Goal: Task Accomplishment & Management: Use online tool/utility

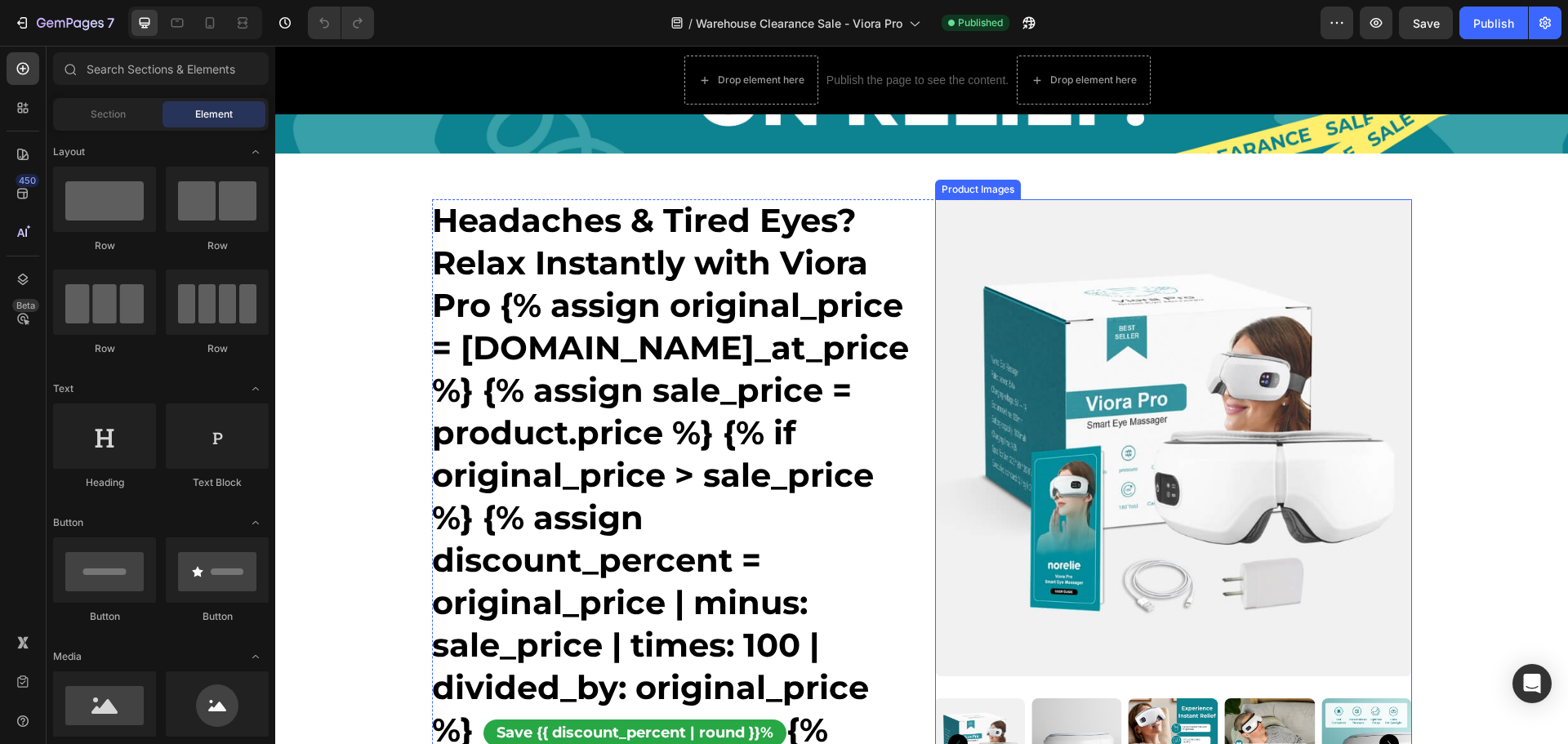
scroll to position [163, 0]
click at [909, 207] on div "Headaches & Tired Eyes? Relax Instantly with Viora Pro {% assign original_price…" at bounding box center [922, 691] width 980 height 986
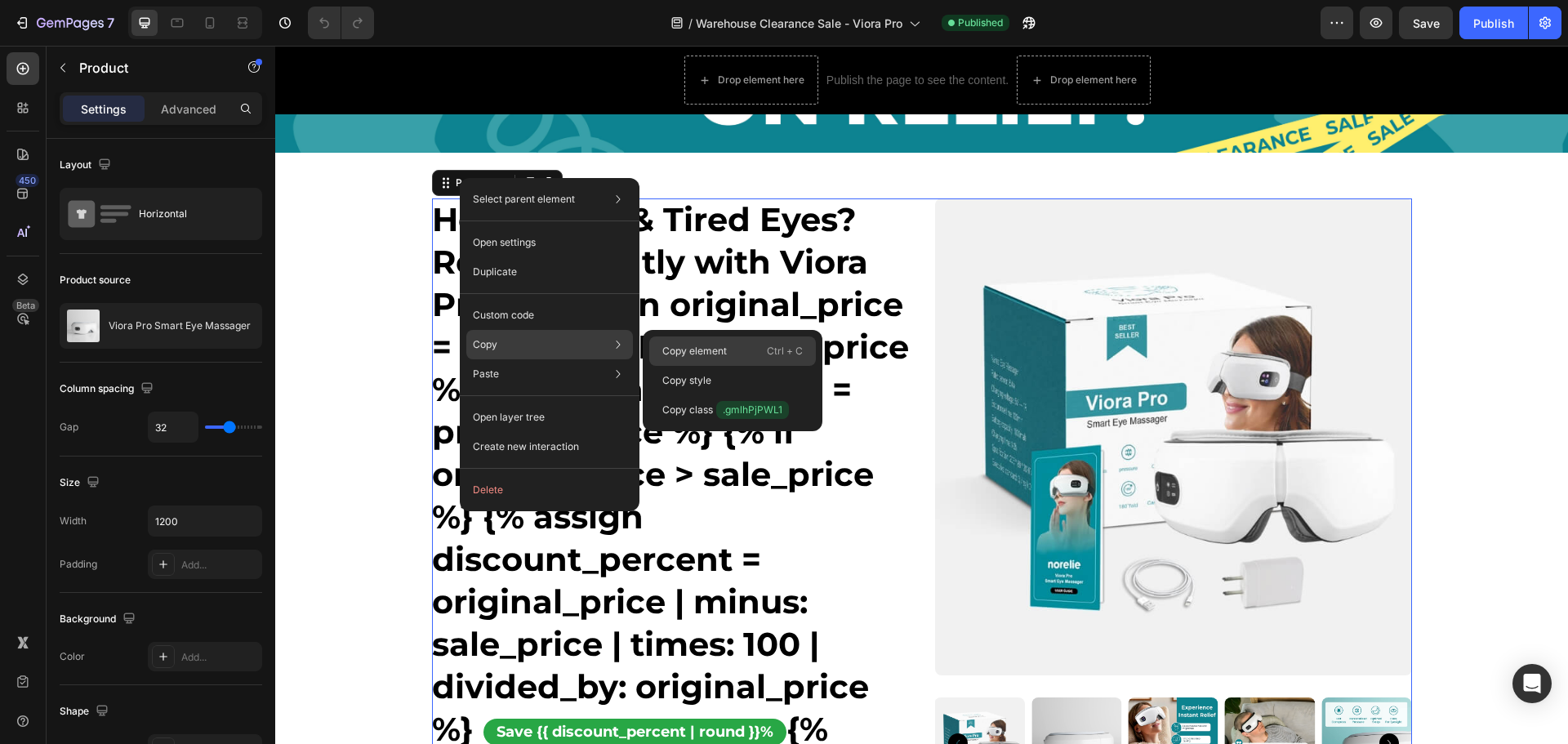
drag, startPoint x: 406, startPoint y: 240, endPoint x: 709, endPoint y: 343, distance: 320.0
click at [709, 366] on div "Copy element Ctrl + C" at bounding box center [732, 380] width 166 height 30
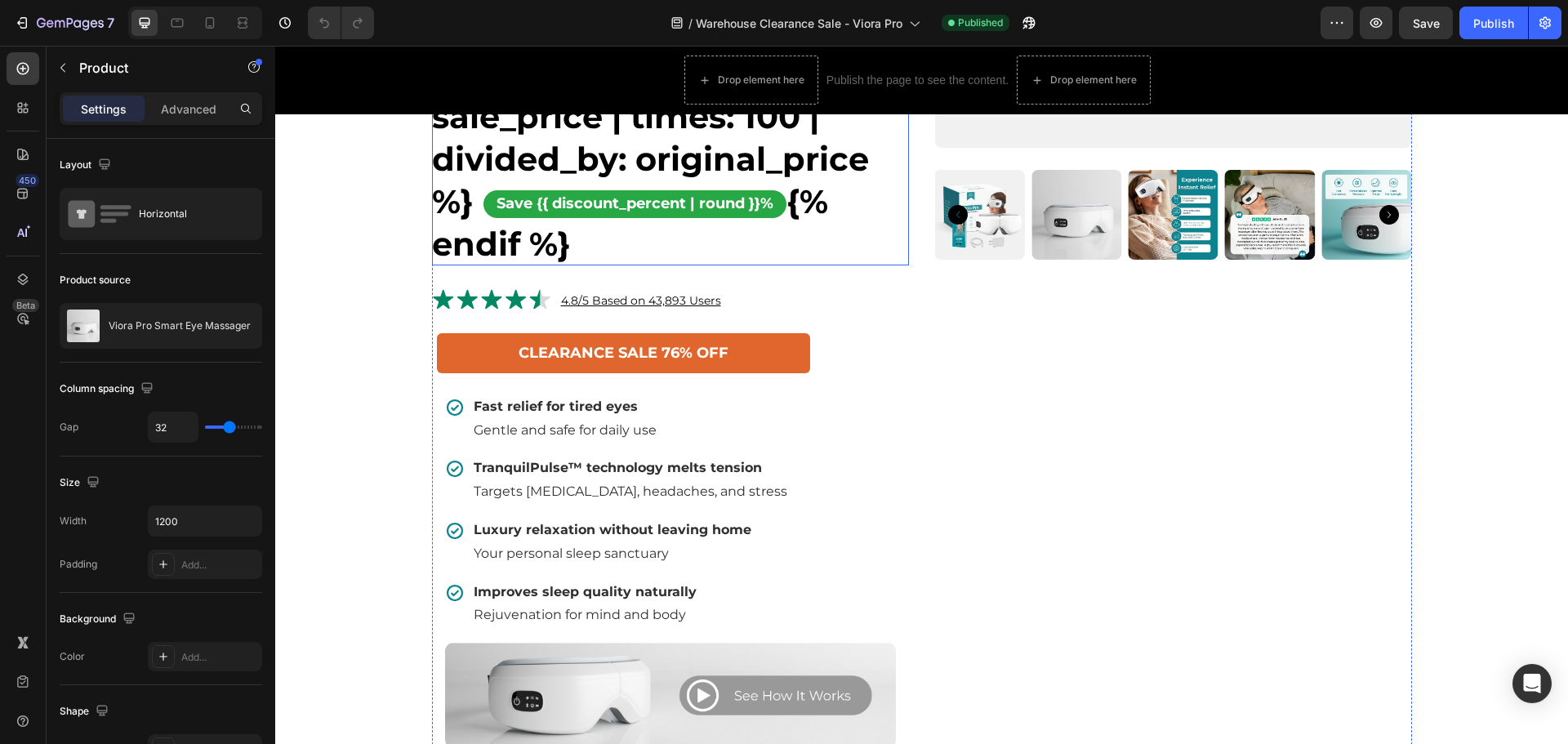
scroll to position [817, 0]
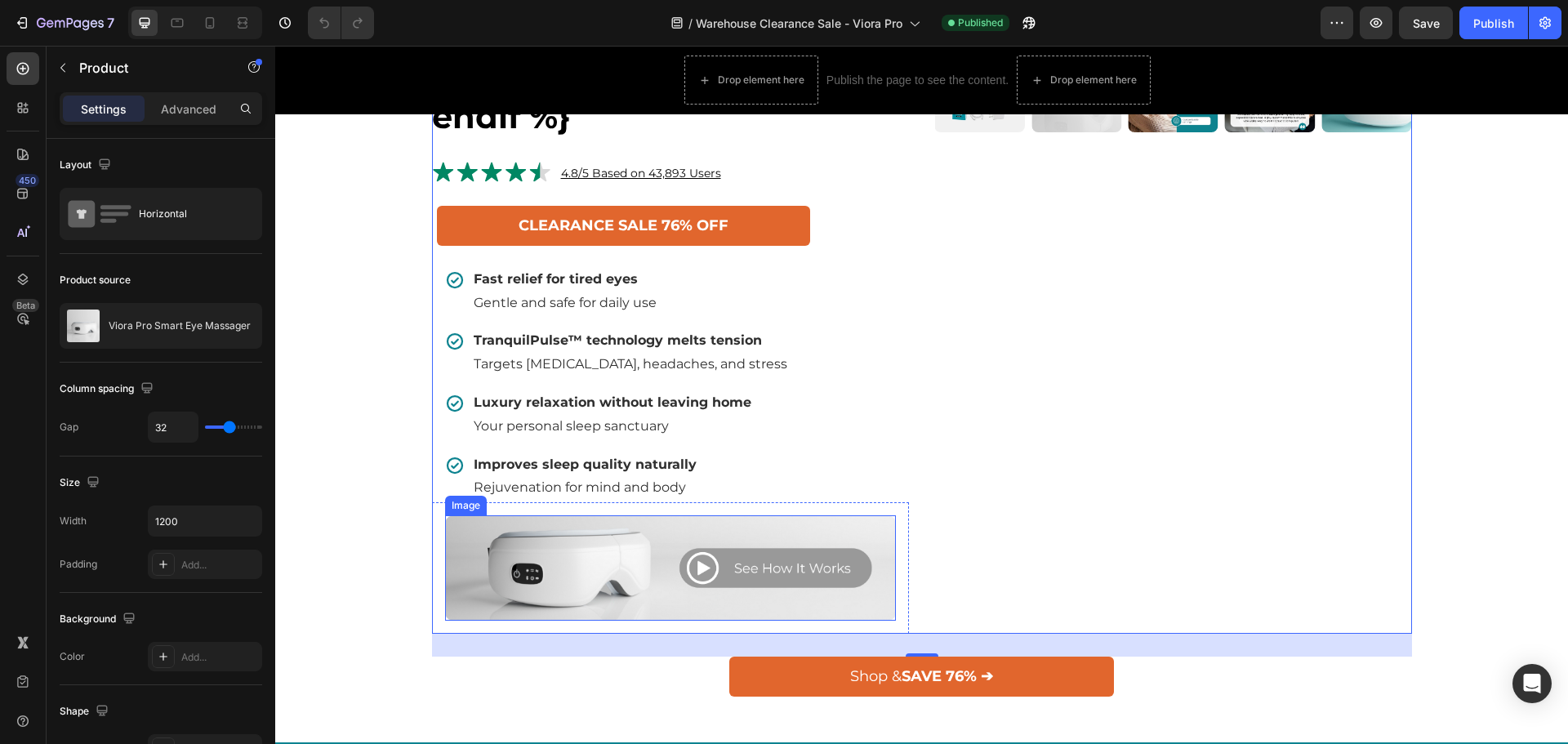
click at [646, 612] on img at bounding box center [670, 568] width 451 height 105
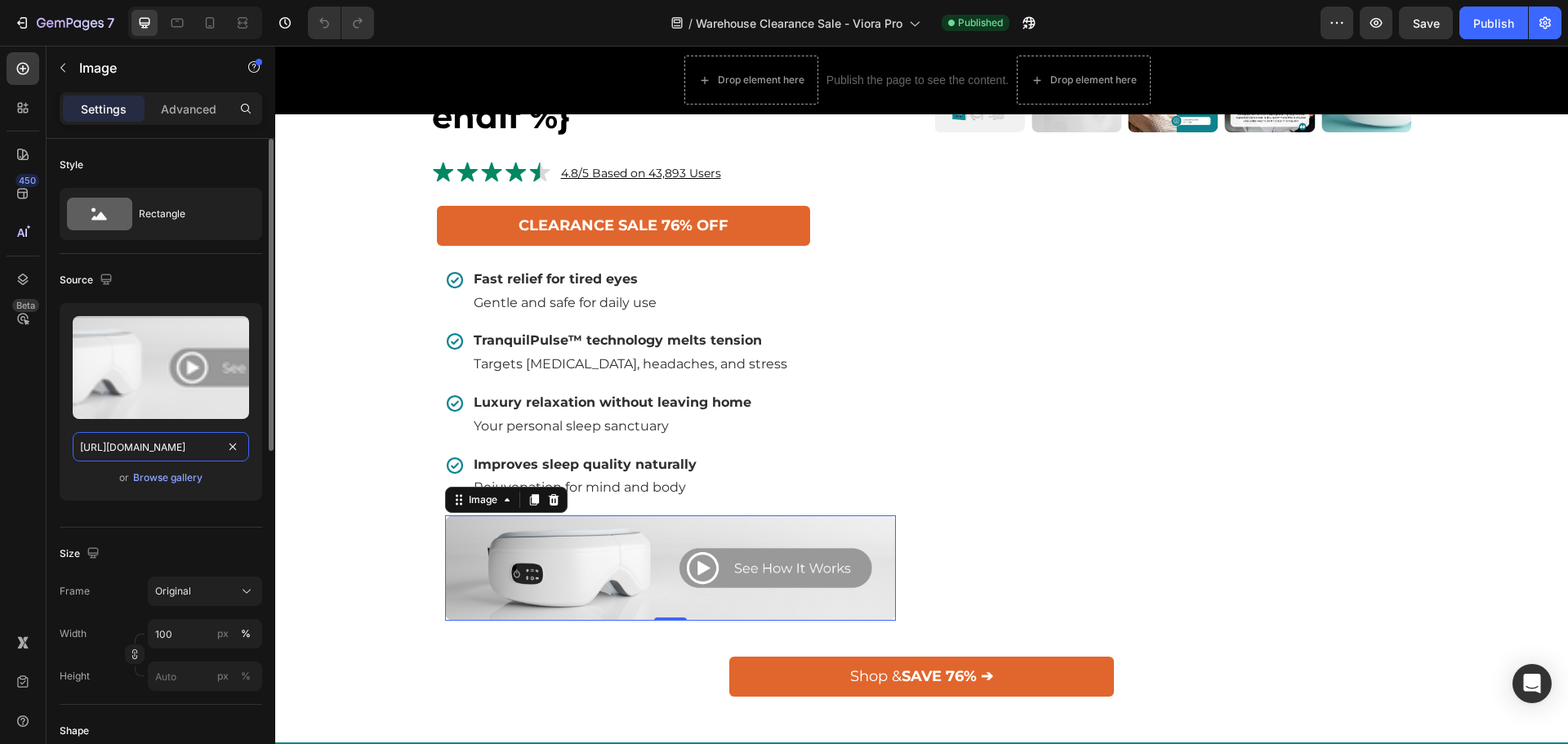
click at [180, 455] on input "[URL][DOMAIN_NAME]" at bounding box center [160, 446] width 177 height 30
click at [183, 453] on input "[URL][DOMAIN_NAME]" at bounding box center [160, 446] width 177 height 30
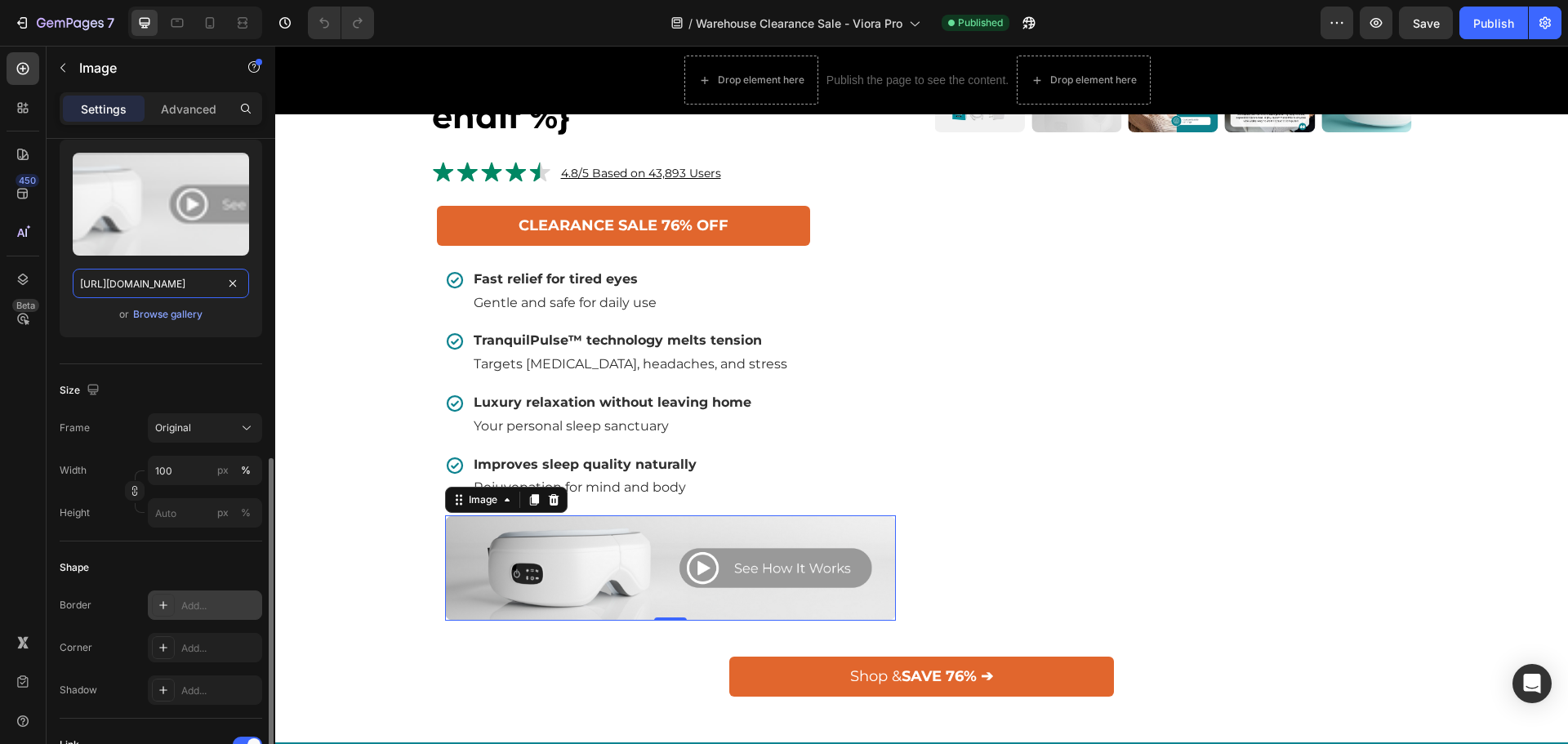
scroll to position [572, 0]
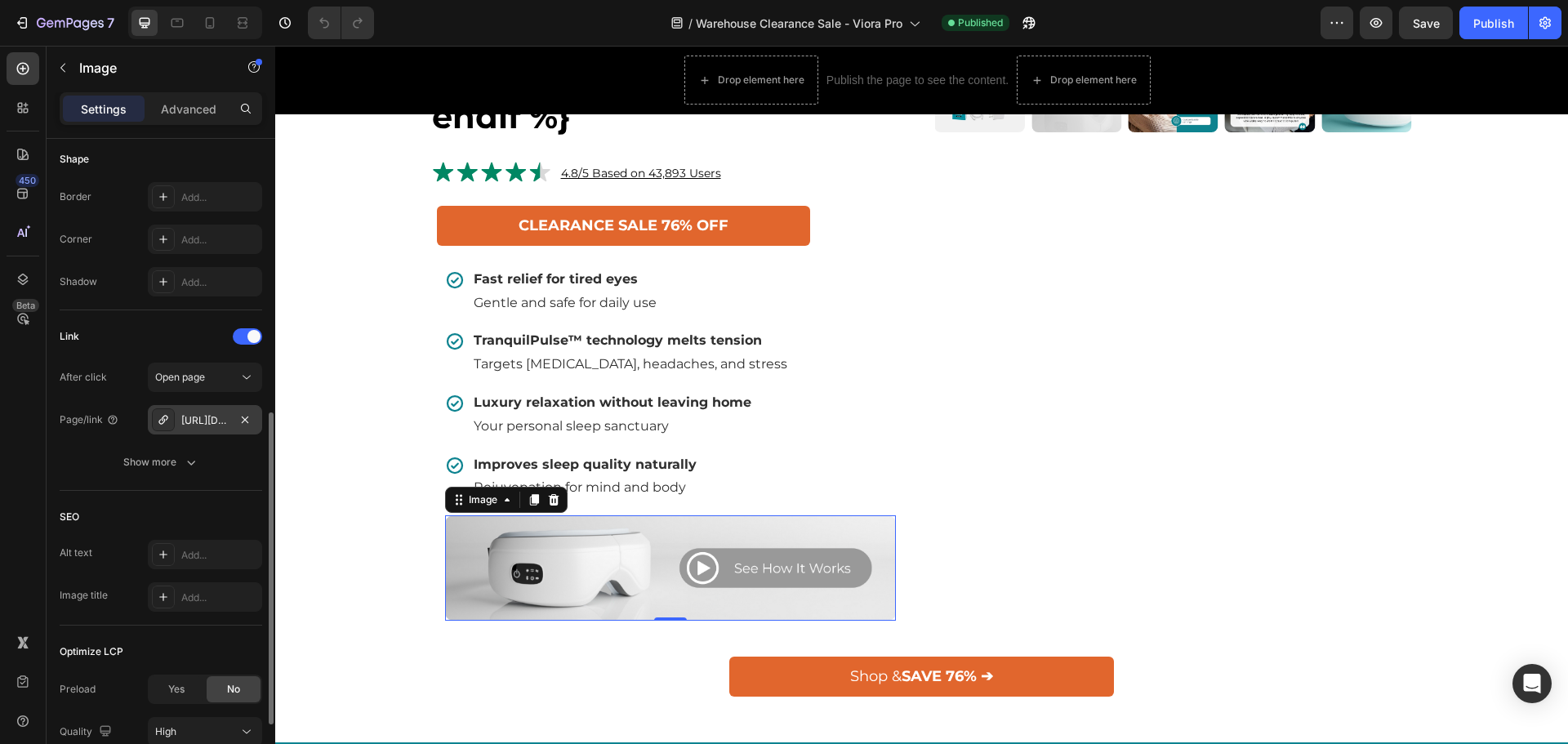
click at [208, 416] on div "[URL][DOMAIN_NAME]" at bounding box center [205, 420] width 48 height 14
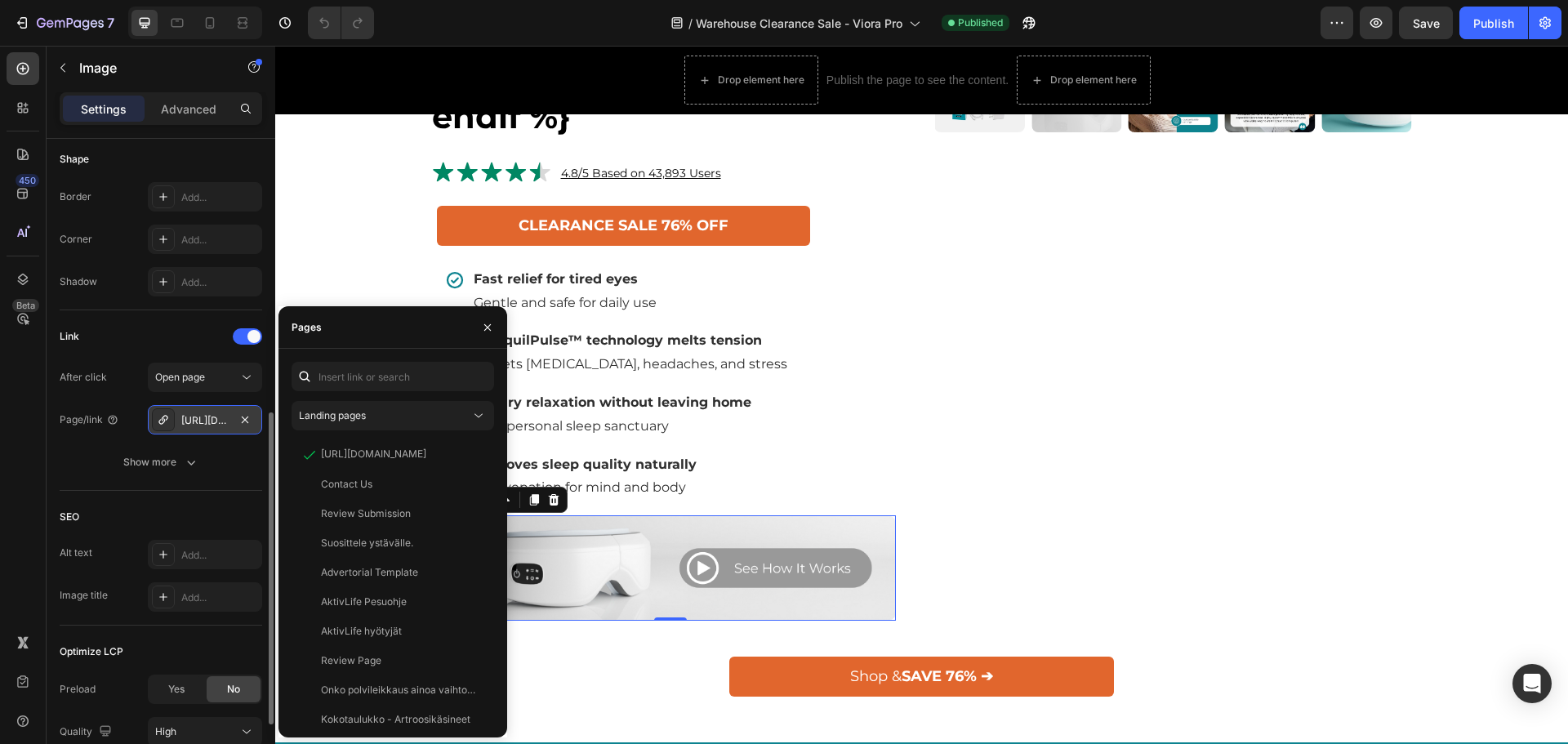
click at [211, 428] on div "[URL][DOMAIN_NAME]" at bounding box center [205, 419] width 115 height 30
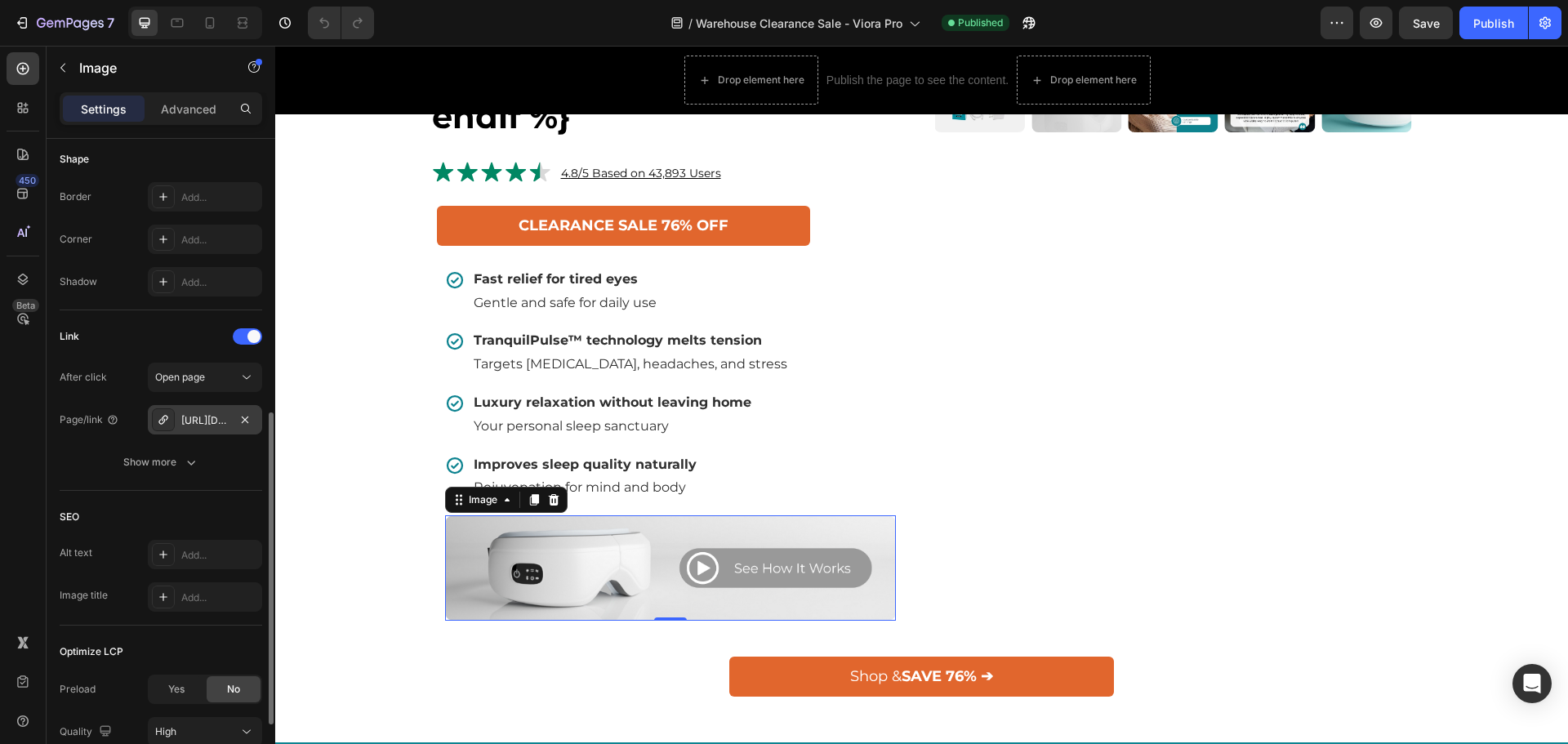
click at [213, 419] on div "[URL][DOMAIN_NAME]" at bounding box center [205, 420] width 48 height 14
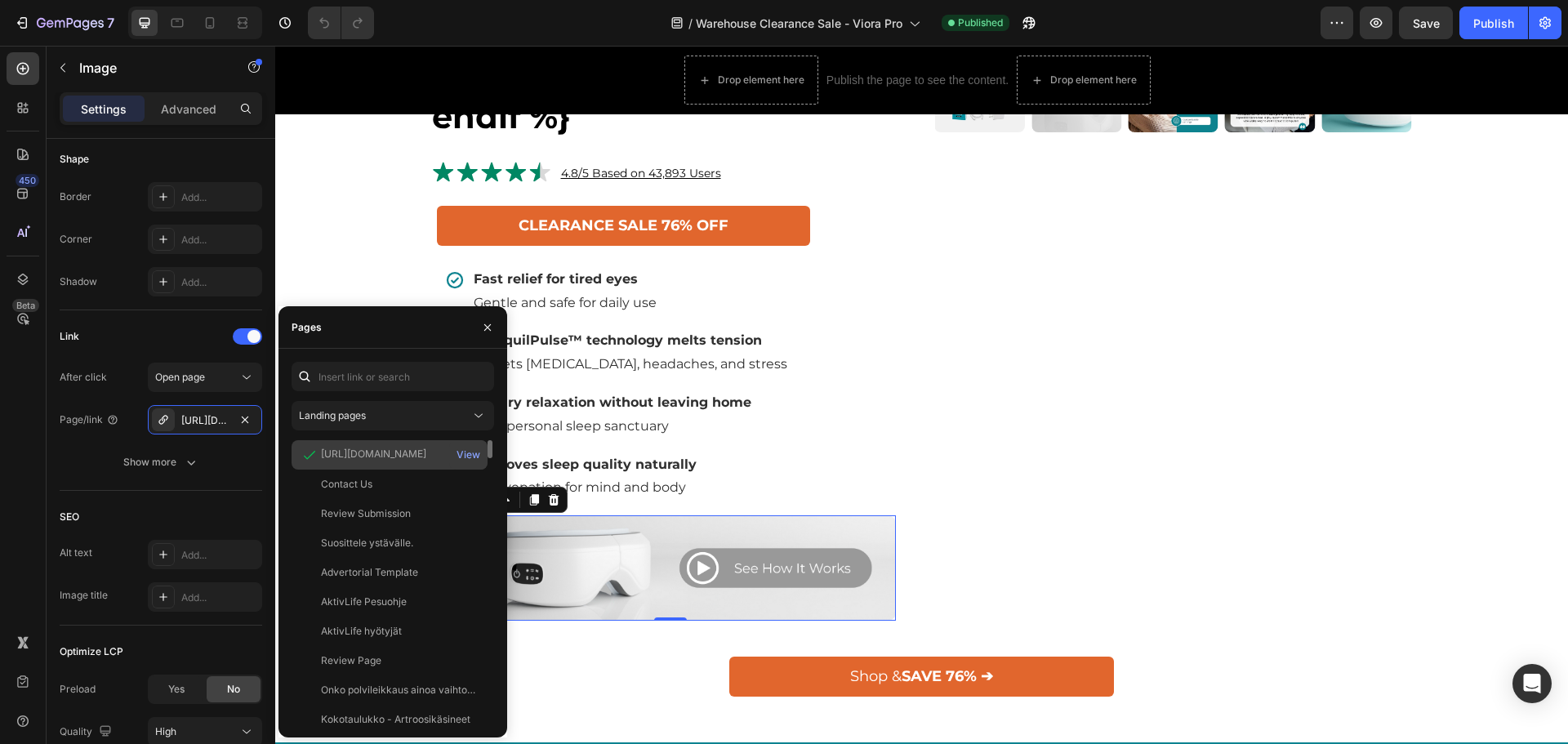
click at [371, 459] on div "[URL][DOMAIN_NAME]" at bounding box center [373, 454] width 105 height 14
click at [409, 458] on div "[URL][DOMAIN_NAME]" at bounding box center [373, 454] width 105 height 14
click at [216, 420] on div "[URL][DOMAIN_NAME]" at bounding box center [205, 420] width 48 height 14
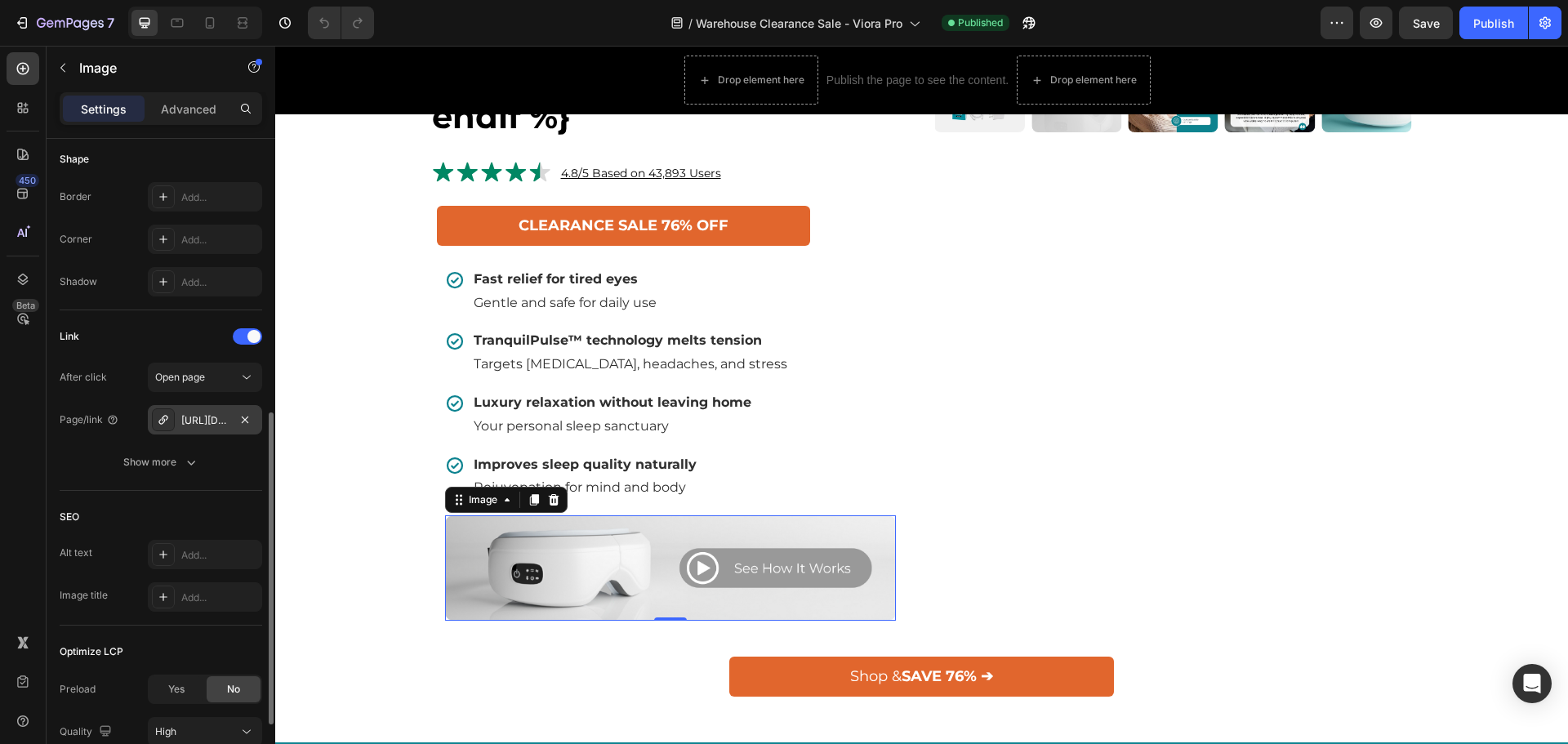
click at [203, 420] on div "[URL][DOMAIN_NAME]" at bounding box center [205, 420] width 48 height 14
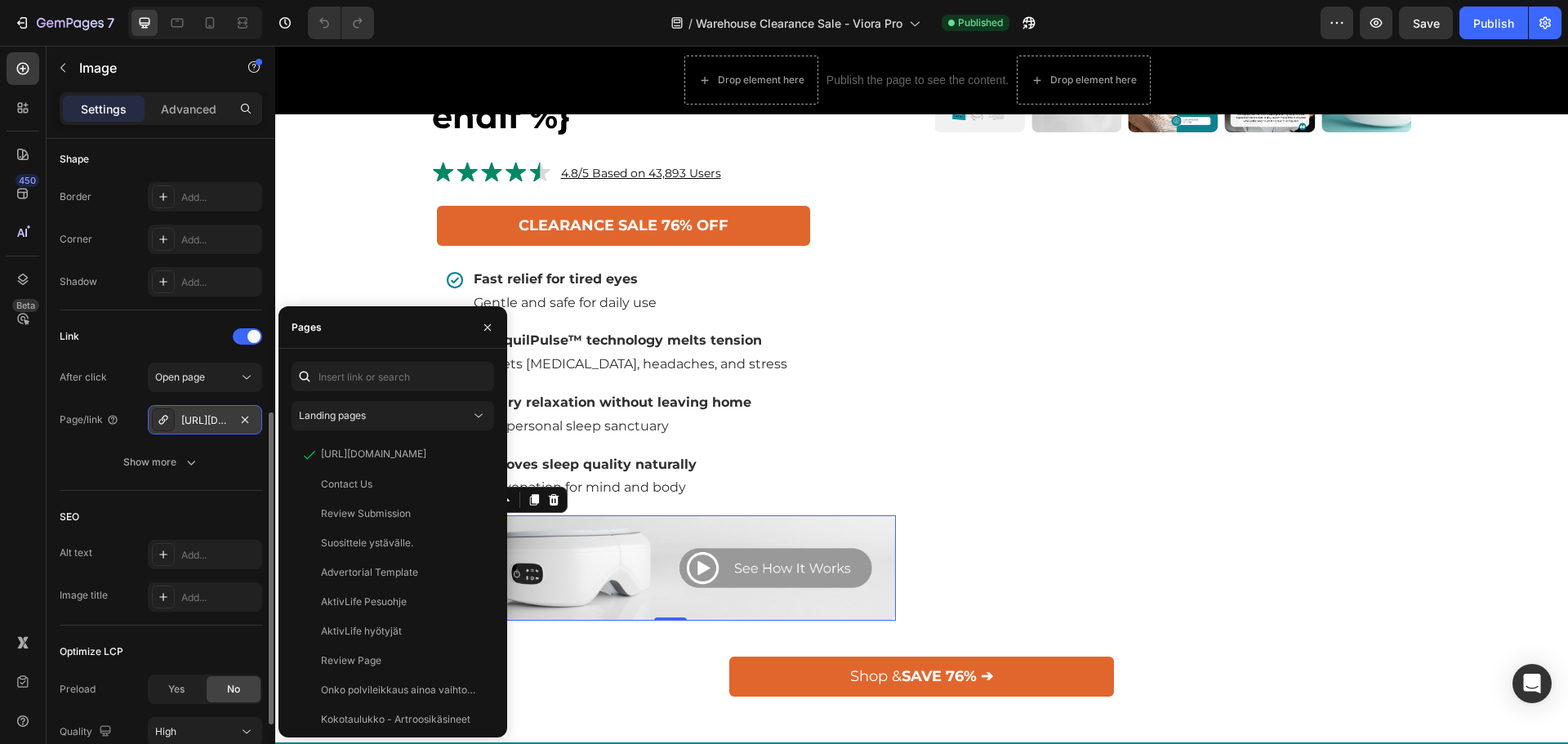
click at [203, 420] on div "[URL][DOMAIN_NAME]" at bounding box center [205, 420] width 48 height 14
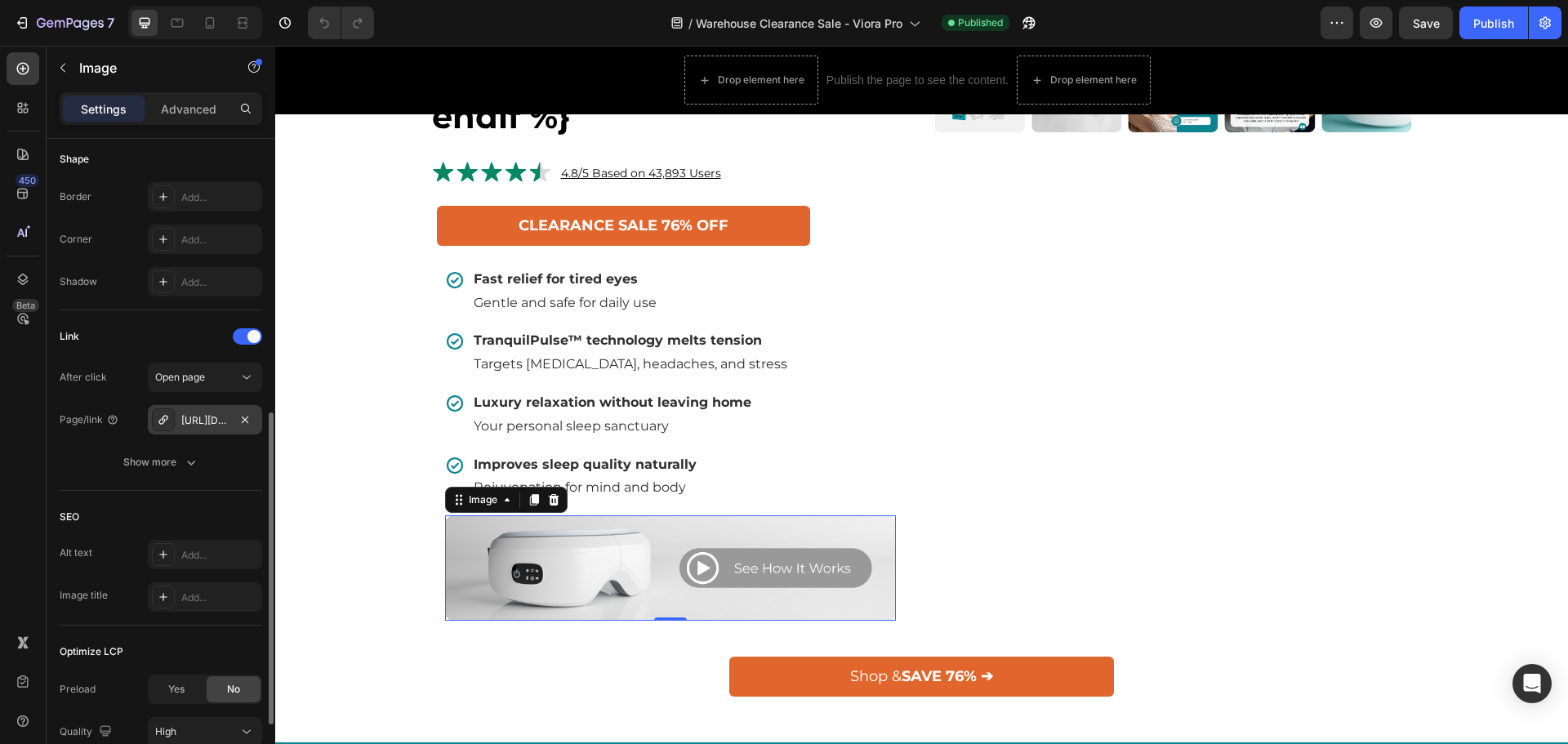
click at [201, 420] on div "[URL][DOMAIN_NAME]" at bounding box center [205, 420] width 48 height 14
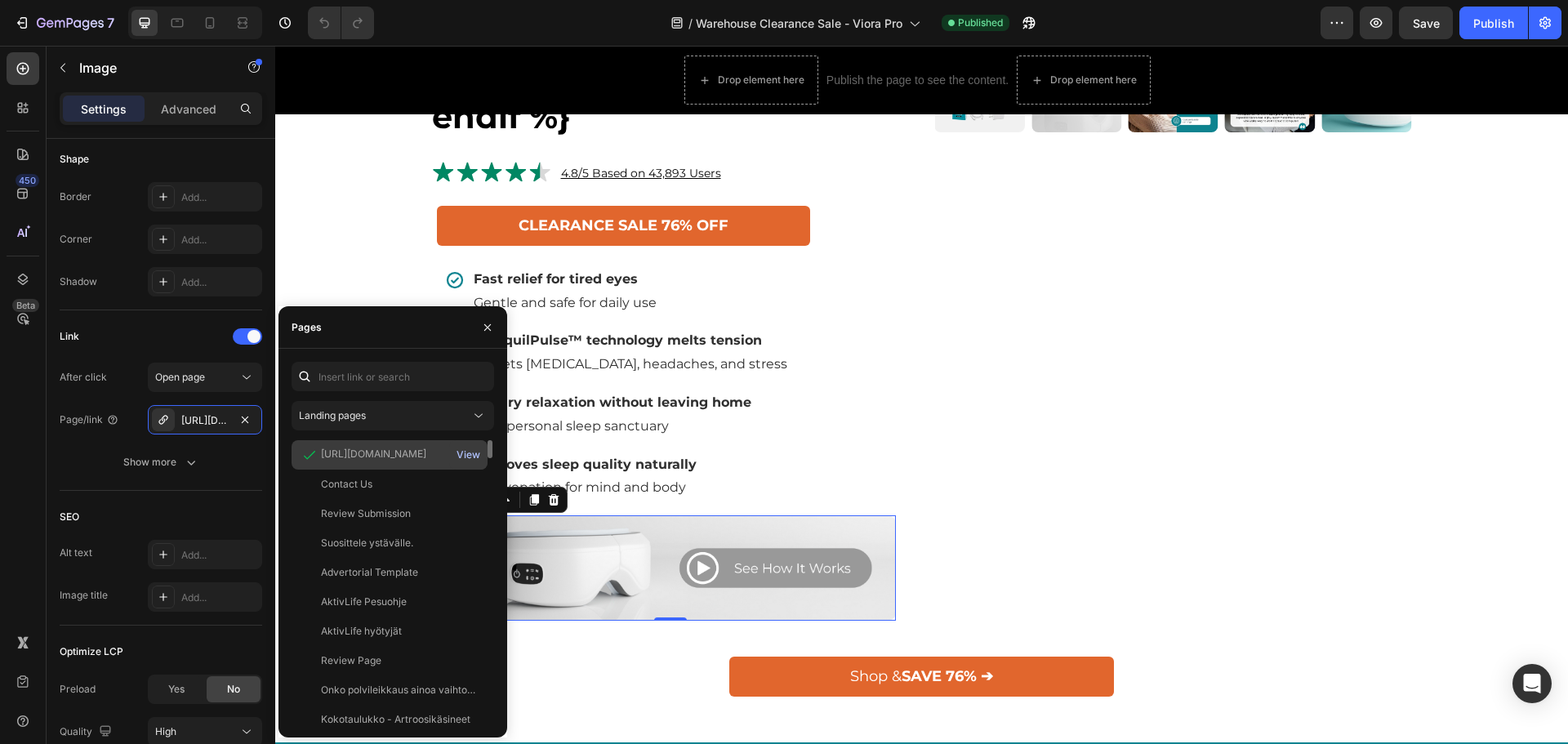
click at [473, 453] on div "View" at bounding box center [468, 455] width 24 height 14
click at [180, 26] on icon at bounding box center [177, 22] width 16 height 16
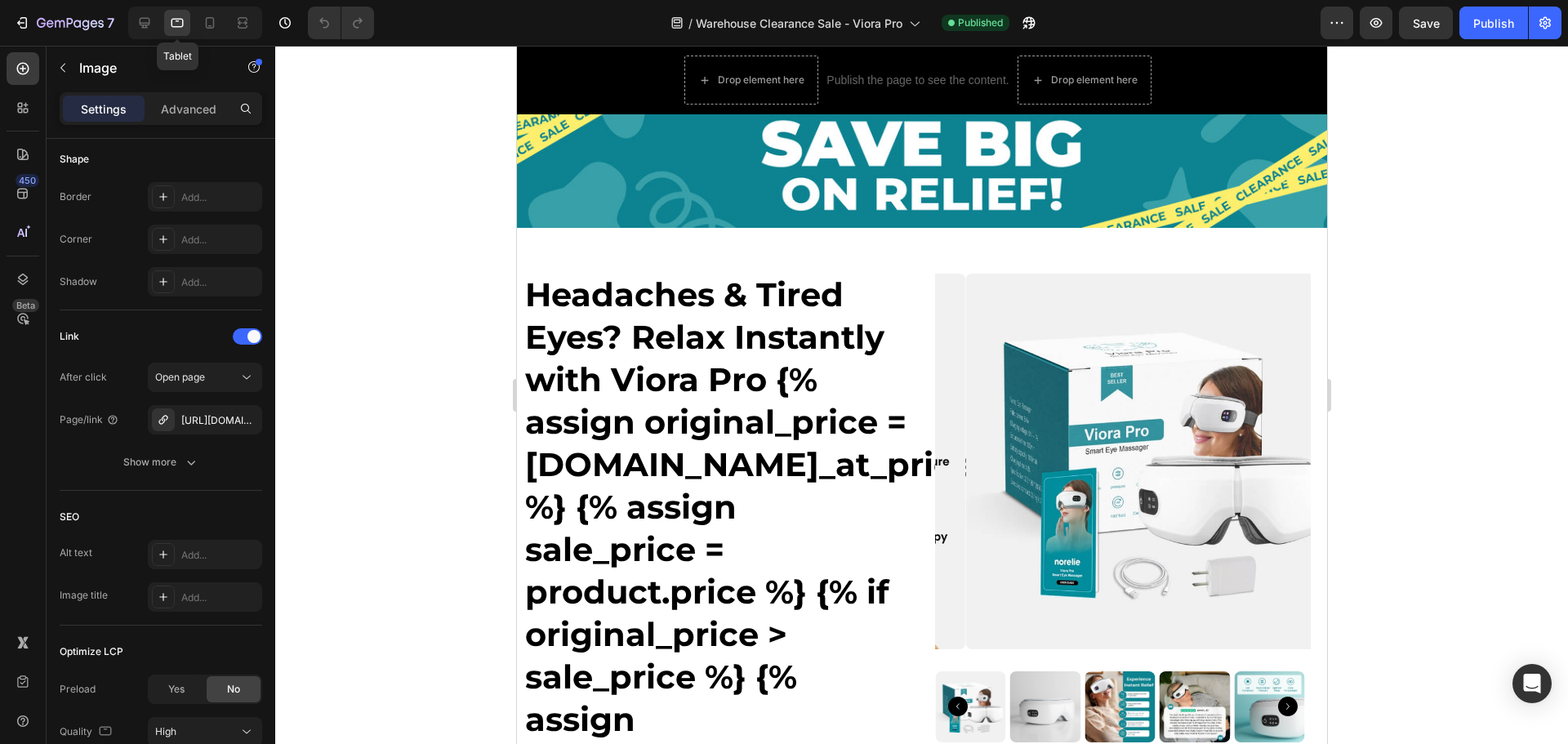
click at [179, 26] on icon at bounding box center [177, 22] width 16 height 16
click at [900, 284] on h1 "Headaches & Tired Eyes? Relax Instantly with Viora Pro {% assign original_price…" at bounding box center [716, 656] width 384 height 765
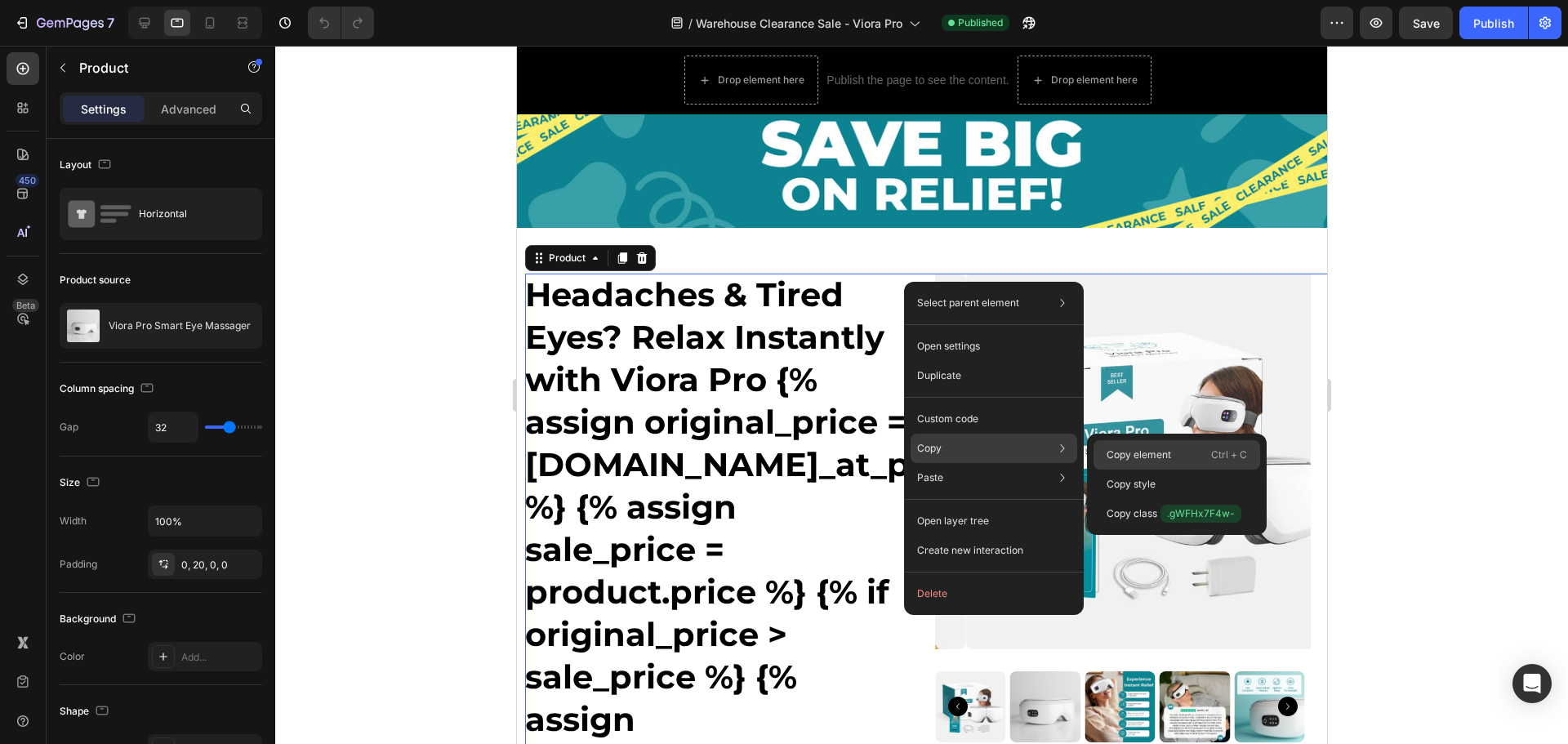
click at [1151, 457] on p "Copy element" at bounding box center [1139, 455] width 65 height 14
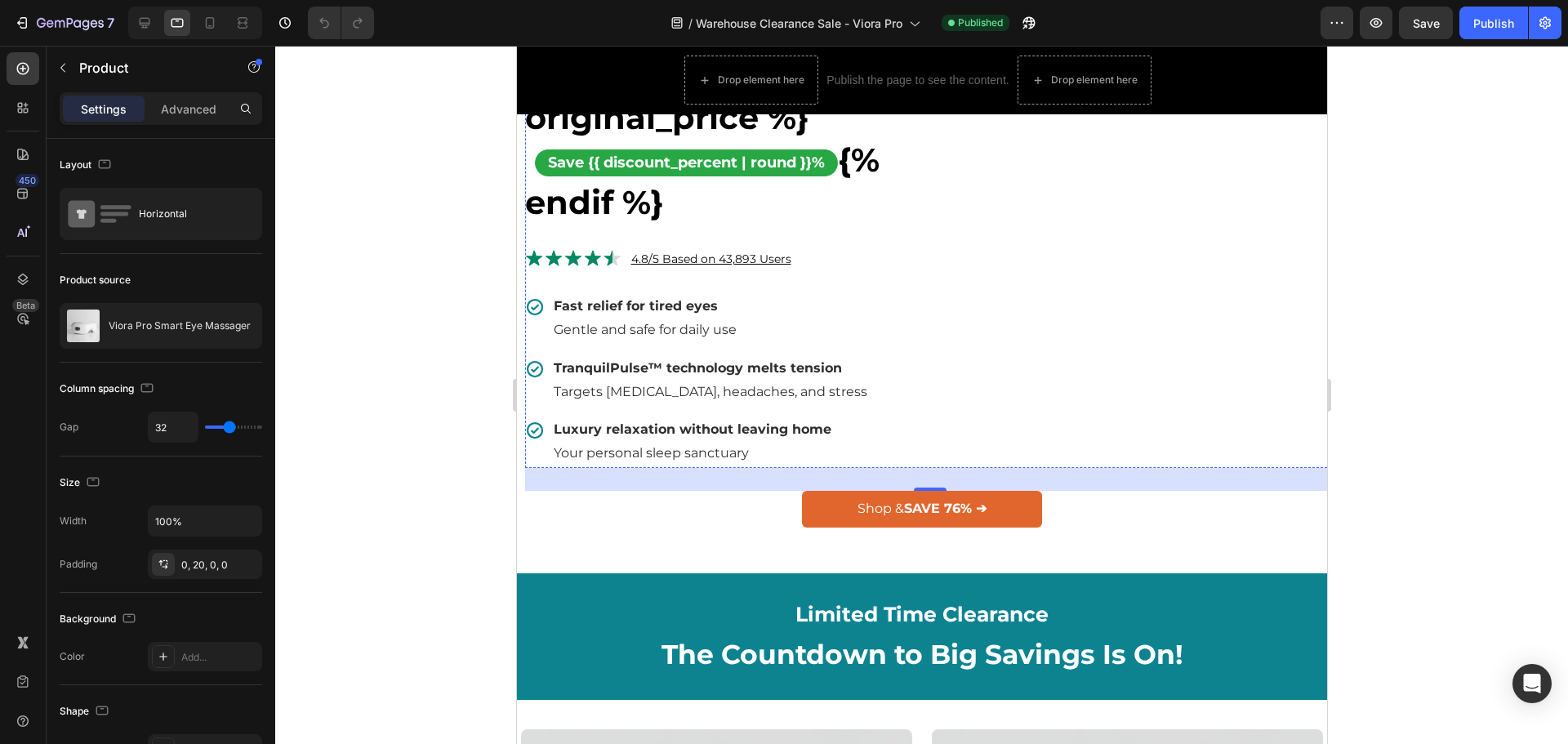
scroll to position [980, 0]
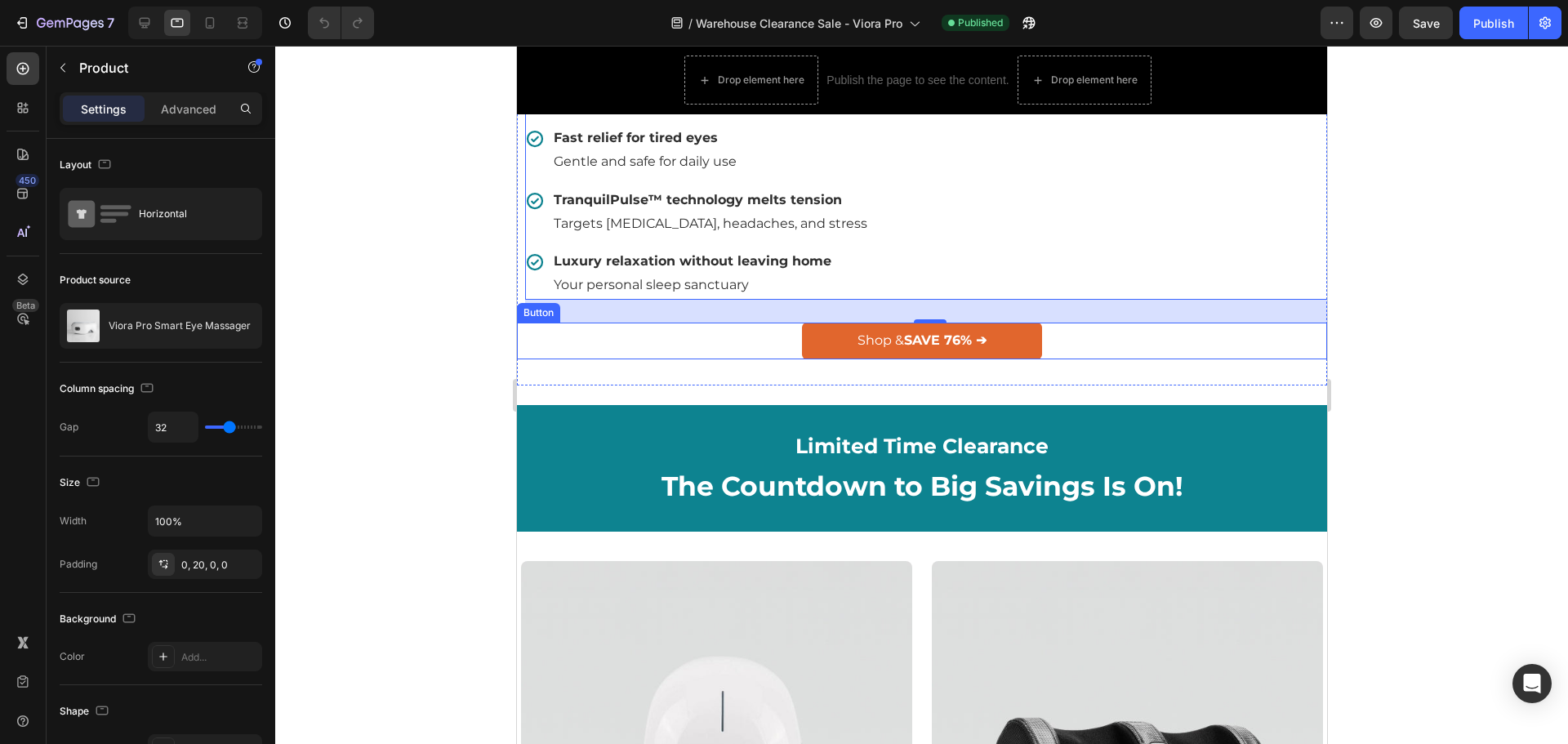
click at [727, 359] on div "Shop & SAVE 76% ➔ Button" at bounding box center [922, 341] width 810 height 36
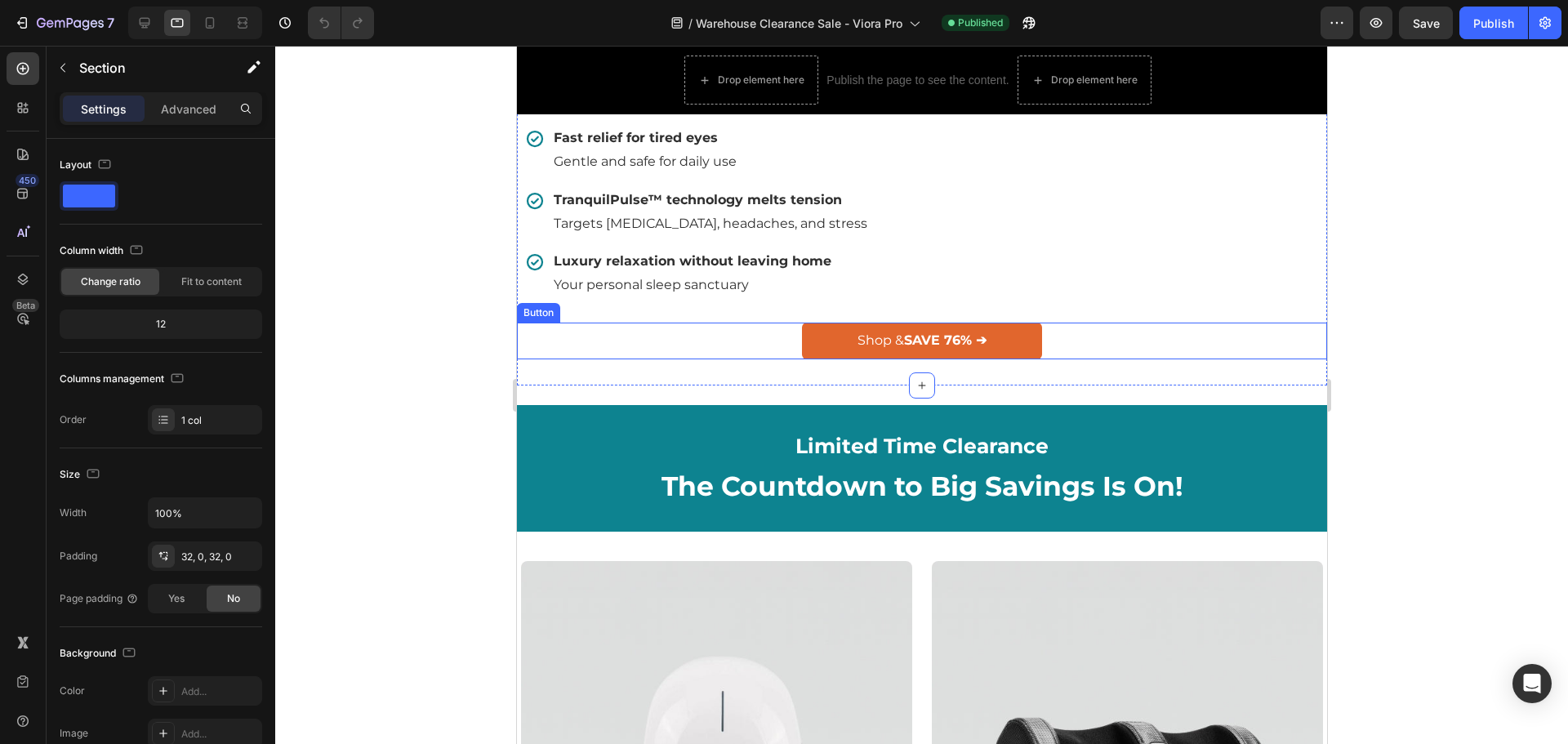
click at [629, 359] on div "Shop & SAVE 76% ➔ Button" at bounding box center [922, 341] width 810 height 36
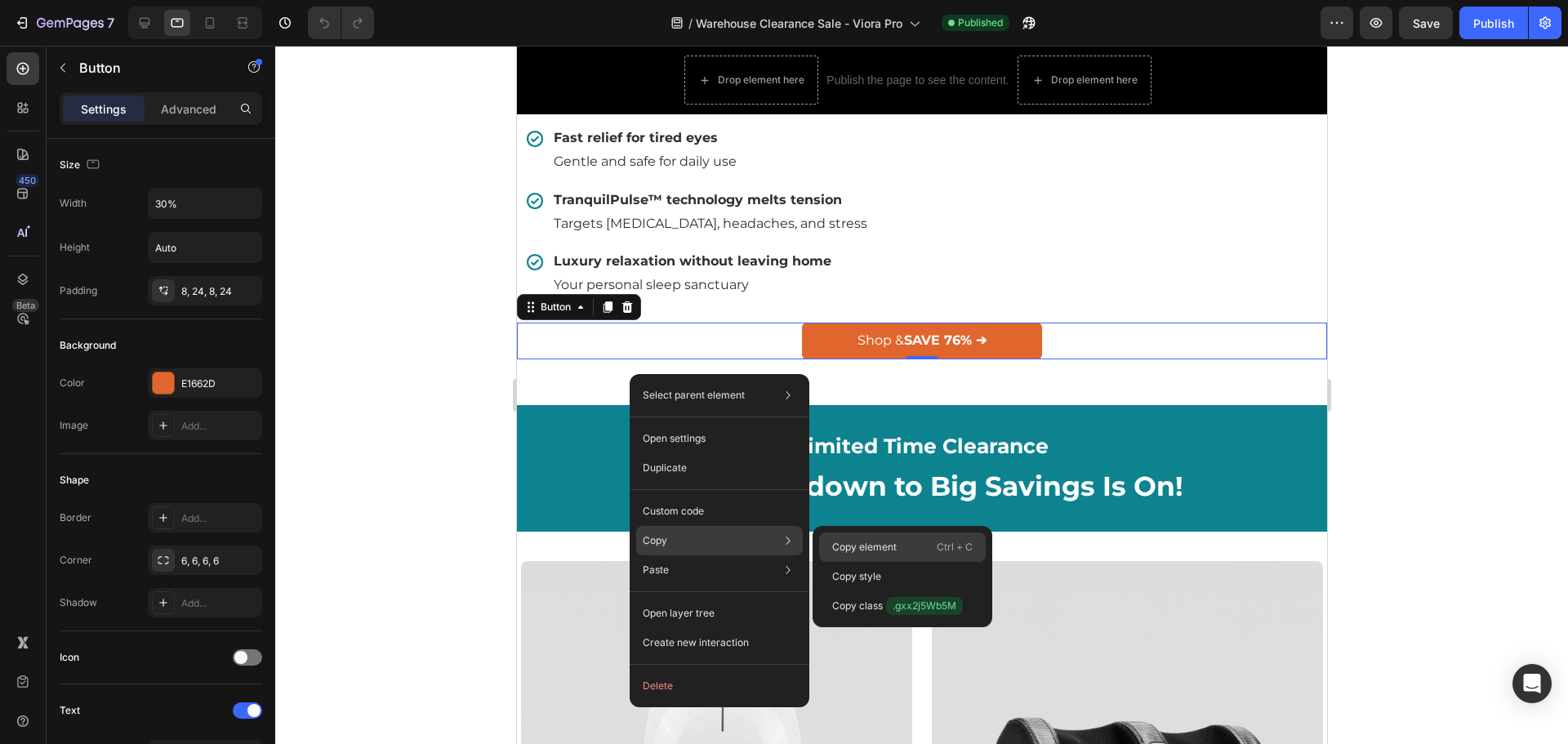
click at [857, 552] on p "Copy element" at bounding box center [865, 546] width 65 height 14
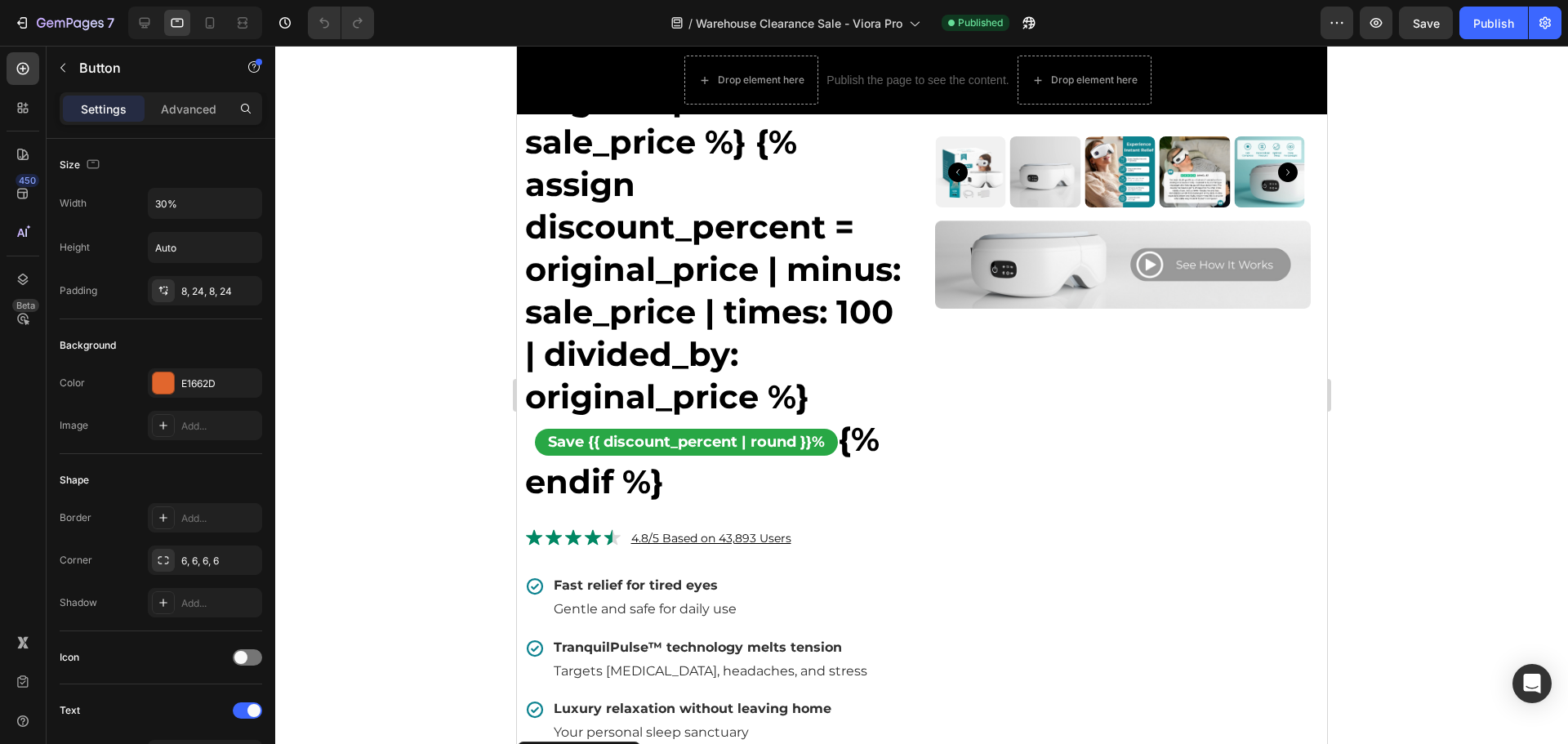
scroll to position [490, 0]
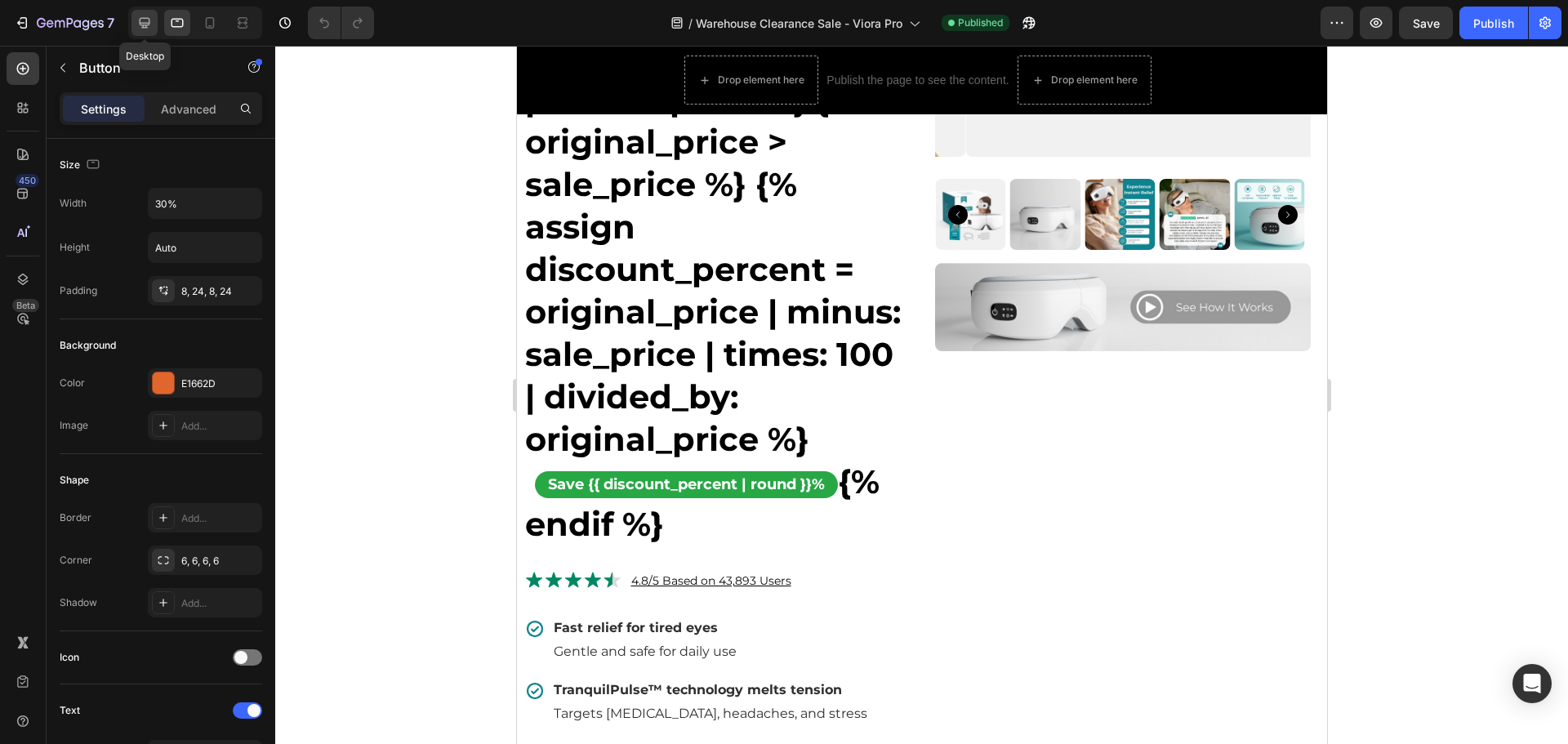
drag, startPoint x: 144, startPoint y: 20, endPoint x: 155, endPoint y: 29, distance: 14.2
click at [144, 20] on icon at bounding box center [144, 22] width 16 height 16
type input "18"
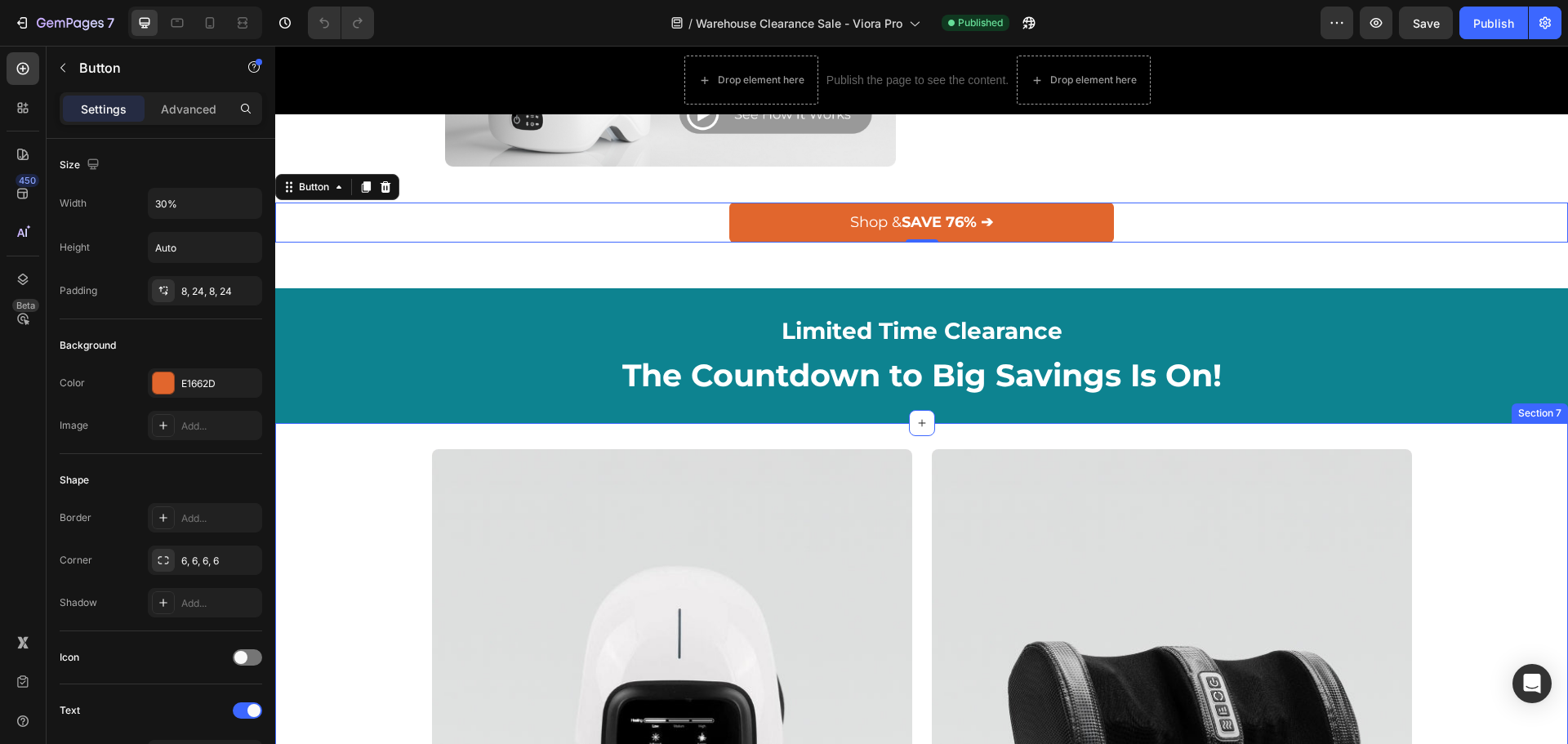
scroll to position [1161, 0]
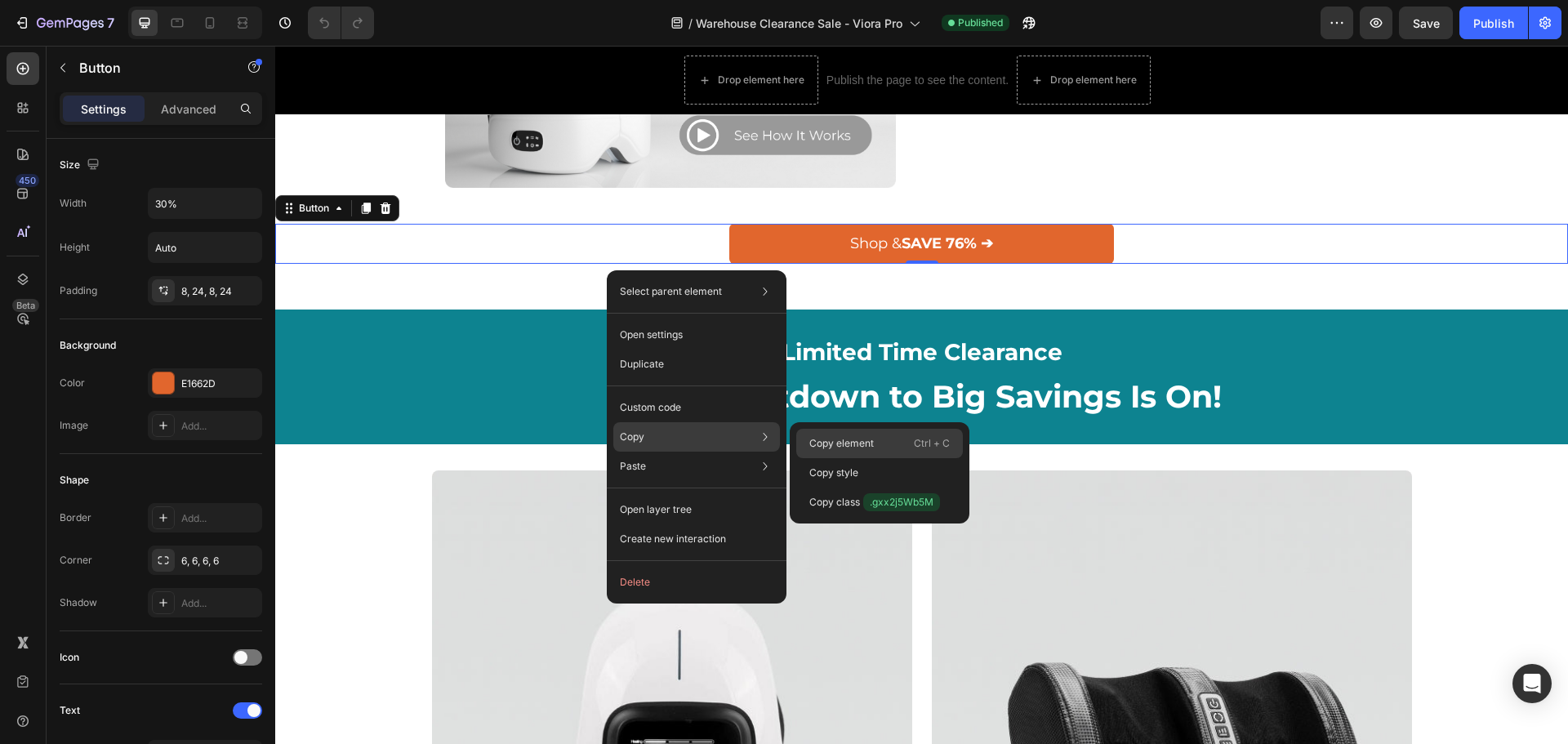
click at [847, 445] on p "Copy element" at bounding box center [842, 443] width 65 height 14
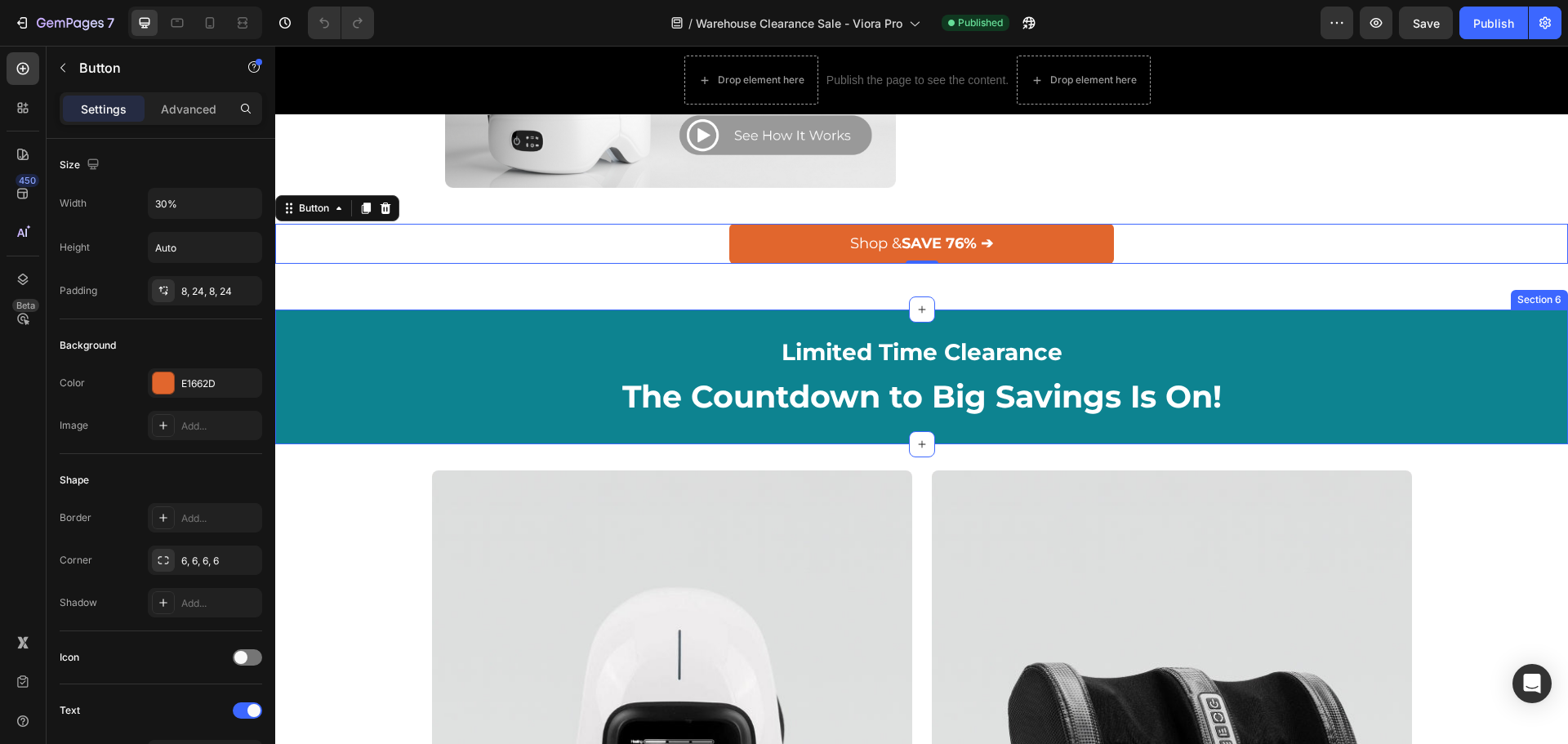
click at [380, 392] on div "Limited Time Clearance Heading The Countdown to Big Savings Is On! Heading Row" at bounding box center [922, 377] width 1268 height 83
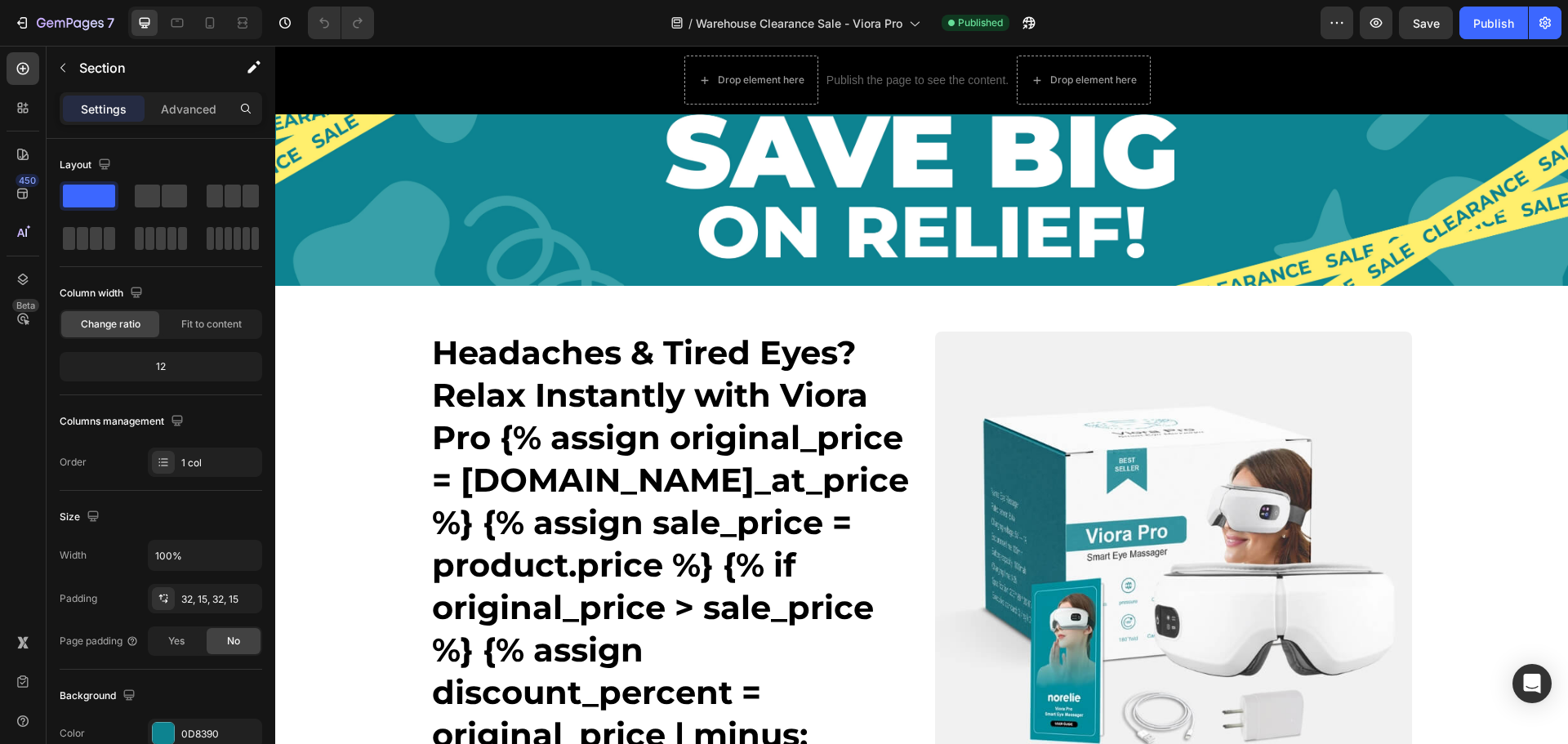
scroll to position [0, 0]
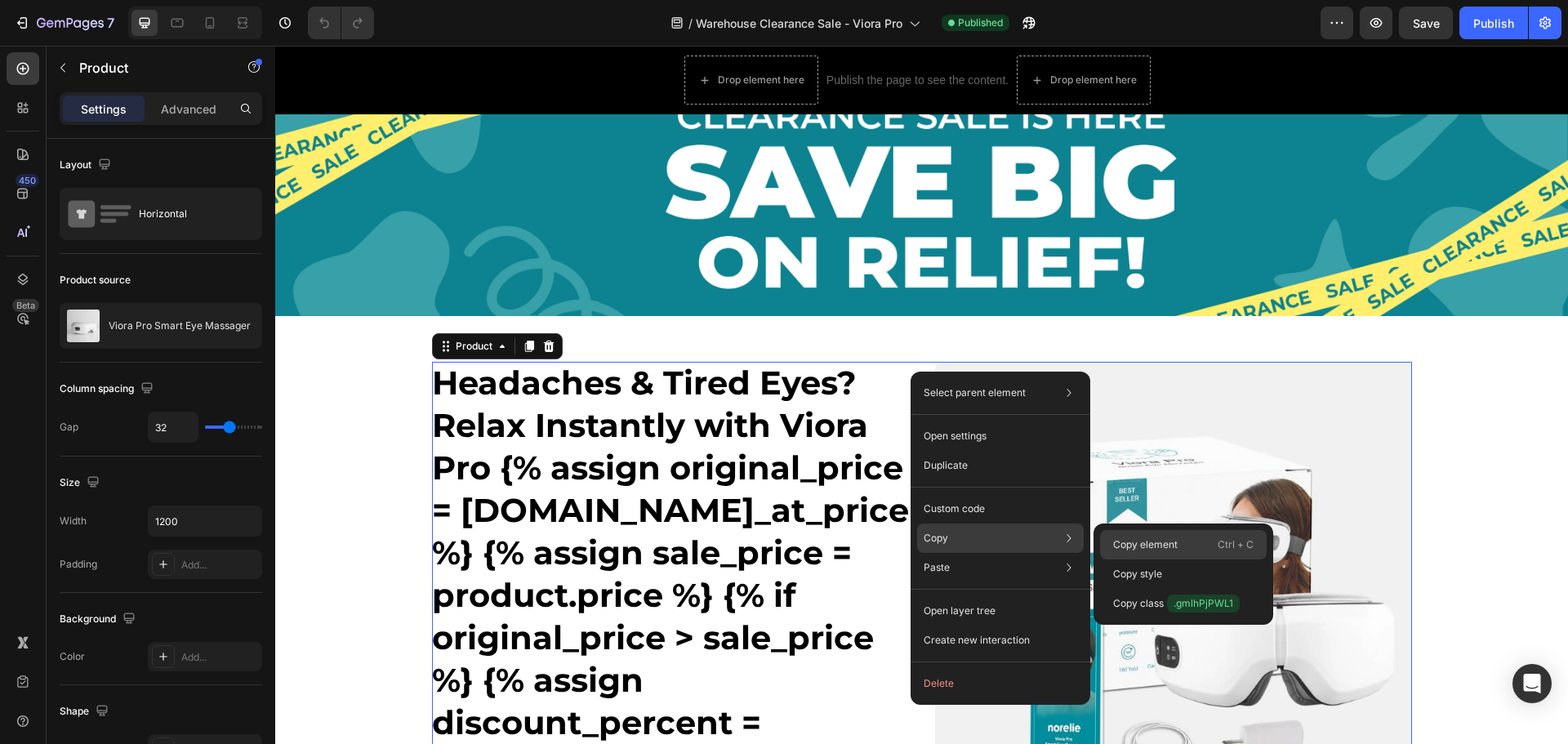
click at [1186, 560] on div "Copy element Ctrl + C" at bounding box center [1183, 574] width 166 height 30
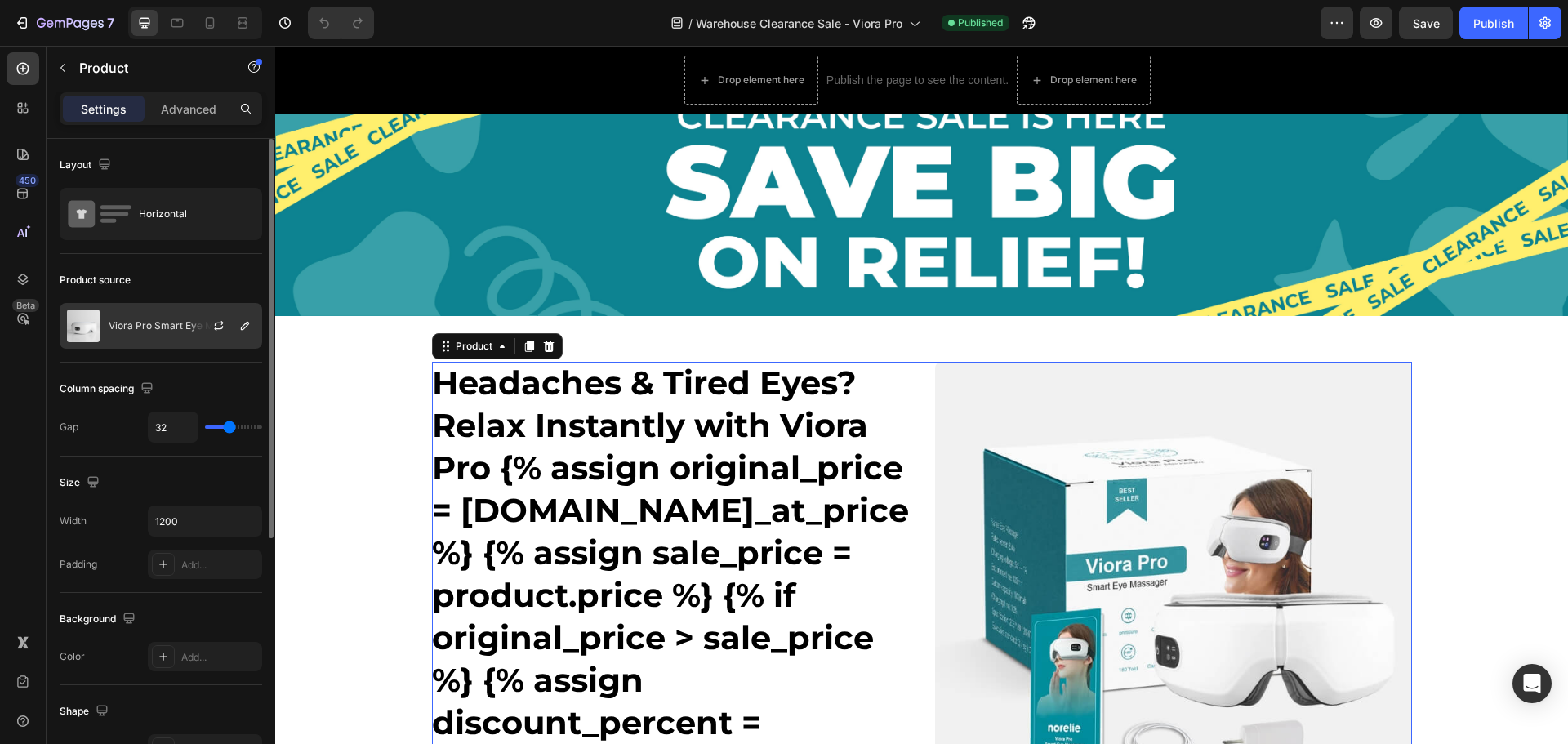
click at [121, 318] on div "Viora Pro Smart Eye Massager" at bounding box center [160, 326] width 202 height 46
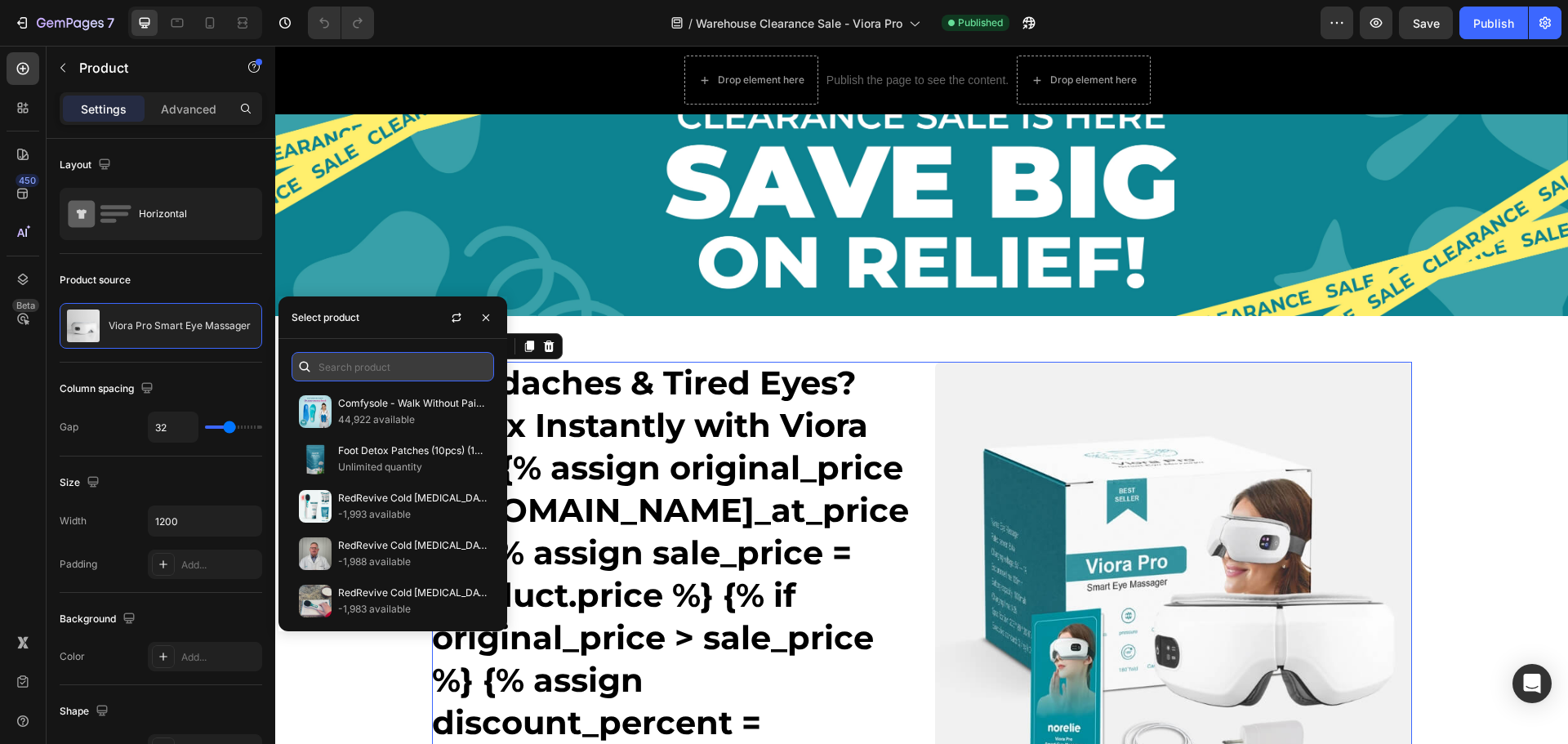
click at [338, 375] on input "text" at bounding box center [392, 367] width 202 height 30
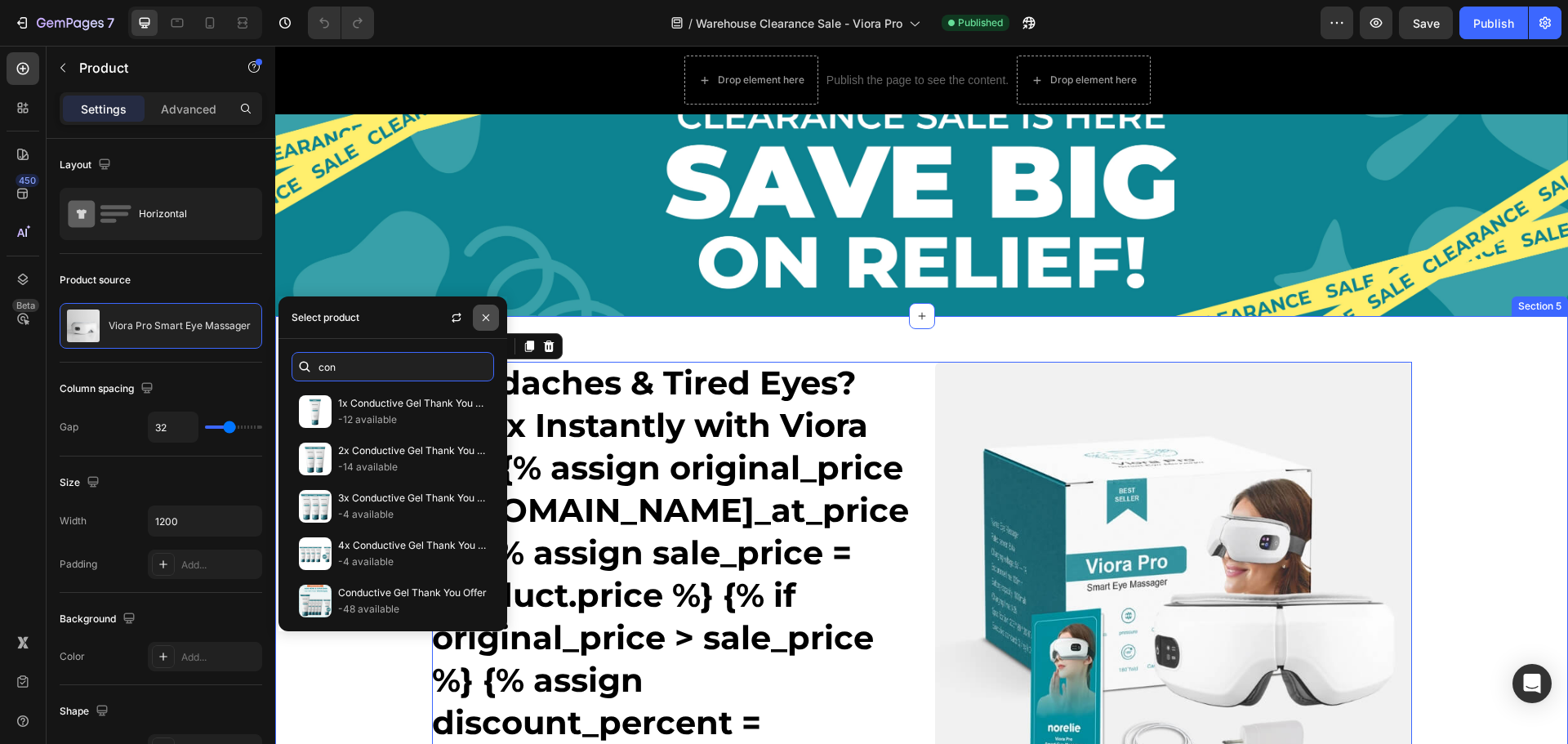
type input "con"
drag, startPoint x: 477, startPoint y: 324, endPoint x: 209, endPoint y: 275, distance: 272.4
click at [477, 324] on button "button" at bounding box center [485, 317] width 26 height 26
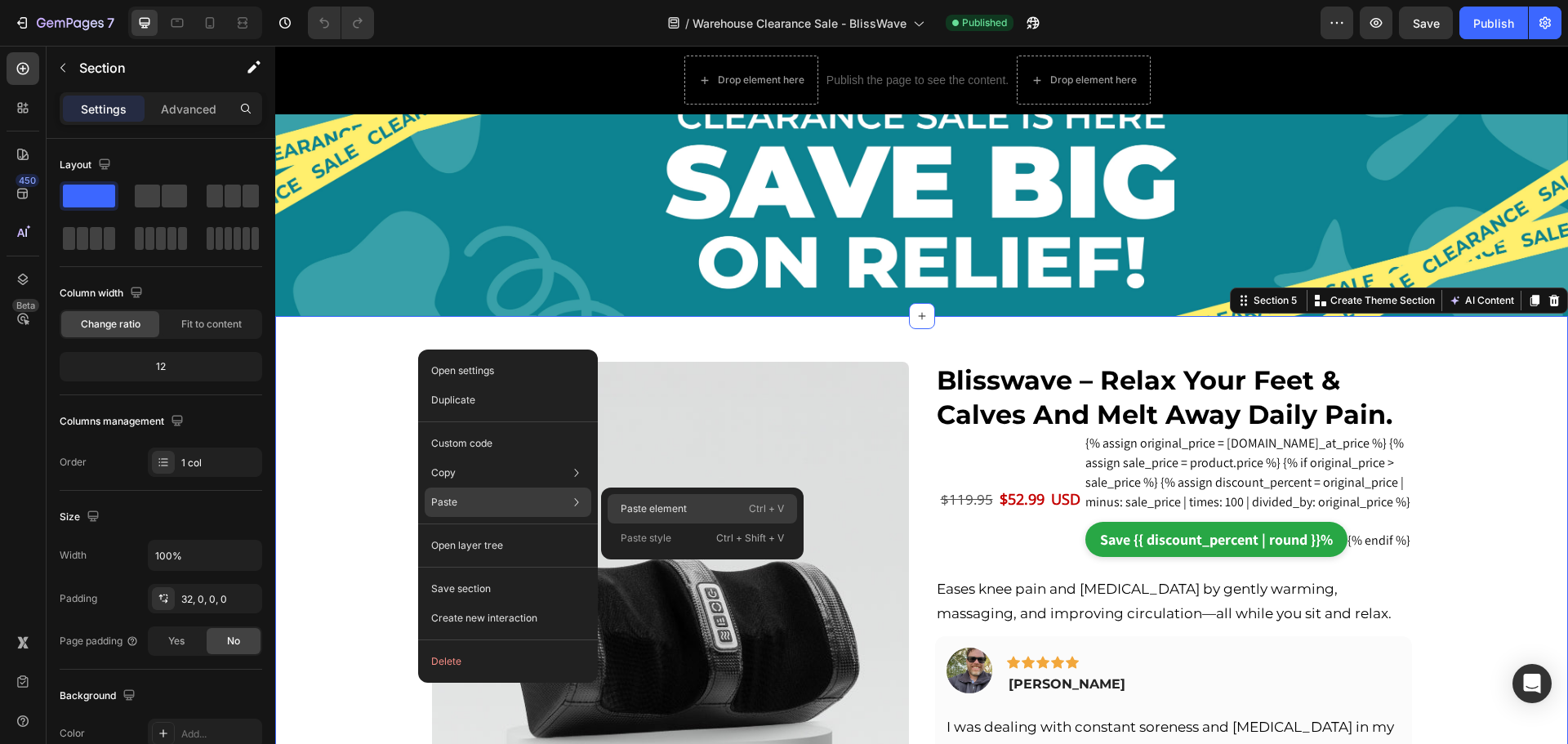
click at [645, 523] on div "Paste element Ctrl + V" at bounding box center [702, 538] width 189 height 30
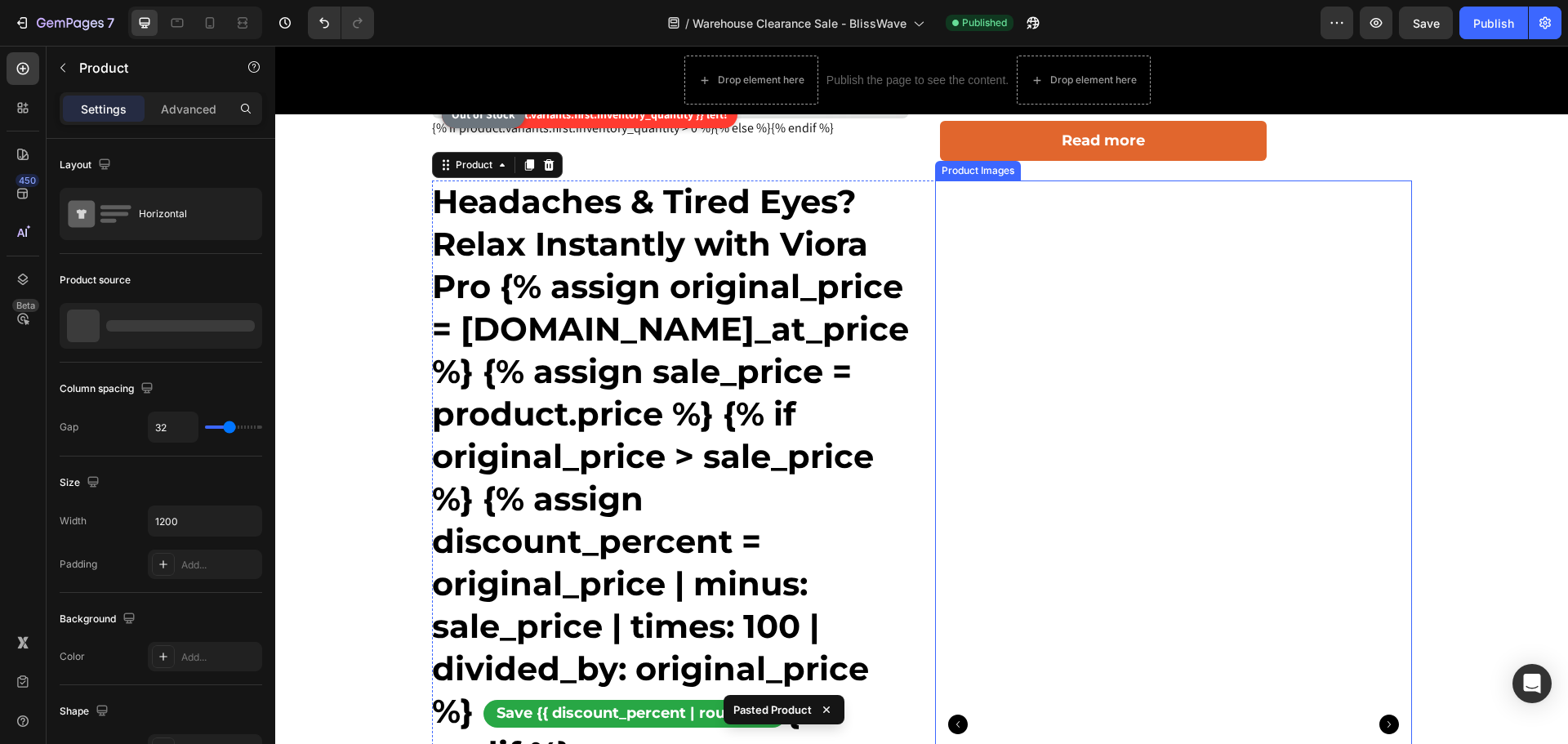
scroll to position [571, 0]
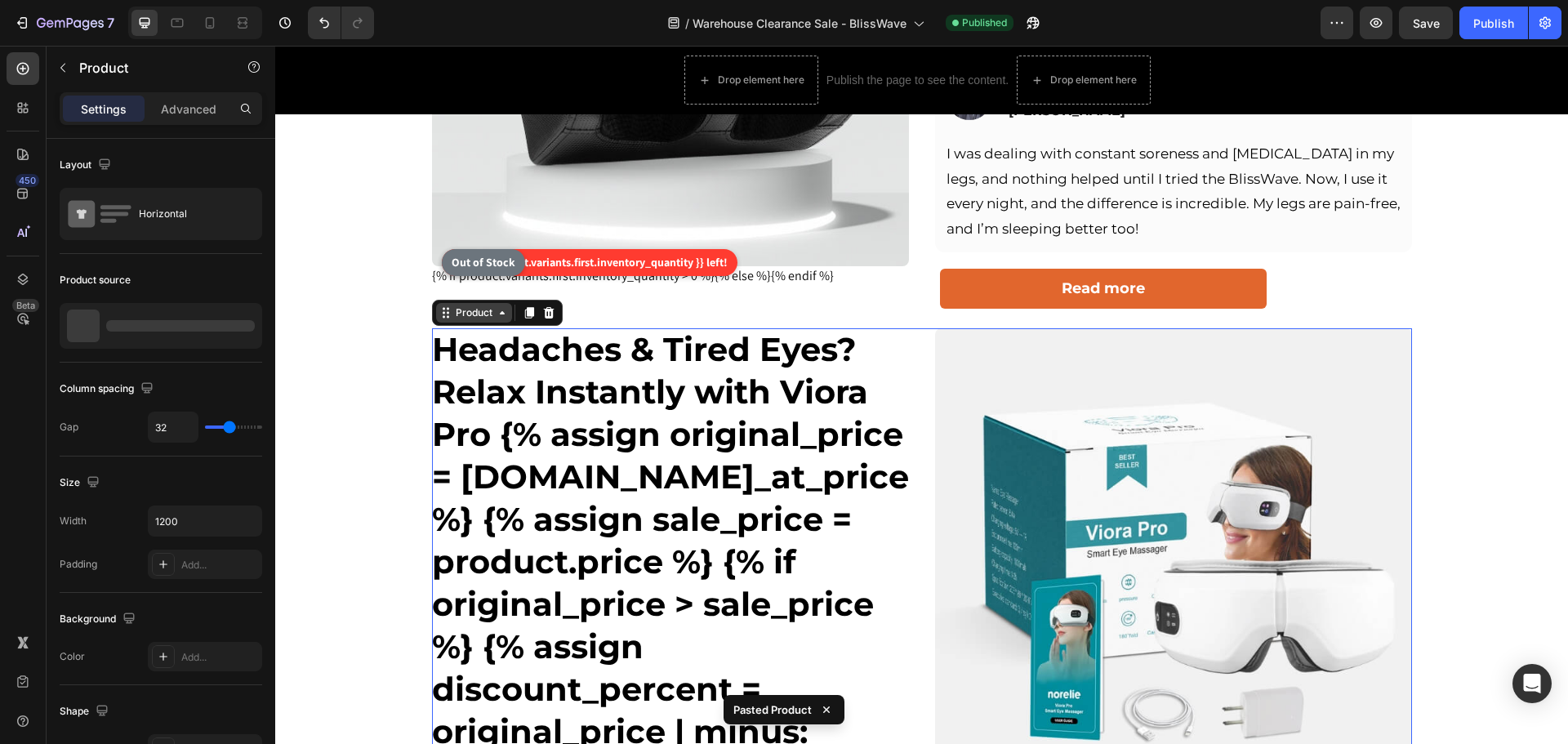
click at [454, 320] on div "Product" at bounding box center [474, 312] width 43 height 14
click at [471, 320] on div "Product" at bounding box center [474, 312] width 43 height 14
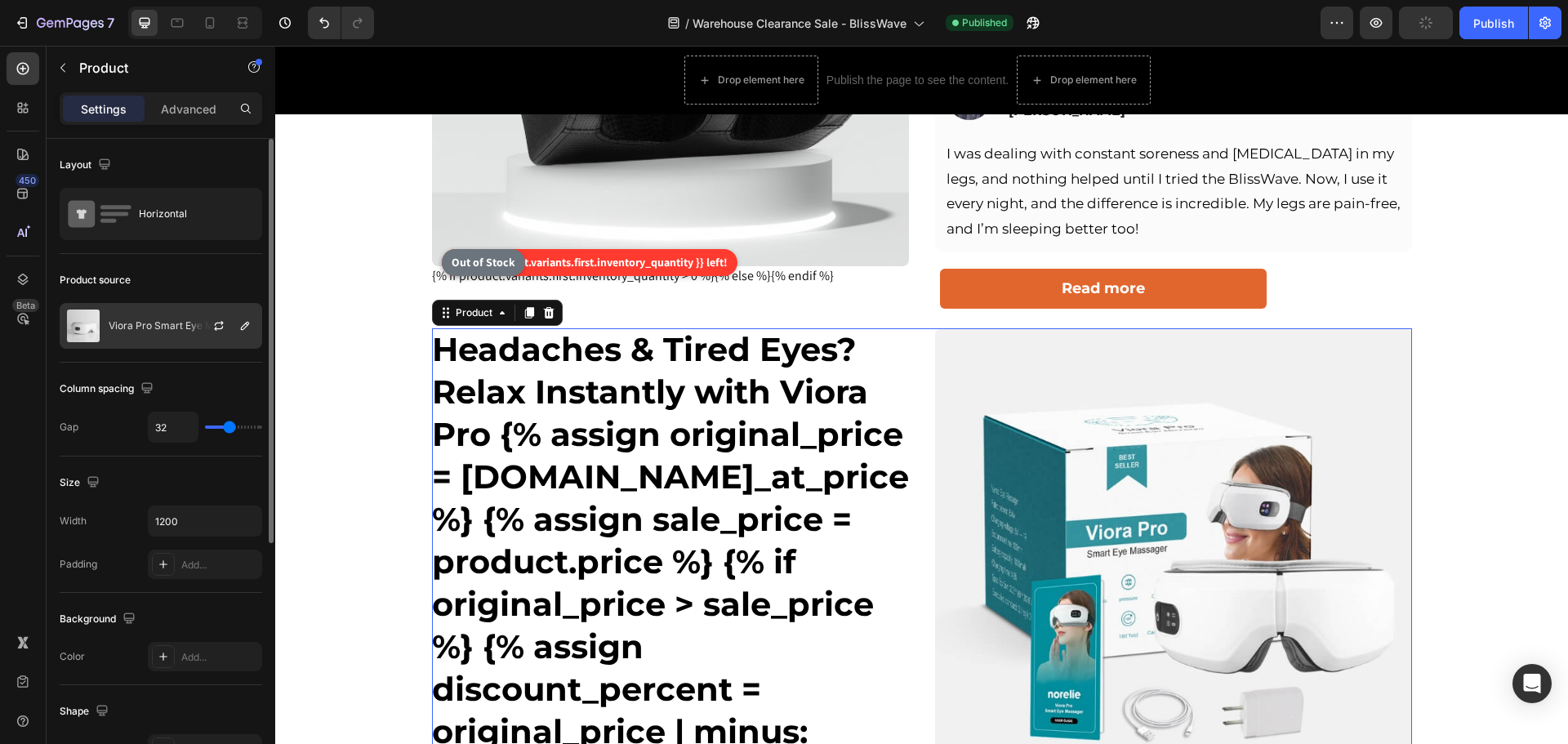
click at [155, 326] on p "Viora Pro Smart Eye Massager" at bounding box center [180, 326] width 142 height 11
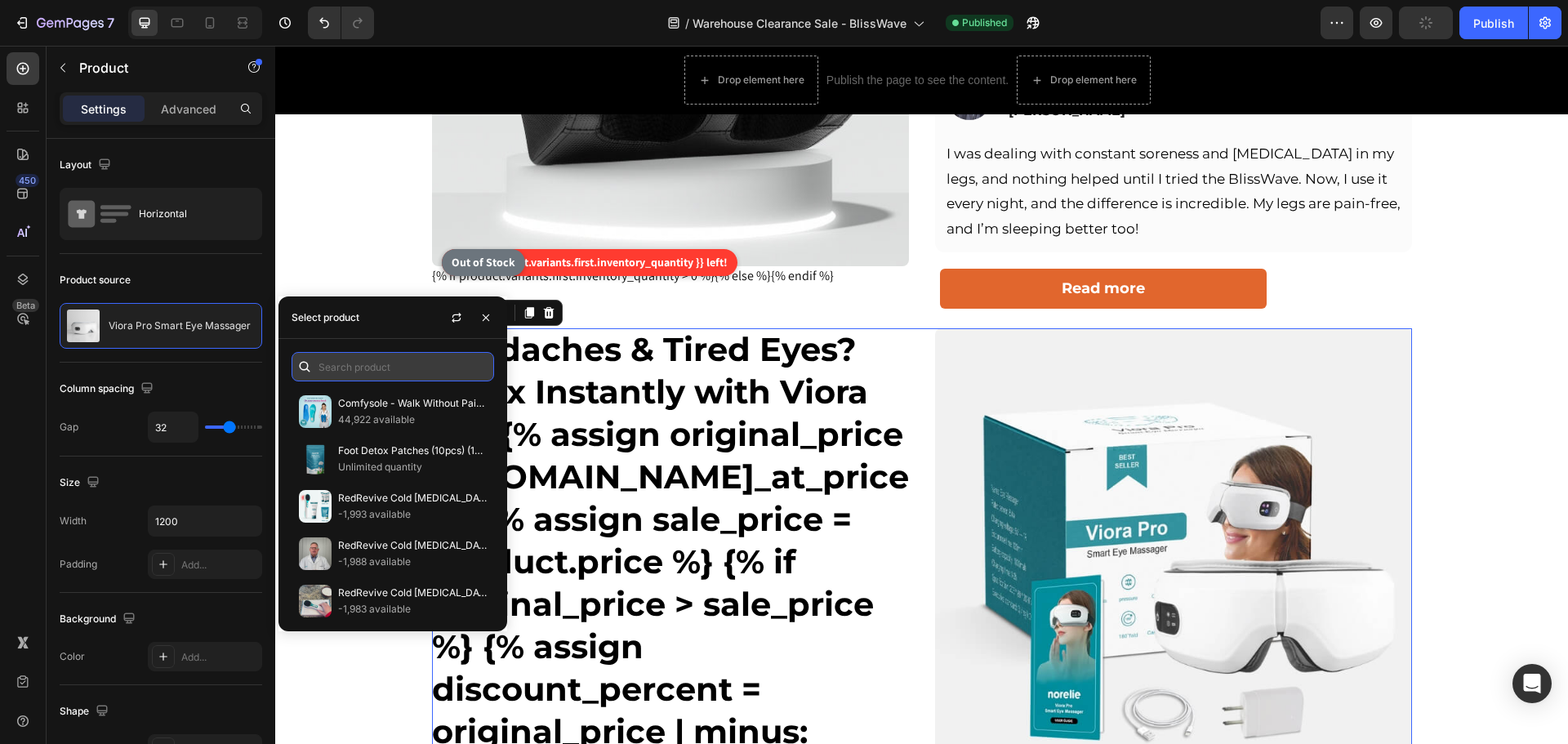
click at [394, 375] on input "text" at bounding box center [392, 367] width 202 height 30
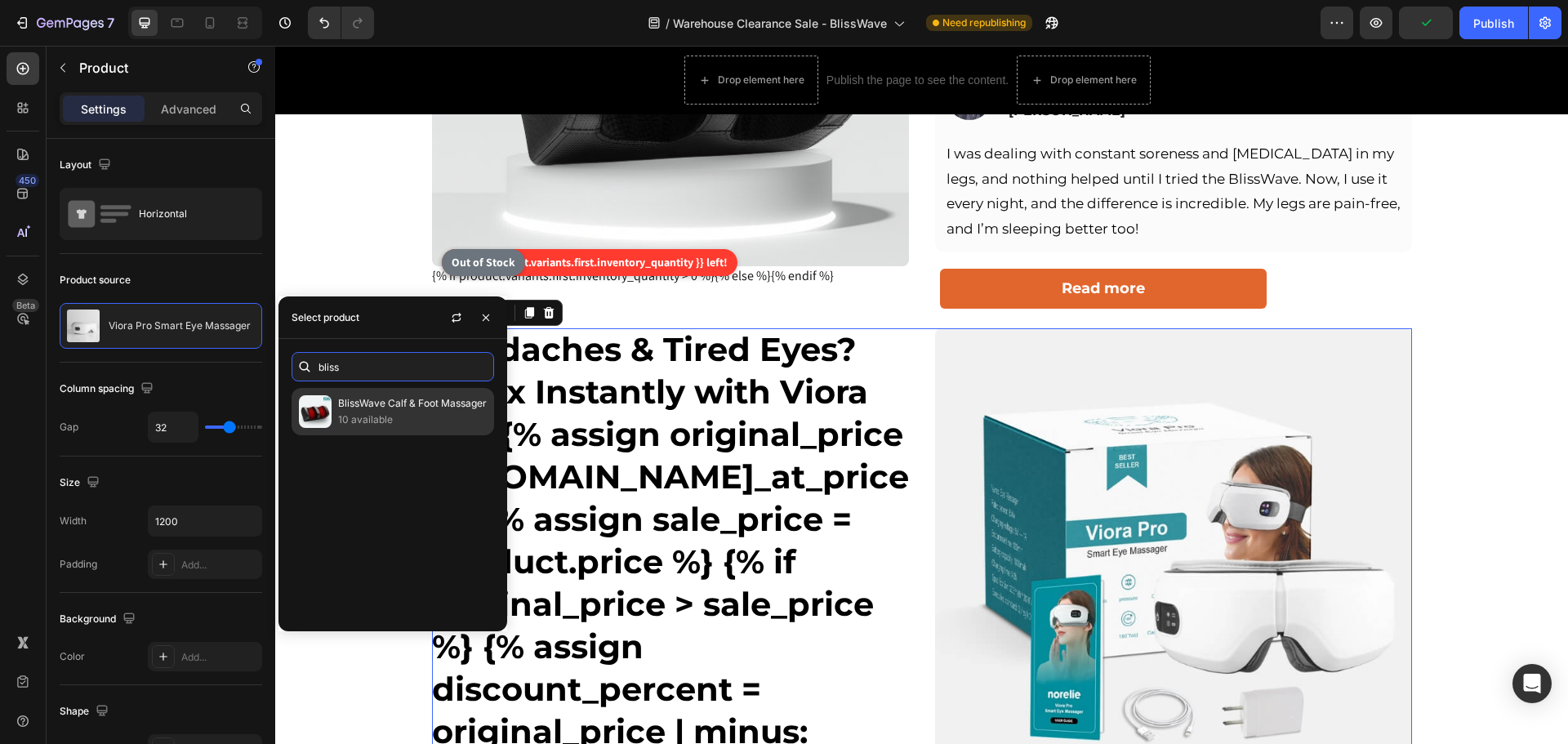
type input "bliss"
click at [404, 409] on p "BlissWave Calf & Foot Massager" at bounding box center [413, 403] width 149 height 16
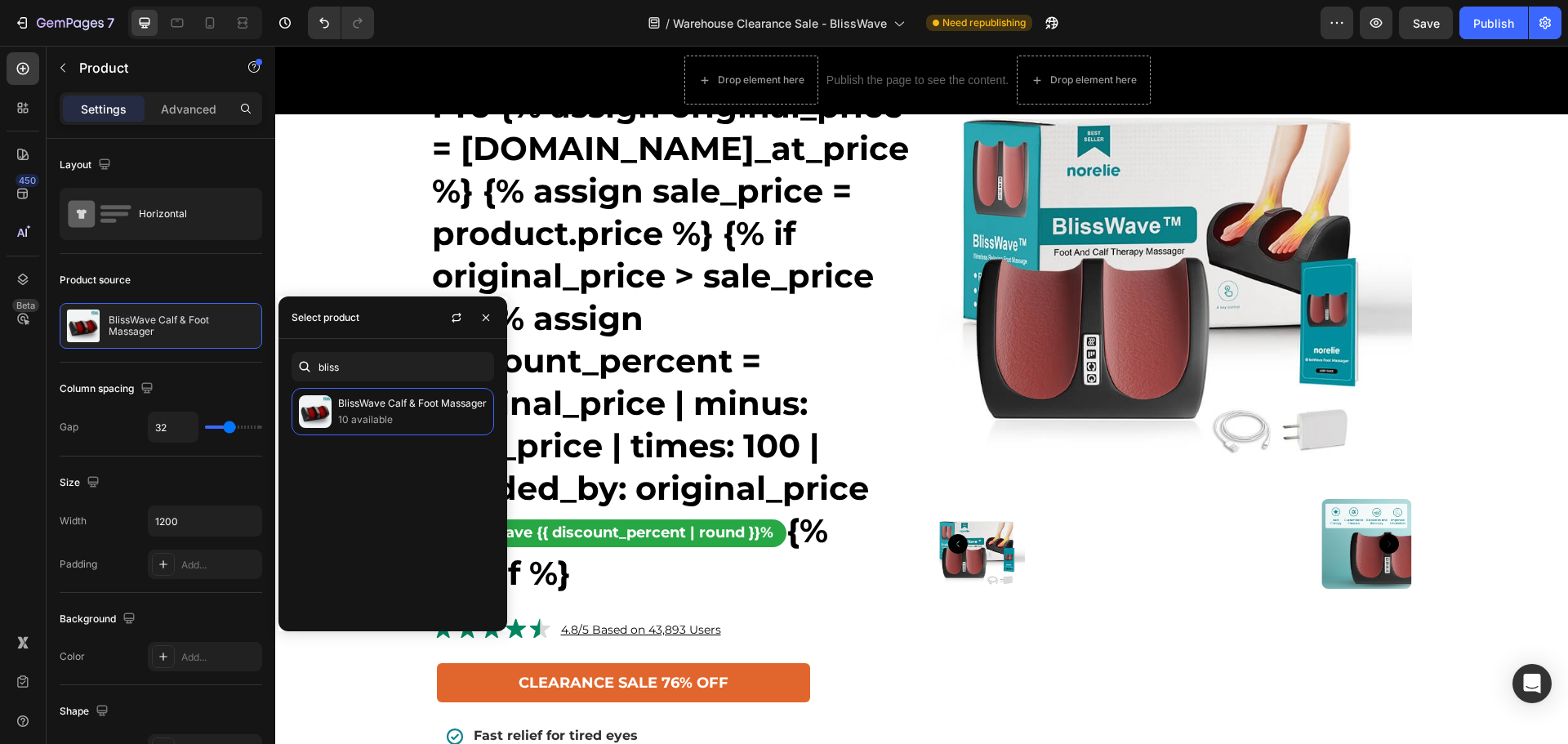
scroll to position [899, 0]
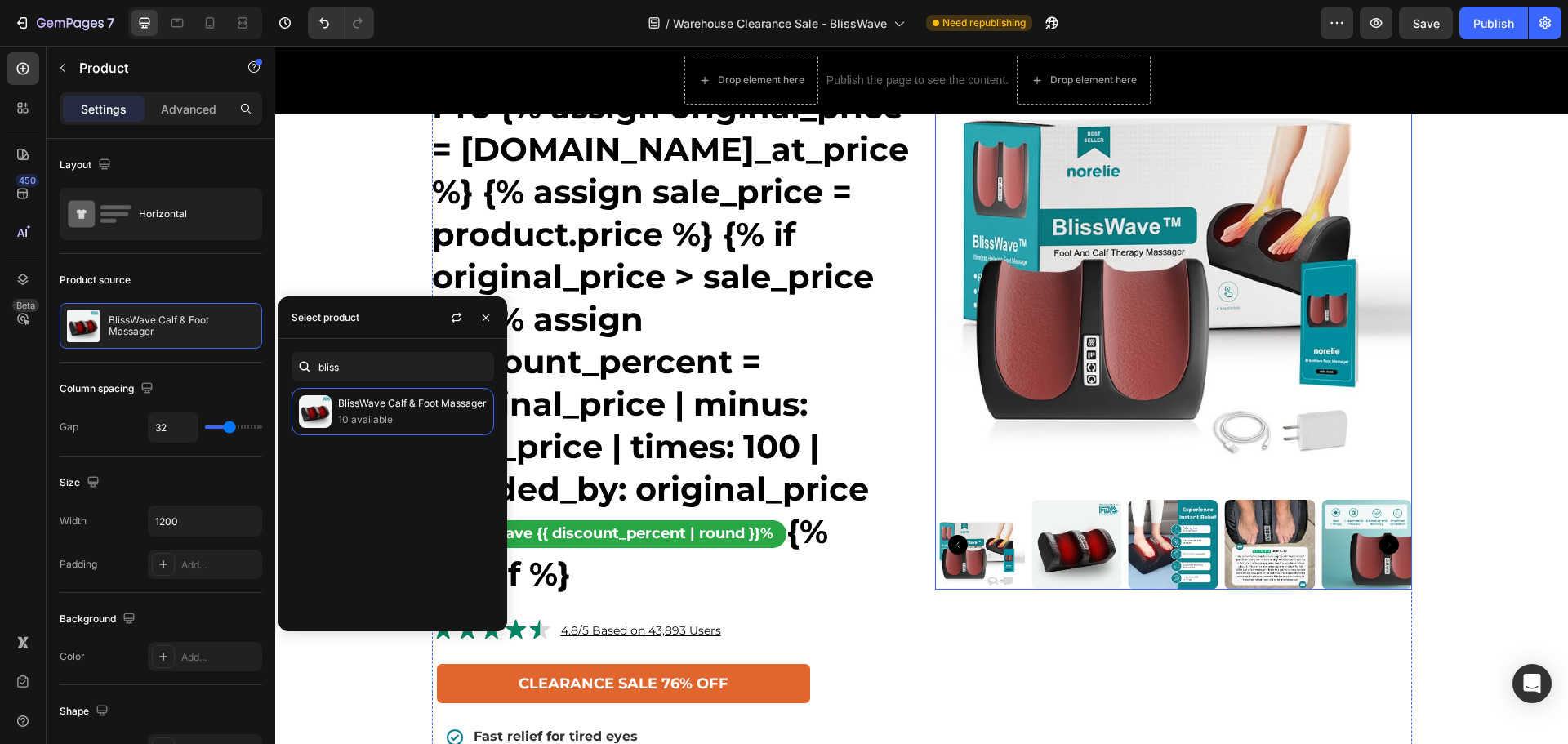
click at [1087, 568] on img at bounding box center [1076, 544] width 90 height 90
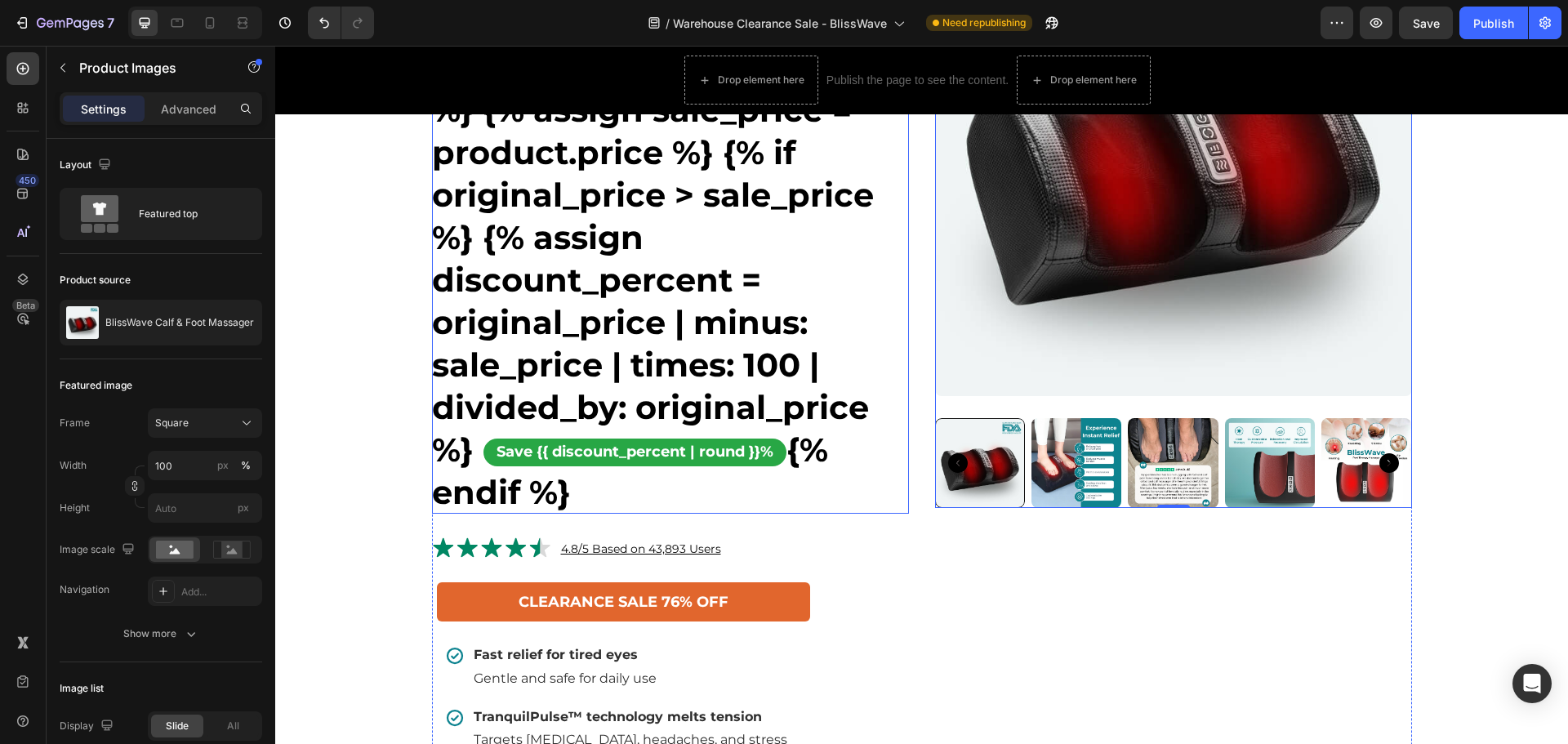
scroll to position [1389, 0]
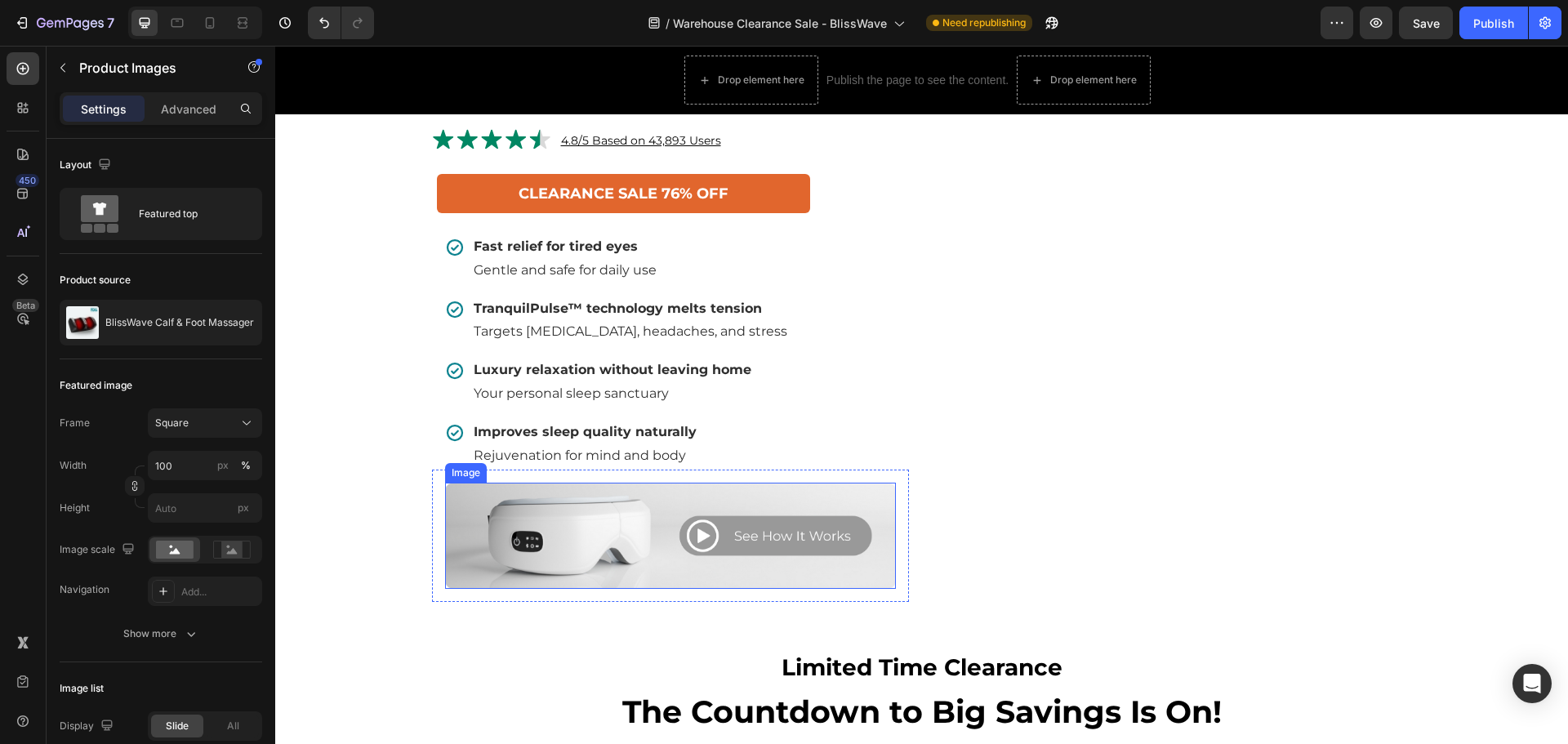
click at [669, 588] on img at bounding box center [670, 535] width 451 height 105
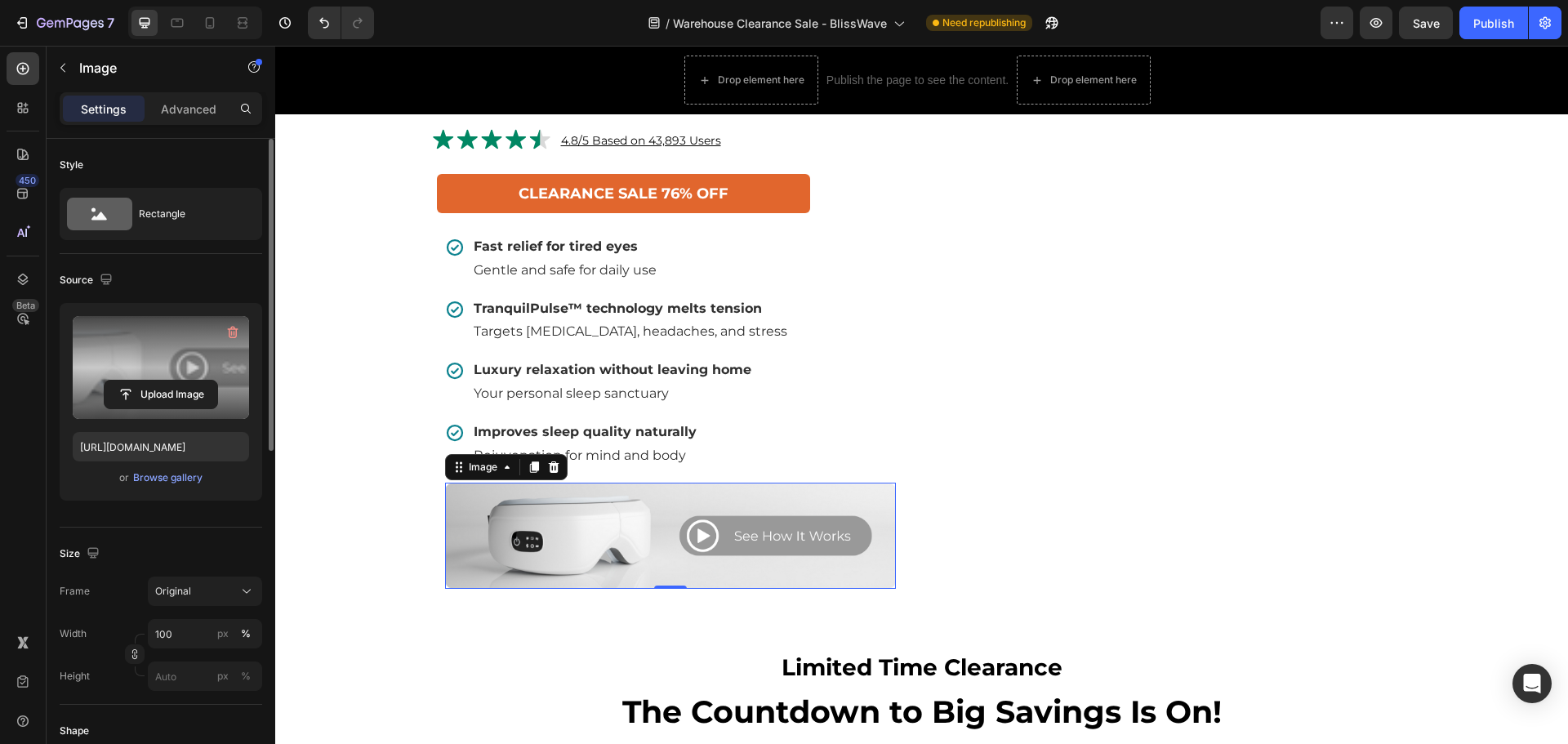
click at [106, 365] on label at bounding box center [160, 368] width 177 height 103
click at [106, 381] on input "file" at bounding box center [160, 394] width 113 height 28
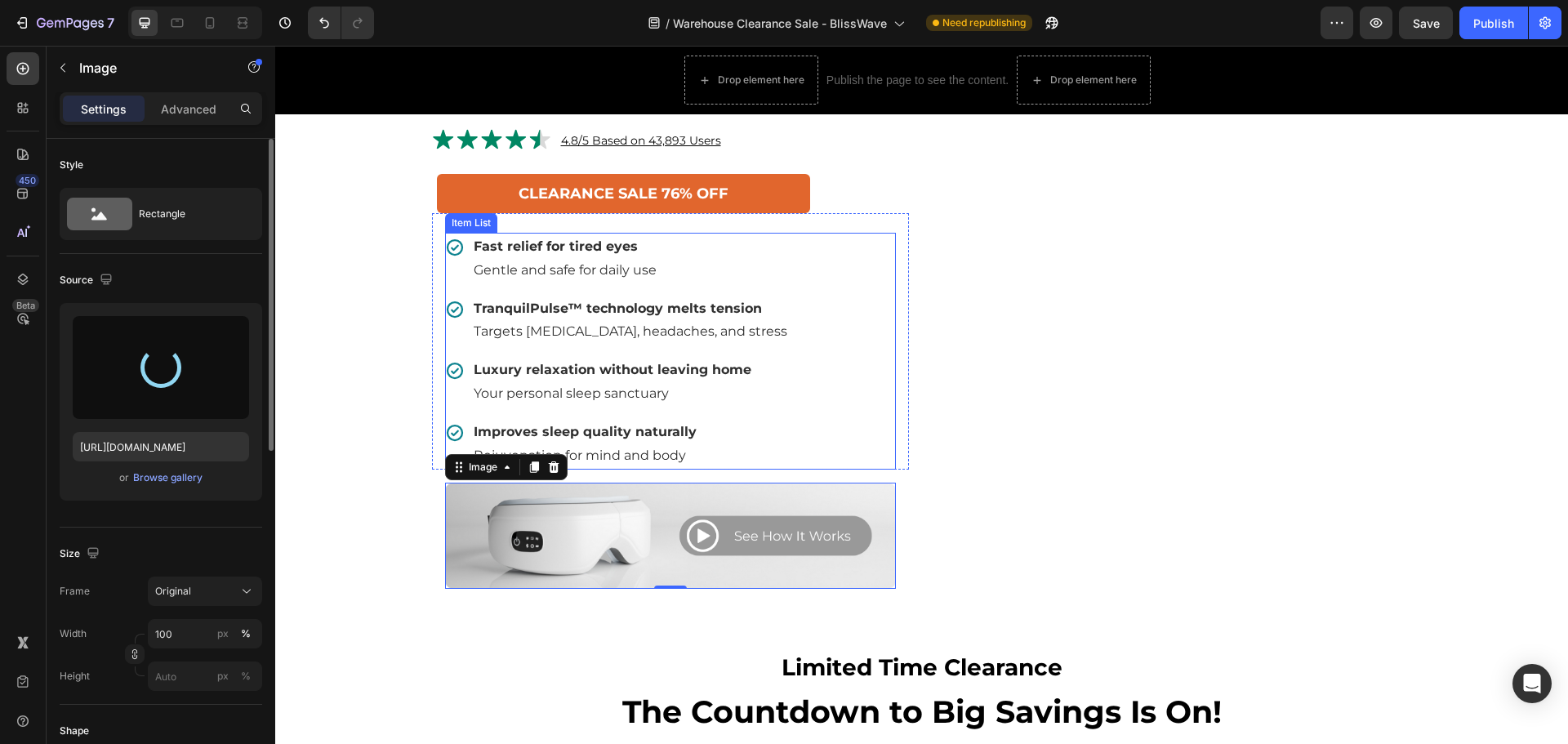
type input "[URL][DOMAIN_NAME]"
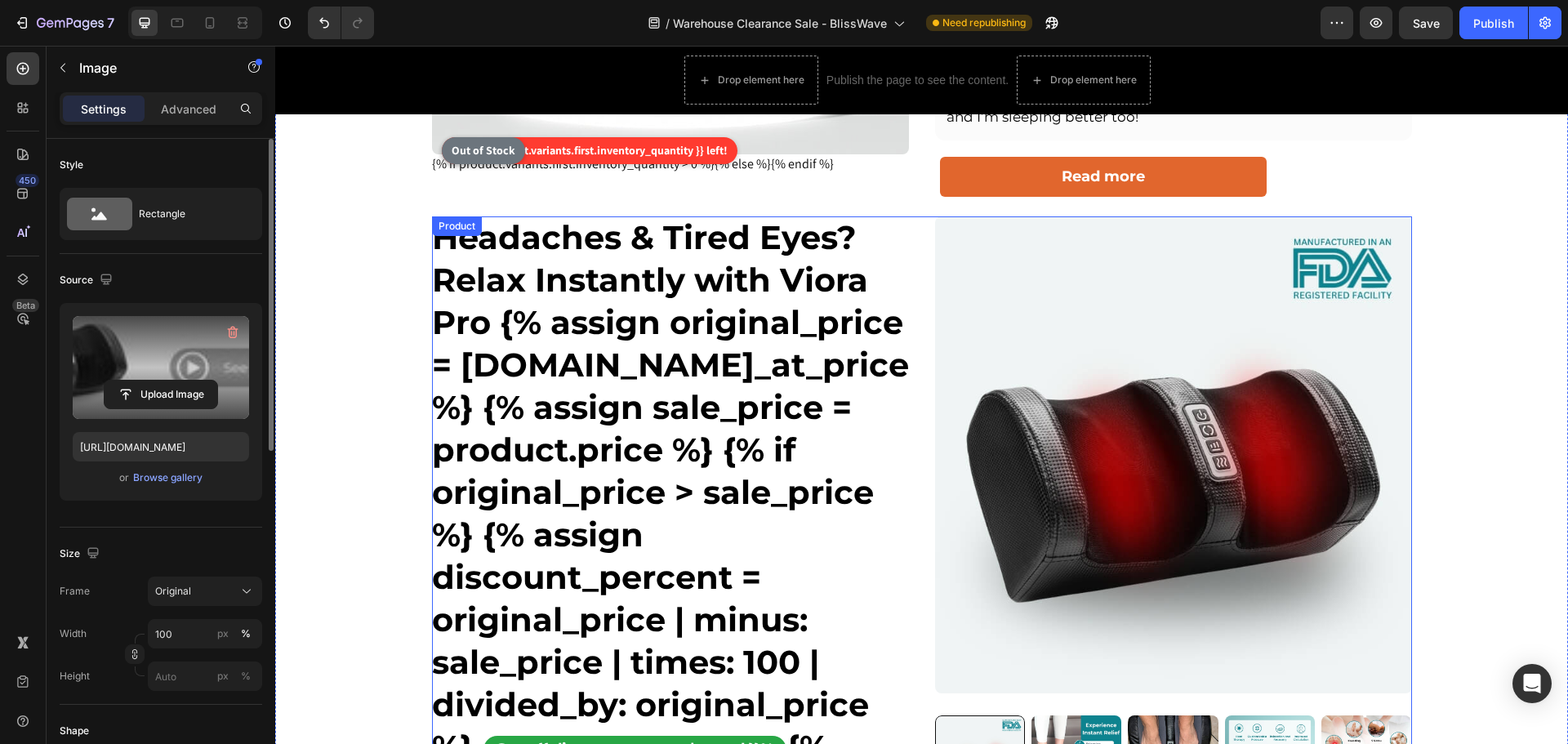
scroll to position [653, 0]
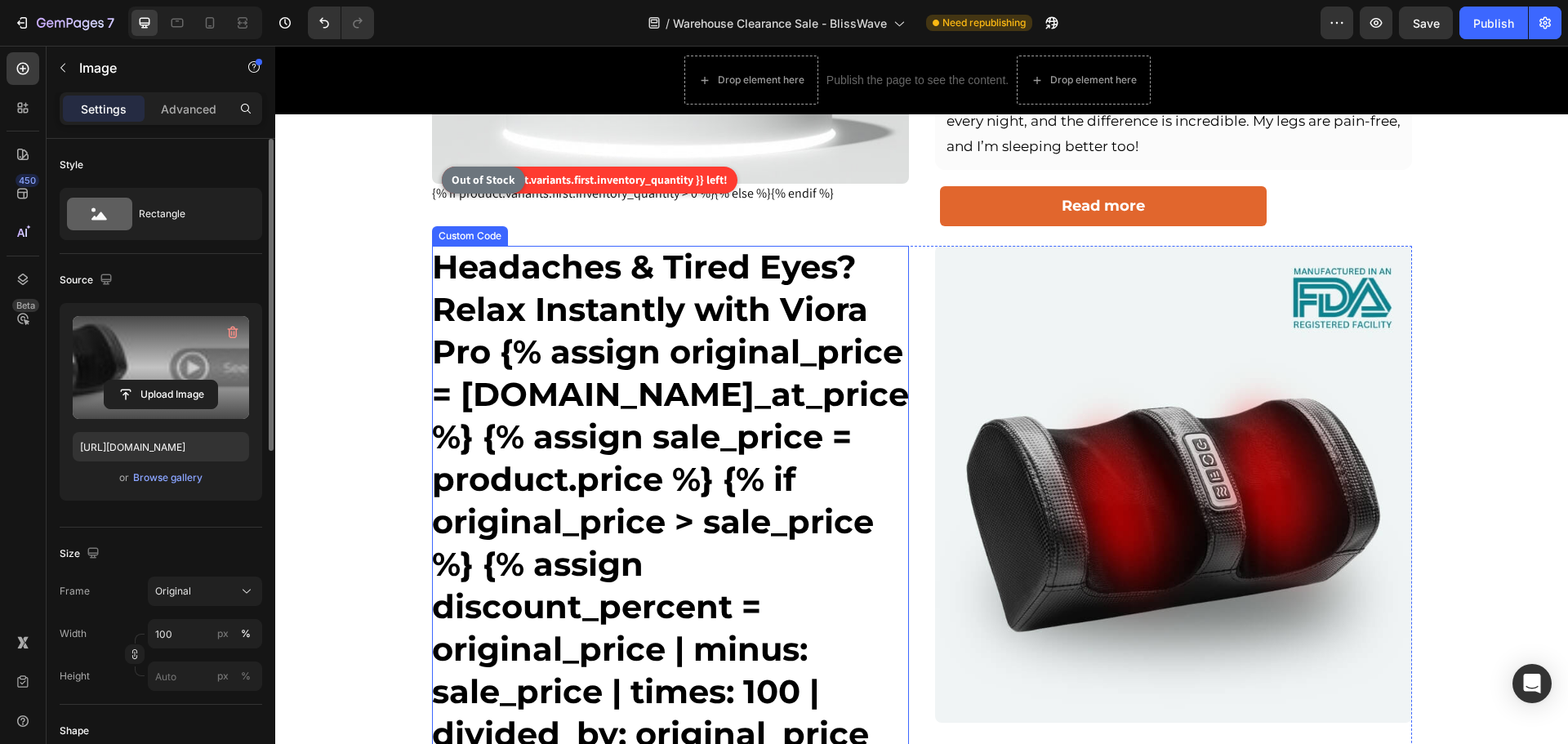
click at [621, 297] on h1 "Headaches & Tired Eyes? Relax Instantly with Viora Pro {% assign original_price…" at bounding box center [669, 542] width 477 height 595
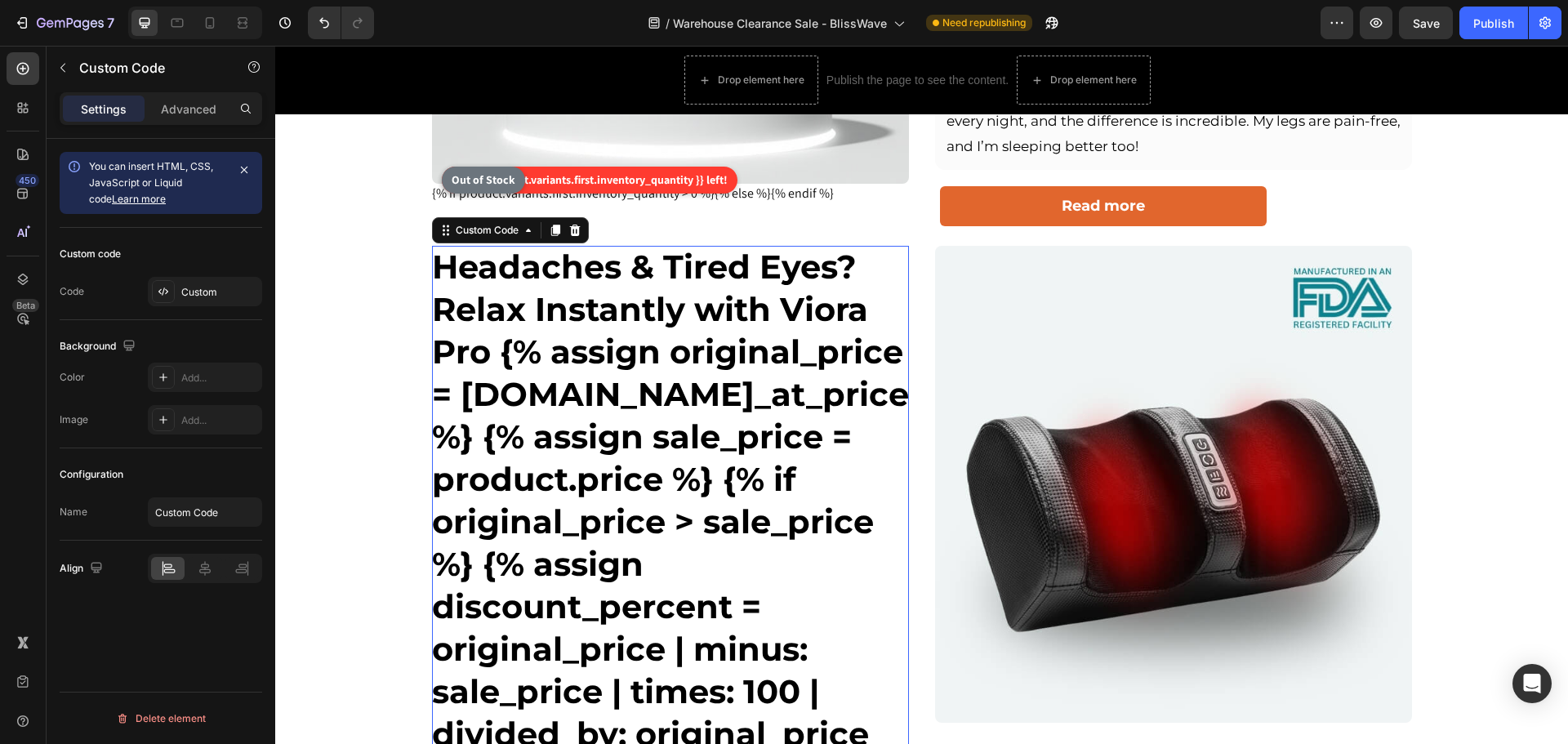
click at [621, 297] on h1 "Headaches & Tired Eyes? Relax Instantly with Viora Pro {% assign original_price…" at bounding box center [669, 542] width 477 height 595
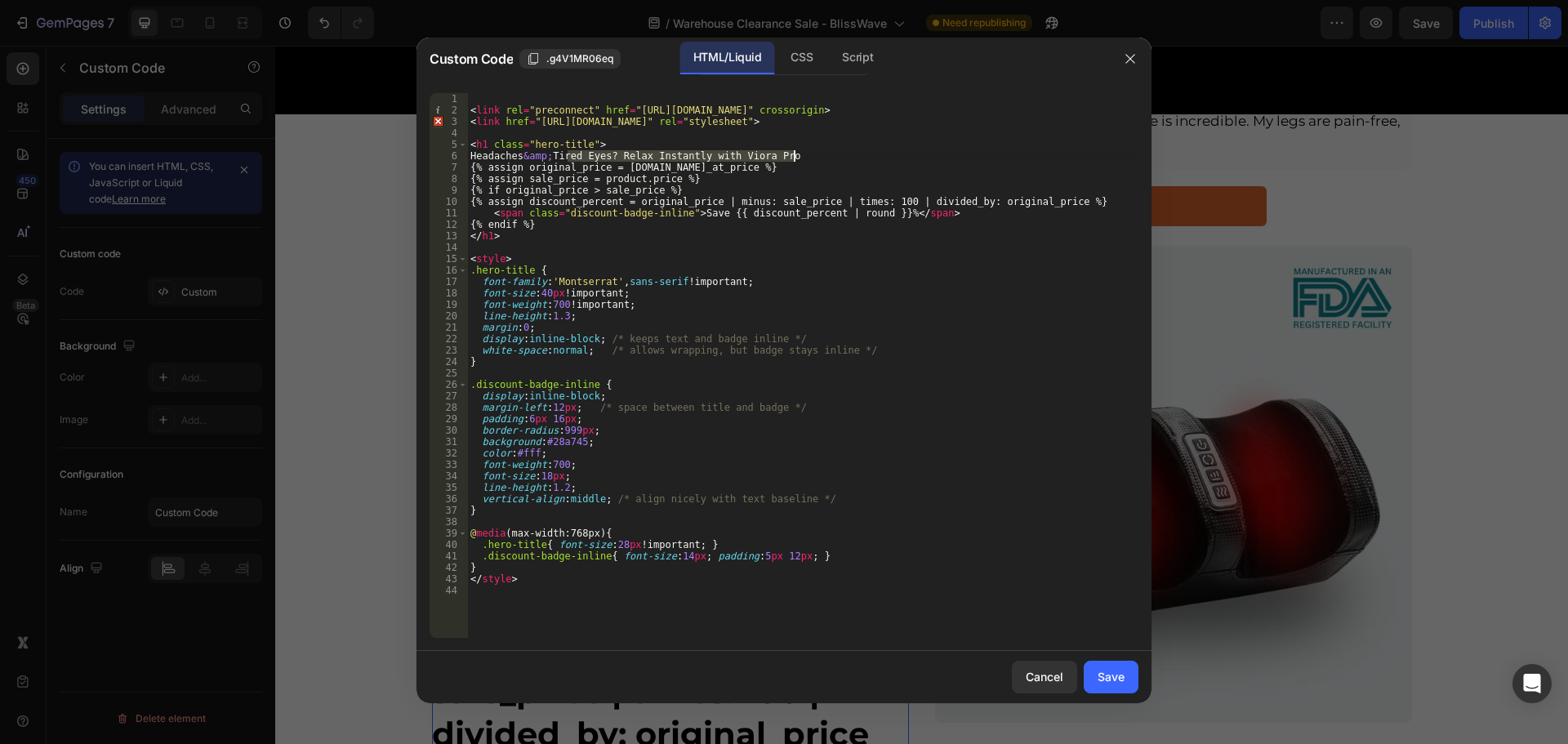
drag, startPoint x: 568, startPoint y: 155, endPoint x: 798, endPoint y: 159, distance: 230.0
click at [798, 159] on div "< link rel = "preconnect" href = "[URL][DOMAIN_NAME]" crossorigin > < link href…" at bounding box center [802, 376] width 671 height 567
paste textarea "Sitting Made Smarter: Keep Your Legs Active with BlissWave"
type textarea "Headaches &amp; Sitting Made Smarter: Keep Your Legs Active with BlissWave"
click at [1120, 681] on div "Save" at bounding box center [1111, 677] width 27 height 17
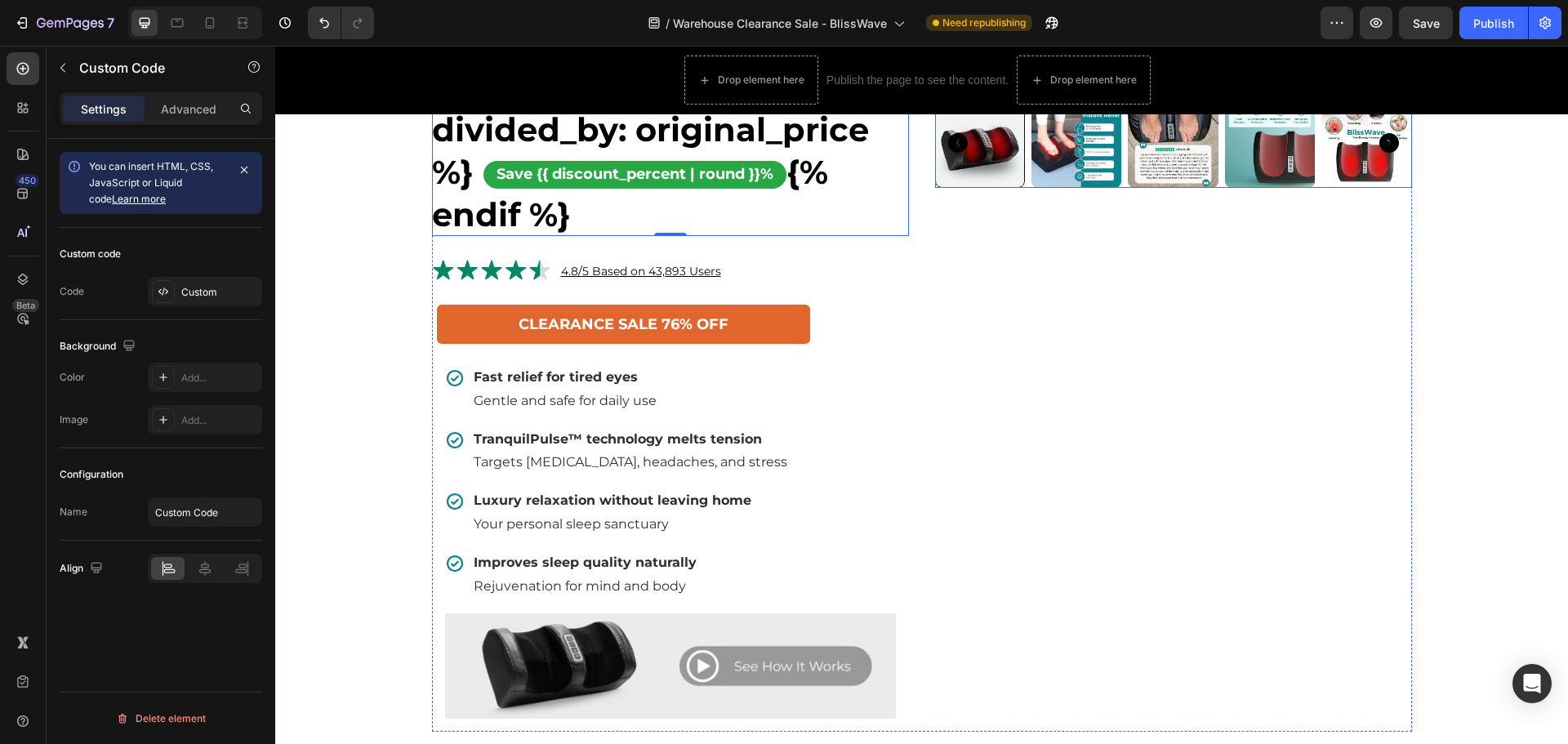
scroll to position [1307, 0]
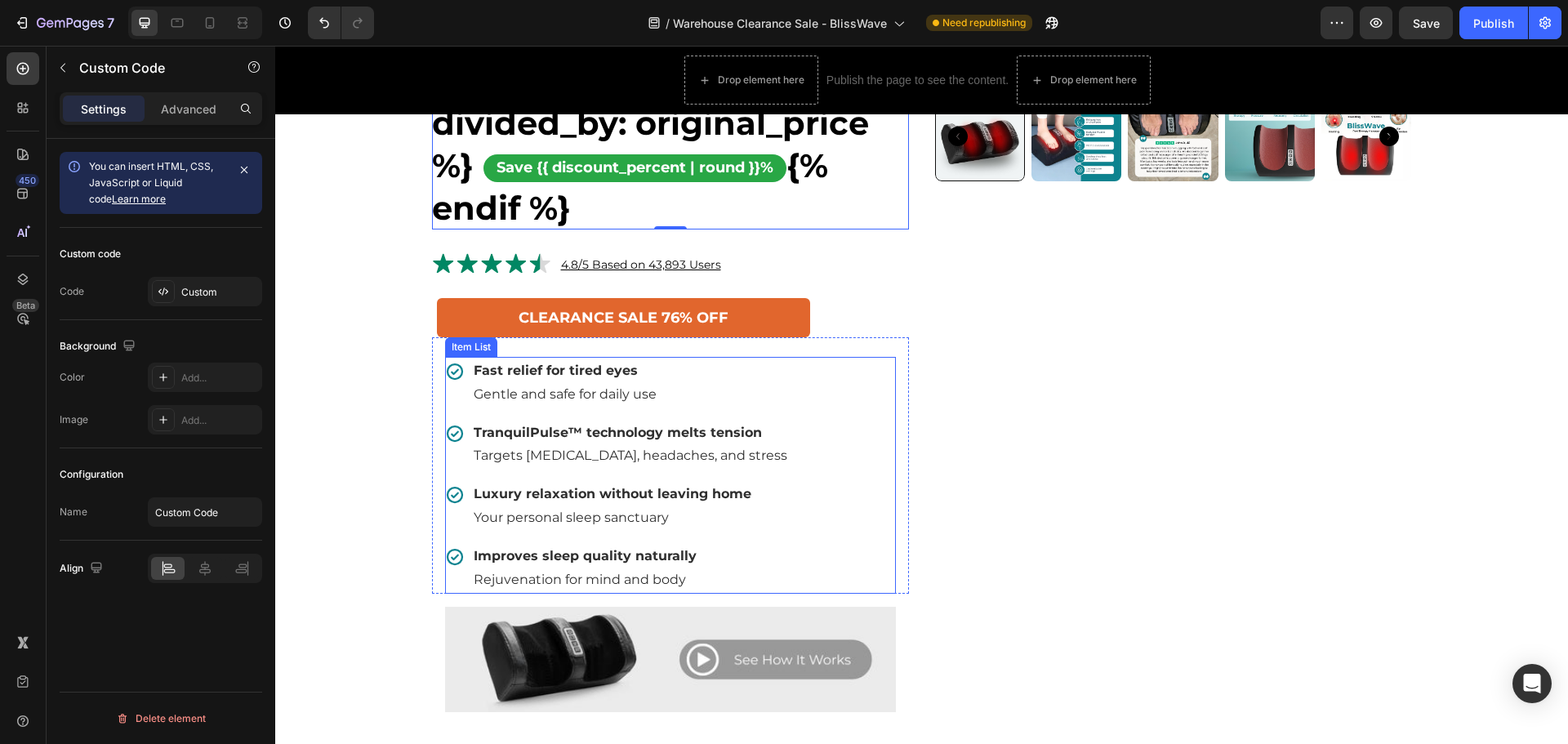
click at [495, 402] on span "Gentle and safe for daily use" at bounding box center [565, 394] width 183 height 15
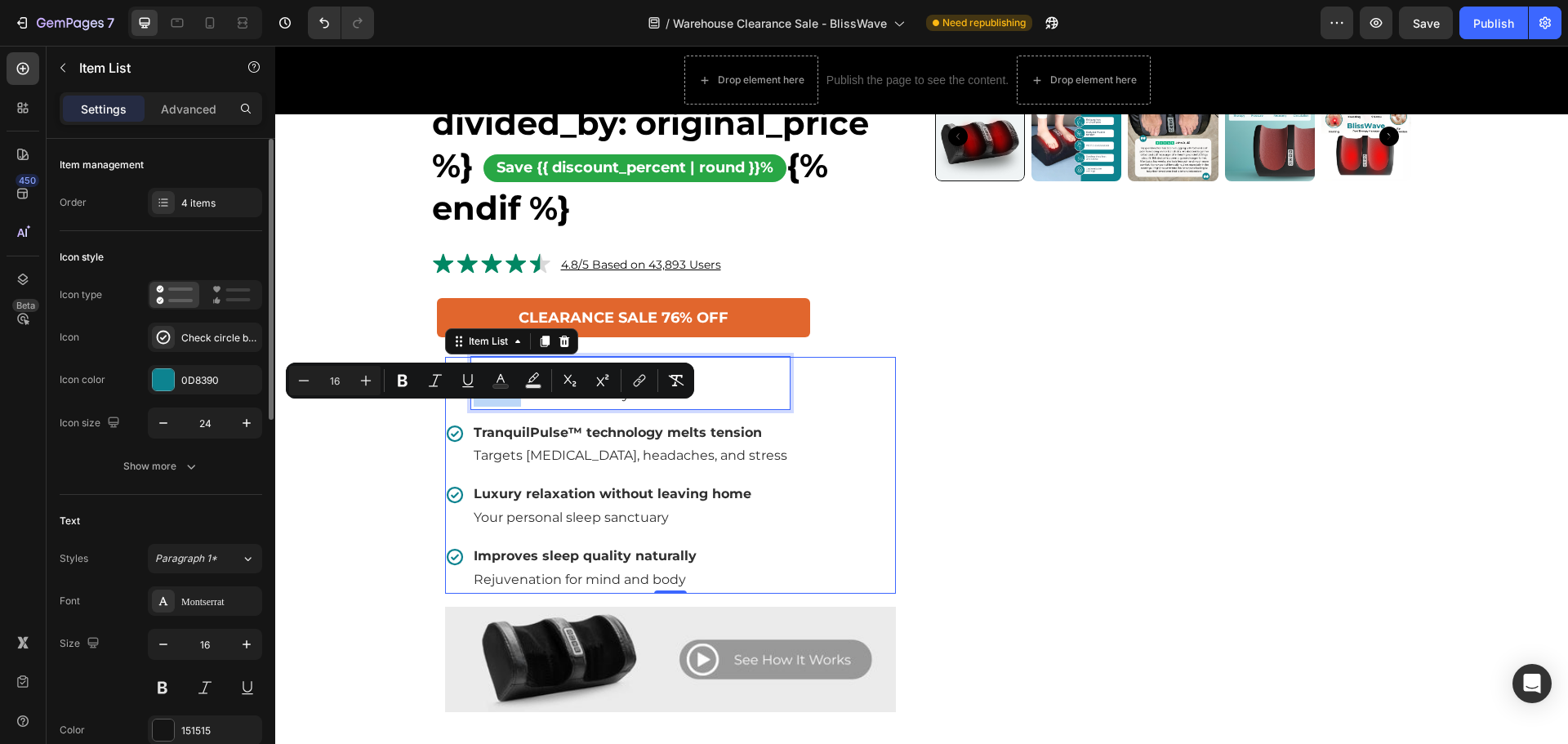
click at [502, 396] on div "Minus 16 Plus Bold Italic Underline color Text Background Color Subscript Super…" at bounding box center [490, 381] width 409 height 36
click at [517, 402] on span "Gentle and safe for daily use" at bounding box center [565, 394] width 183 height 15
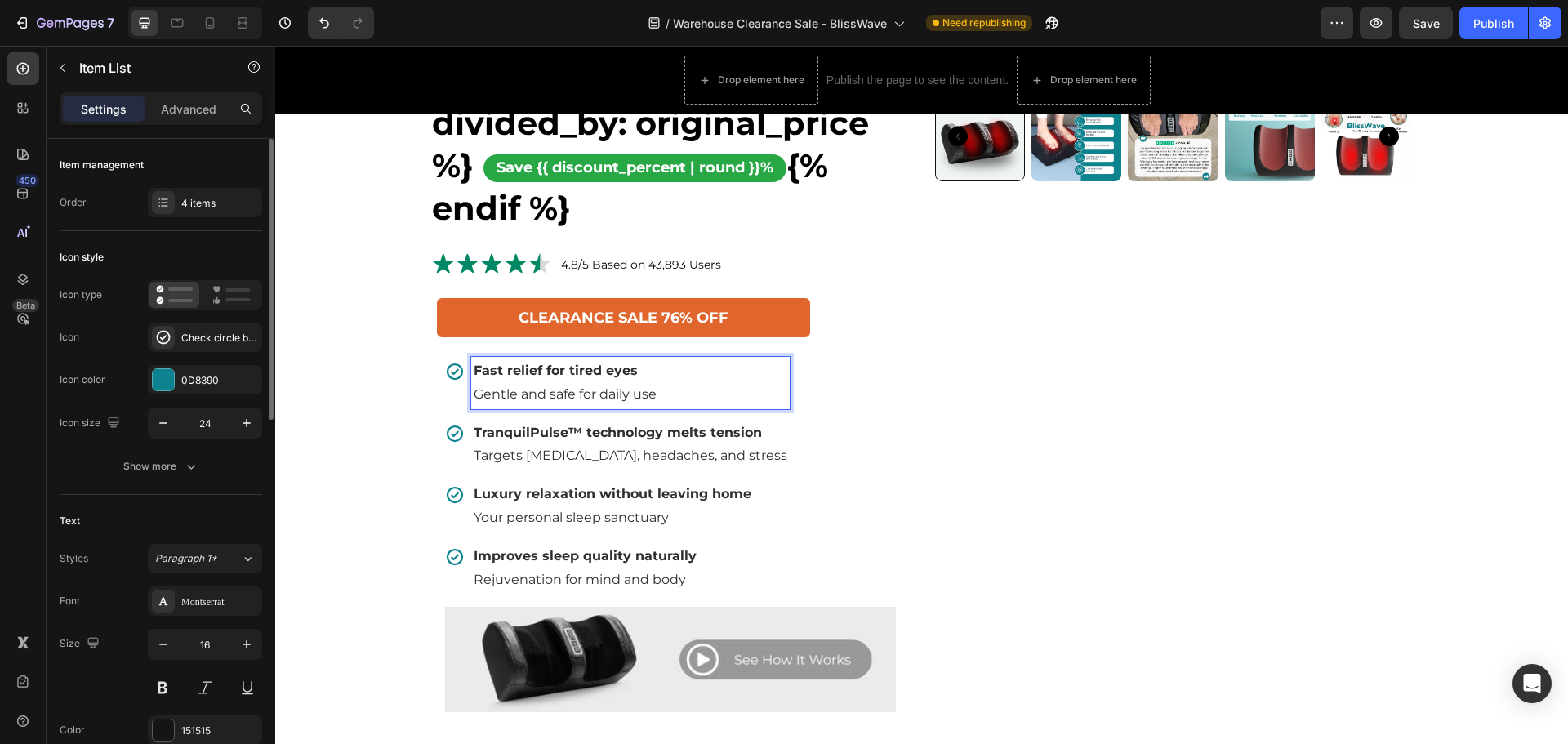
click at [520, 402] on span "Gentle and safe for daily use" at bounding box center [565, 394] width 183 height 15
drag, startPoint x: 533, startPoint y: 464, endPoint x: 544, endPoint y: 472, distance: 13.6
click at [533, 464] on p "Targets [MEDICAL_DATA], headaches, and stress" at bounding box center [630, 456] width 313 height 24
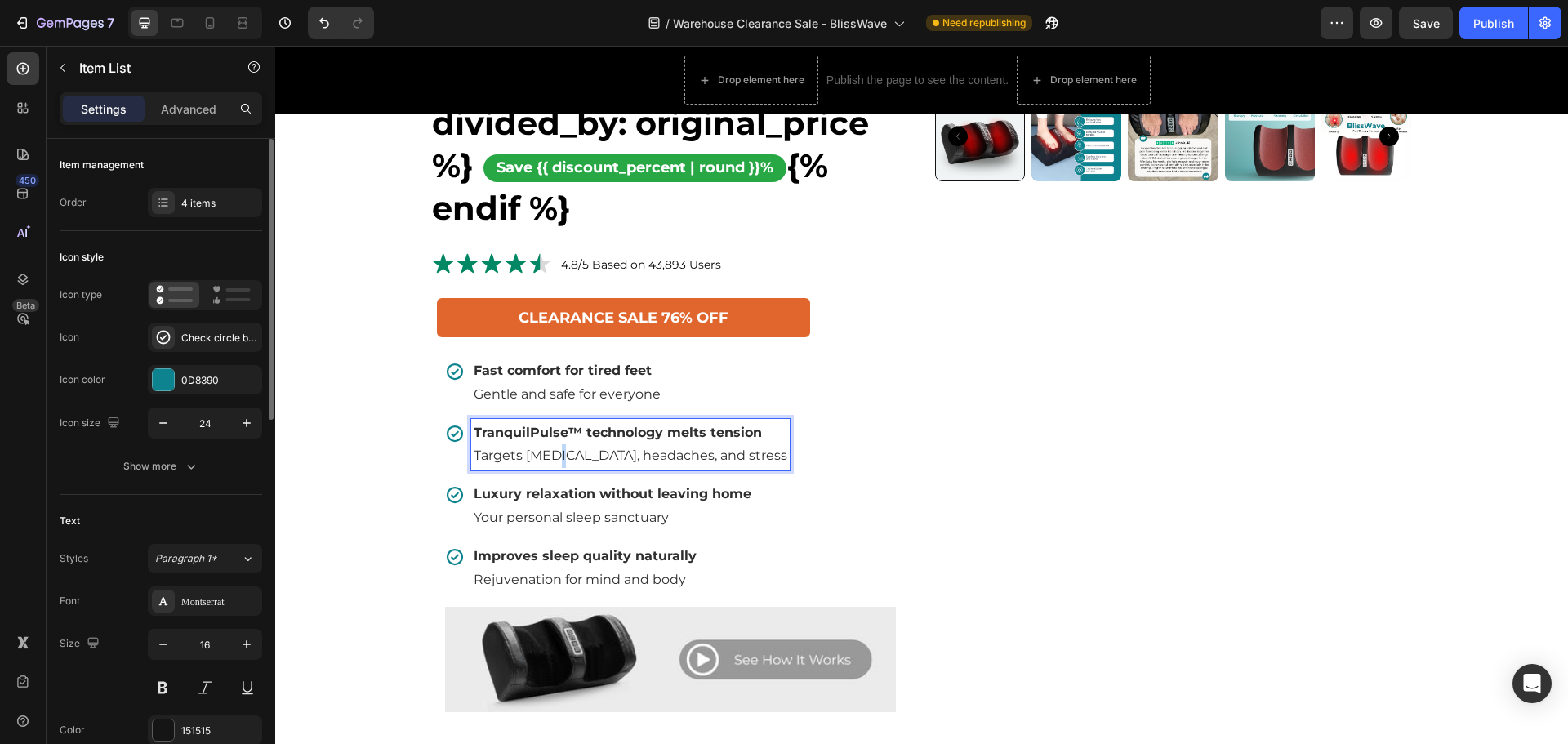
click at [549, 463] on span "Targets [MEDICAL_DATA], headaches, and stress" at bounding box center [630, 456] width 313 height 15
click at [659, 501] on strong "Luxury relaxation without leaving home" at bounding box center [612, 494] width 278 height 15
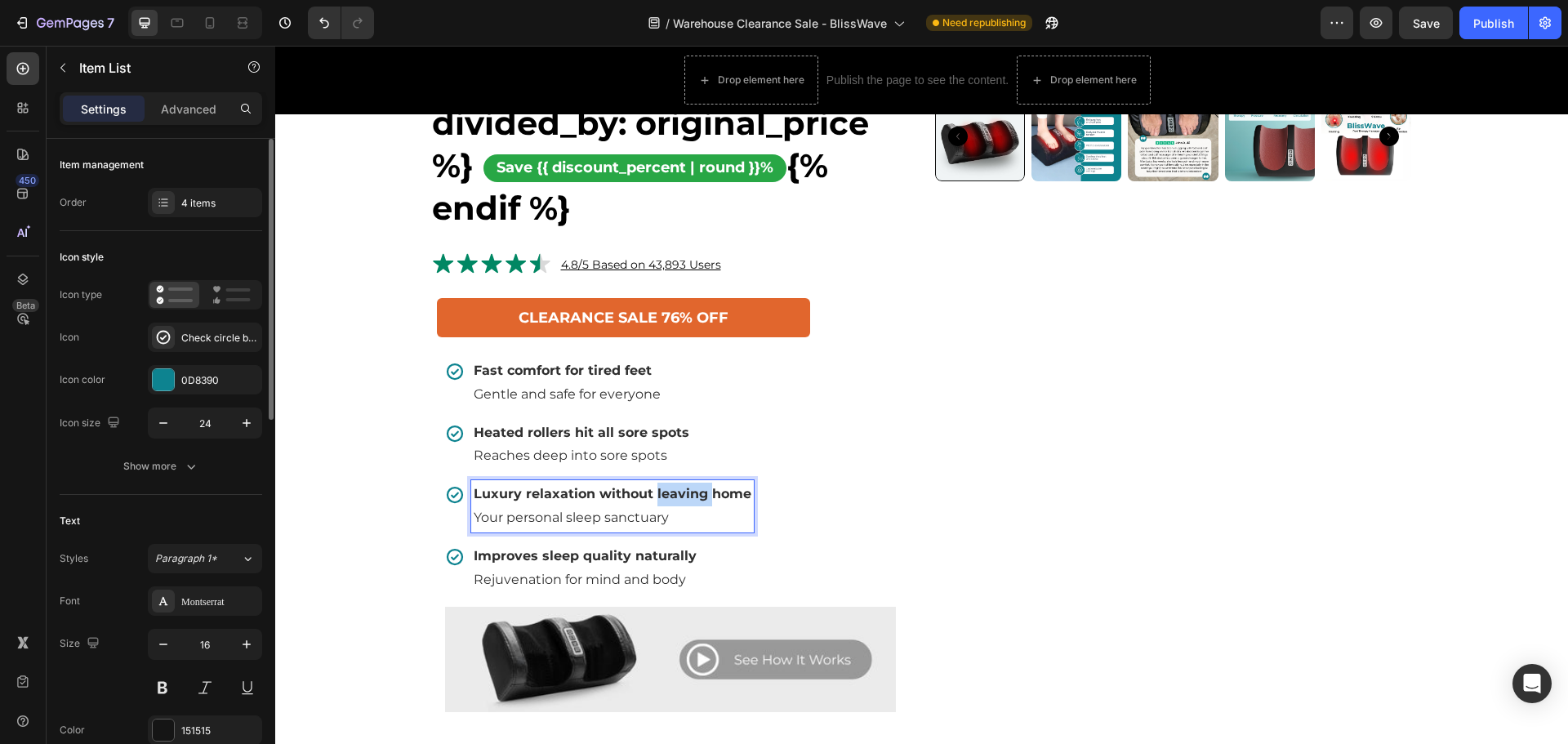
click at [659, 501] on strong "Luxury relaxation without leaving home" at bounding box center [612, 494] width 278 height 15
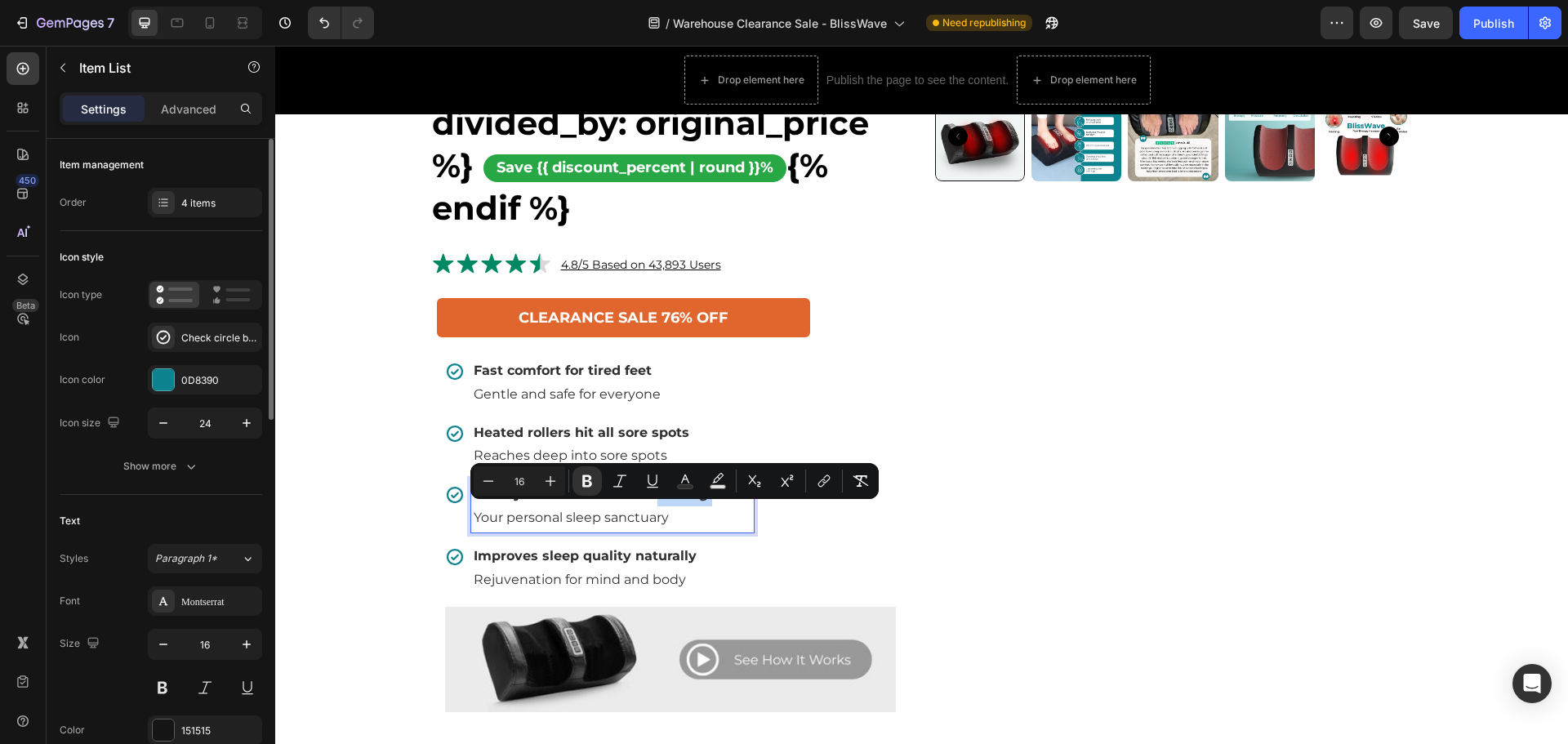
click at [659, 501] on strong "Luxury relaxation without leaving home" at bounding box center [612, 494] width 278 height 15
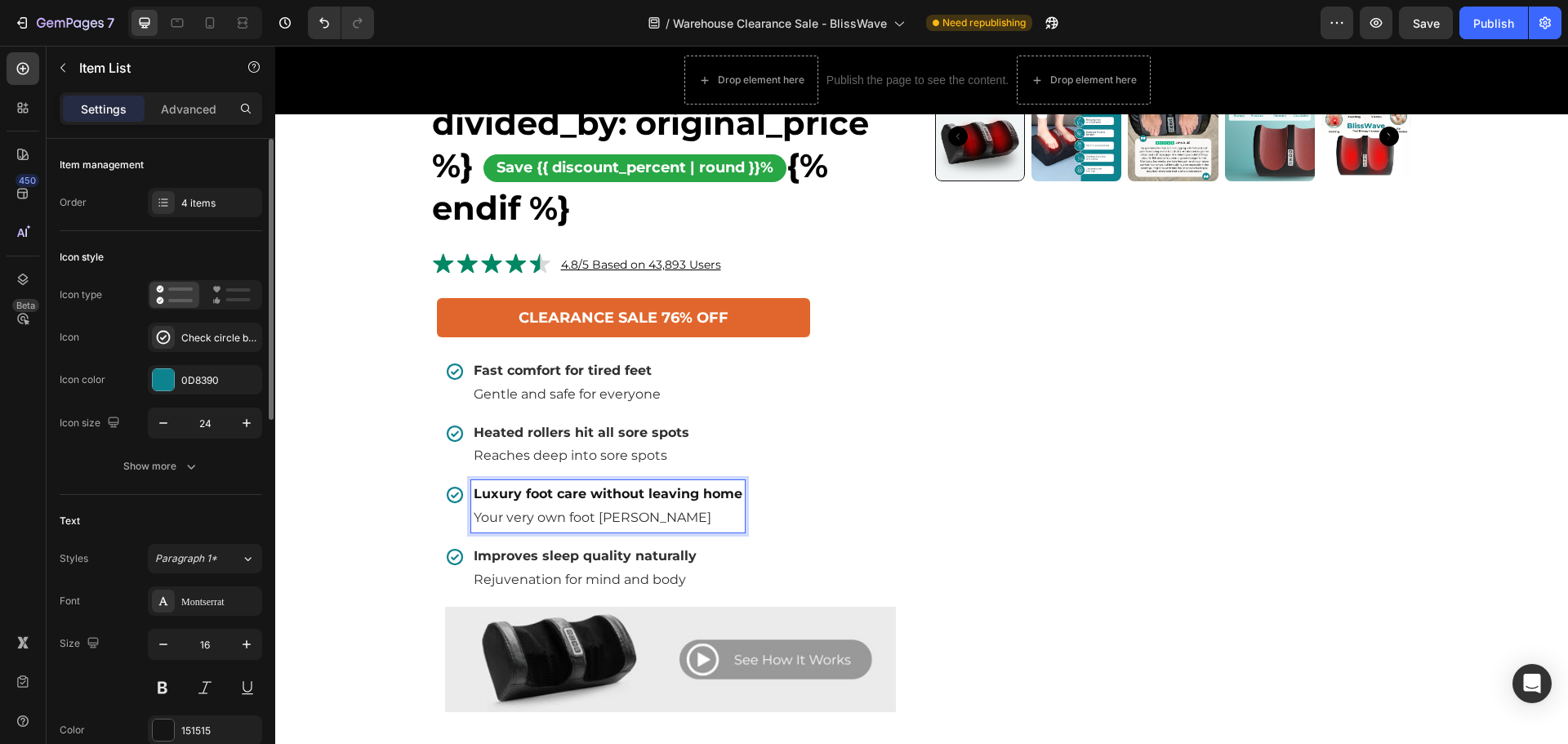
click at [832, 562] on div "Fast comfort for tired feet Gentle and safe for everyone Heated rollers hit all…" at bounding box center [670, 476] width 451 height 237
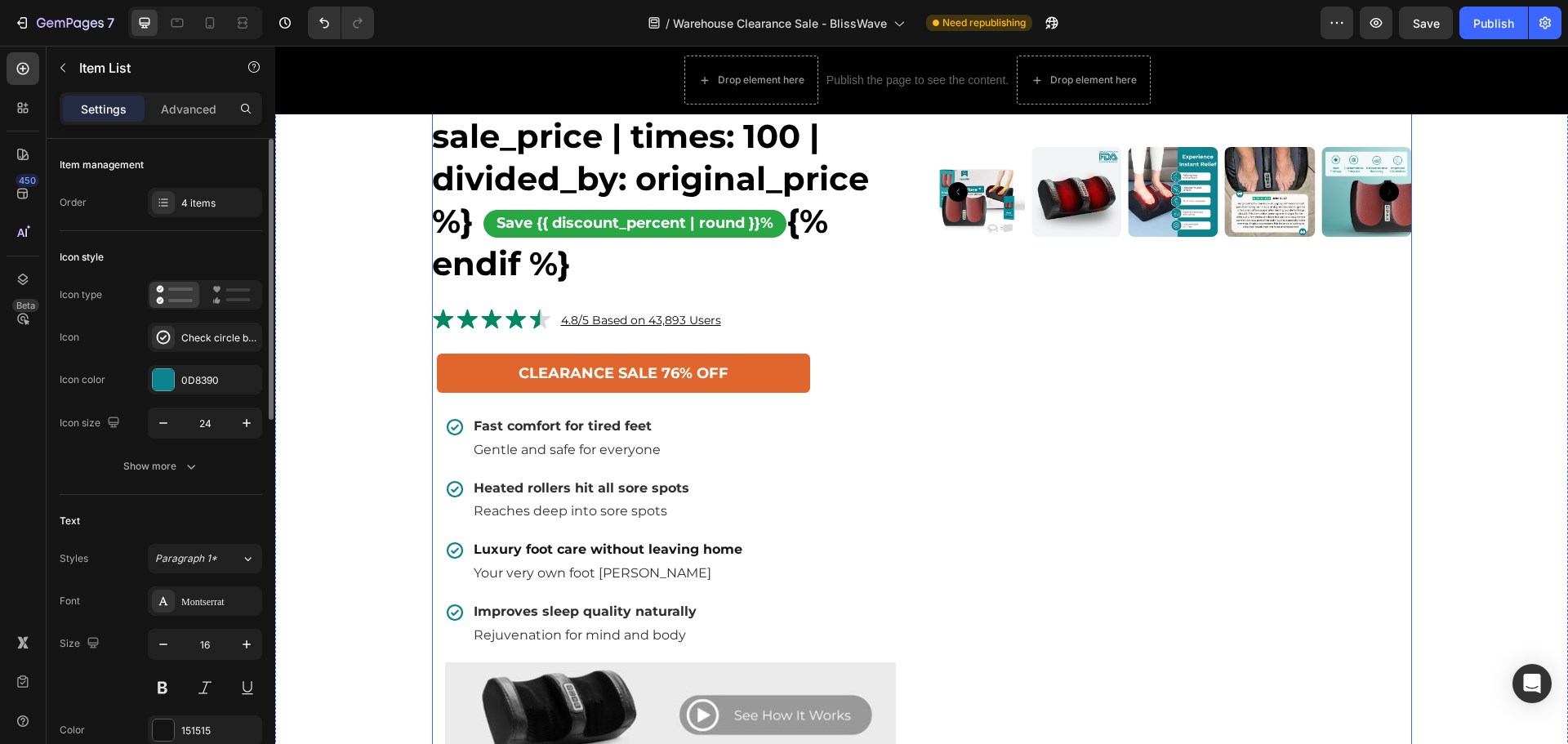
scroll to position [1414, 0]
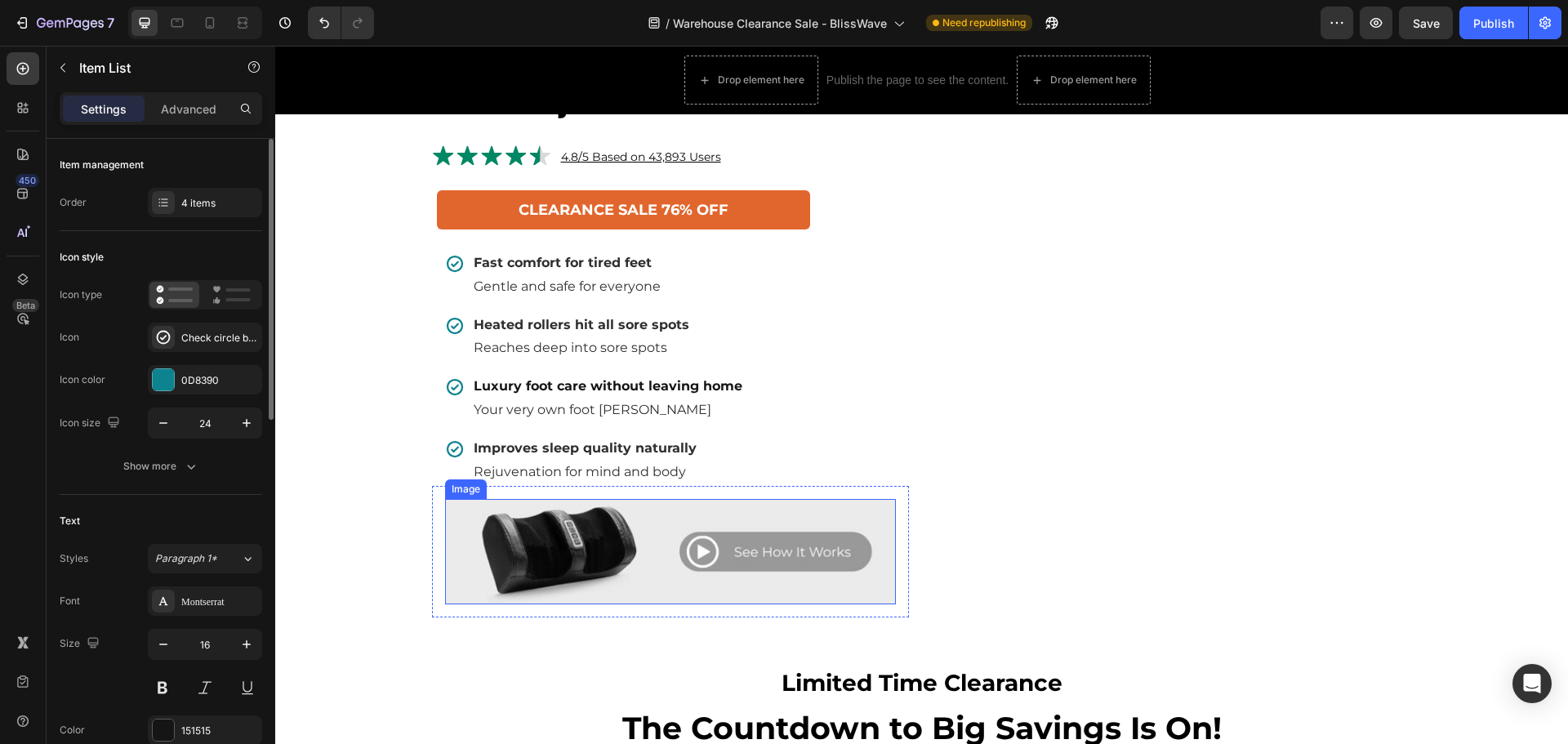
drag, startPoint x: 628, startPoint y: 586, endPoint x: 349, endPoint y: 532, distance: 284.2
click at [628, 586] on img at bounding box center [670, 552] width 451 height 105
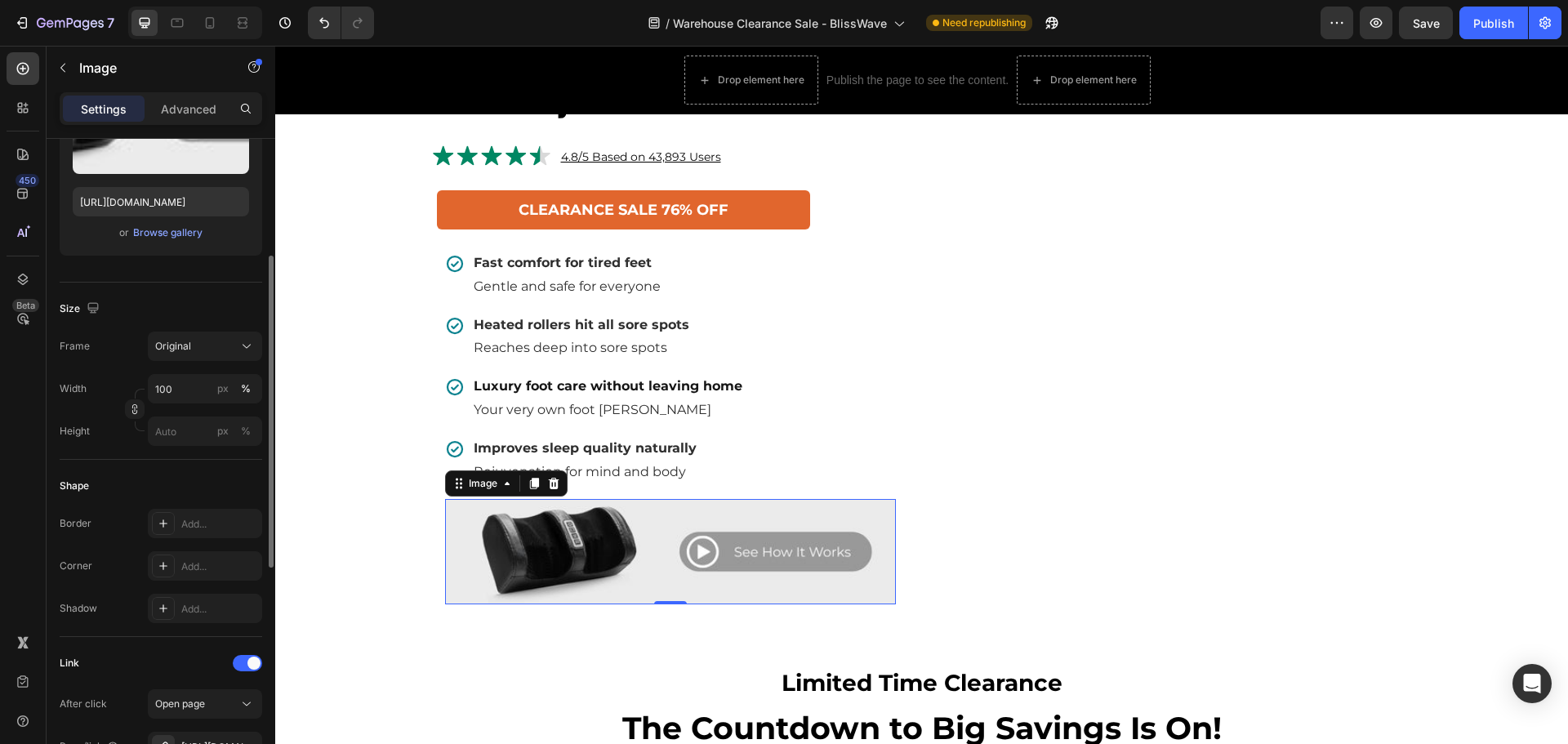
scroll to position [327, 0]
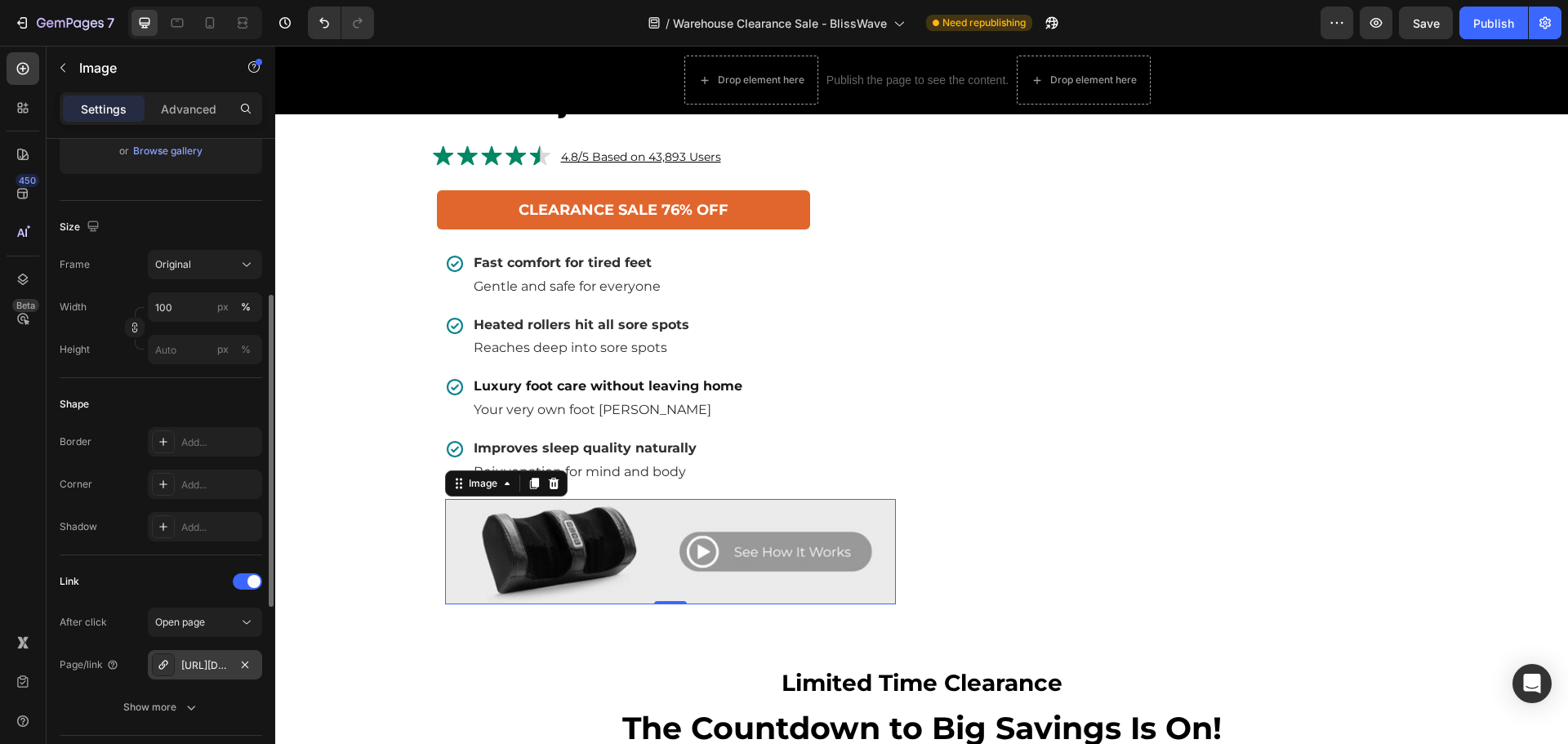
click at [226, 666] on div "[URL][DOMAIN_NAME]" at bounding box center [205, 665] width 48 height 14
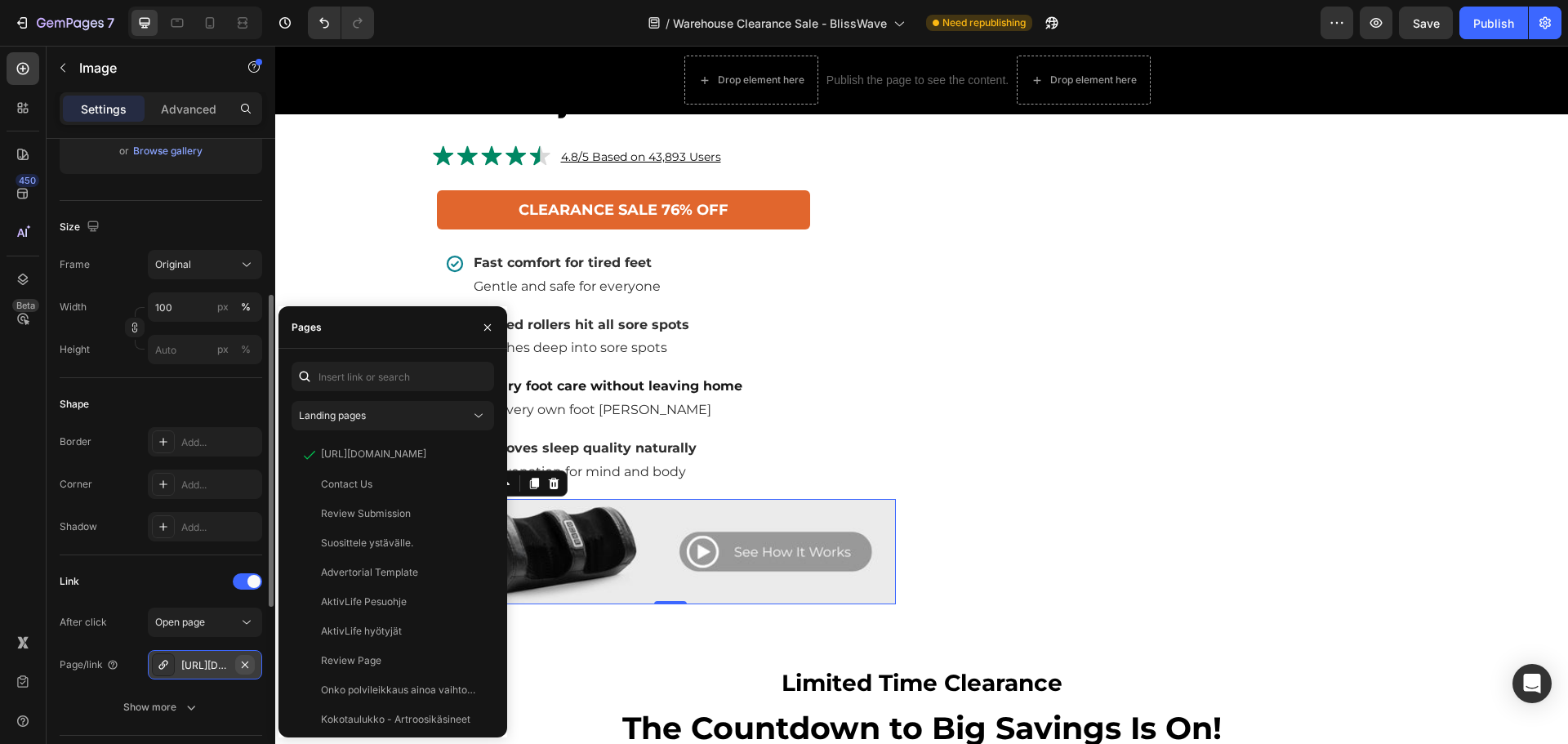
click at [246, 669] on icon "button" at bounding box center [245, 665] width 13 height 13
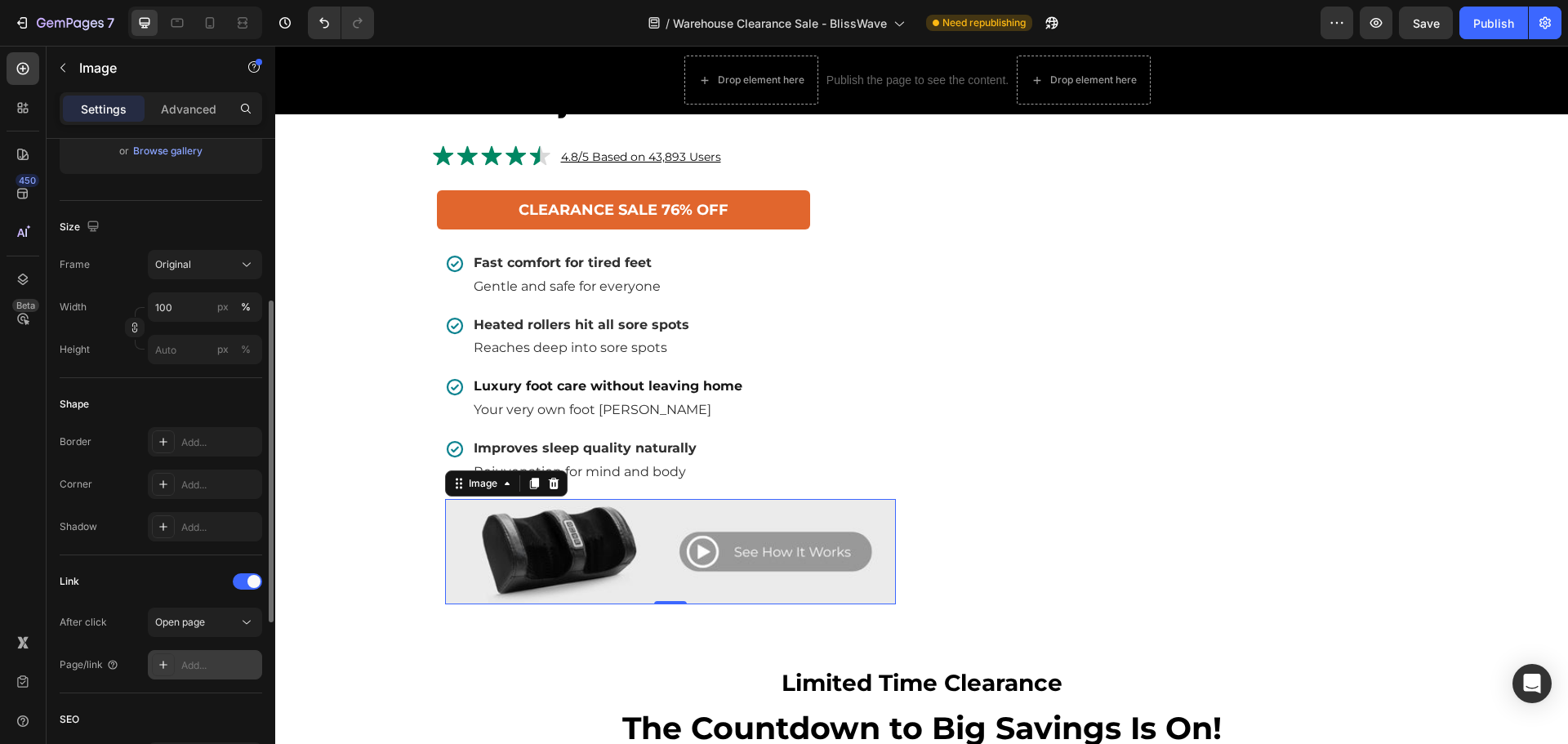
click at [216, 664] on div "Add..." at bounding box center [220, 665] width 76 height 14
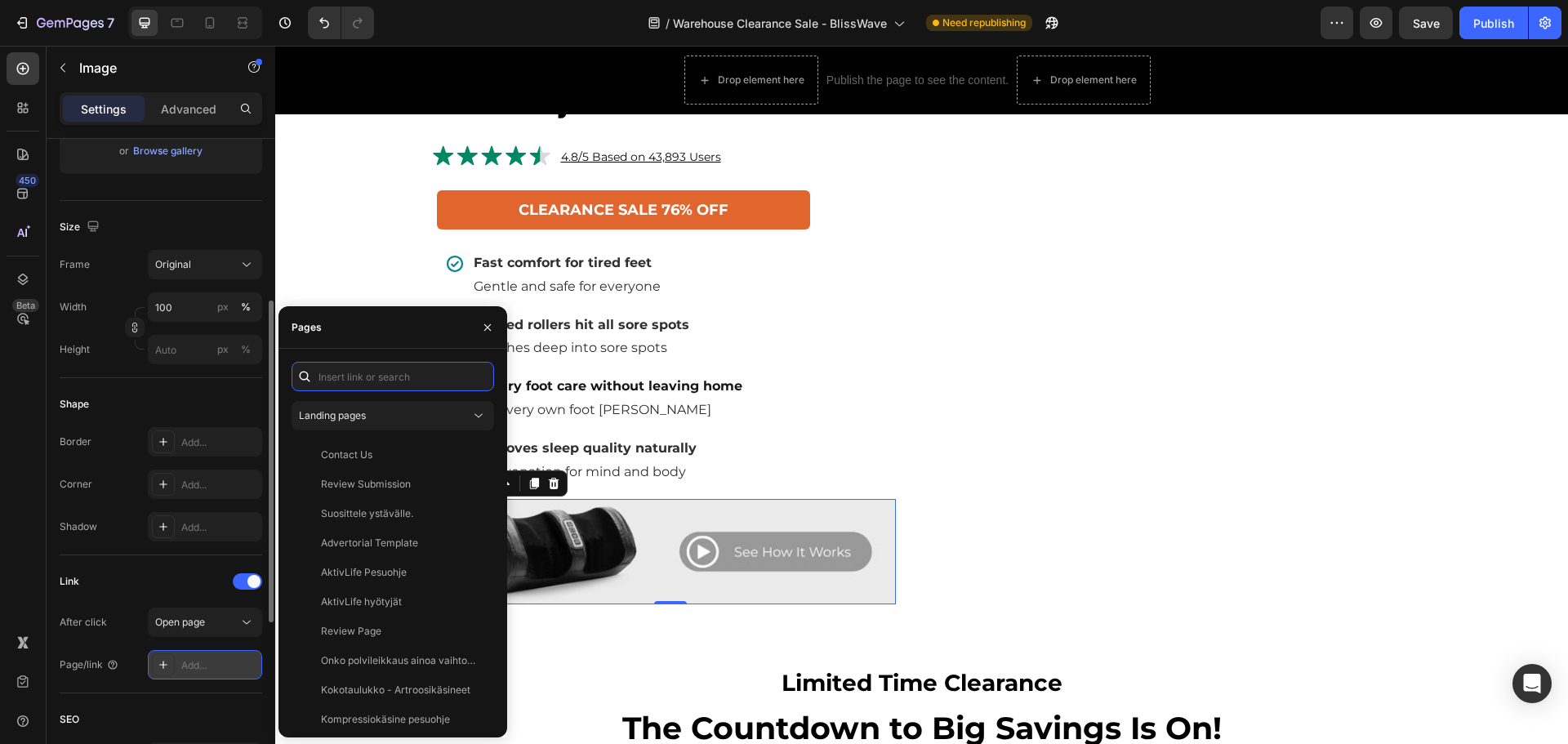
paste input "[URL][DOMAIN_NAME]"
type input "[URL][DOMAIN_NAME]"
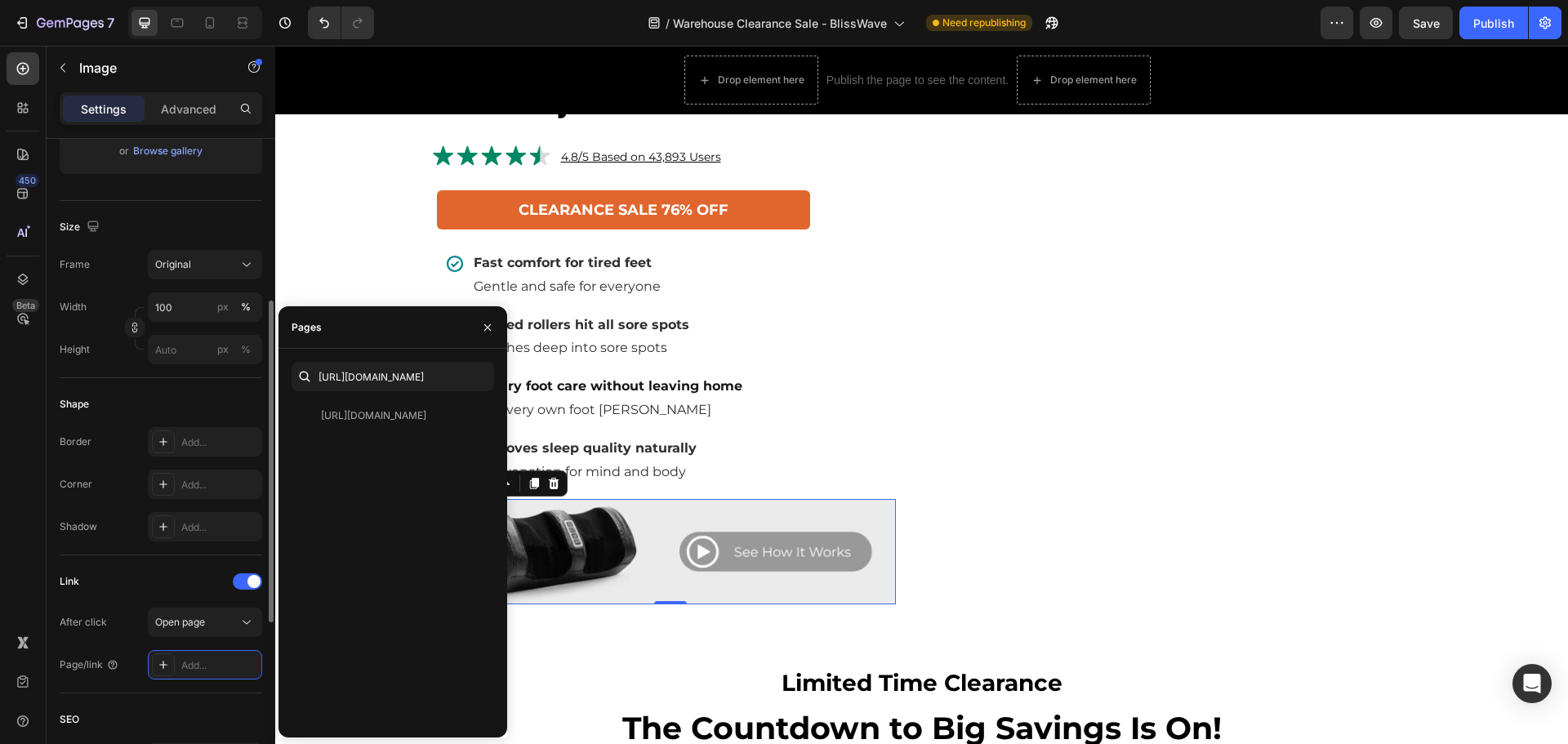
click at [259, 643] on div "After click Open page Page/link Add..." at bounding box center [160, 643] width 202 height 72
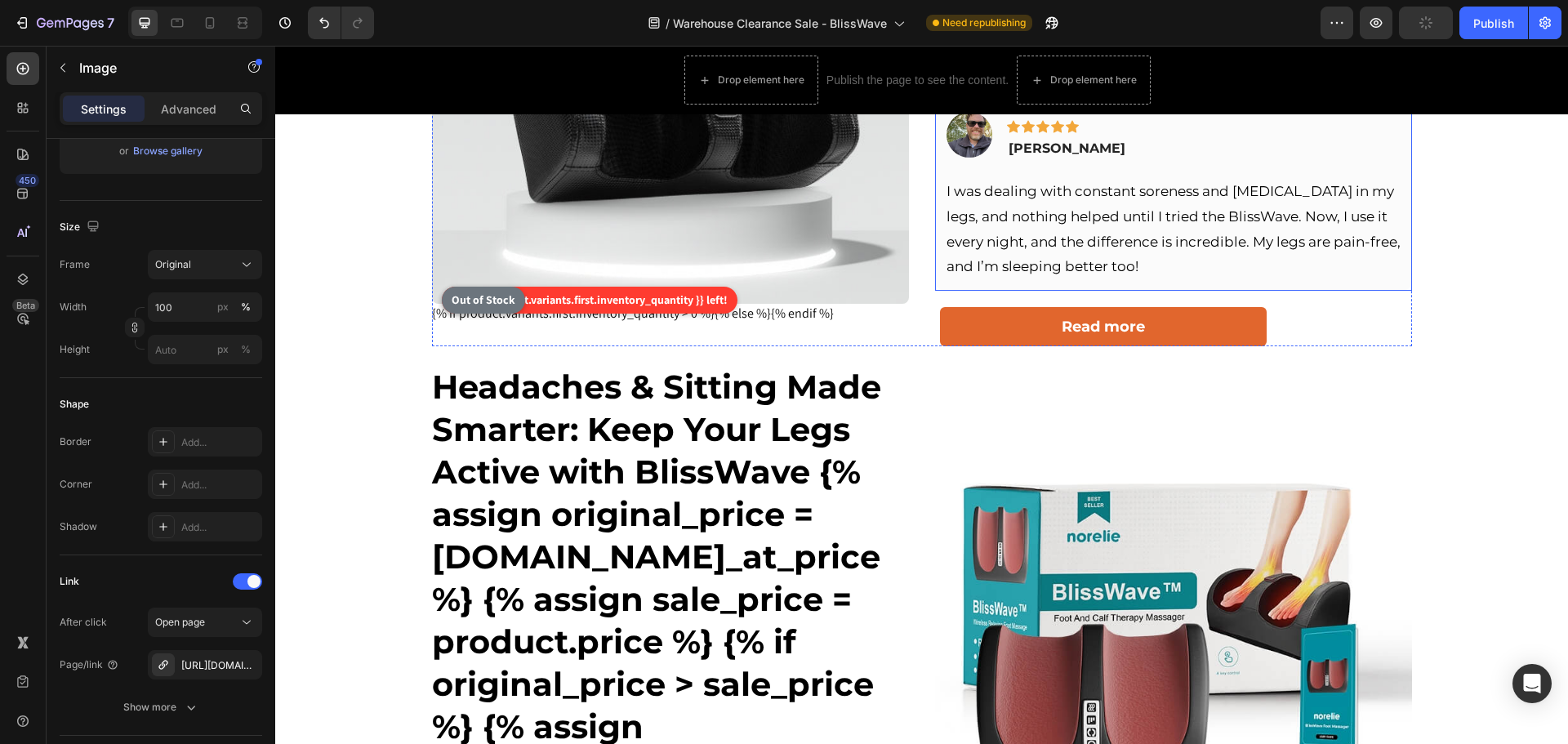
scroll to position [108, 0]
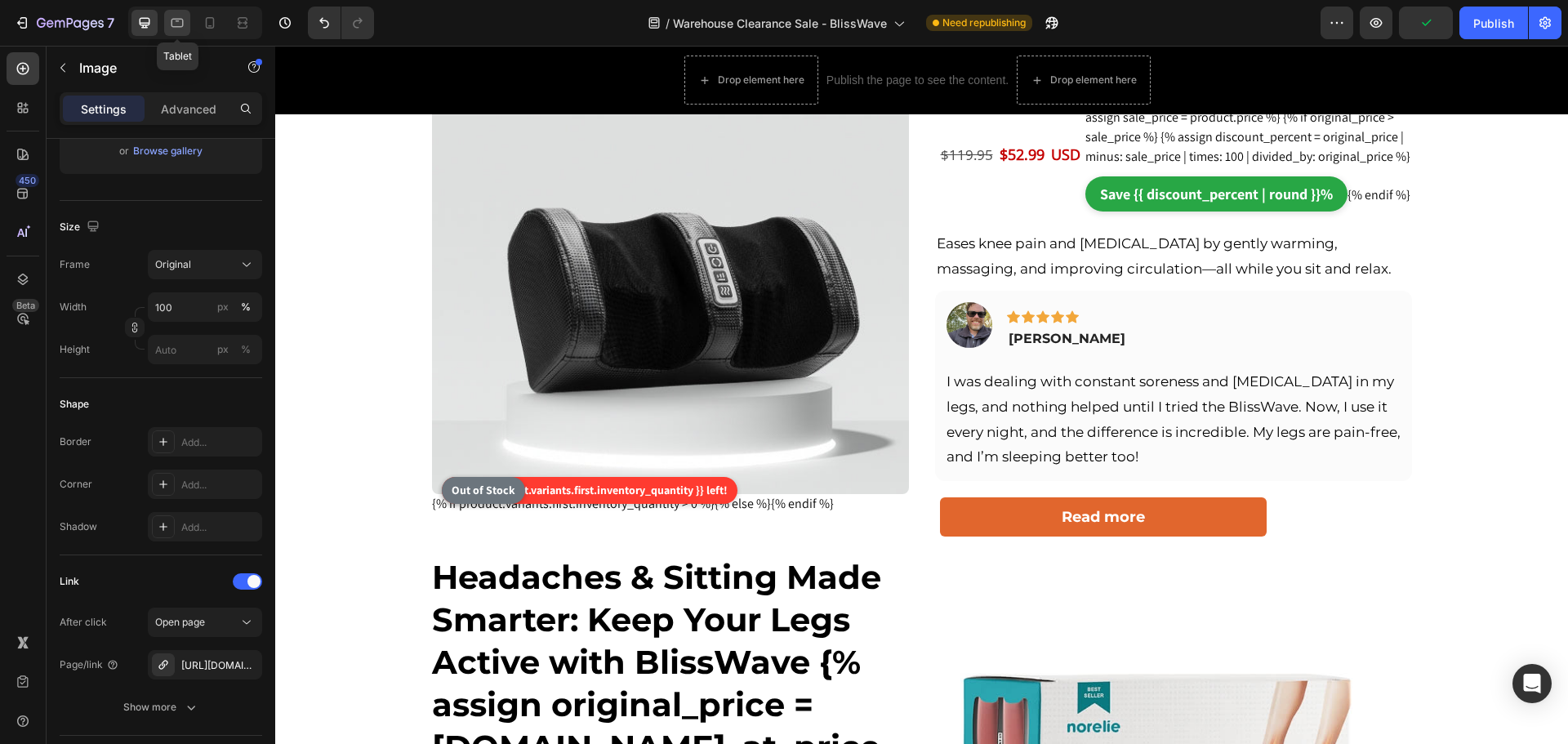
click at [174, 17] on icon at bounding box center [177, 22] width 16 height 16
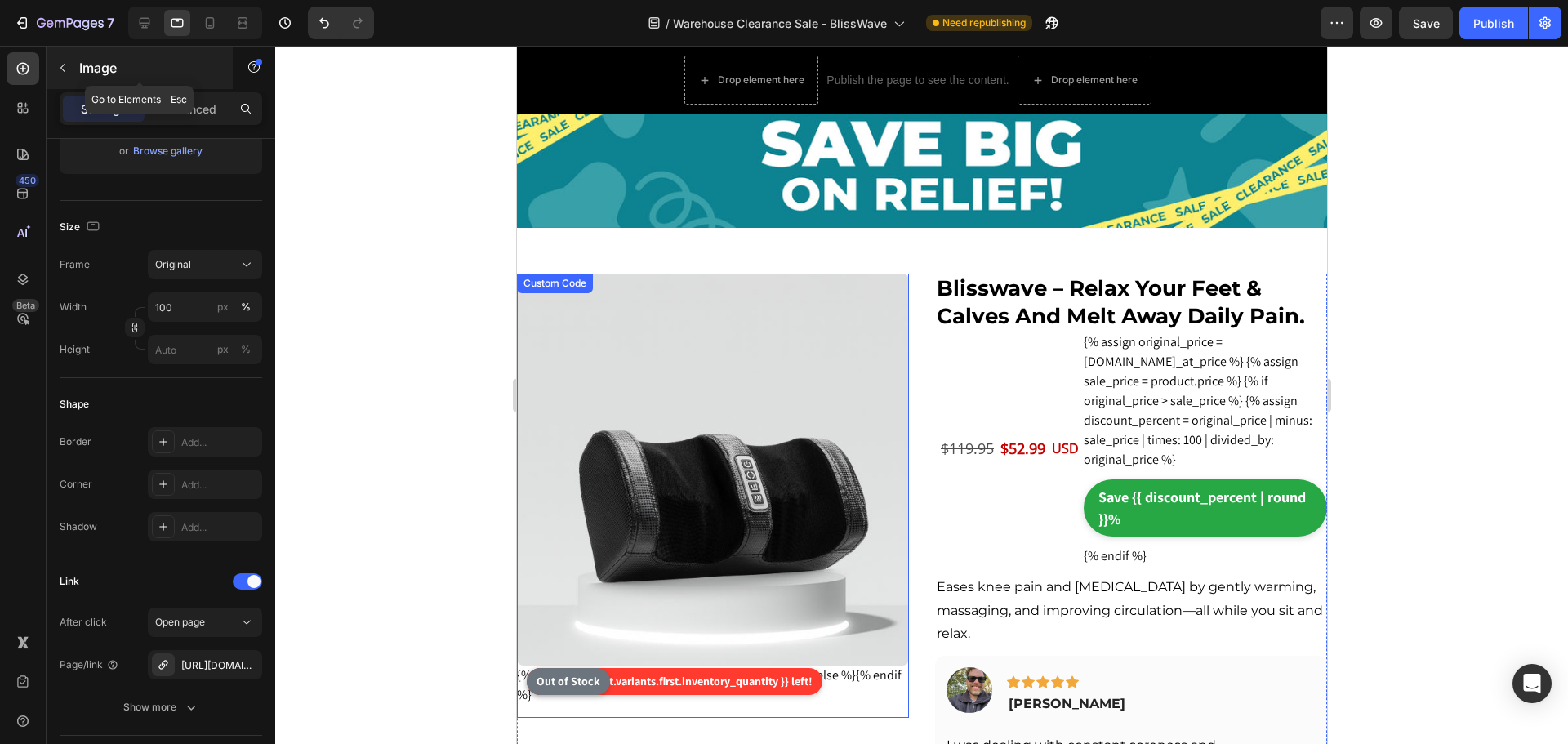
click at [65, 73] on icon "button" at bounding box center [63, 68] width 13 height 13
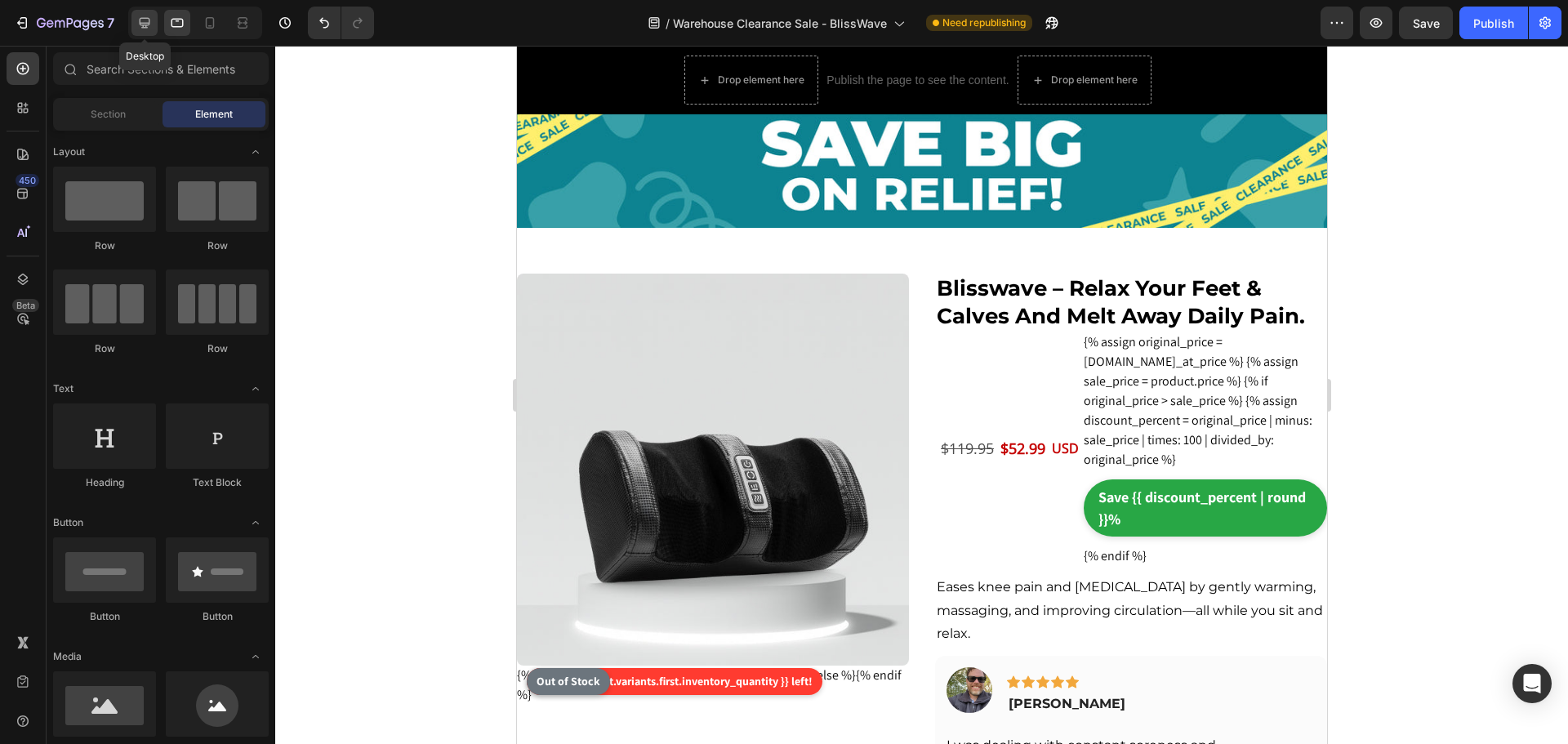
click at [145, 20] on icon at bounding box center [144, 22] width 16 height 16
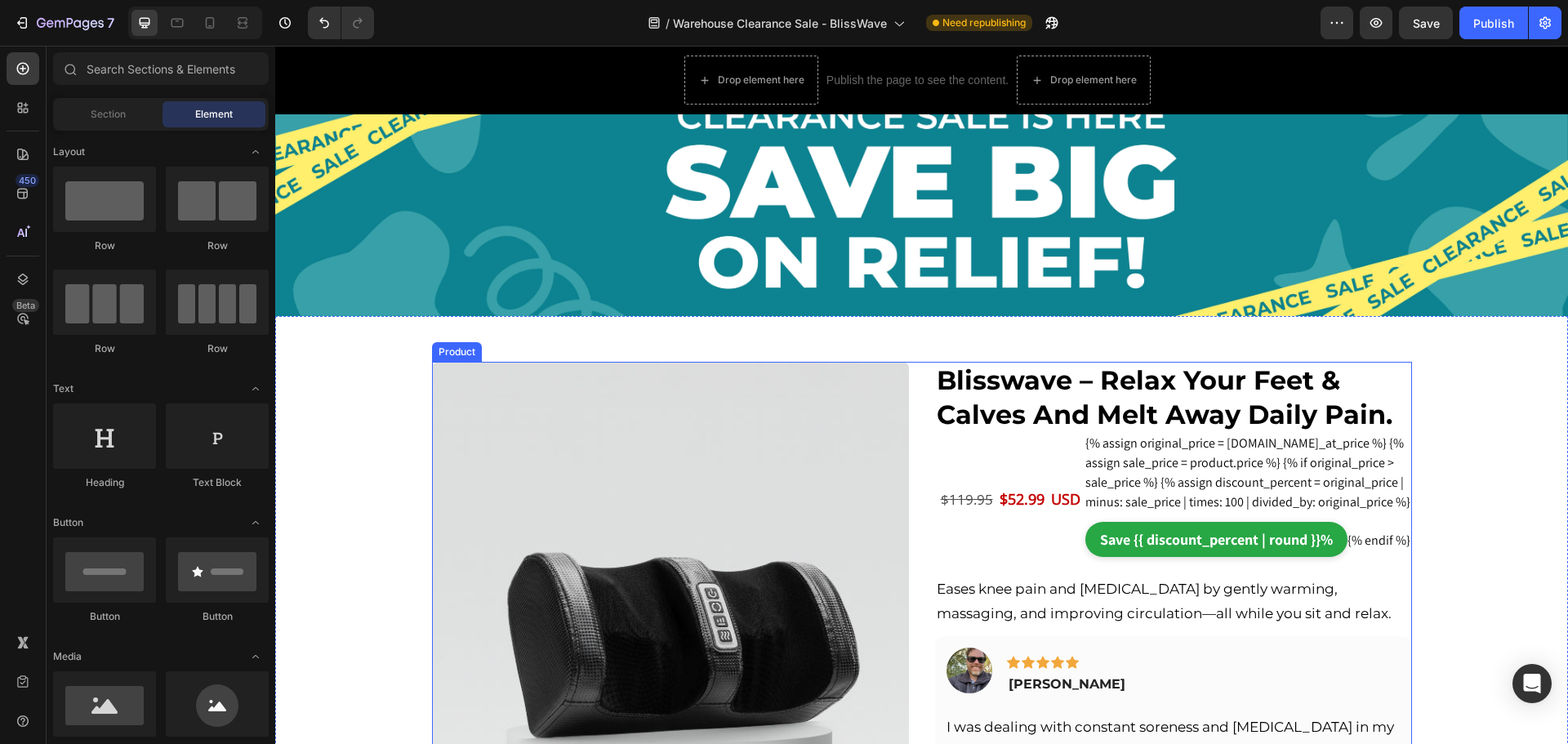
click at [916, 381] on div "{% if product.variants.first.inventory_quantity > 0 %} Only {{ product.variants…" at bounding box center [922, 622] width 980 height 520
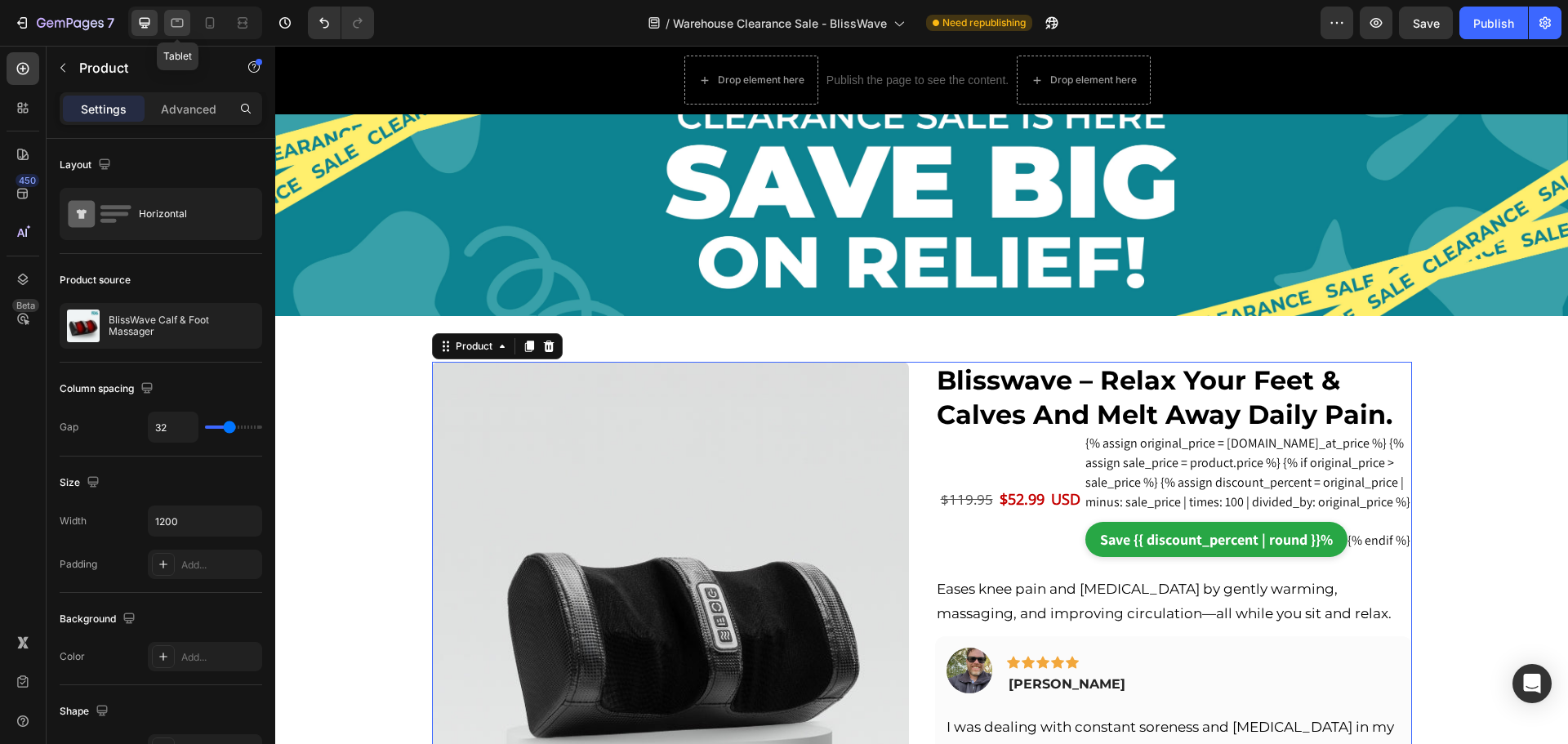
click at [179, 26] on icon at bounding box center [178, 23] width 12 height 9
type input "100%"
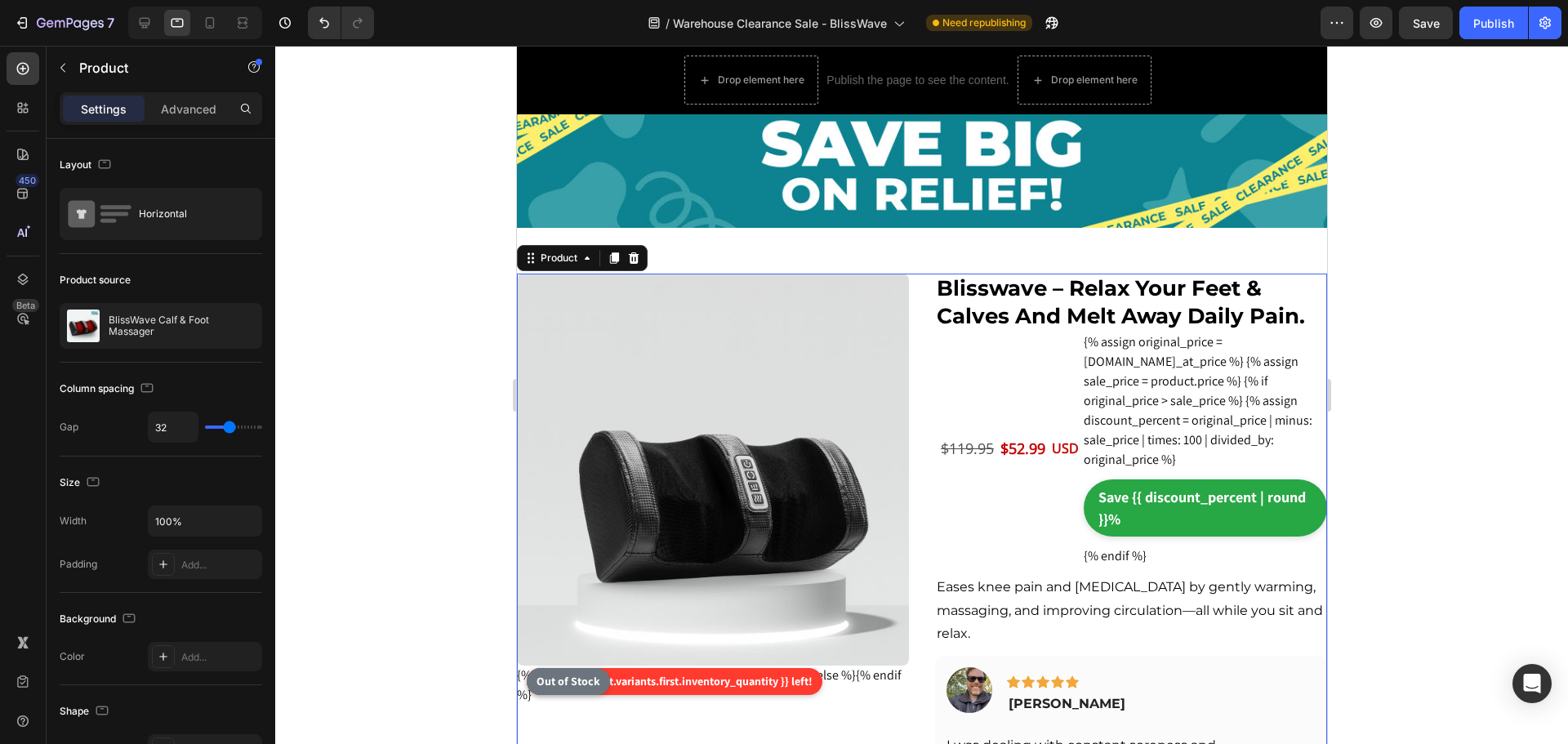
click at [912, 293] on div "{% if product.variants.first.inventory_quantity > 0 %} Only {{ product.variants…" at bounding box center [922, 595] width 810 height 643
click at [189, 93] on div "Settings Advanced" at bounding box center [160, 109] width 202 height 32
click at [191, 101] on p "Advanced" at bounding box center [188, 109] width 55 height 17
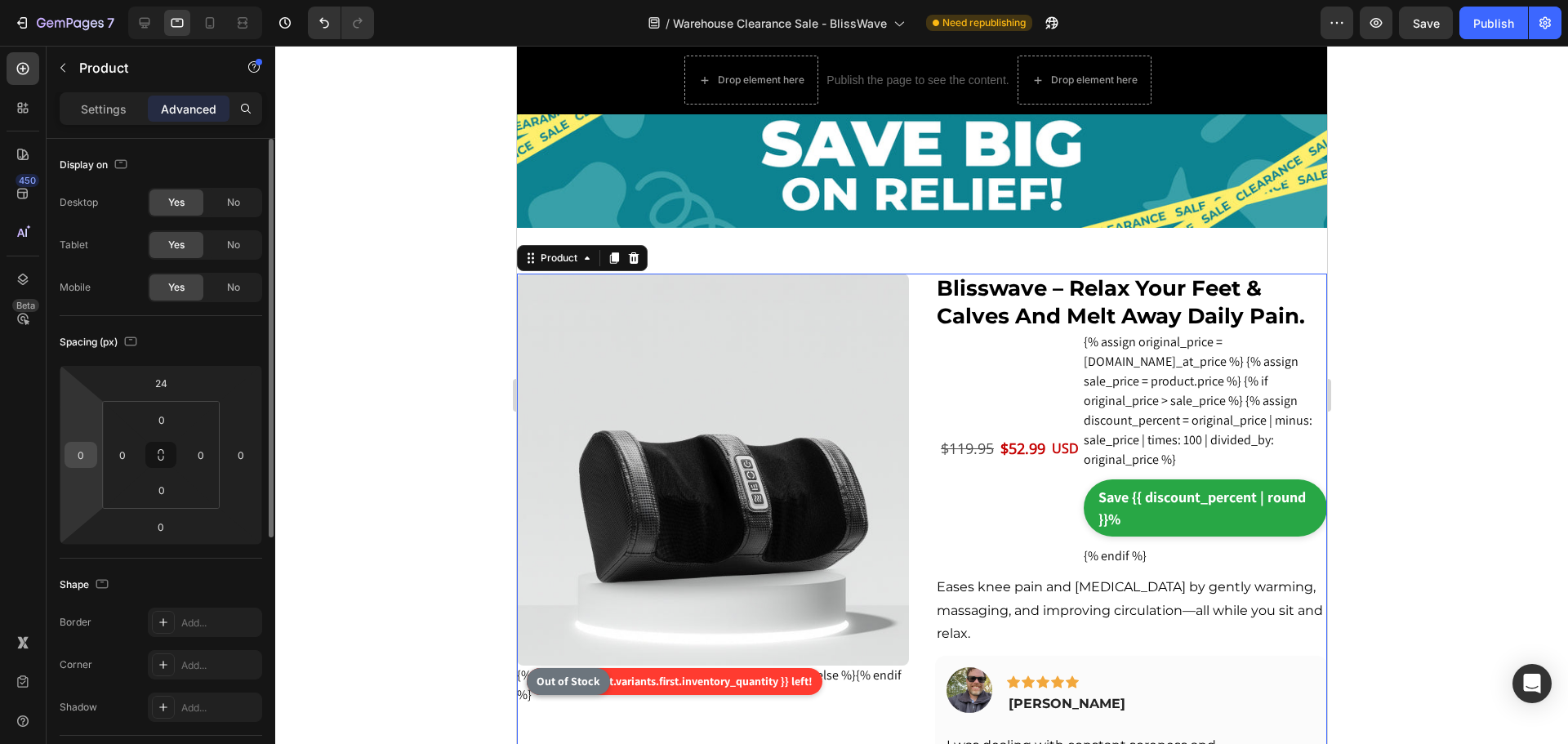
click at [87, 457] on input "0" at bounding box center [81, 456] width 25 height 25
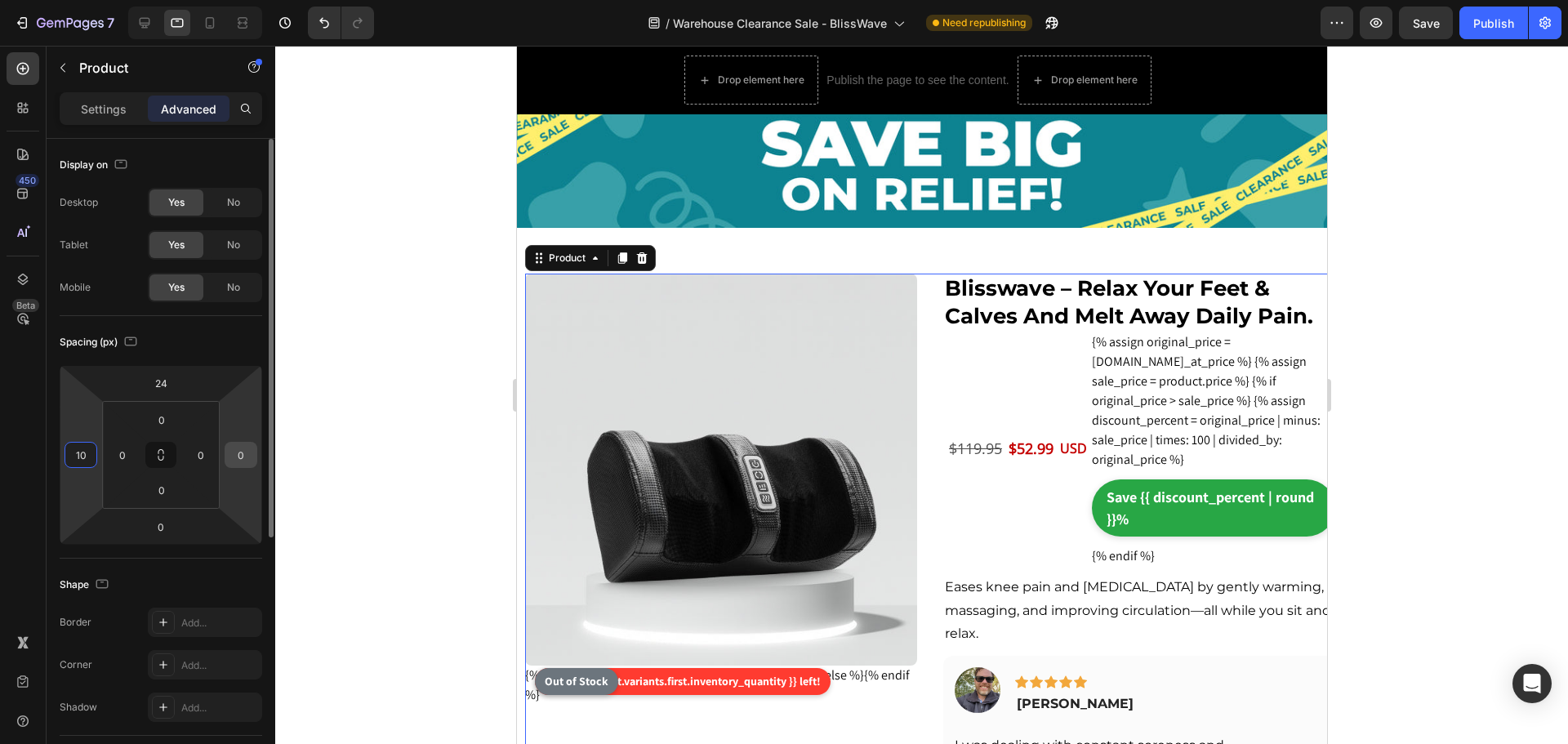
type input "10"
click at [240, 457] on input "0" at bounding box center [241, 456] width 25 height 25
type input "10"
click at [206, 455] on input "0" at bounding box center [201, 456] width 25 height 25
type input "10"
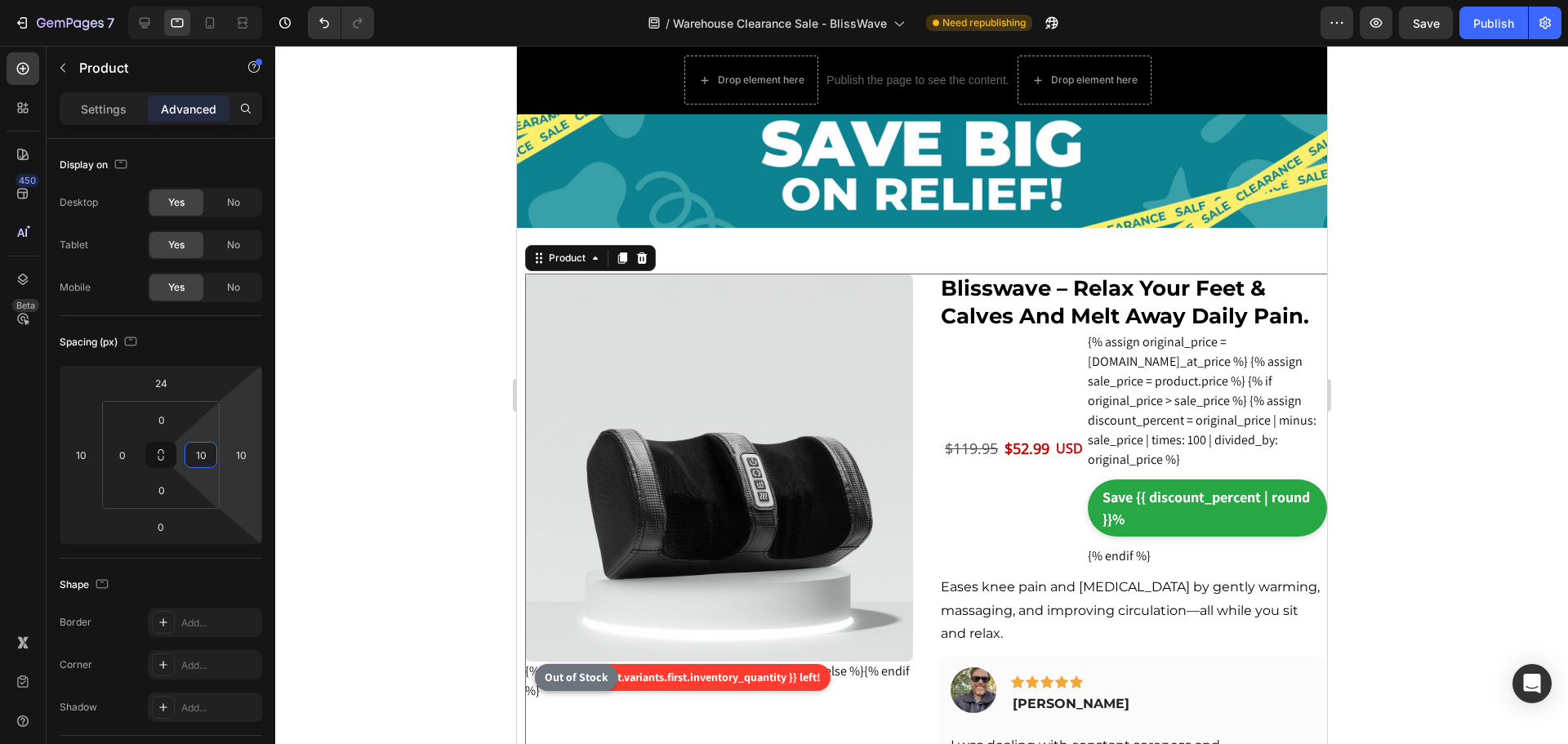
click at [1413, 436] on div at bounding box center [922, 394] width 1293 height 698
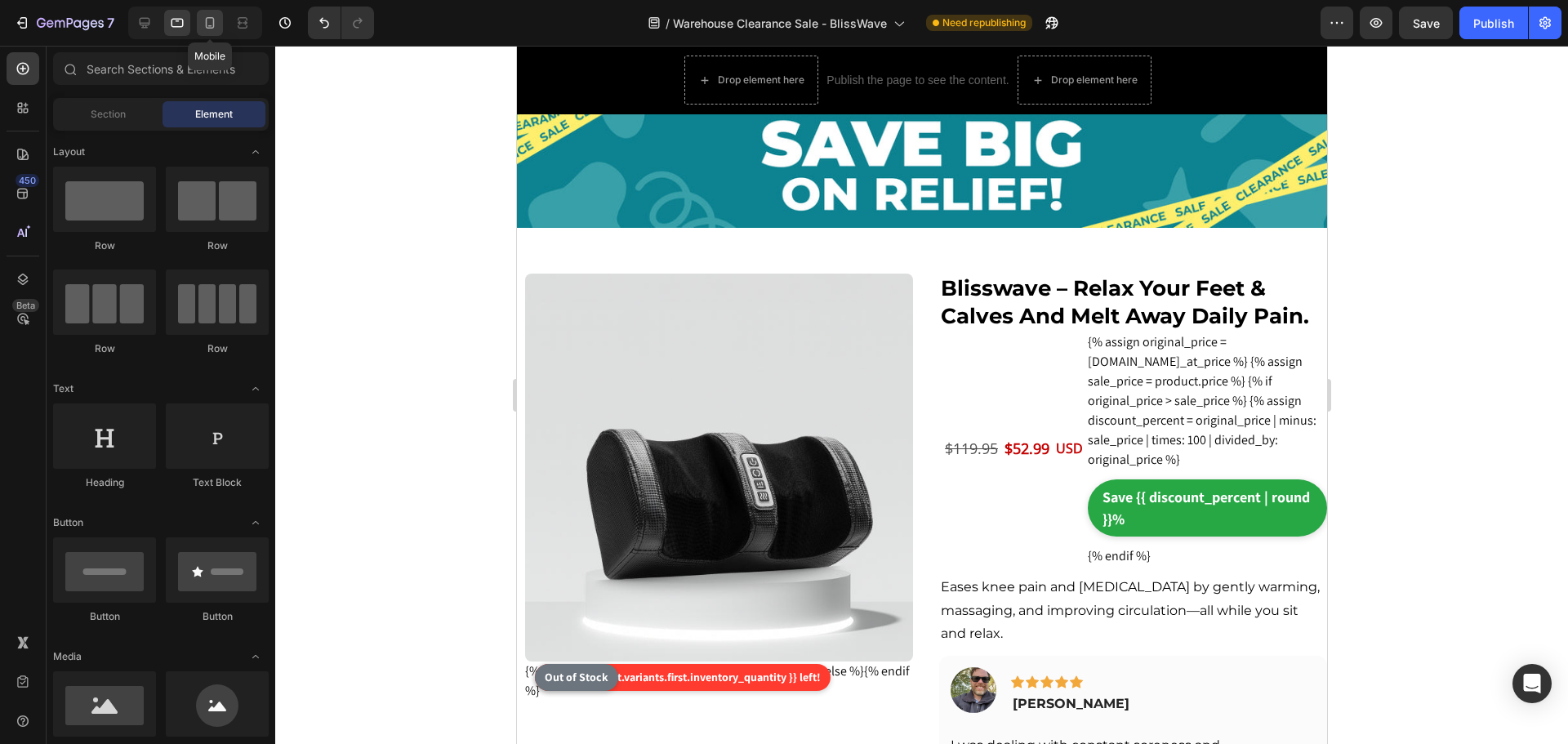
click at [212, 23] on icon at bounding box center [209, 22] width 16 height 16
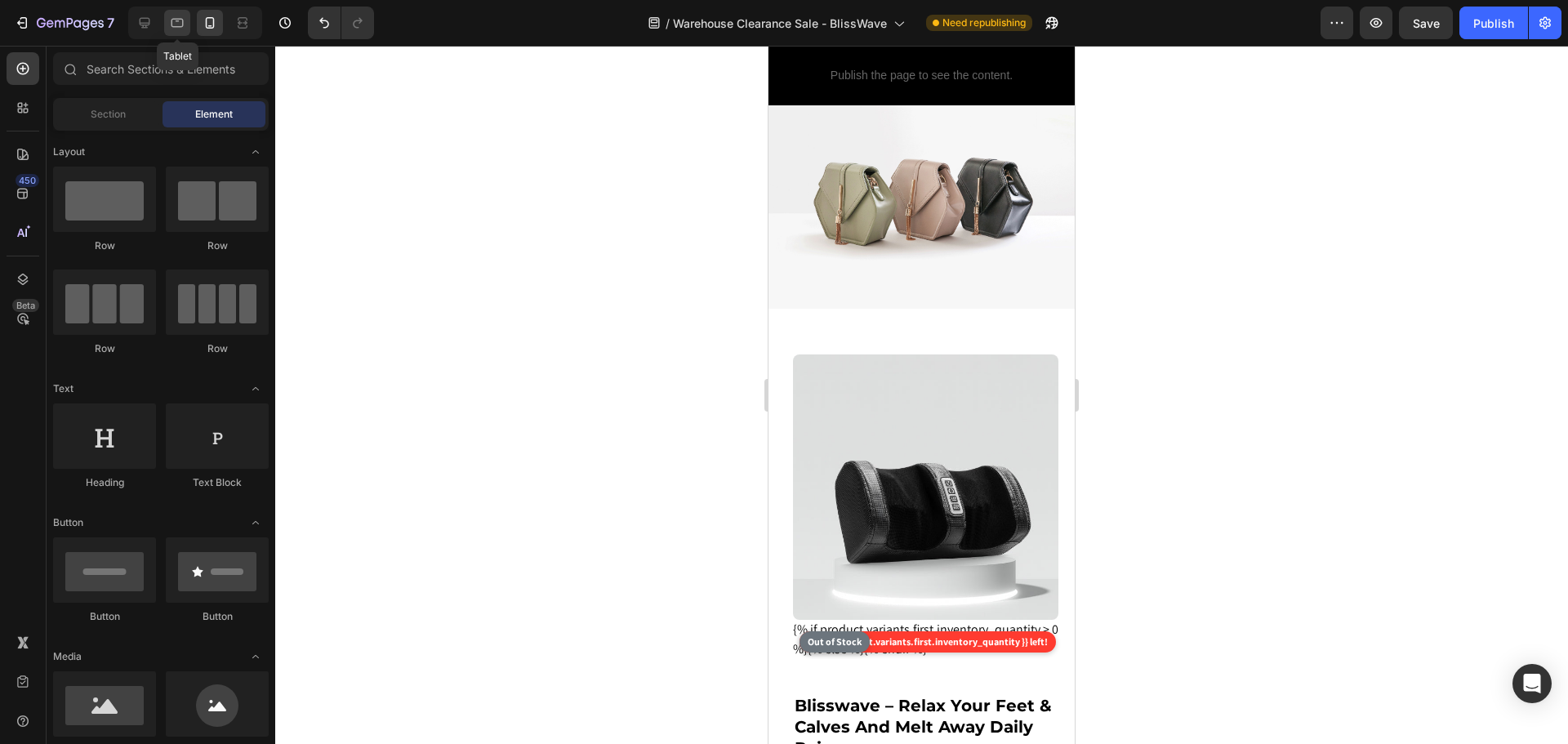
click at [182, 21] on icon at bounding box center [177, 22] width 16 height 16
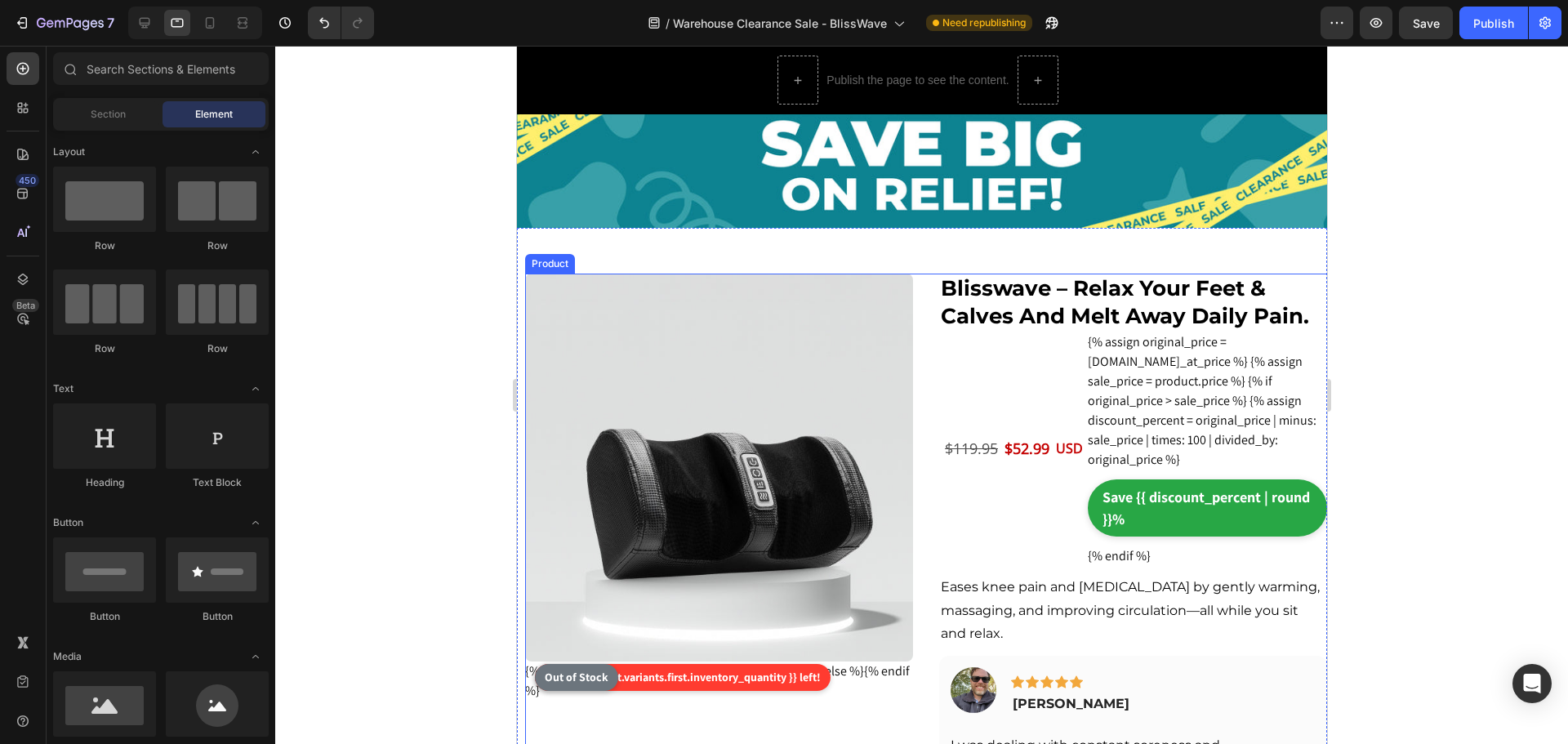
click at [913, 291] on div "{% if product.variants.first.inventory_quantity > 0 %} Only {{ product.variants…" at bounding box center [929, 595] width 810 height 643
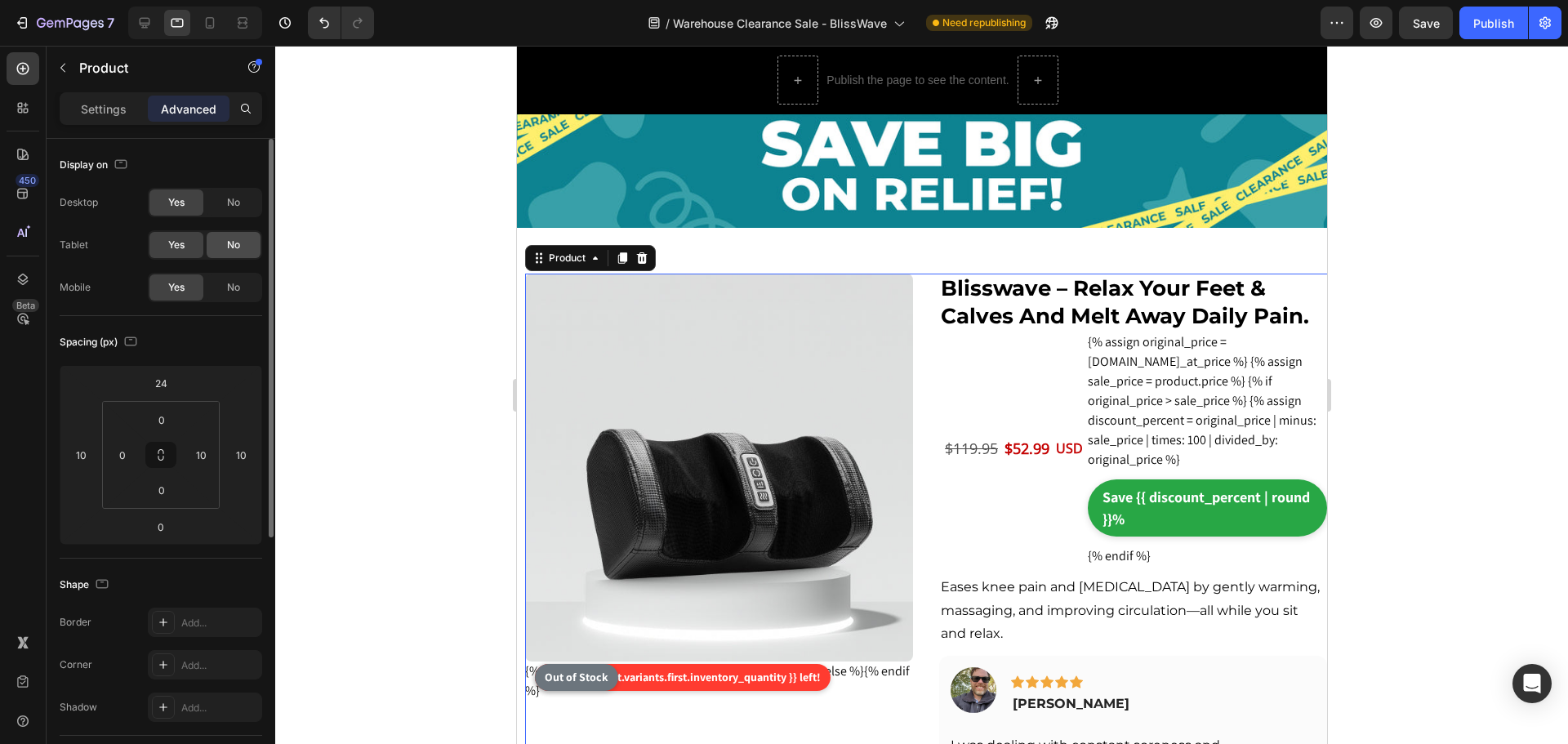
click at [228, 253] on div "No" at bounding box center [233, 244] width 53 height 26
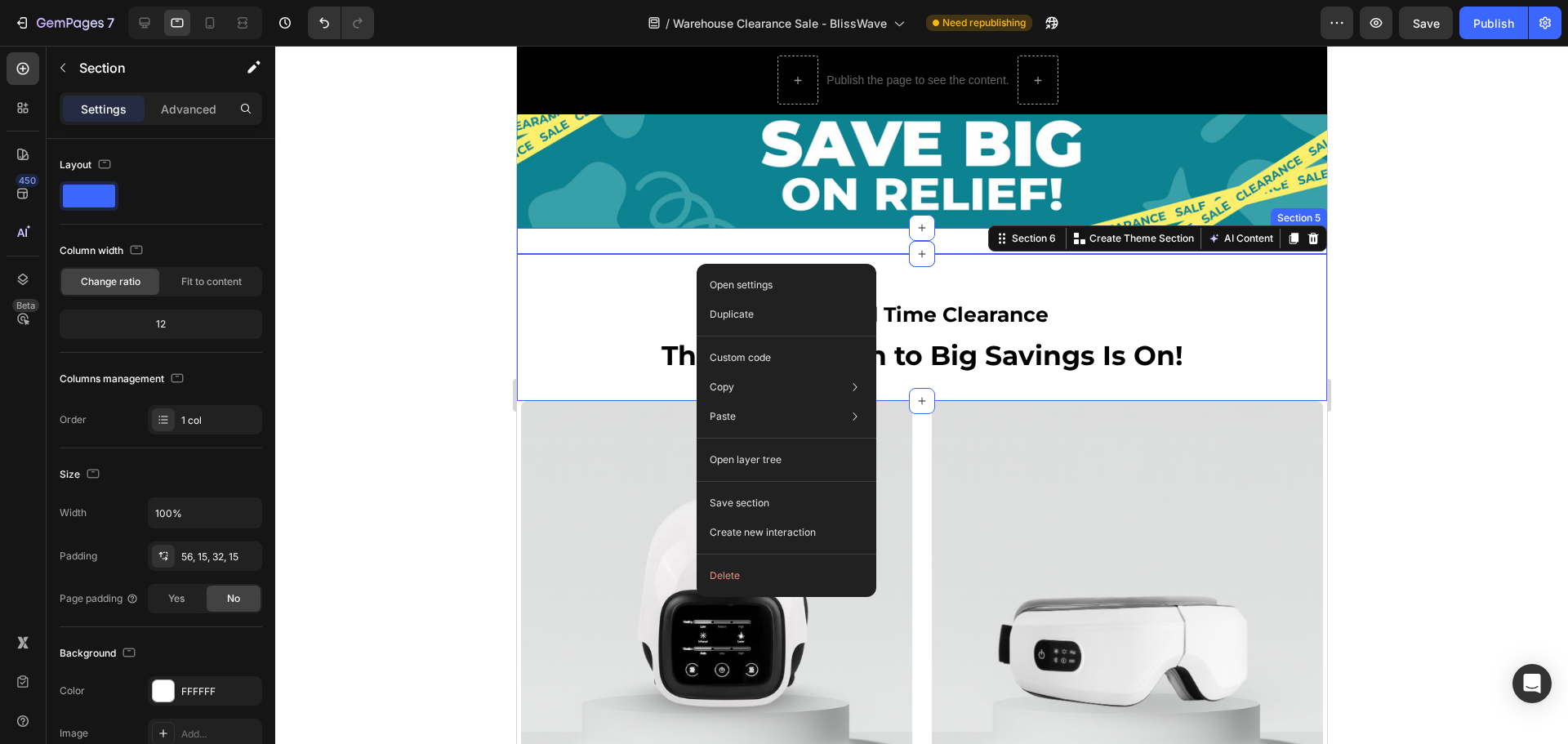
click at [741, 237] on div "{% if product.variants.first.inventory_quantity > 0 %} Only {{ product.variants…" at bounding box center [922, 241] width 810 height 26
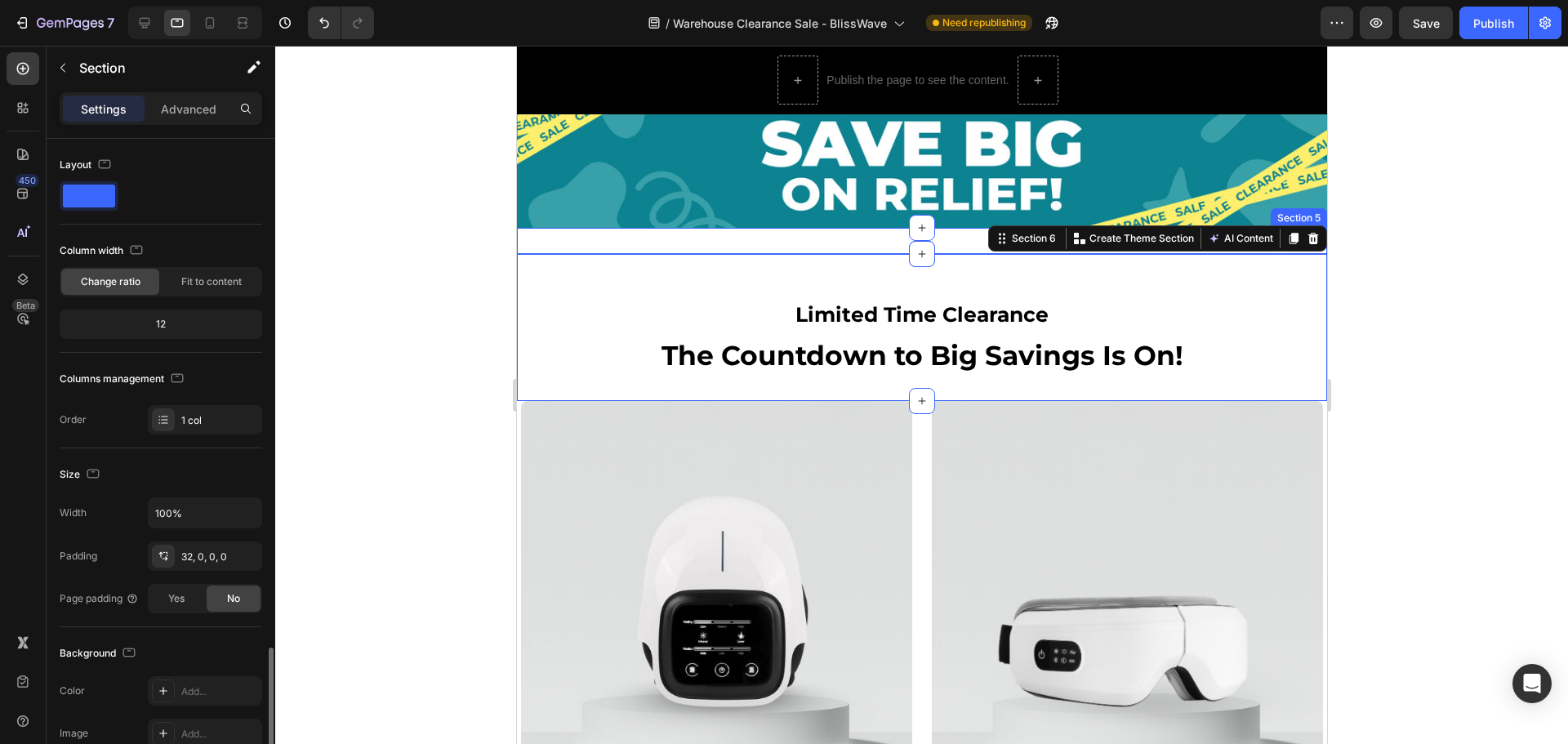
scroll to position [302, 0]
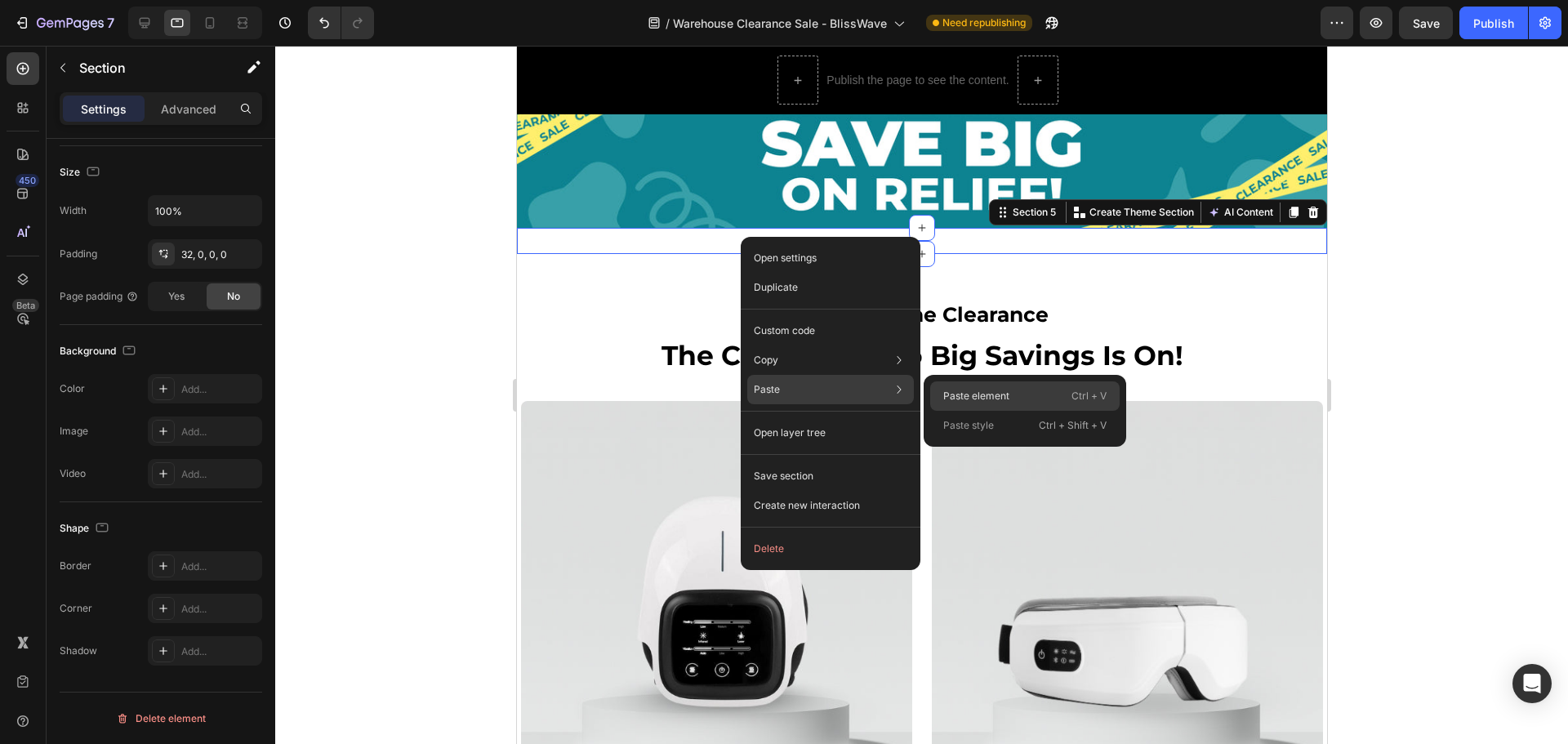
click at [1019, 411] on div "Paste element Ctrl + V" at bounding box center [1025, 425] width 189 height 30
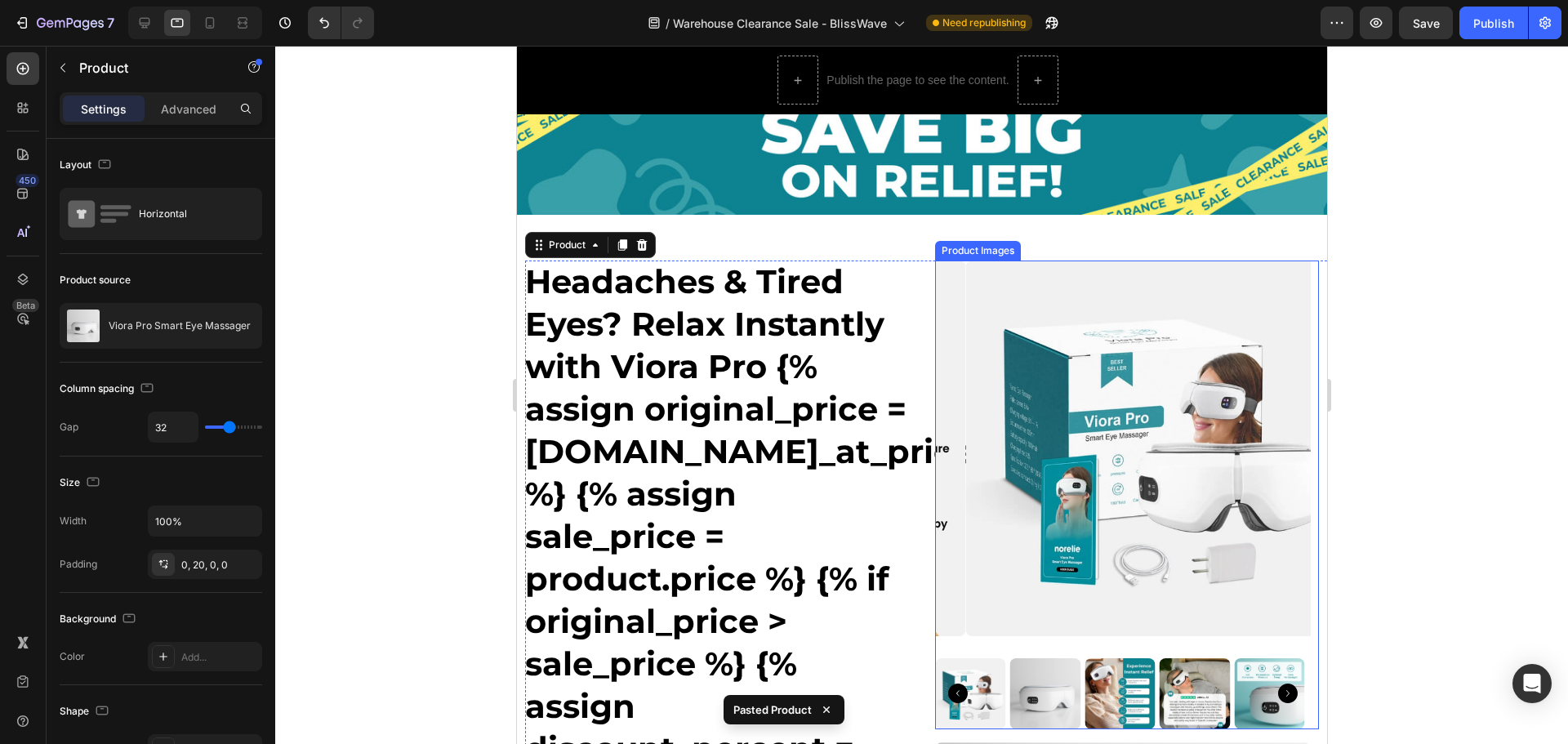
scroll to position [5, 0]
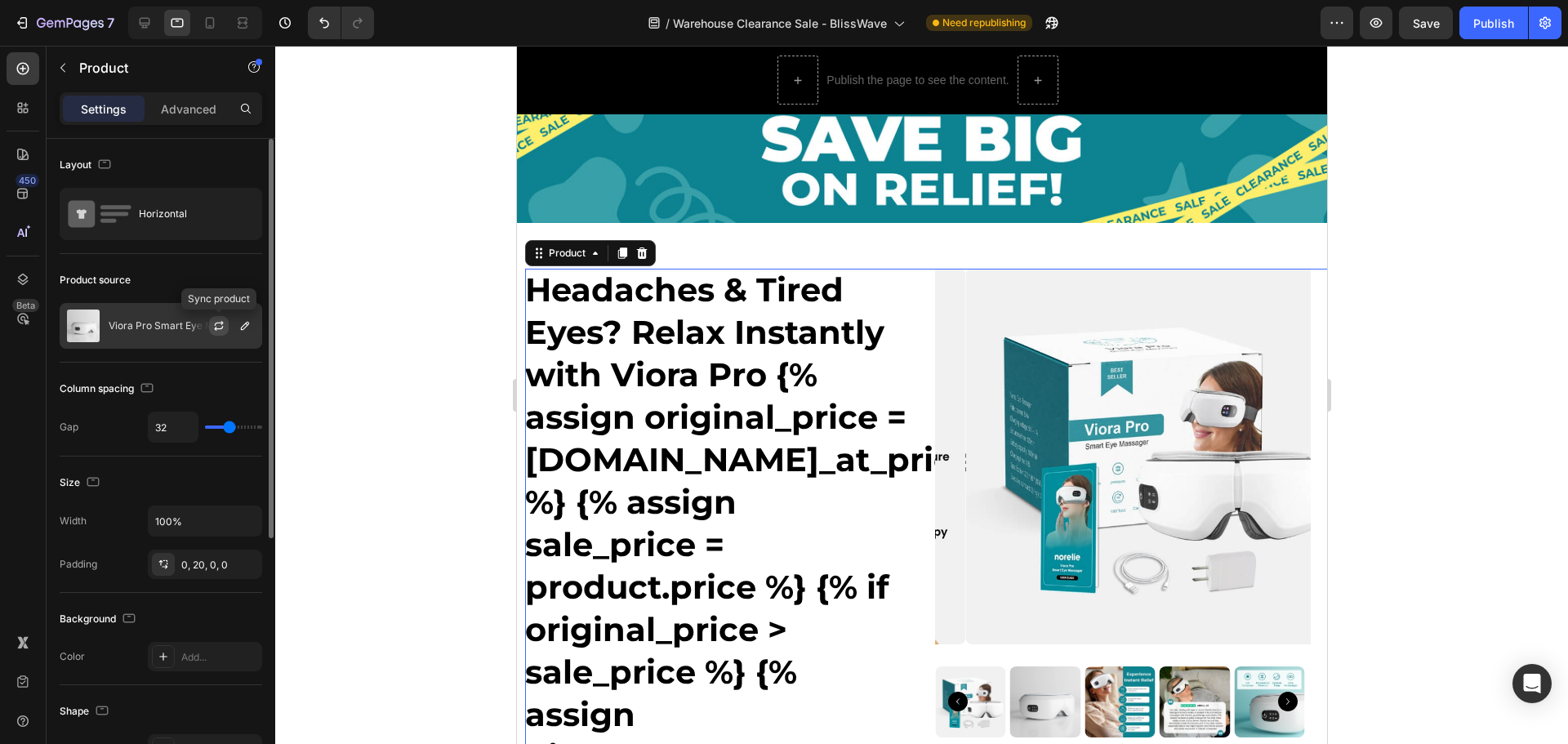
click at [227, 328] on button "button" at bounding box center [219, 326] width 20 height 20
click at [155, 325] on p "Viora Pro Smart Eye Massager" at bounding box center [180, 326] width 142 height 11
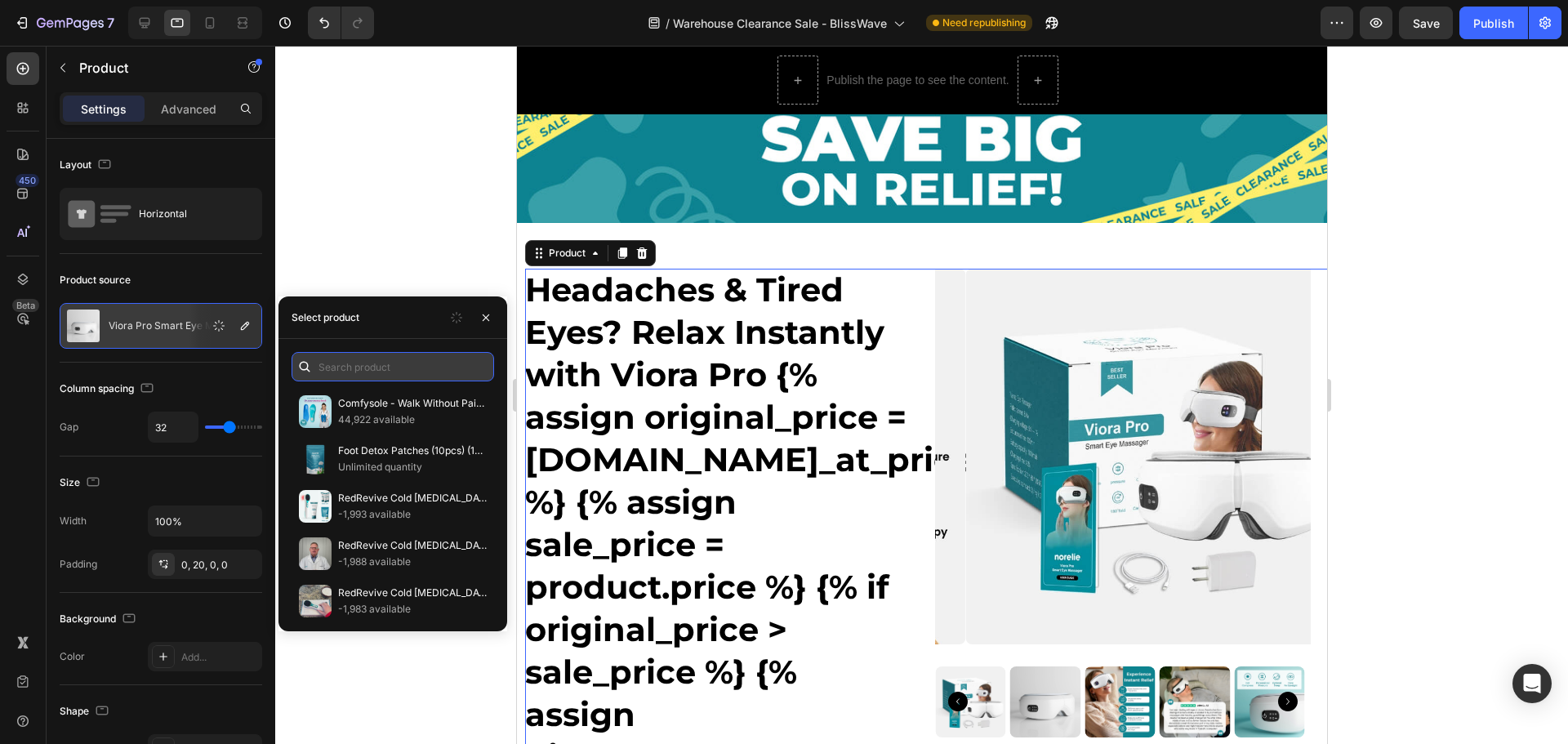
click at [328, 365] on input "text" at bounding box center [392, 367] width 202 height 30
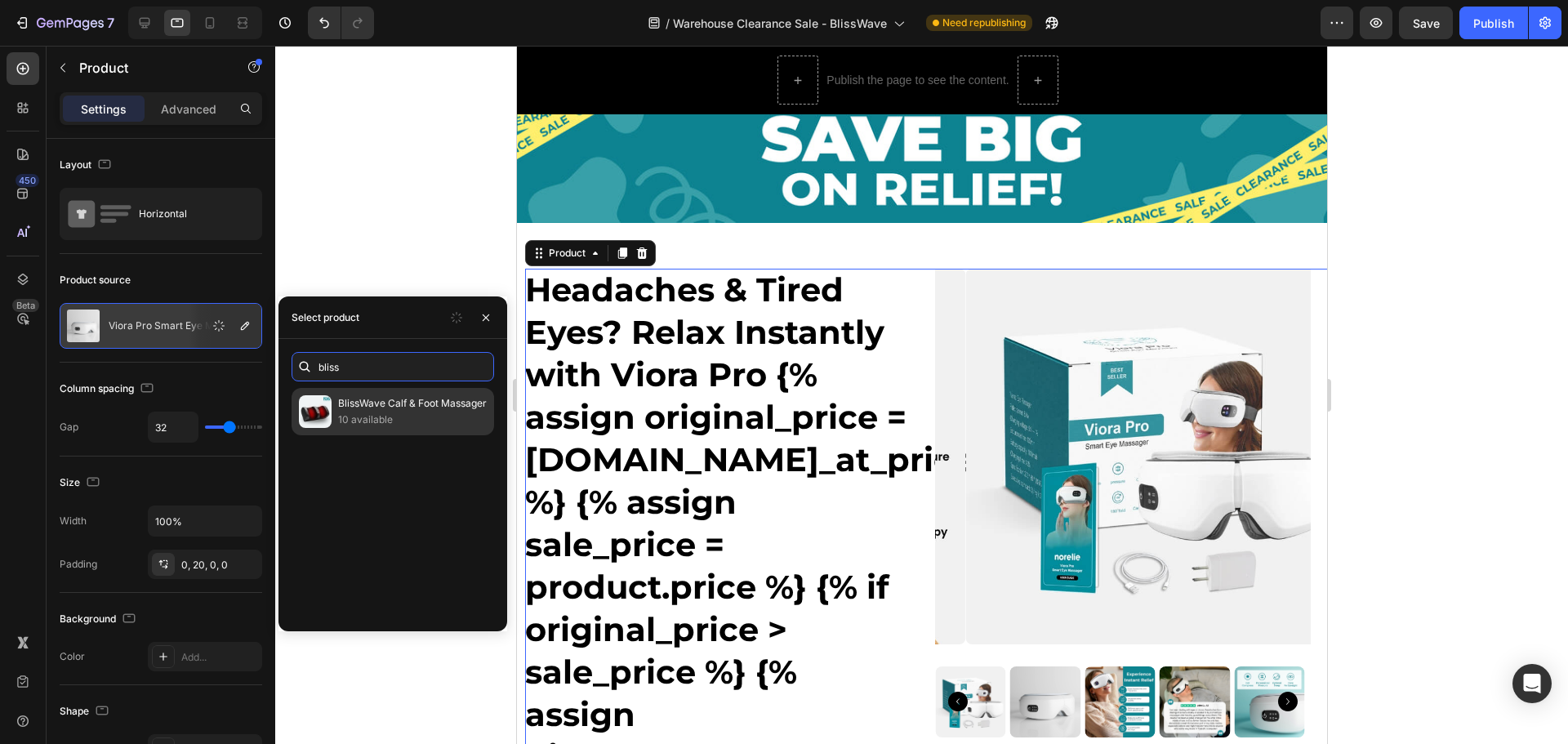
type input "bliss"
click at [355, 410] on p "BlissWave Calf & Foot Massager" at bounding box center [413, 403] width 149 height 16
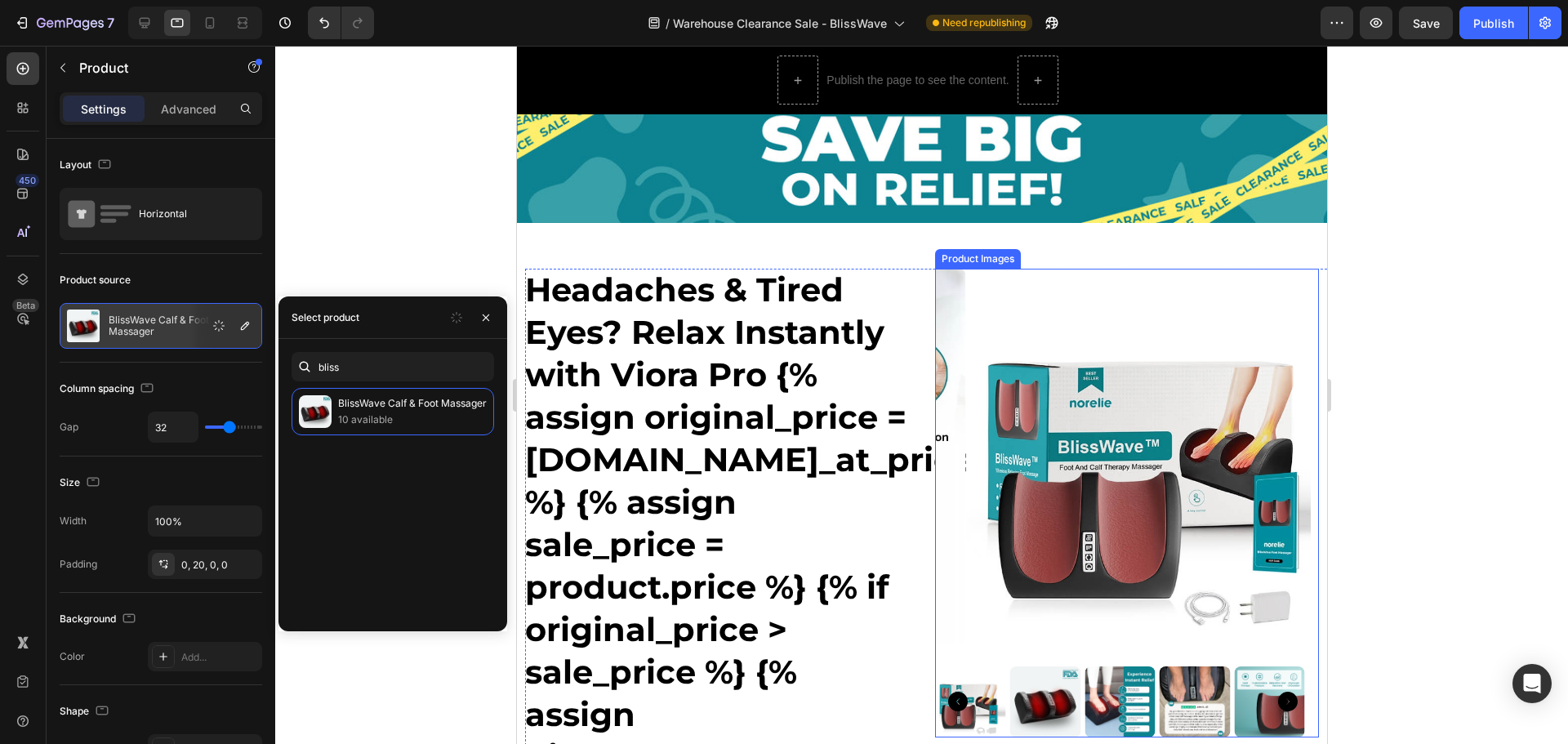
click at [1011, 311] on img at bounding box center [1153, 456] width 375 height 375
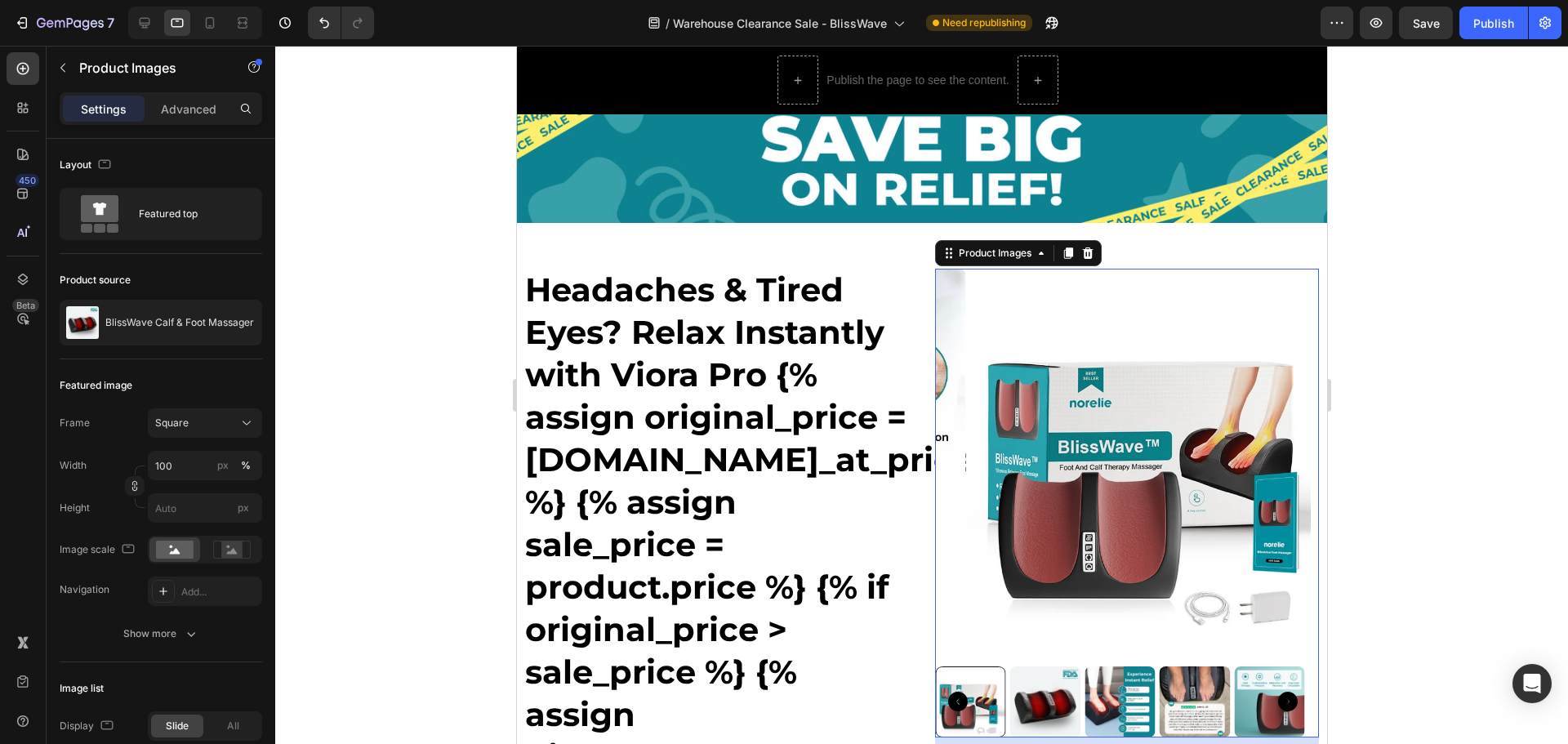
click at [1382, 352] on div at bounding box center [922, 394] width 1293 height 698
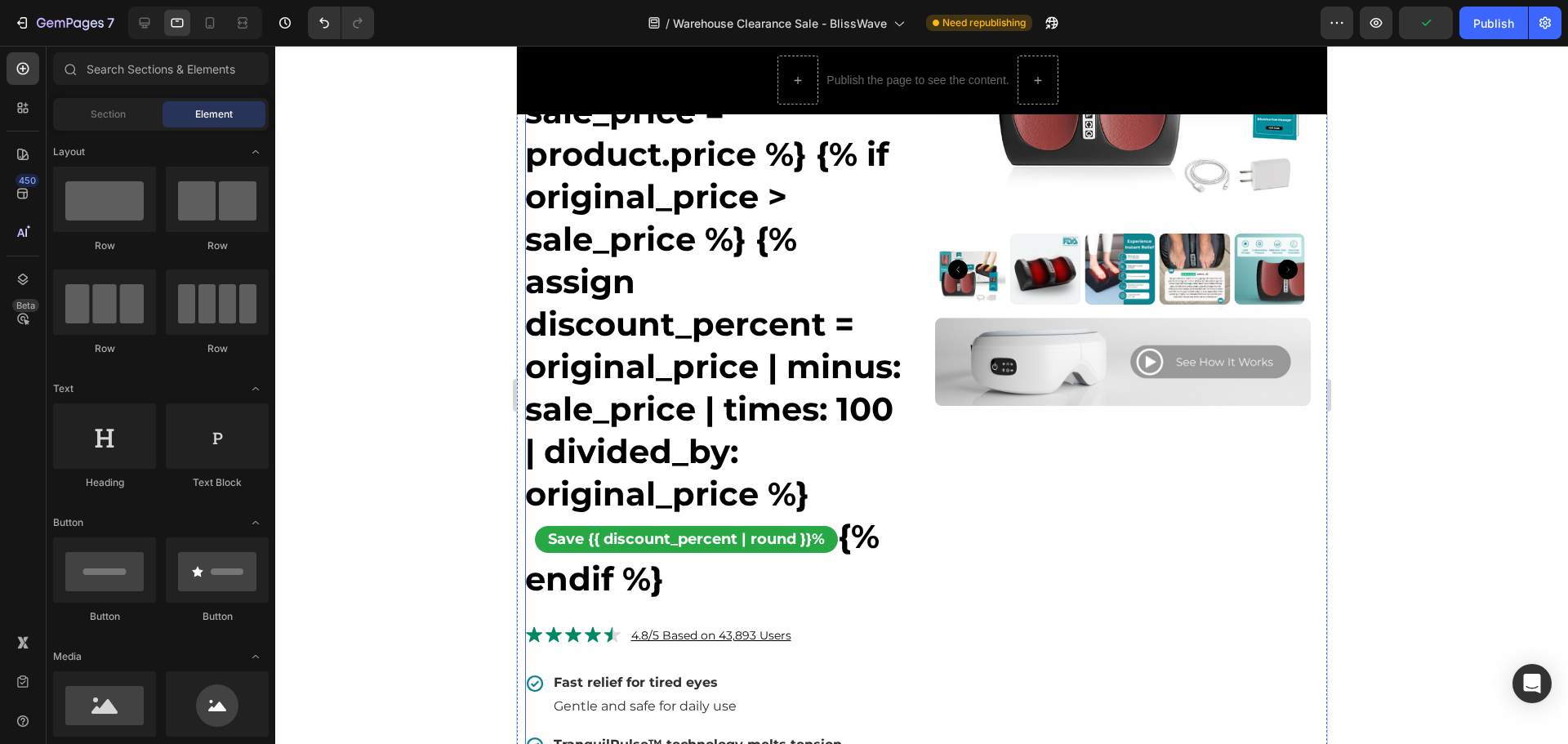
scroll to position [414, 0]
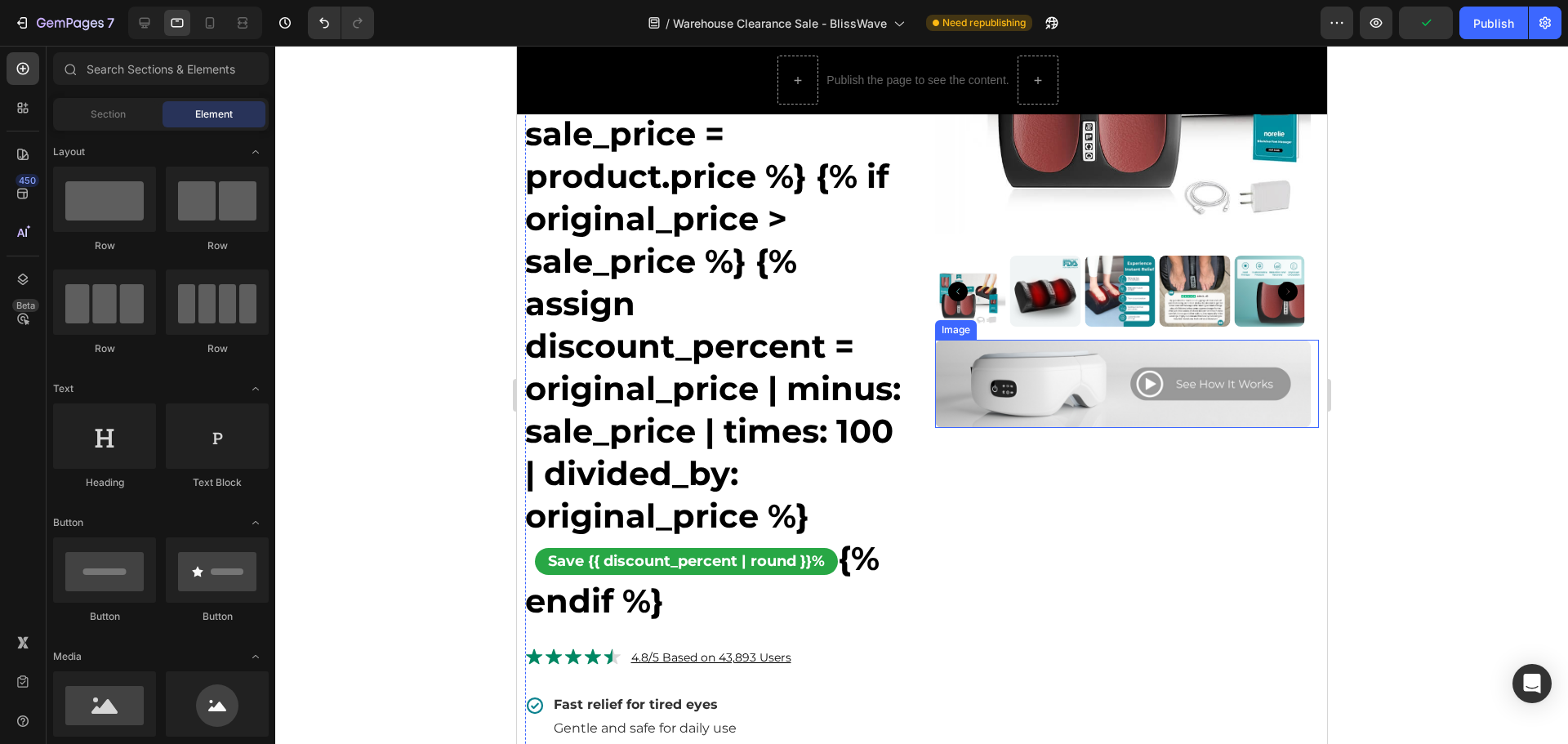
click at [1082, 380] on img at bounding box center [1121, 384] width 375 height 88
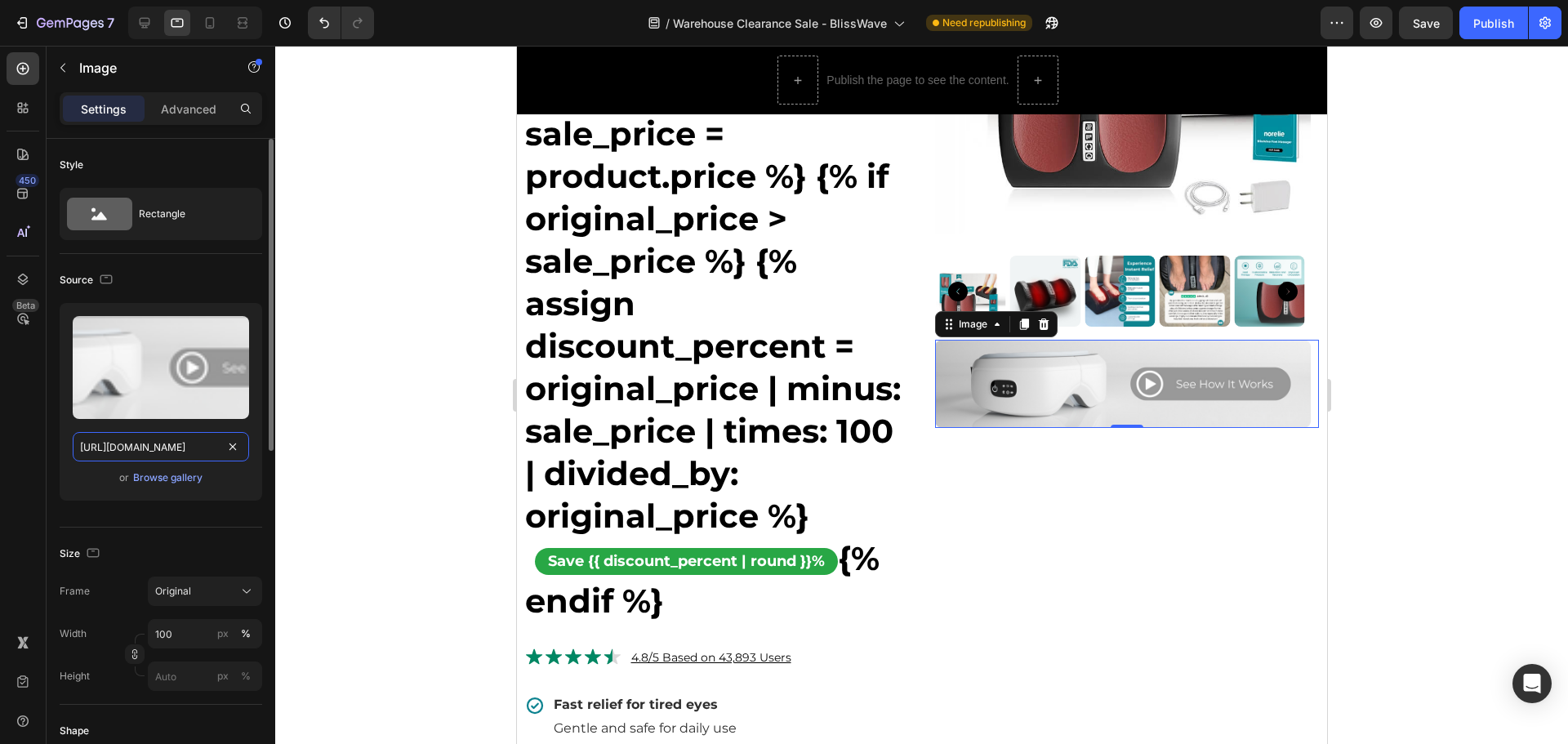
click at [204, 448] on input "[URL][DOMAIN_NAME]" at bounding box center [160, 446] width 177 height 30
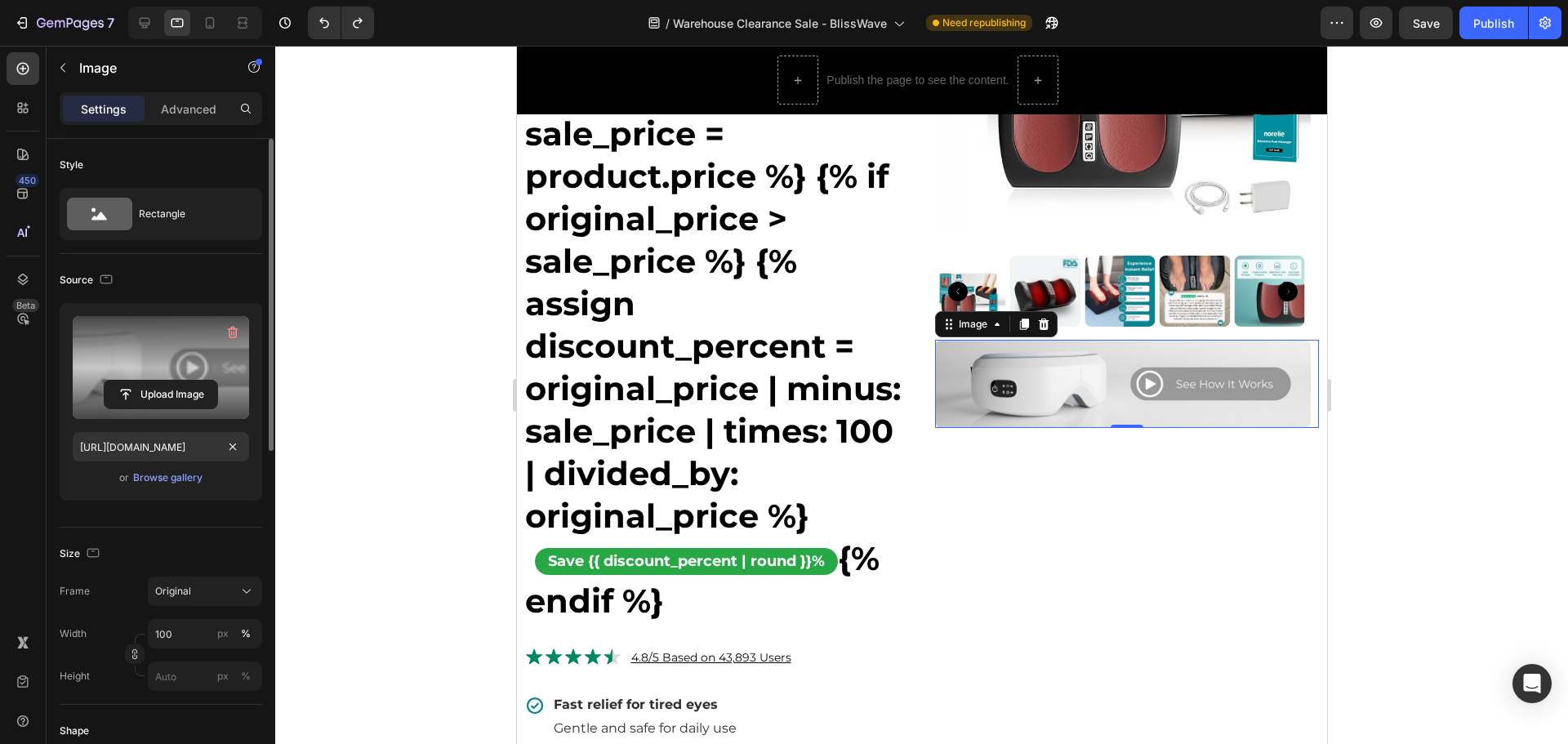
click at [180, 371] on label at bounding box center [160, 368] width 177 height 103
click at [180, 381] on input "file" at bounding box center [160, 394] width 113 height 28
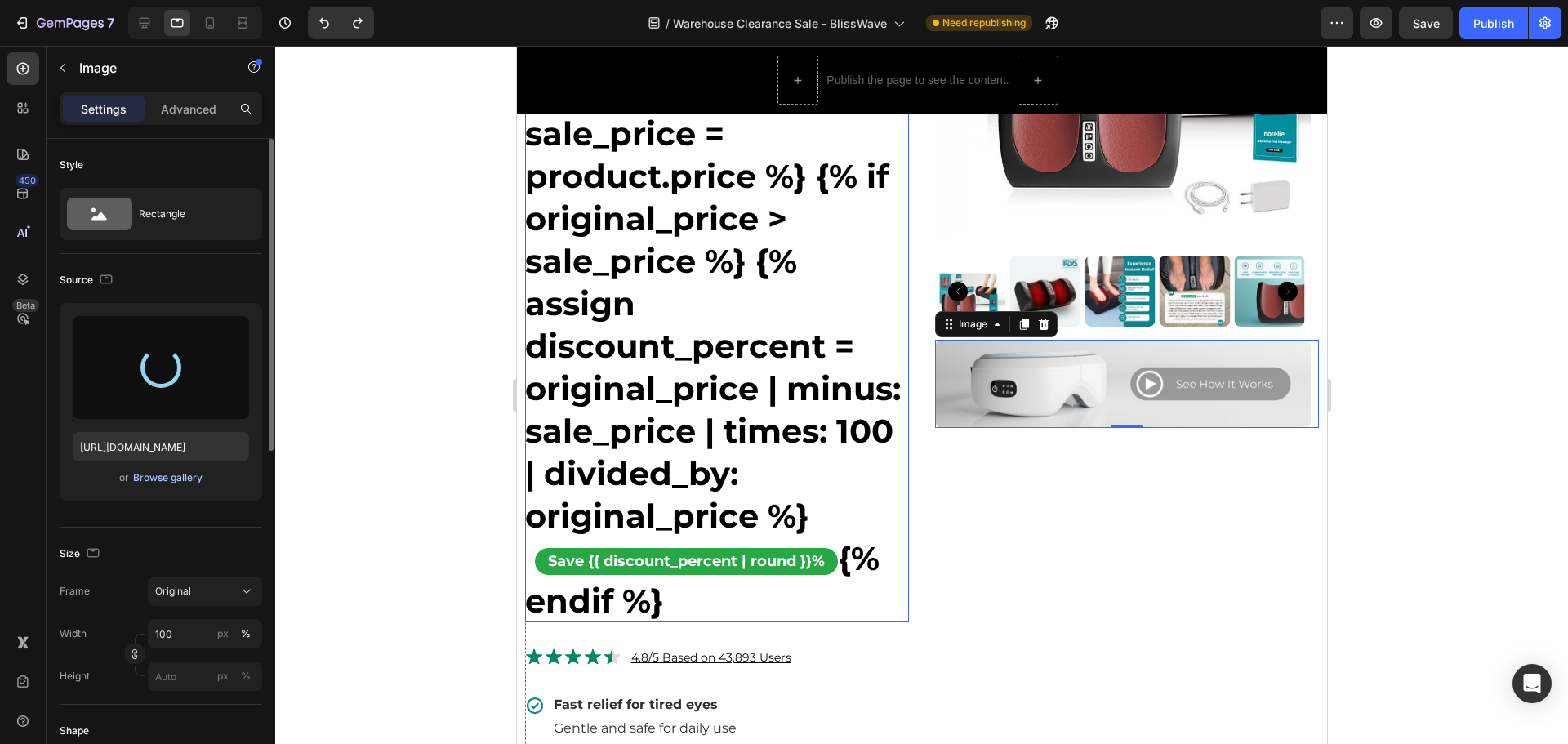
type input "[URL][DOMAIN_NAME]"
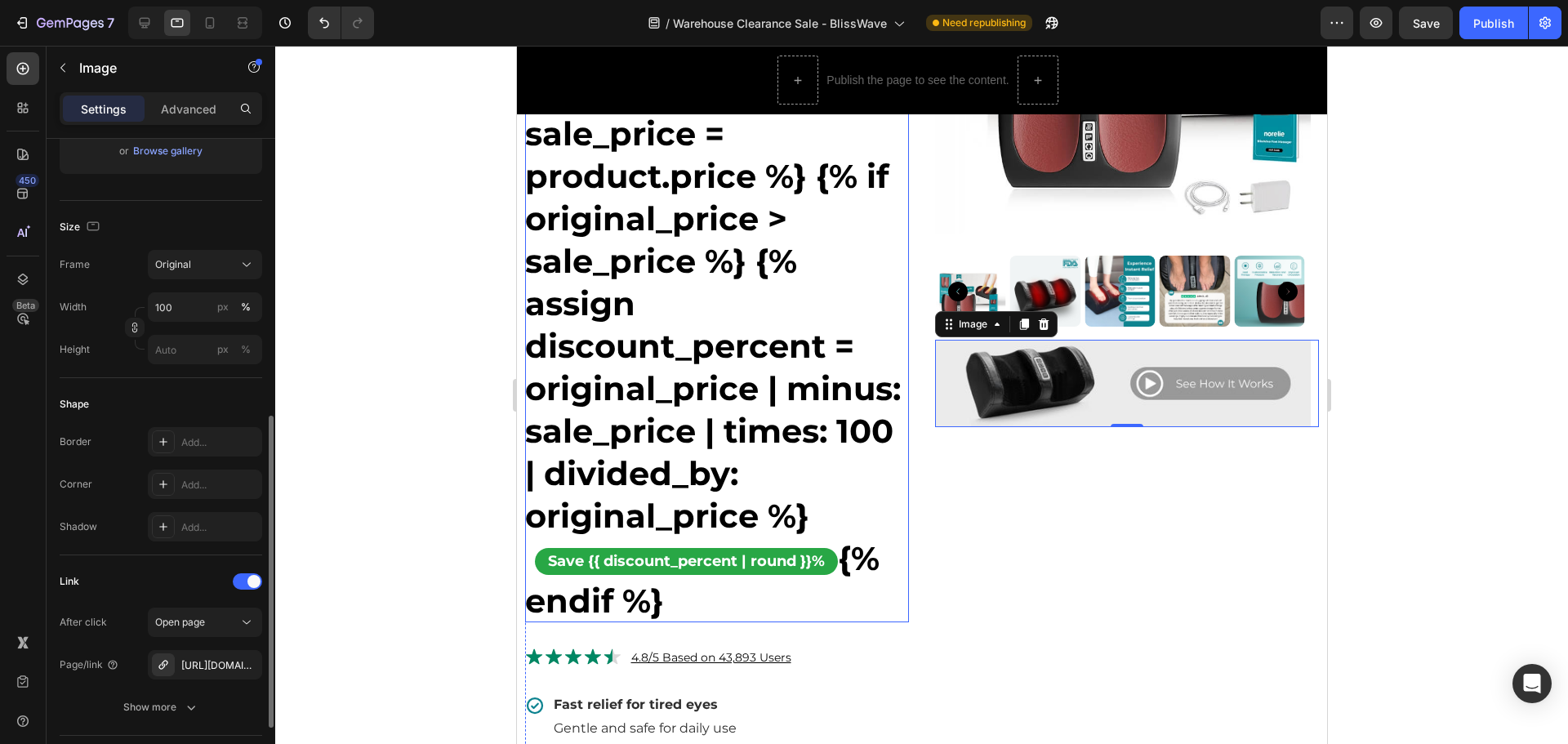
scroll to position [409, 0]
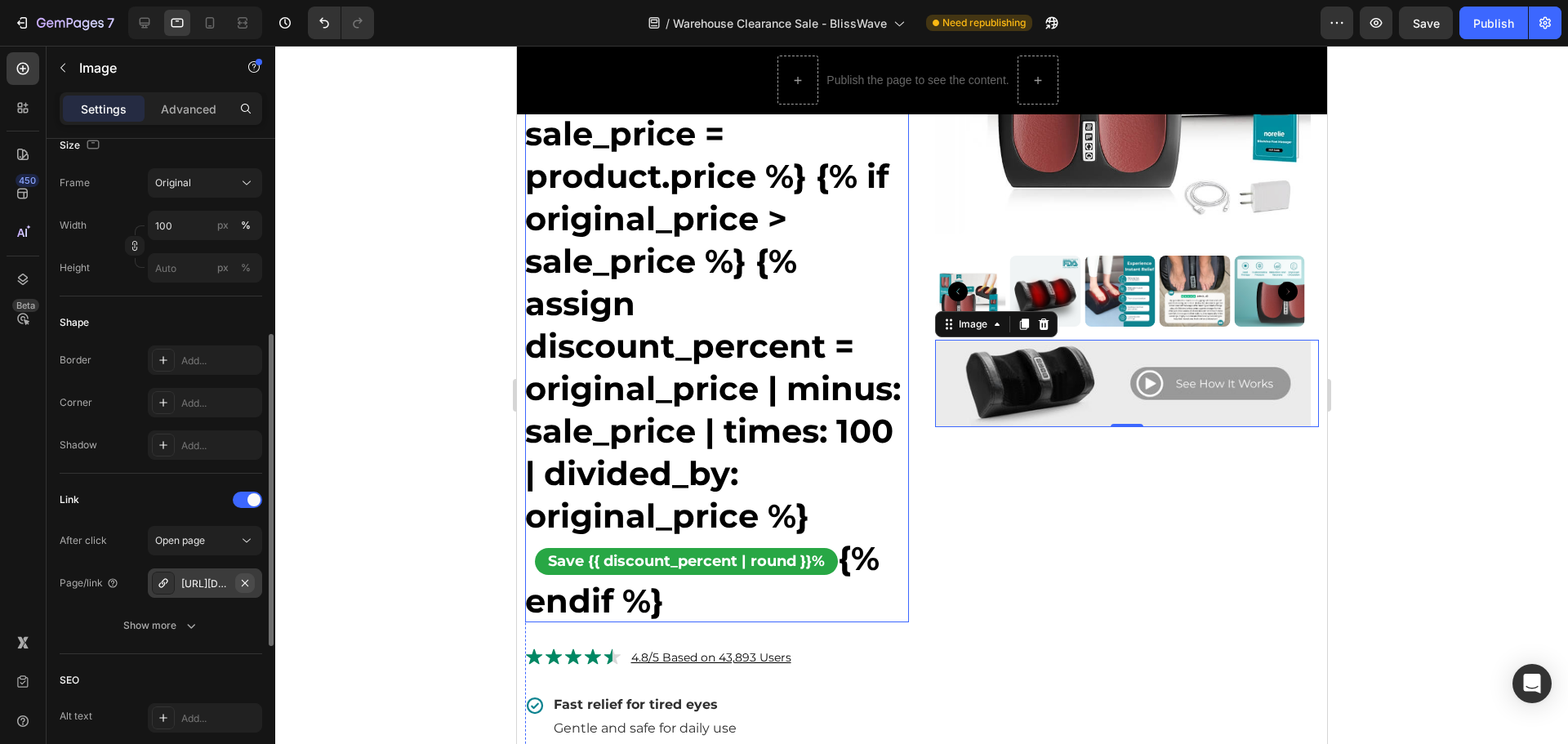
click at [249, 580] on icon "button" at bounding box center [245, 584] width 13 height 13
click at [222, 578] on div "Add..." at bounding box center [220, 584] width 76 height 14
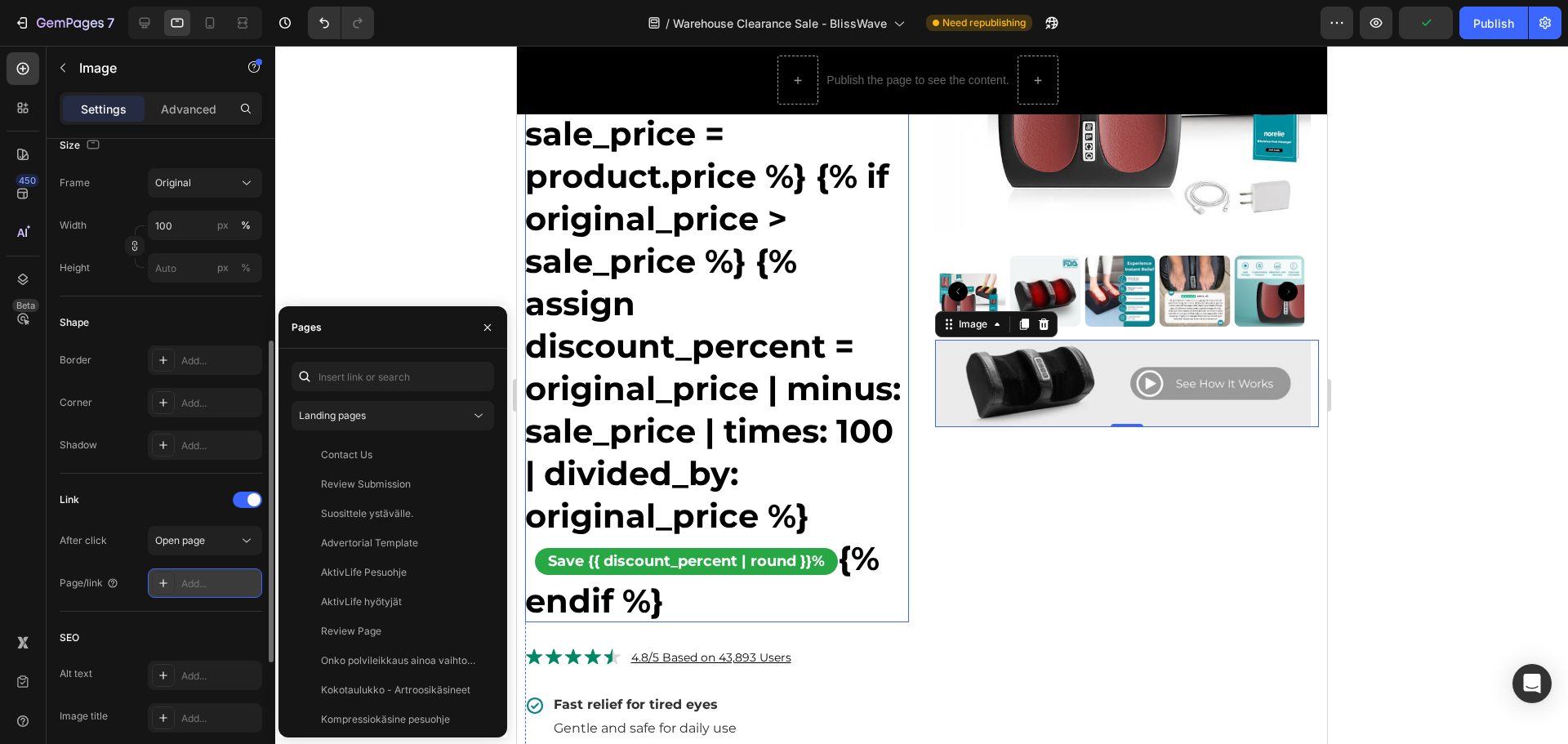
click at [223, 581] on div "Add..." at bounding box center [220, 584] width 76 height 14
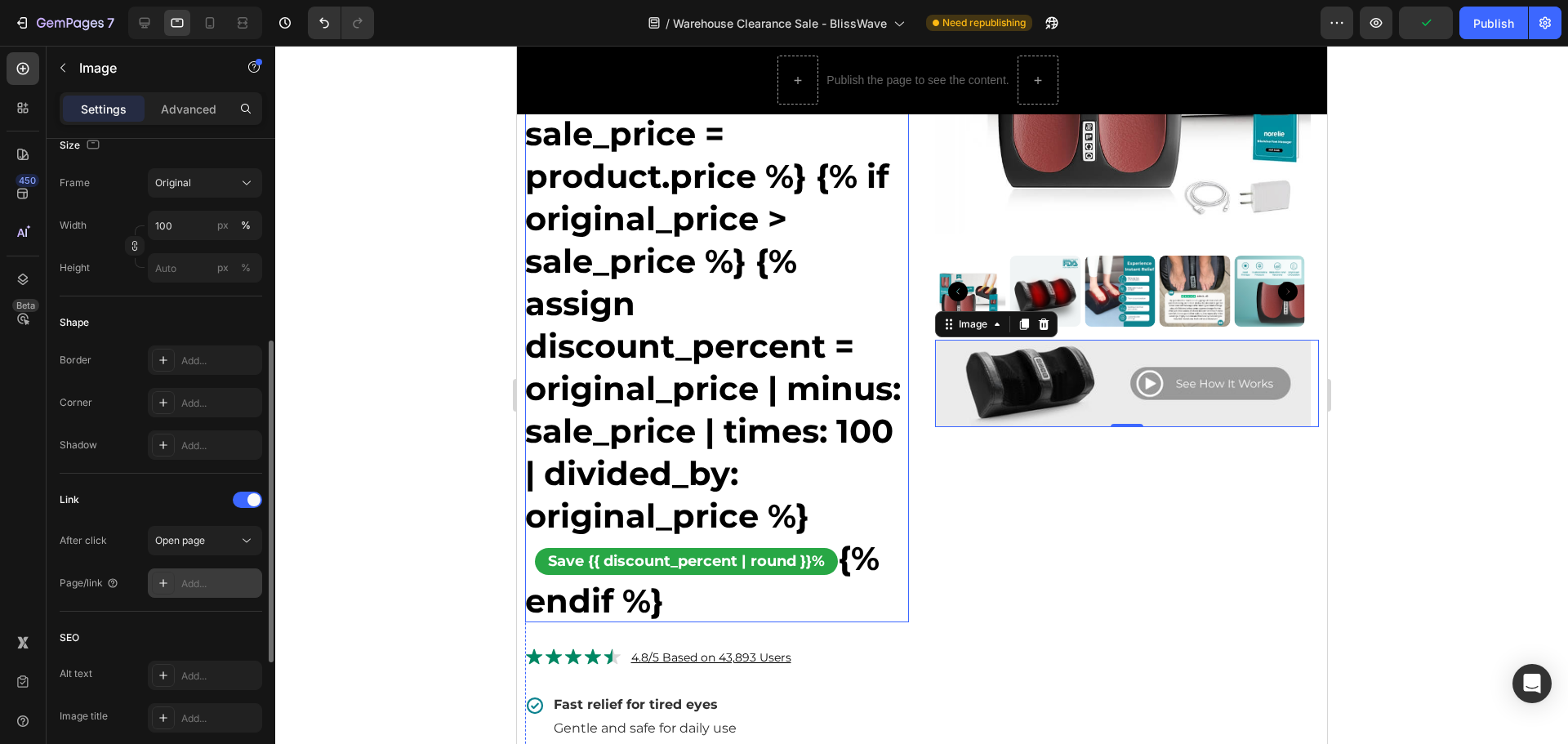
click at [223, 581] on div "Add..." at bounding box center [220, 584] width 76 height 14
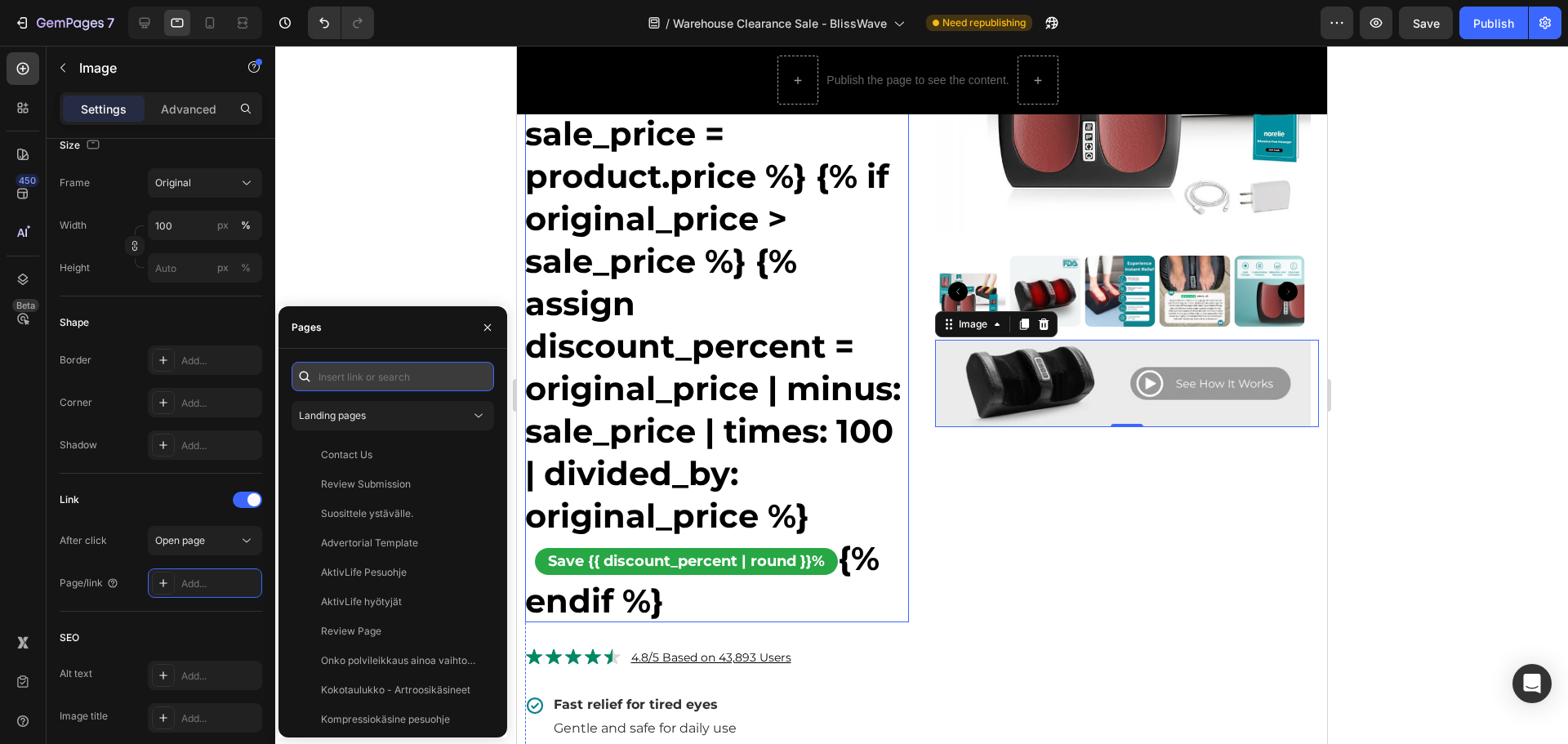
paste input "[URL][DOMAIN_NAME]"
type input "[URL][DOMAIN_NAME]"
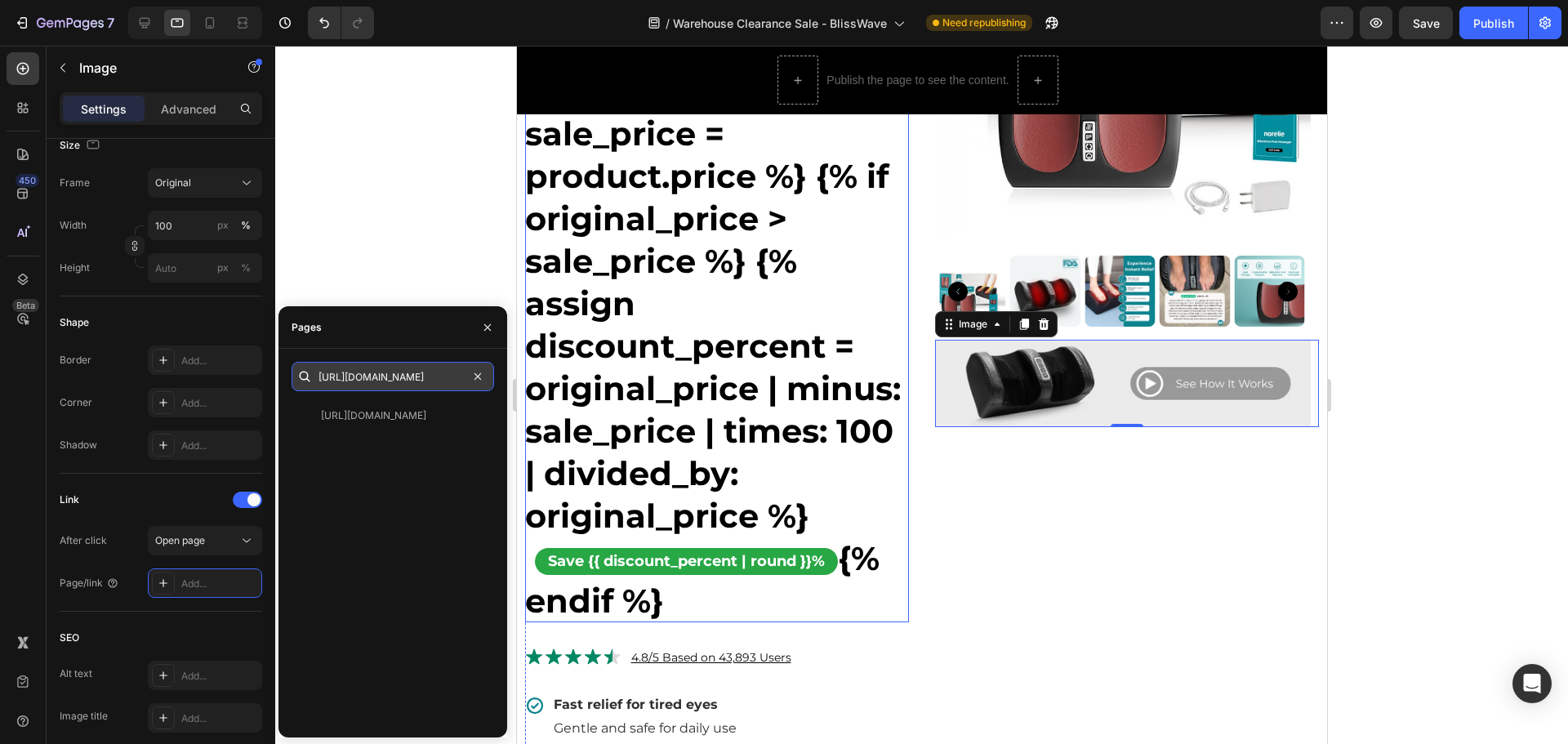
scroll to position [0, 186]
click at [244, 604] on div "Link After click Open page Page/link Add..." at bounding box center [160, 542] width 202 height 138
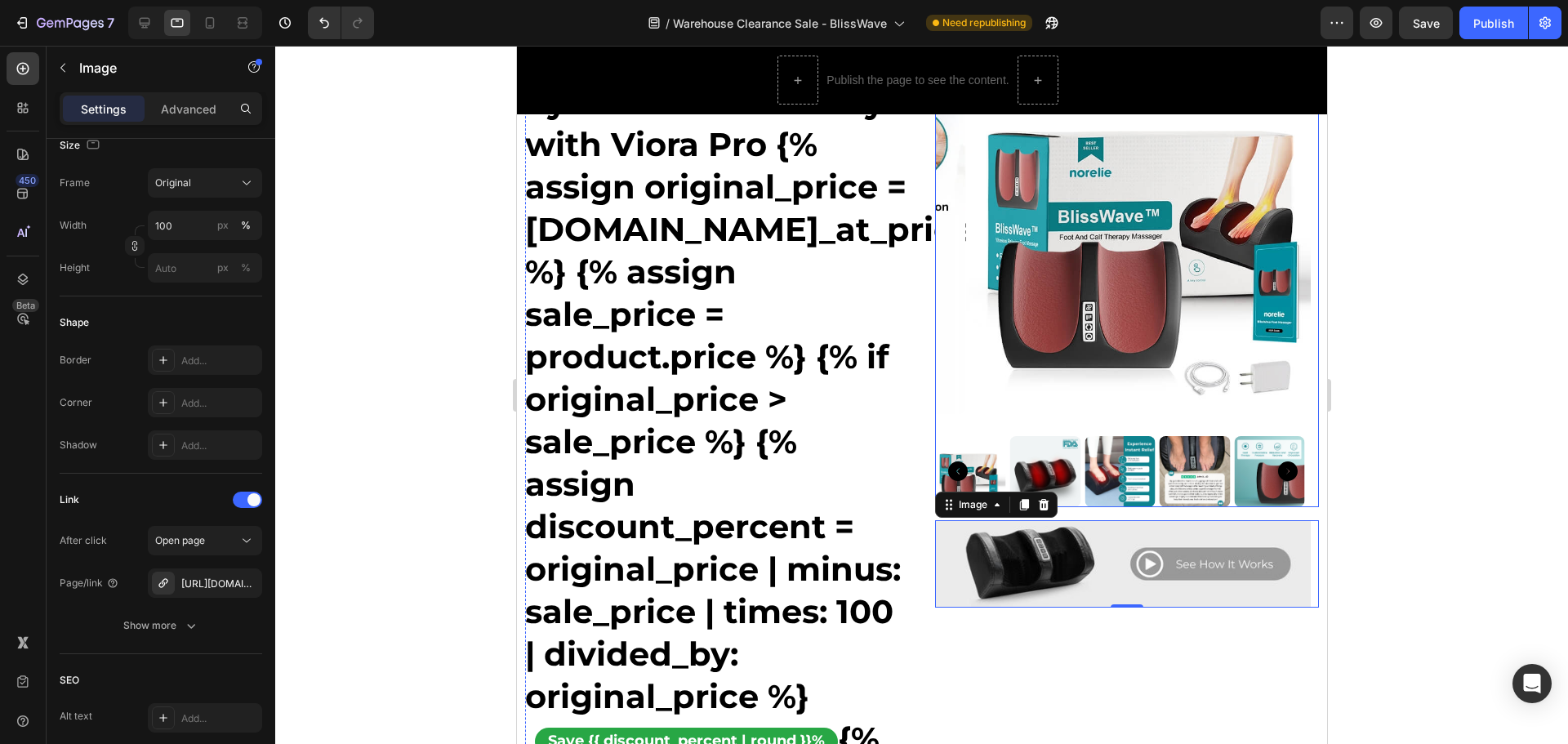
scroll to position [0, 0]
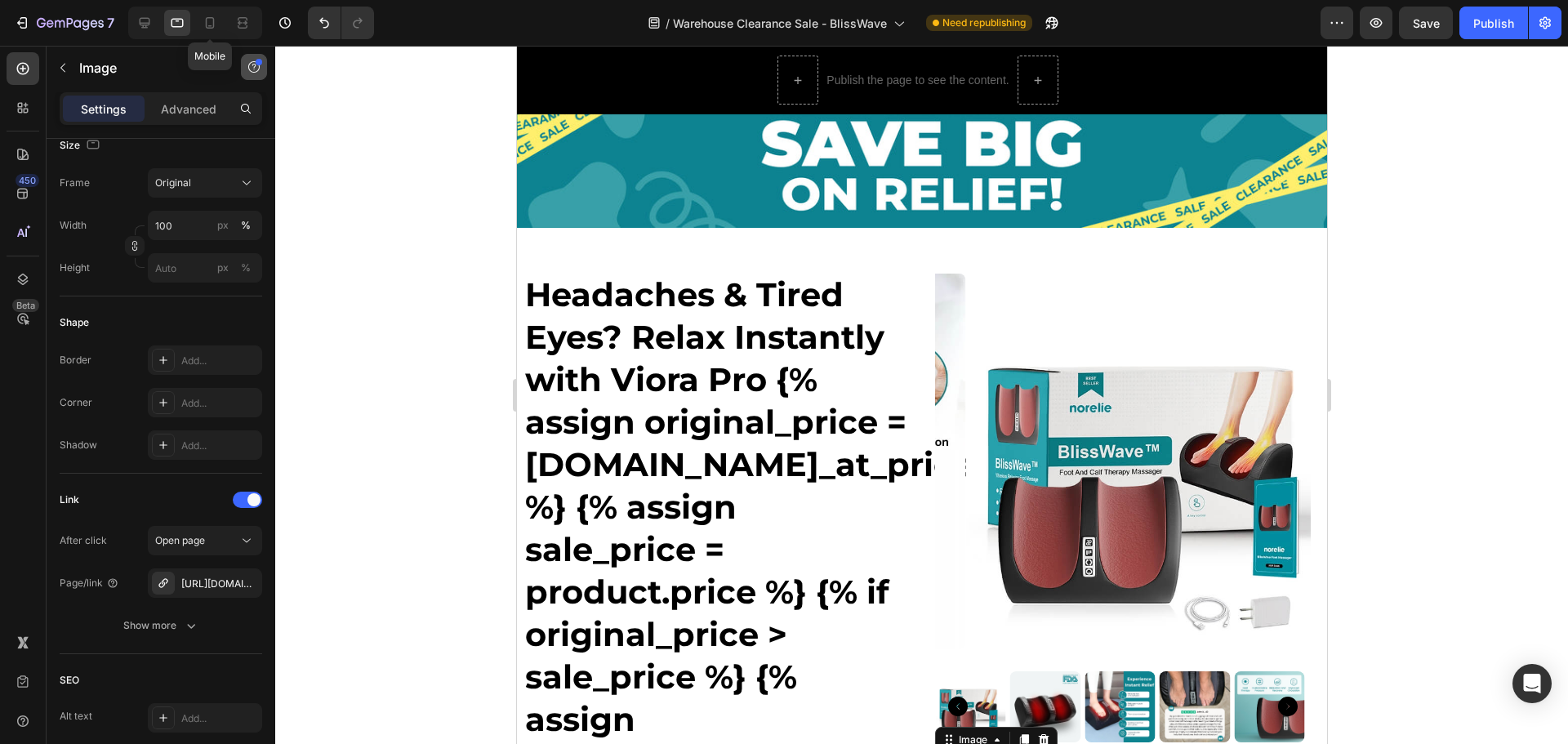
drag, startPoint x: 211, startPoint y: 22, endPoint x: 248, endPoint y: 72, distance: 62.2
click at [211, 22] on icon at bounding box center [209, 22] width 16 height 16
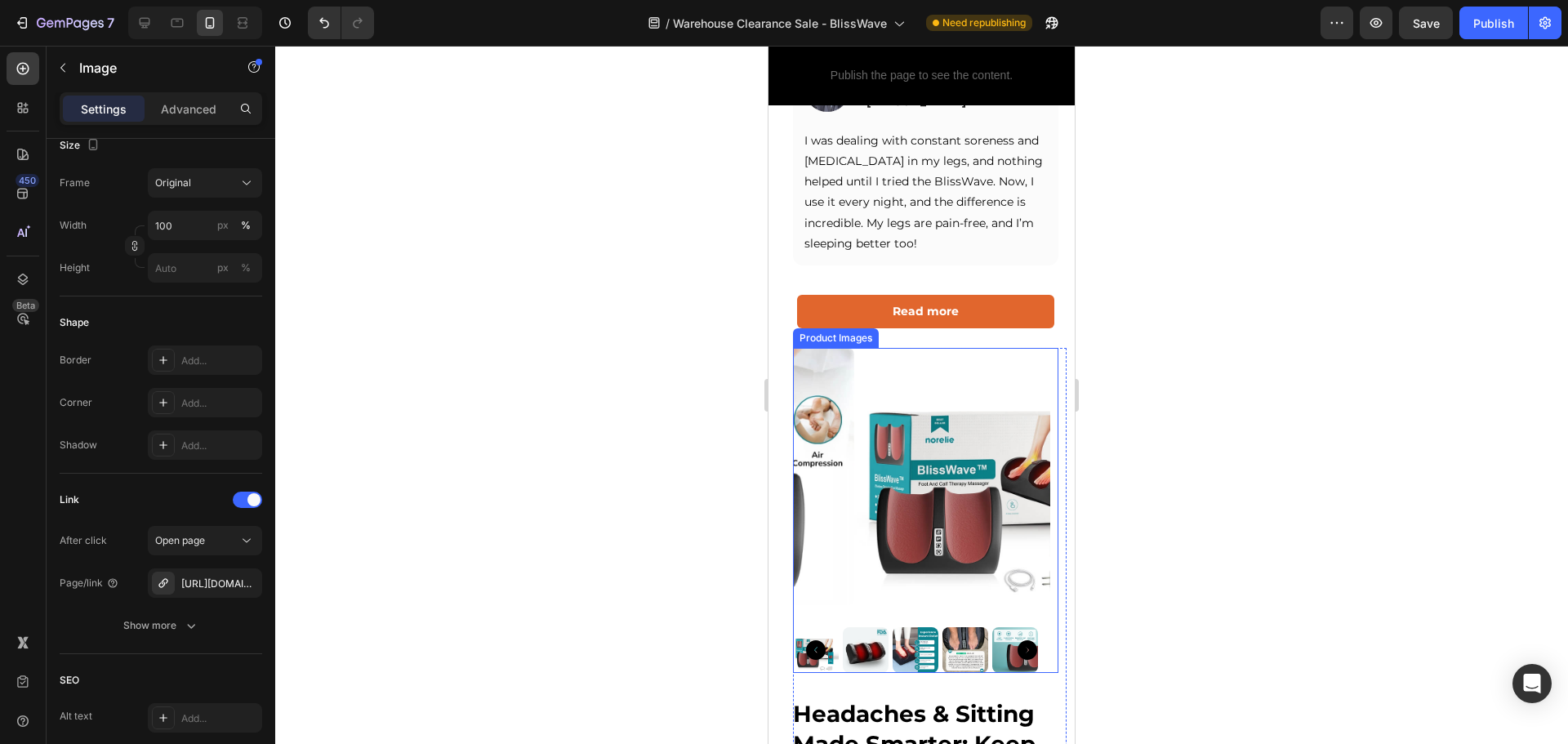
scroll to position [980, 0]
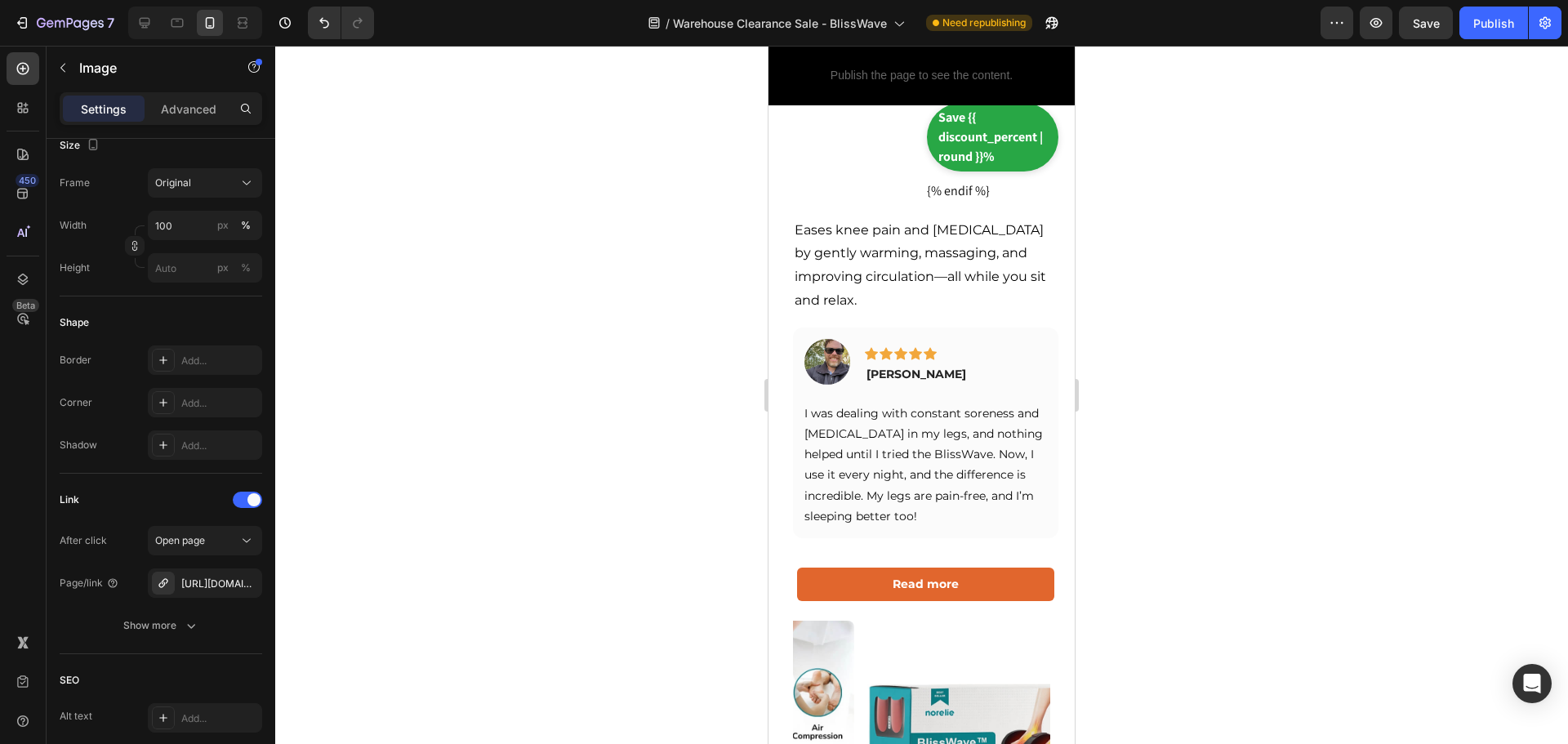
click at [163, 20] on div at bounding box center [195, 23] width 134 height 32
drag, startPoint x: 169, startPoint y: 23, endPoint x: 213, endPoint y: 174, distance: 157.3
click at [169, 23] on icon at bounding box center [177, 22] width 16 height 16
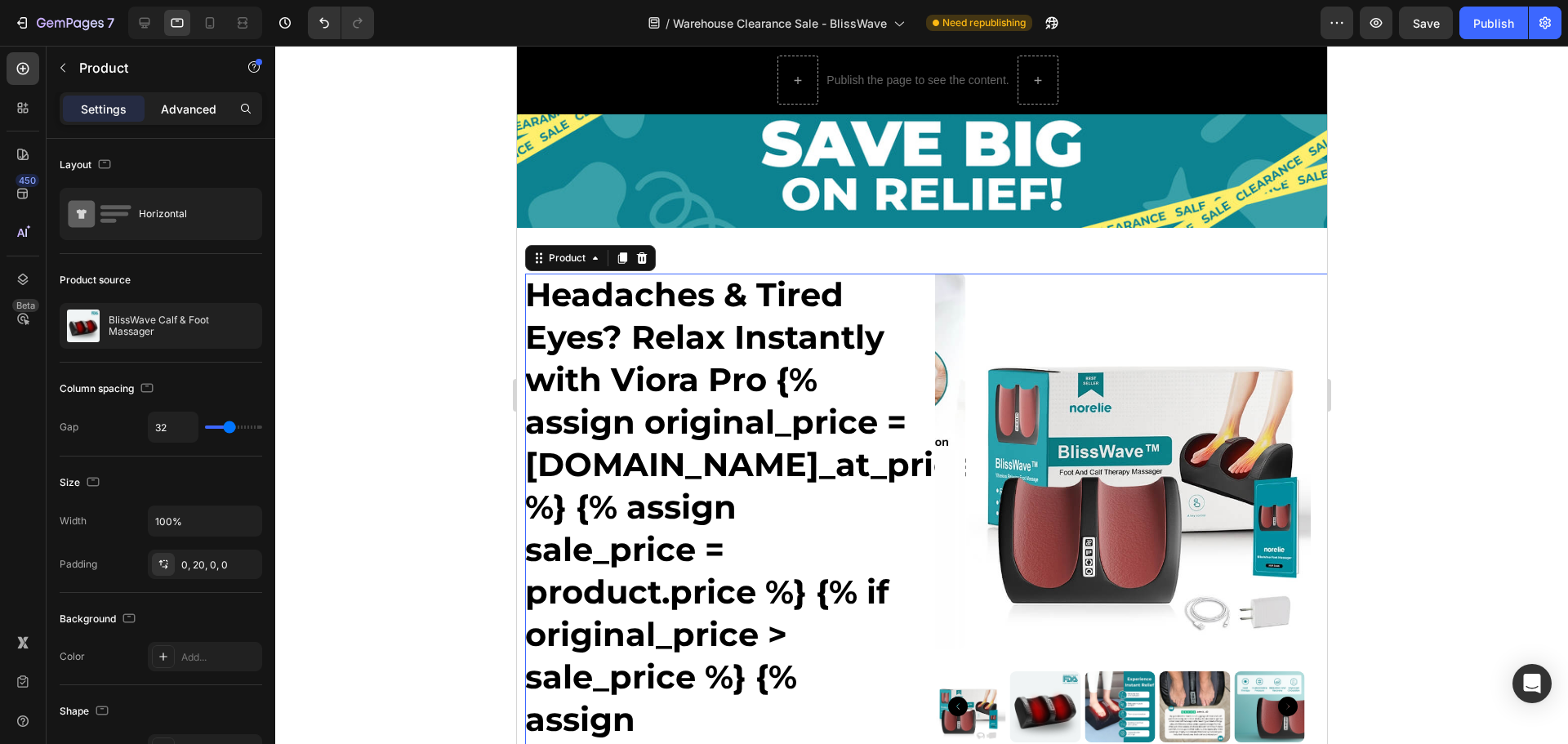
click at [191, 116] on p "Advanced" at bounding box center [188, 109] width 55 height 17
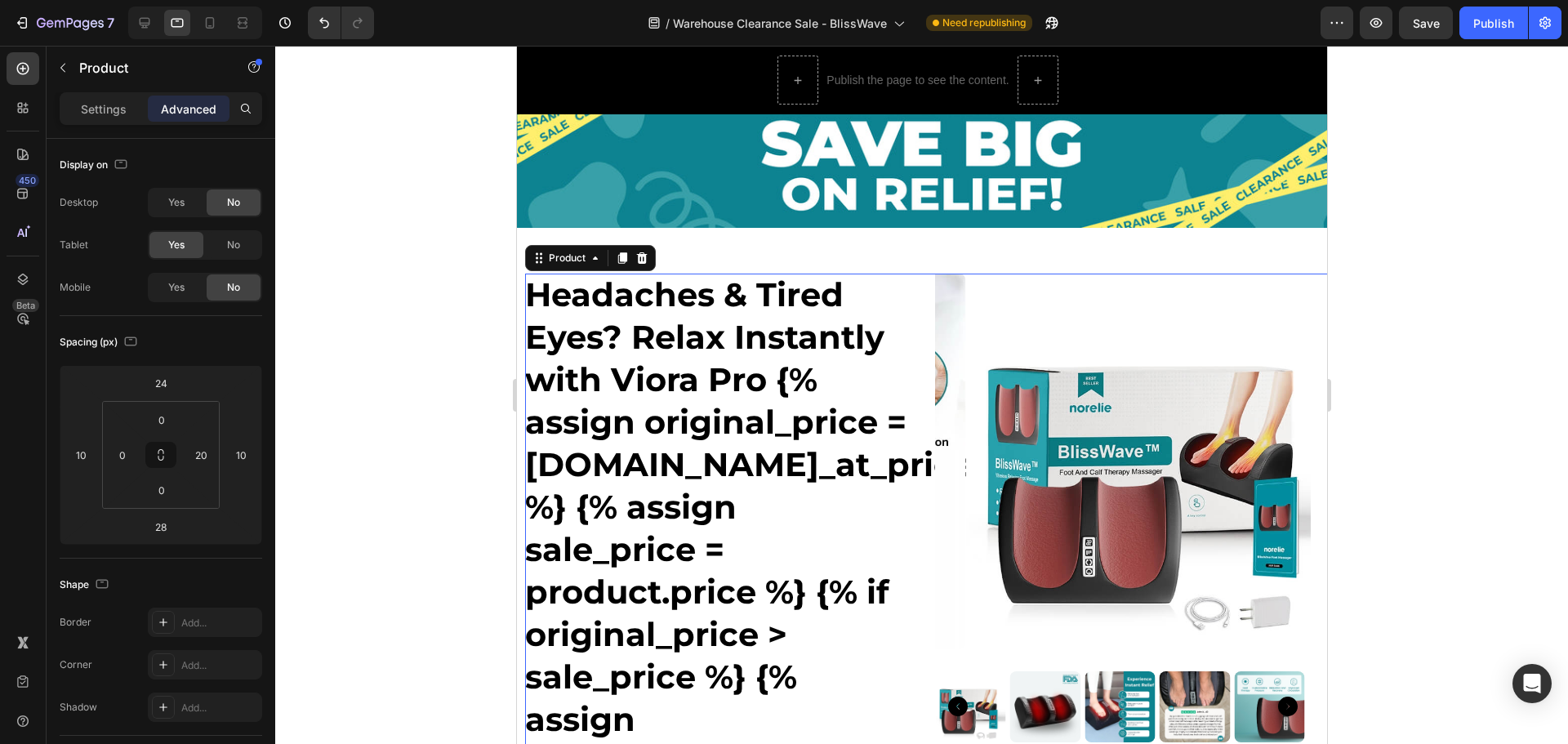
click at [140, 26] on icon at bounding box center [144, 22] width 16 height 16
type input "0"
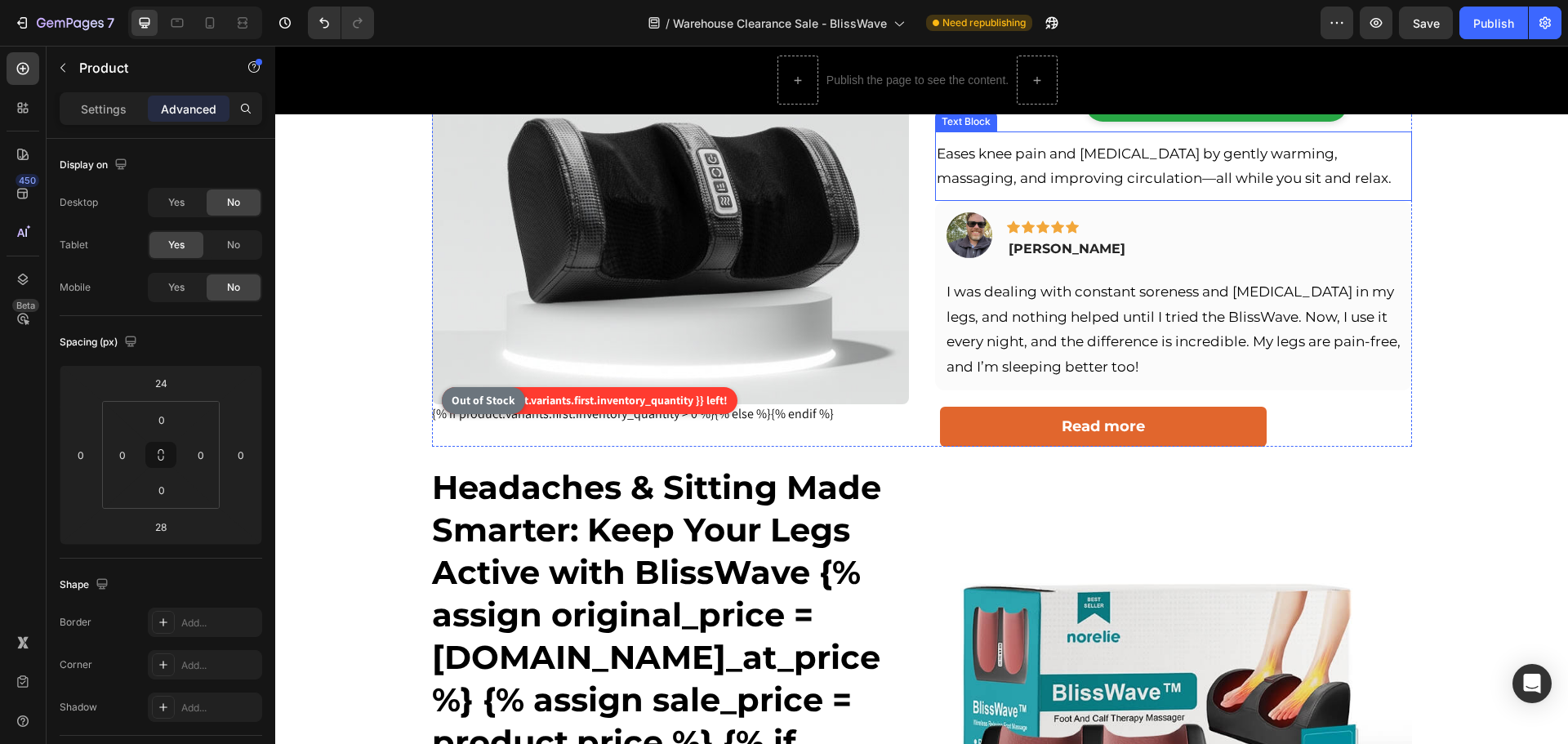
scroll to position [409, 0]
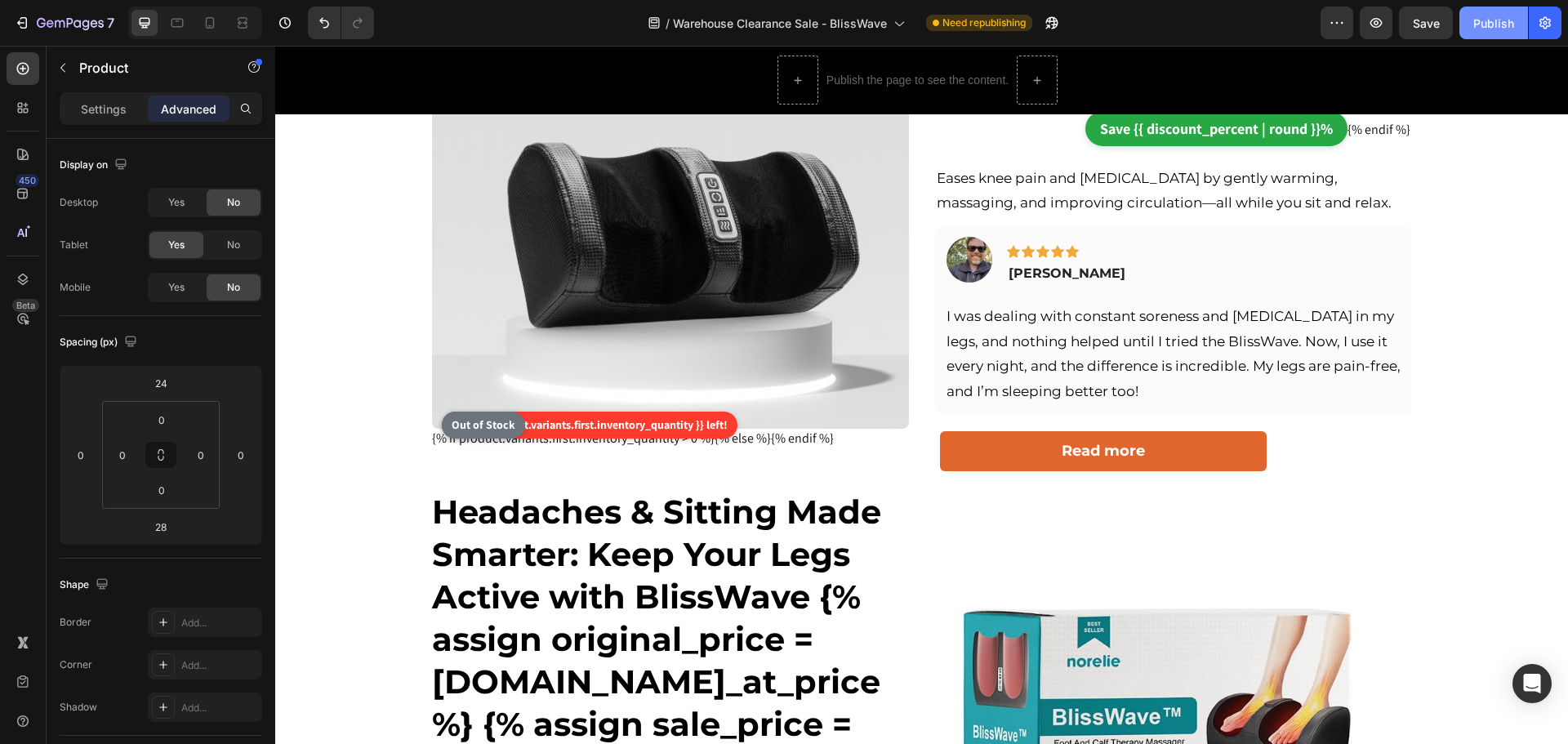
click at [1476, 28] on div "Publish" at bounding box center [1494, 23] width 41 height 17
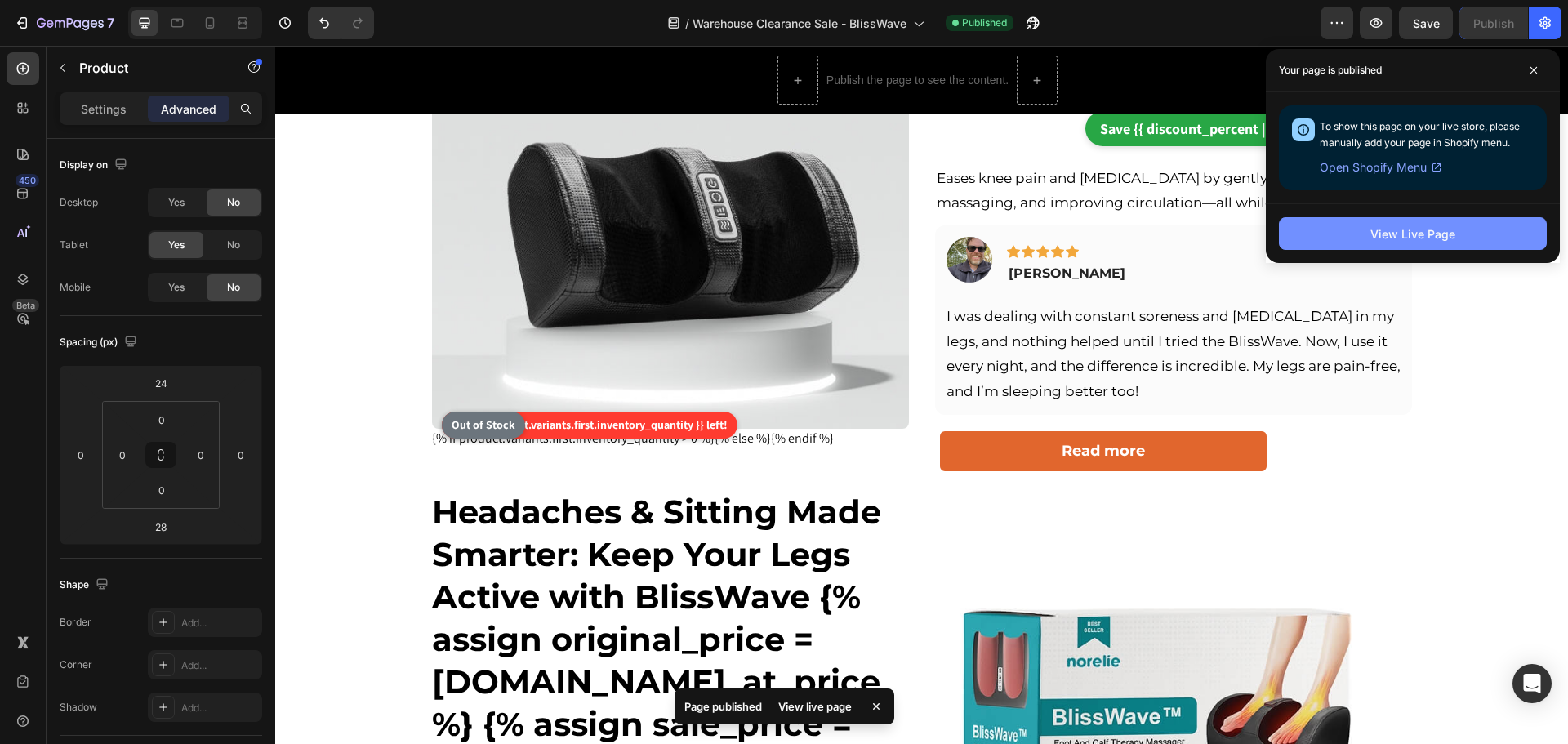
click at [1315, 227] on button "View Live Page" at bounding box center [1412, 233] width 268 height 32
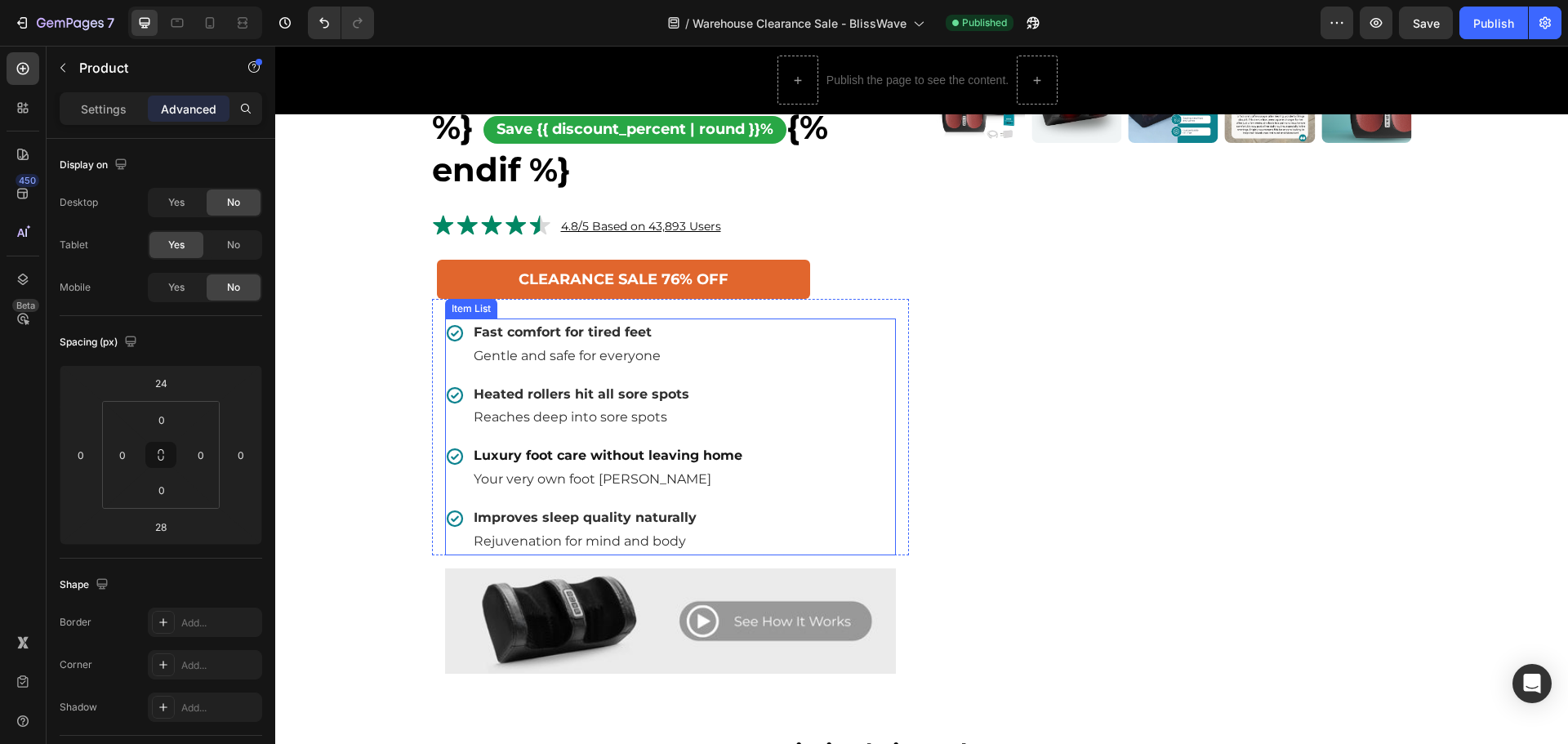
scroll to position [1470, 0]
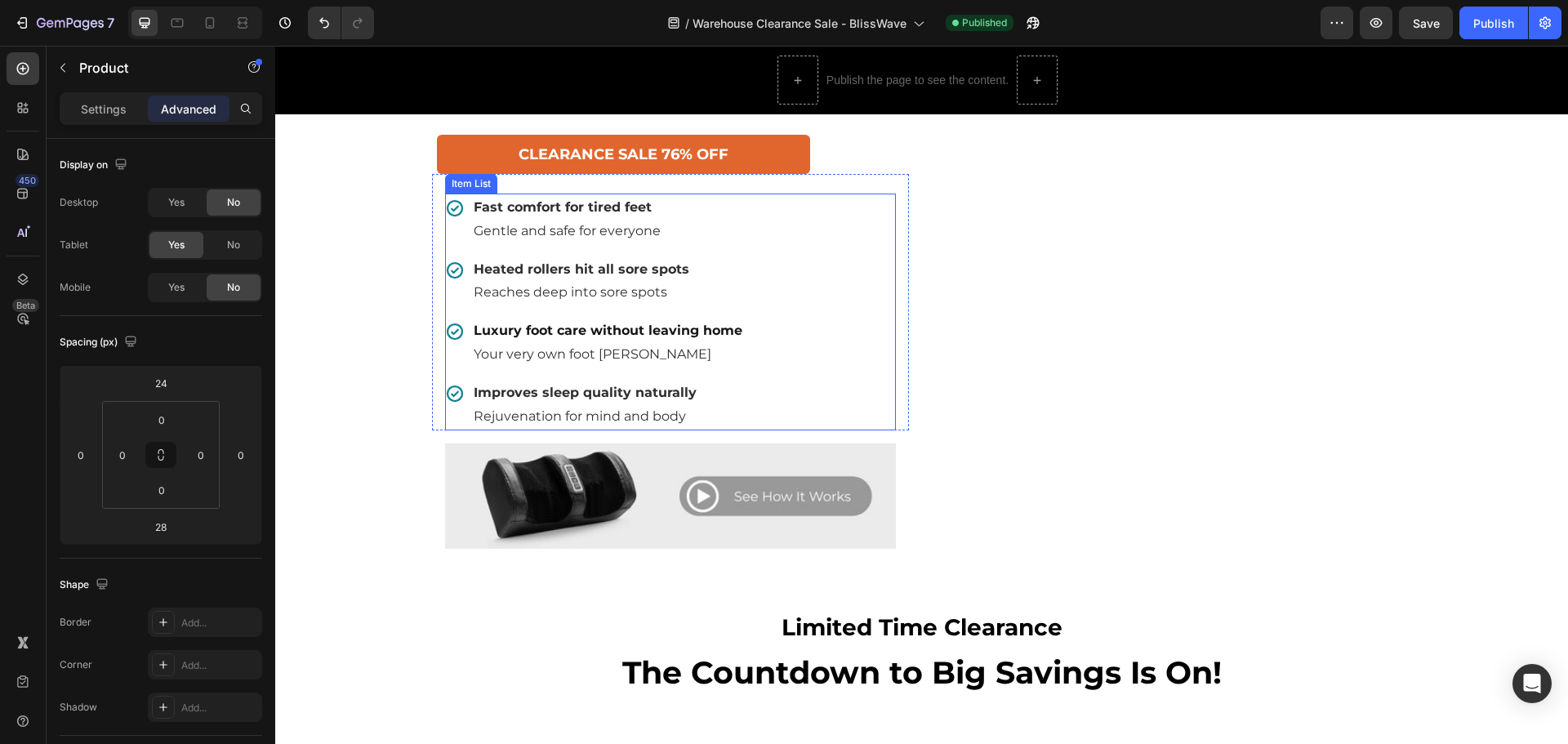
click at [458, 422] on div "Improves sleep quality naturally Rejuvenation for mind and body" at bounding box center [595, 405] width 300 height 53
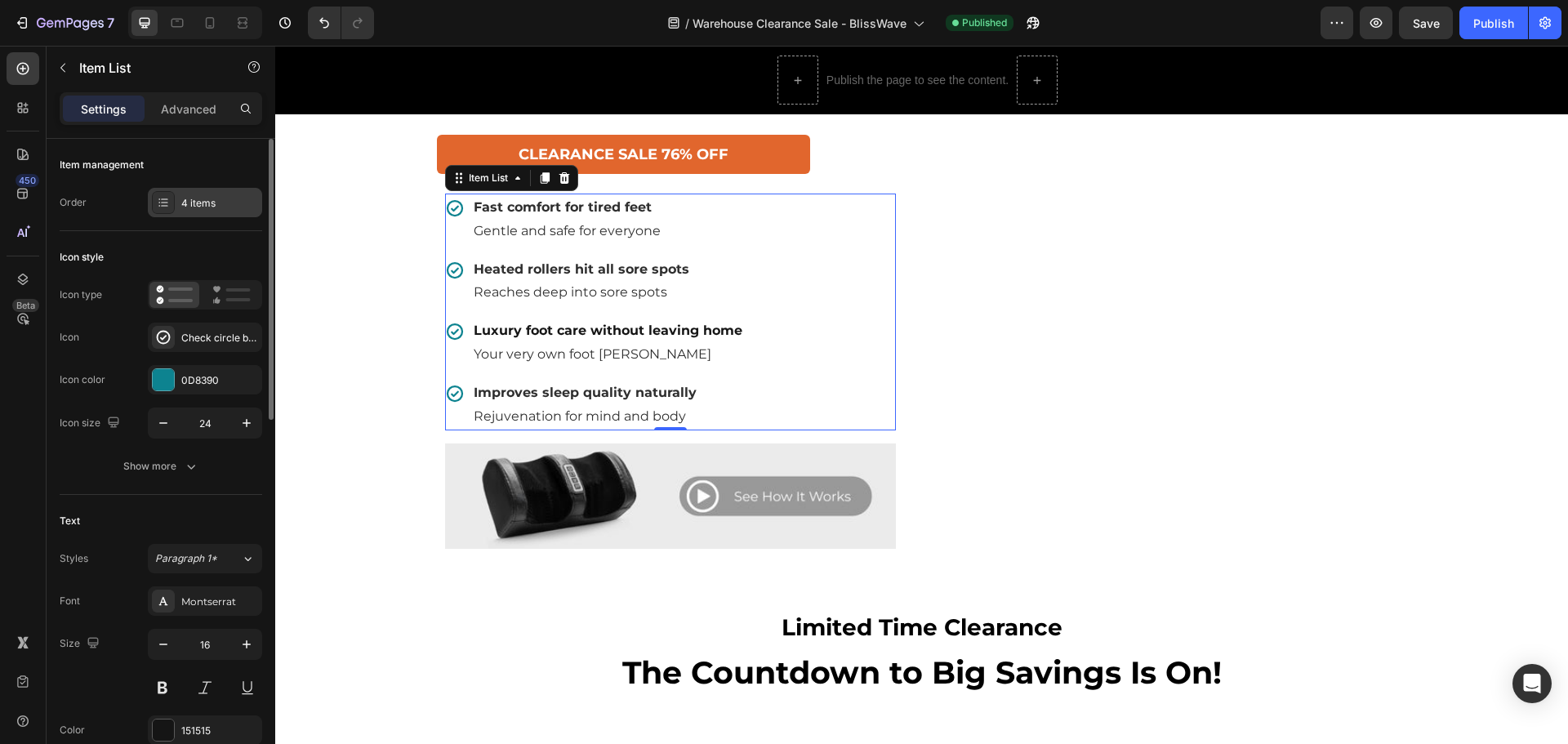
click at [214, 206] on div "4 items" at bounding box center [220, 202] width 76 height 14
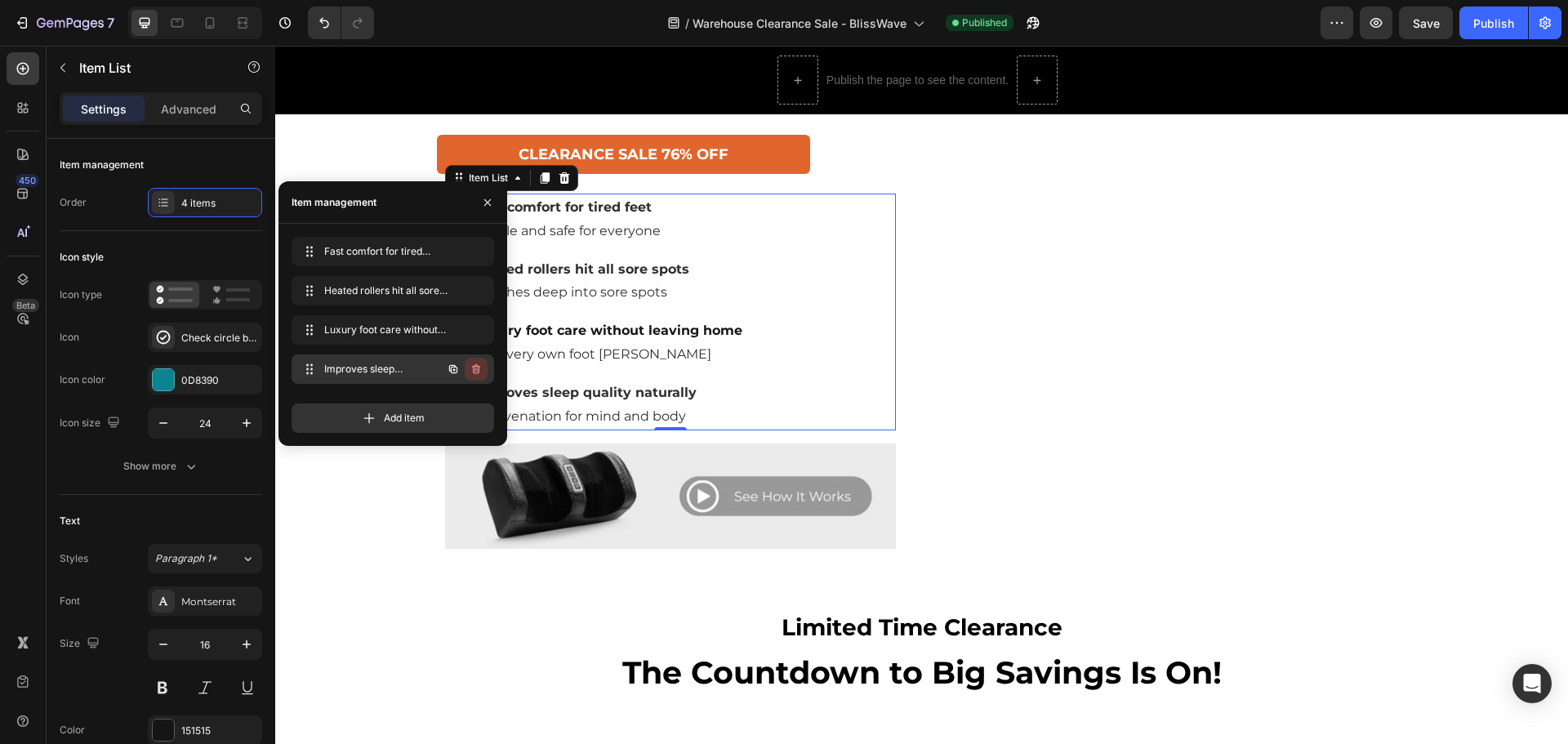
click at [477, 364] on icon "button" at bounding box center [477, 370] width 13 height 13
click at [475, 370] on div "Delete" at bounding box center [465, 369] width 31 height 14
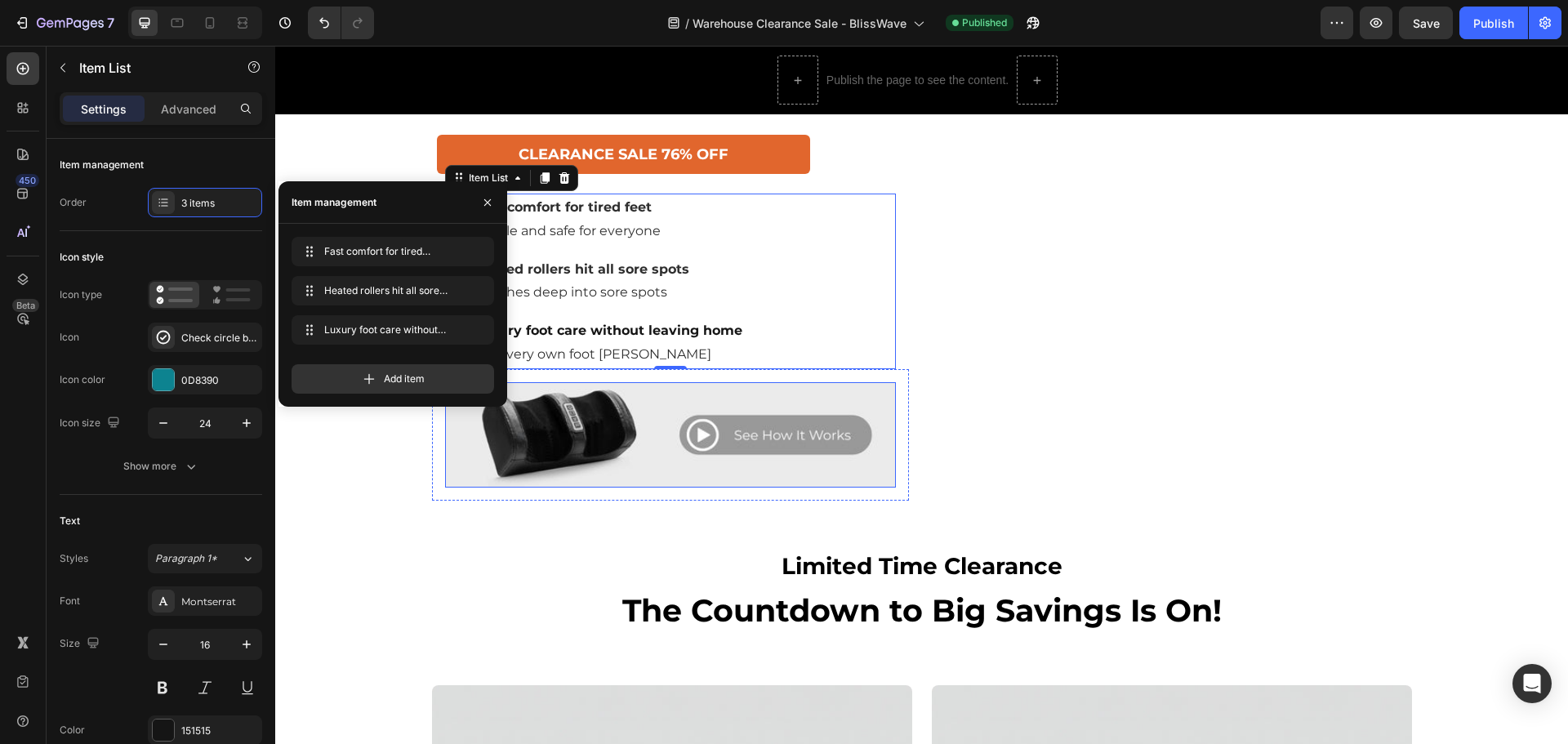
click at [815, 441] on img at bounding box center [670, 435] width 451 height 105
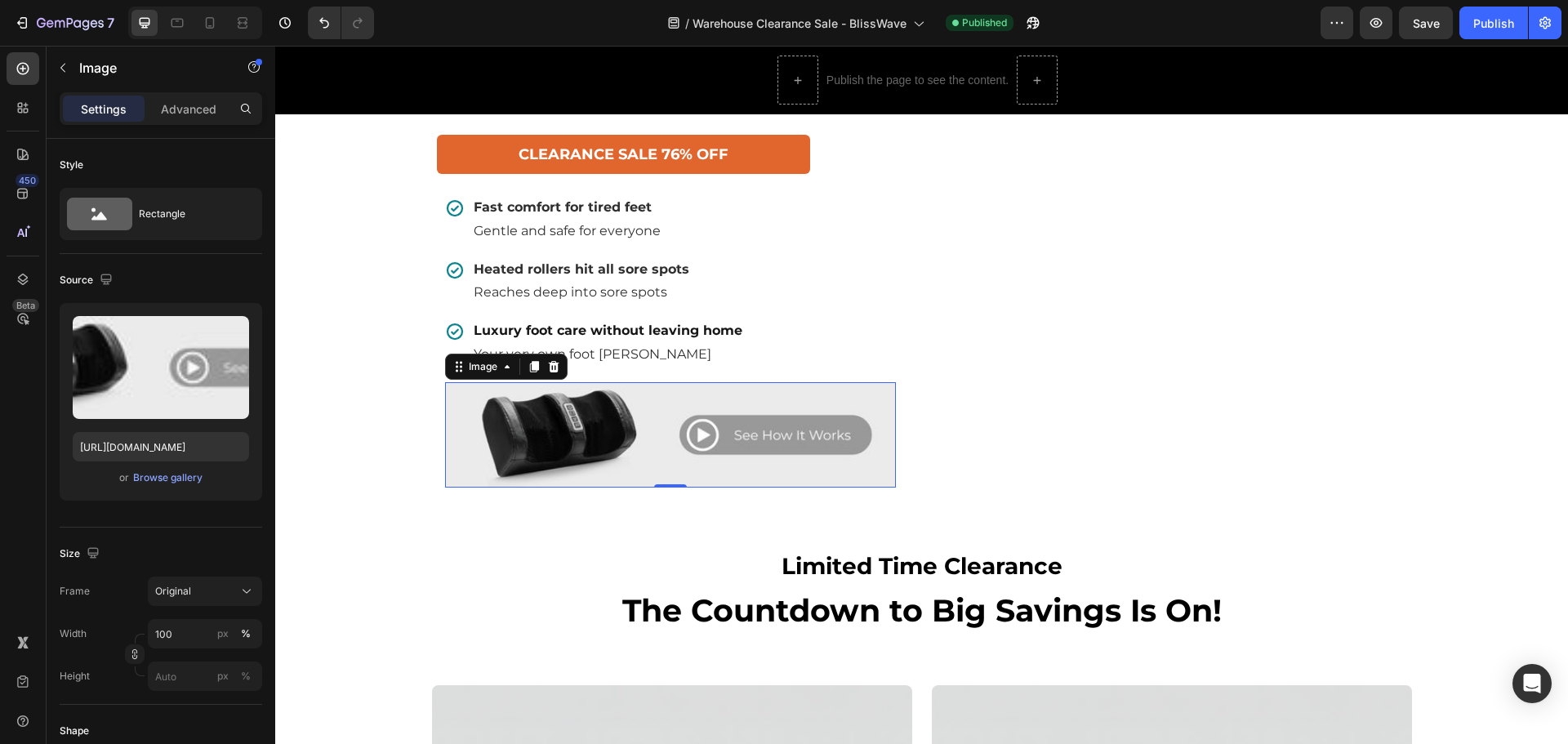
drag, startPoint x: 201, startPoint y: 110, endPoint x: 201, endPoint y: 138, distance: 28.0
click at [201, 109] on p "Advanced" at bounding box center [188, 109] width 55 height 17
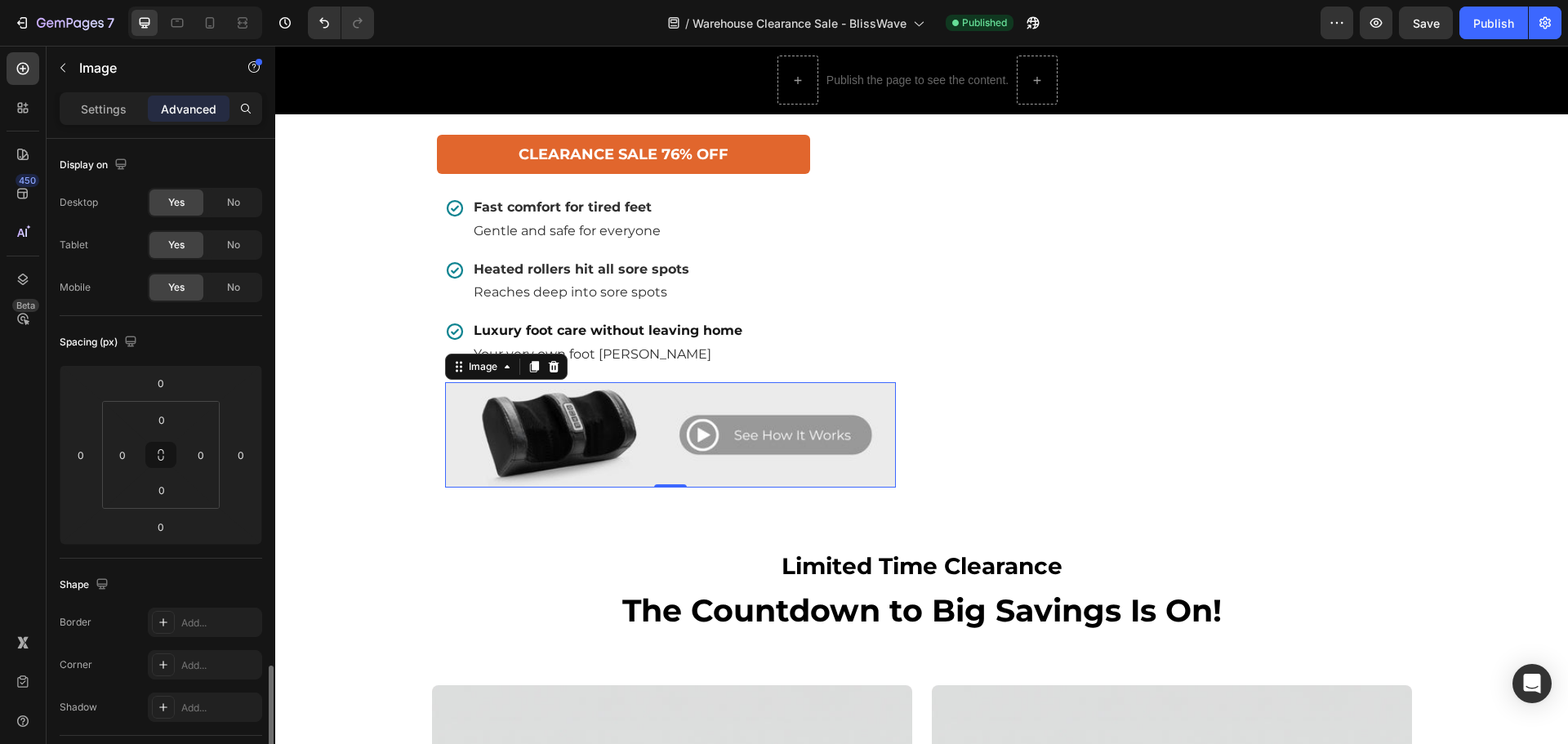
scroll to position [409, 0]
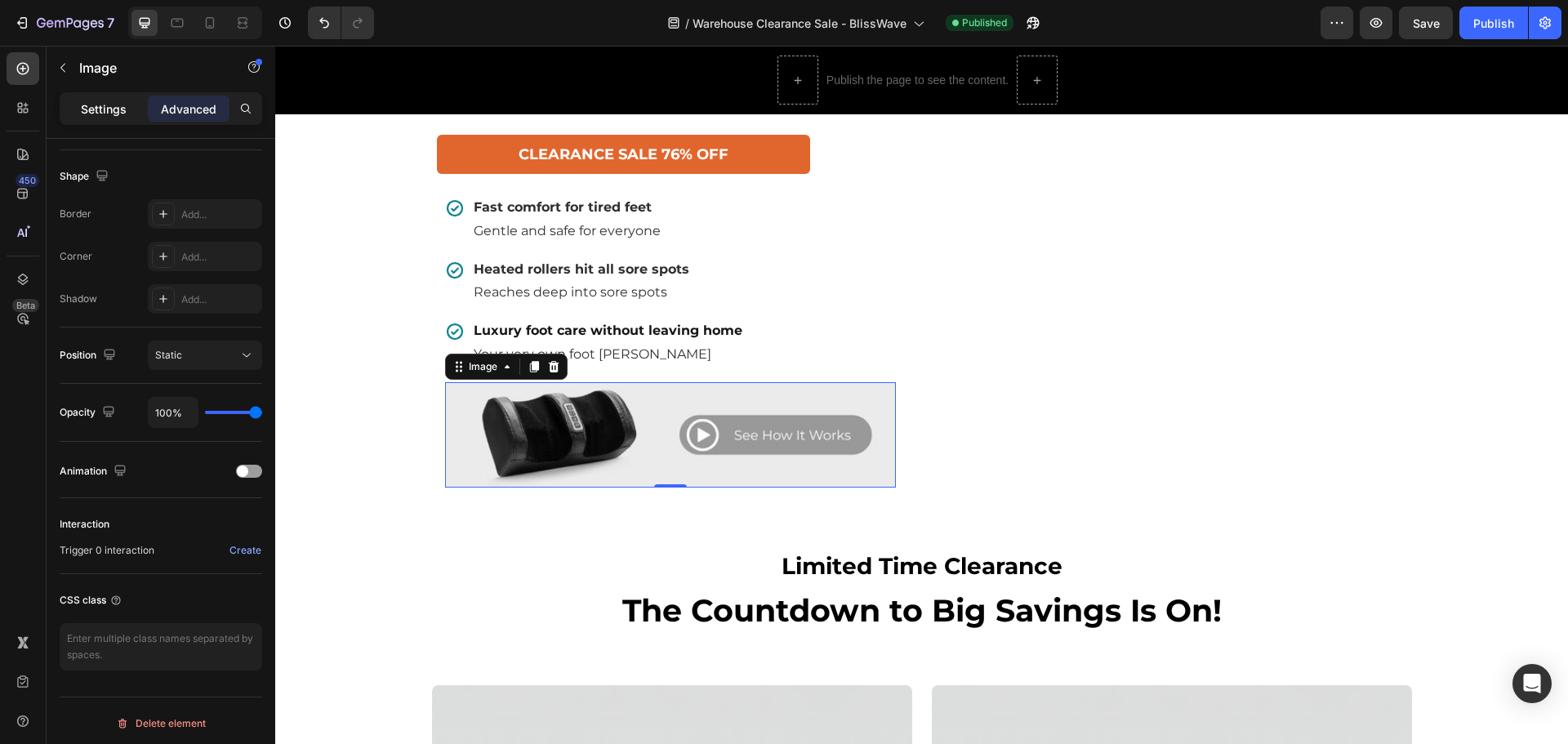
click at [116, 106] on p "Settings" at bounding box center [104, 109] width 46 height 17
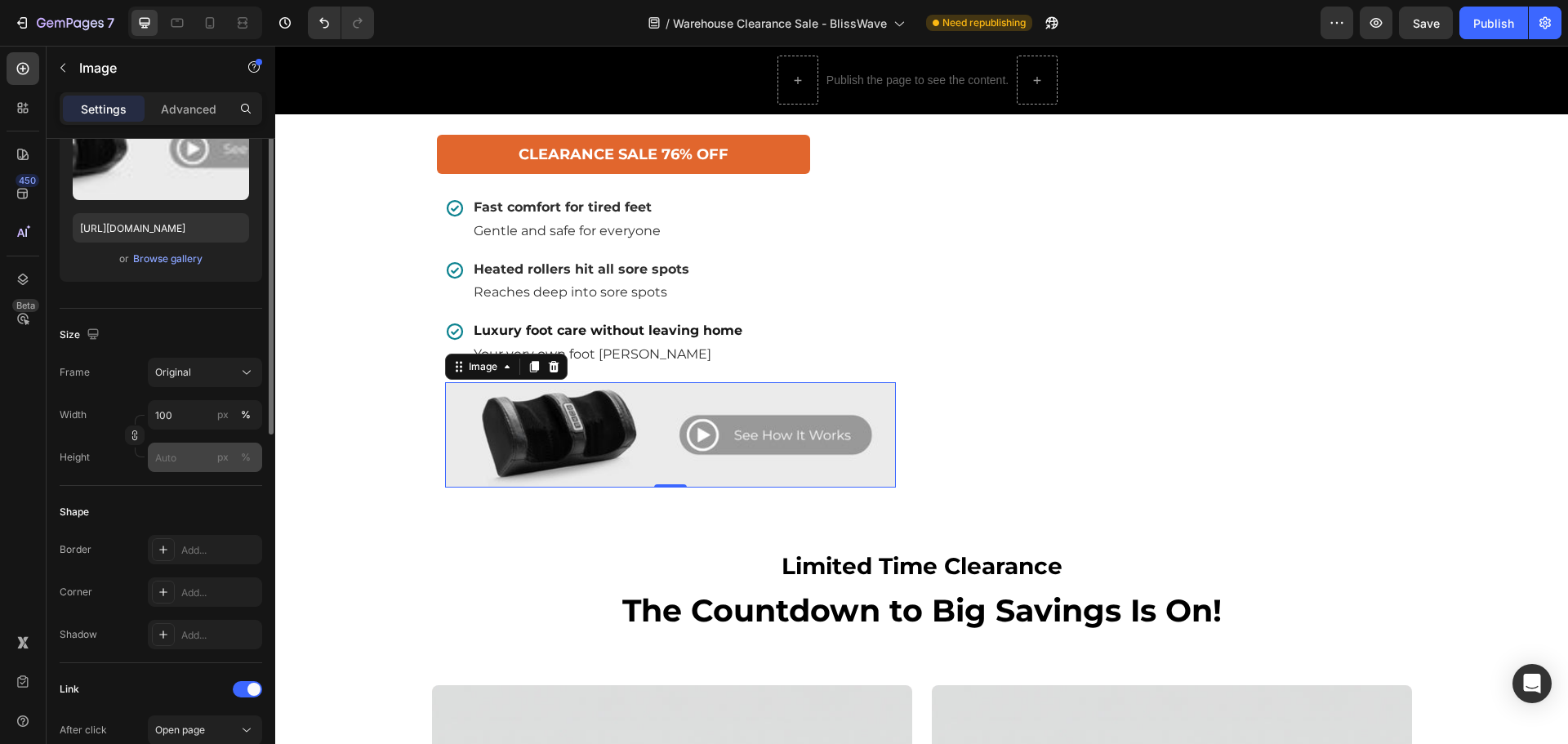
scroll to position [0, 0]
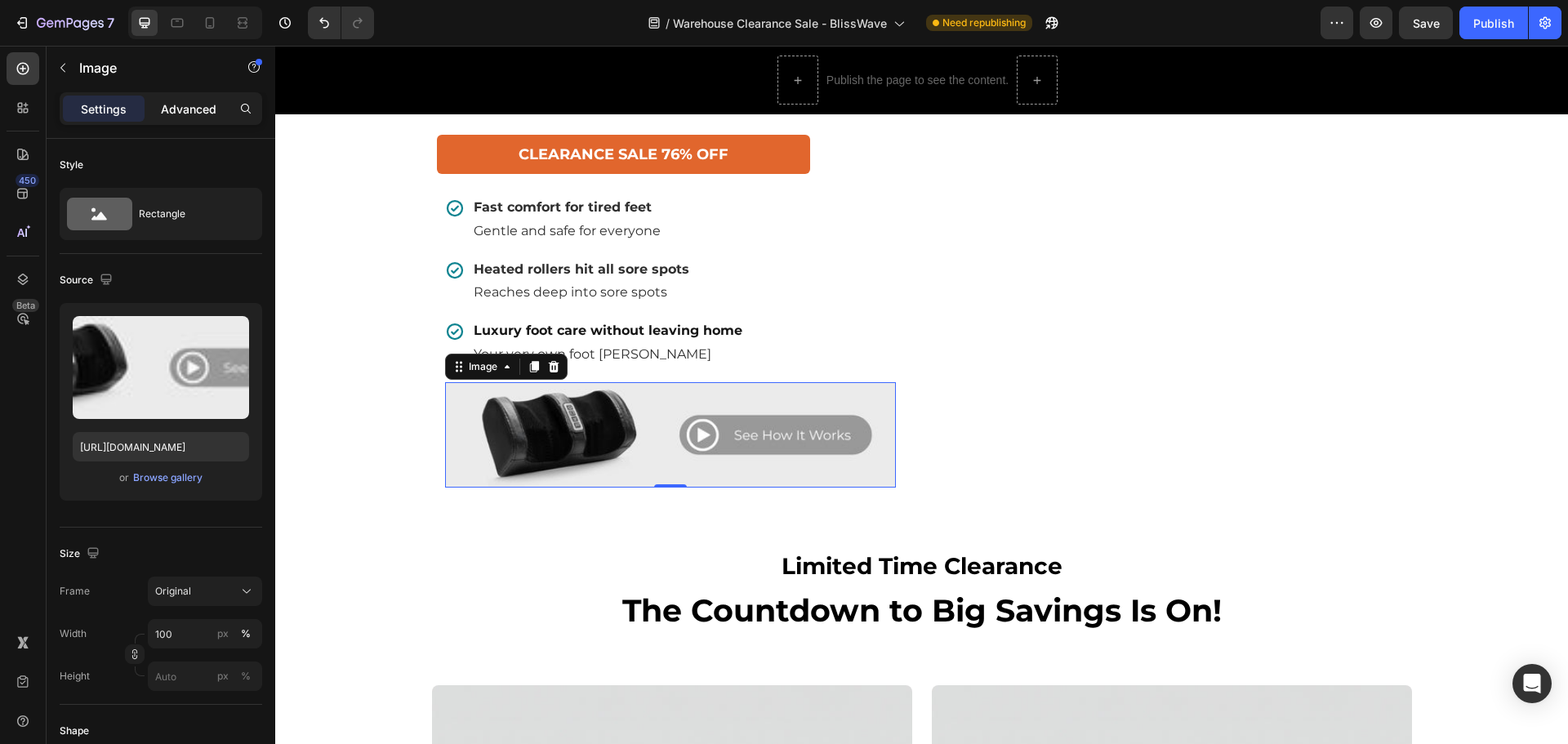
click at [191, 106] on p "Advanced" at bounding box center [188, 109] width 55 height 17
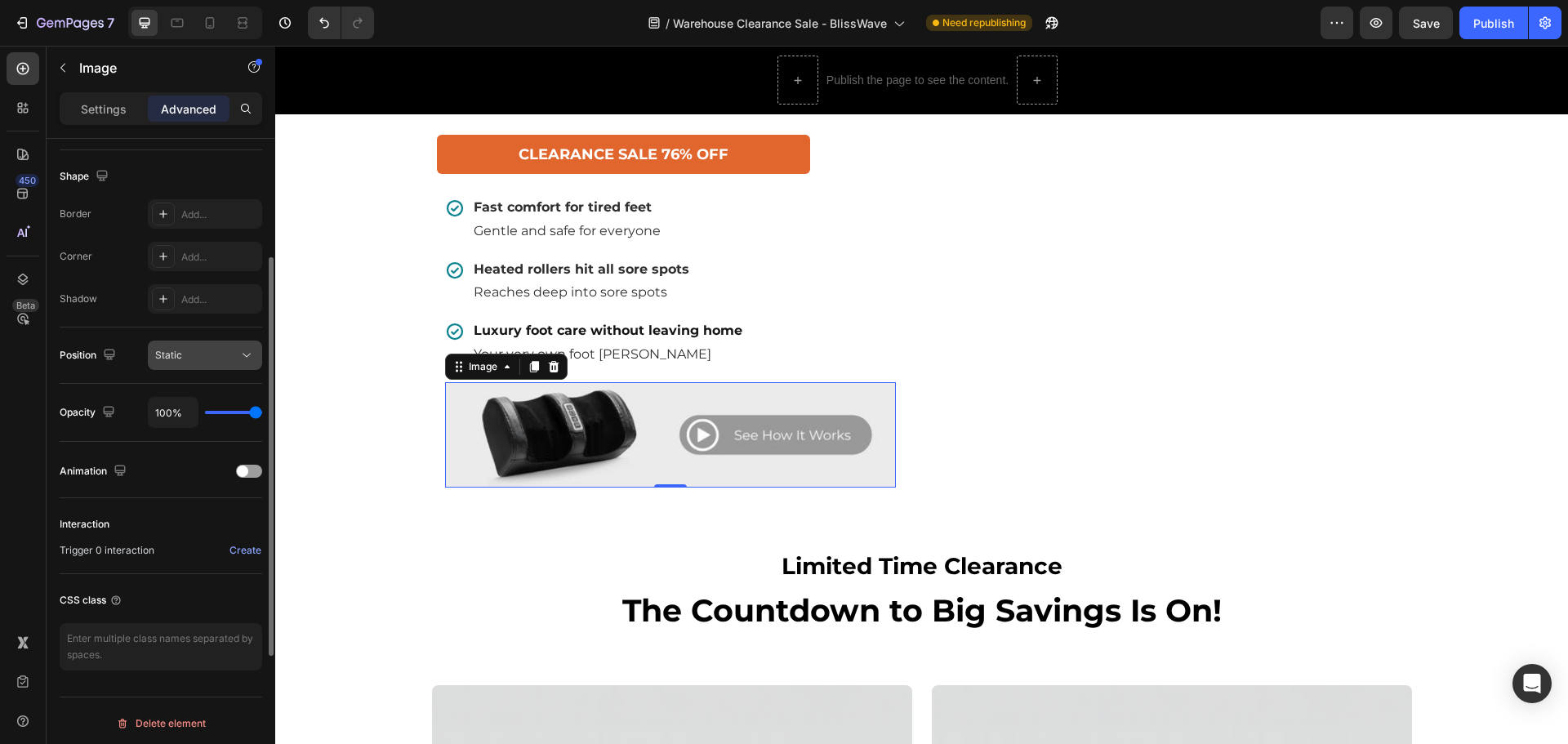
scroll to position [414, 0]
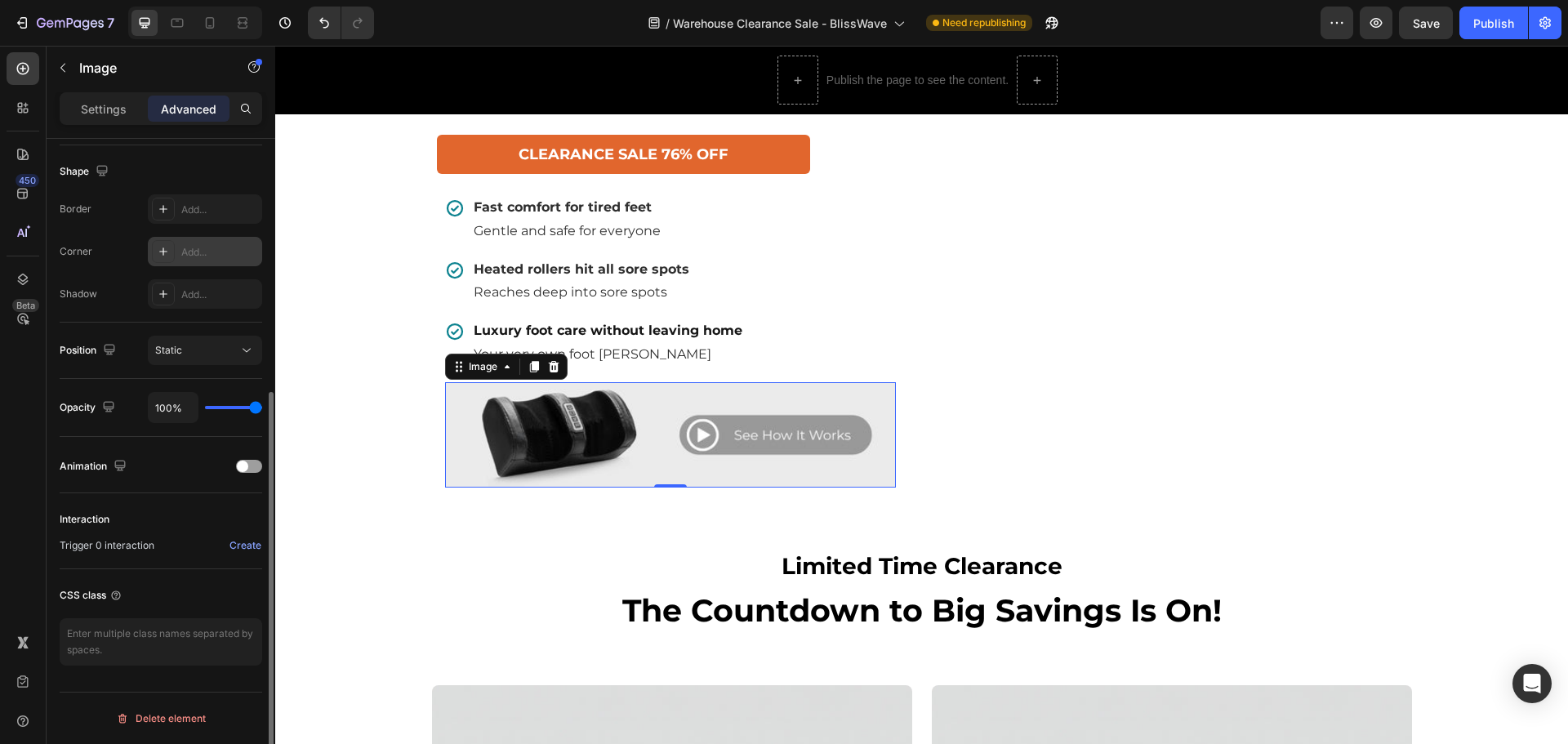
click at [195, 252] on div "Add..." at bounding box center [220, 252] width 76 height 14
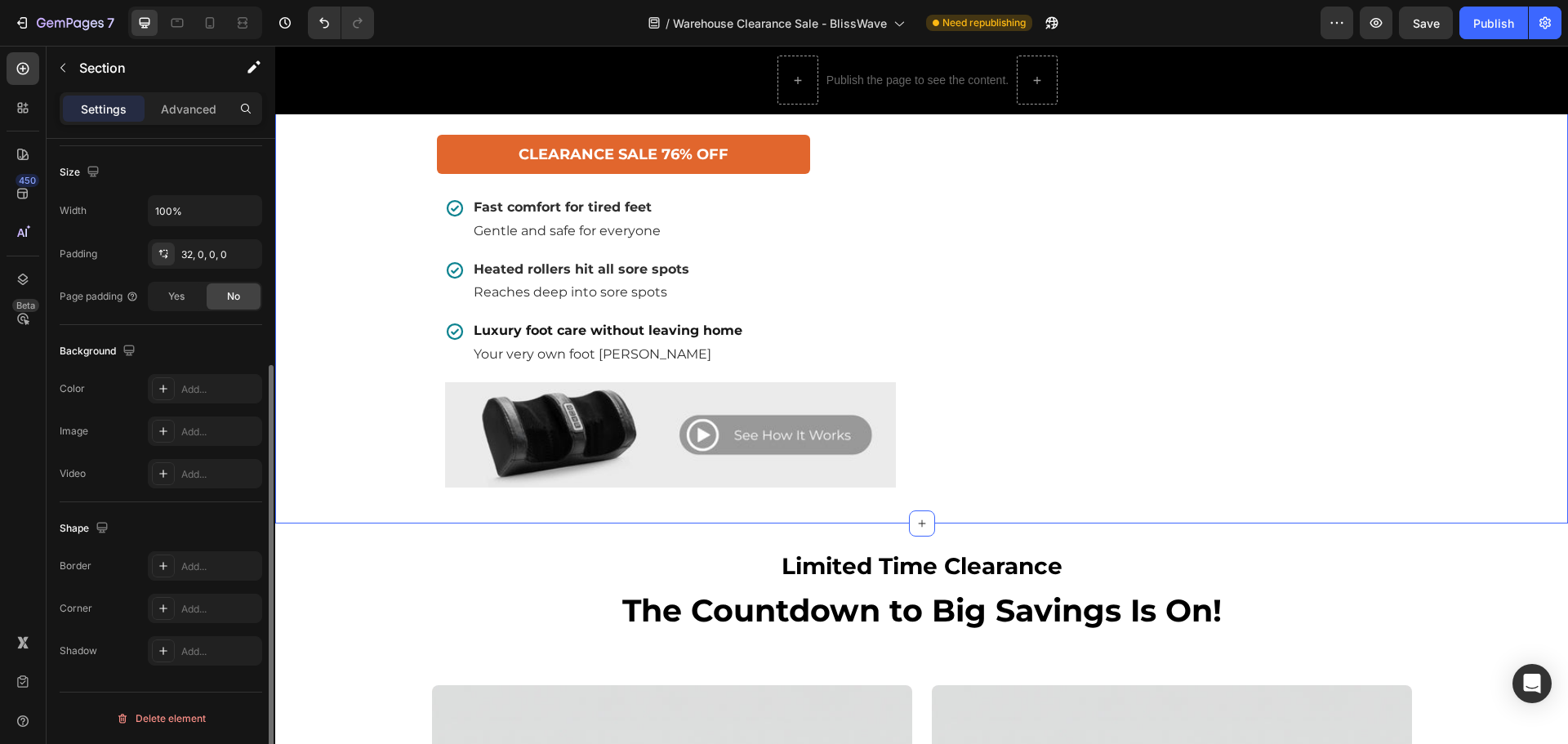
scroll to position [0, 0]
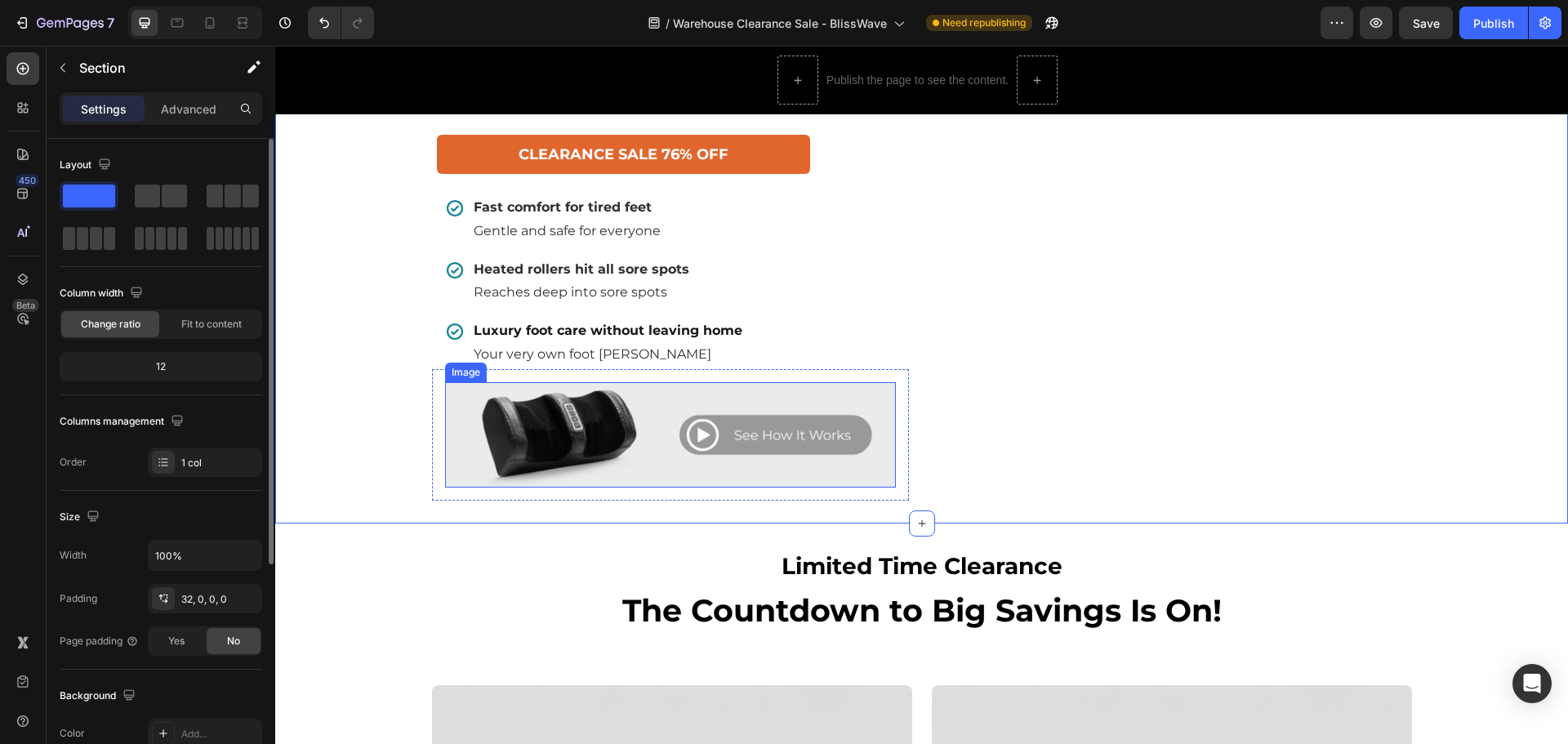
drag, startPoint x: 501, startPoint y: 432, endPoint x: 488, endPoint y: 420, distance: 17.7
click at [501, 432] on img at bounding box center [670, 435] width 451 height 105
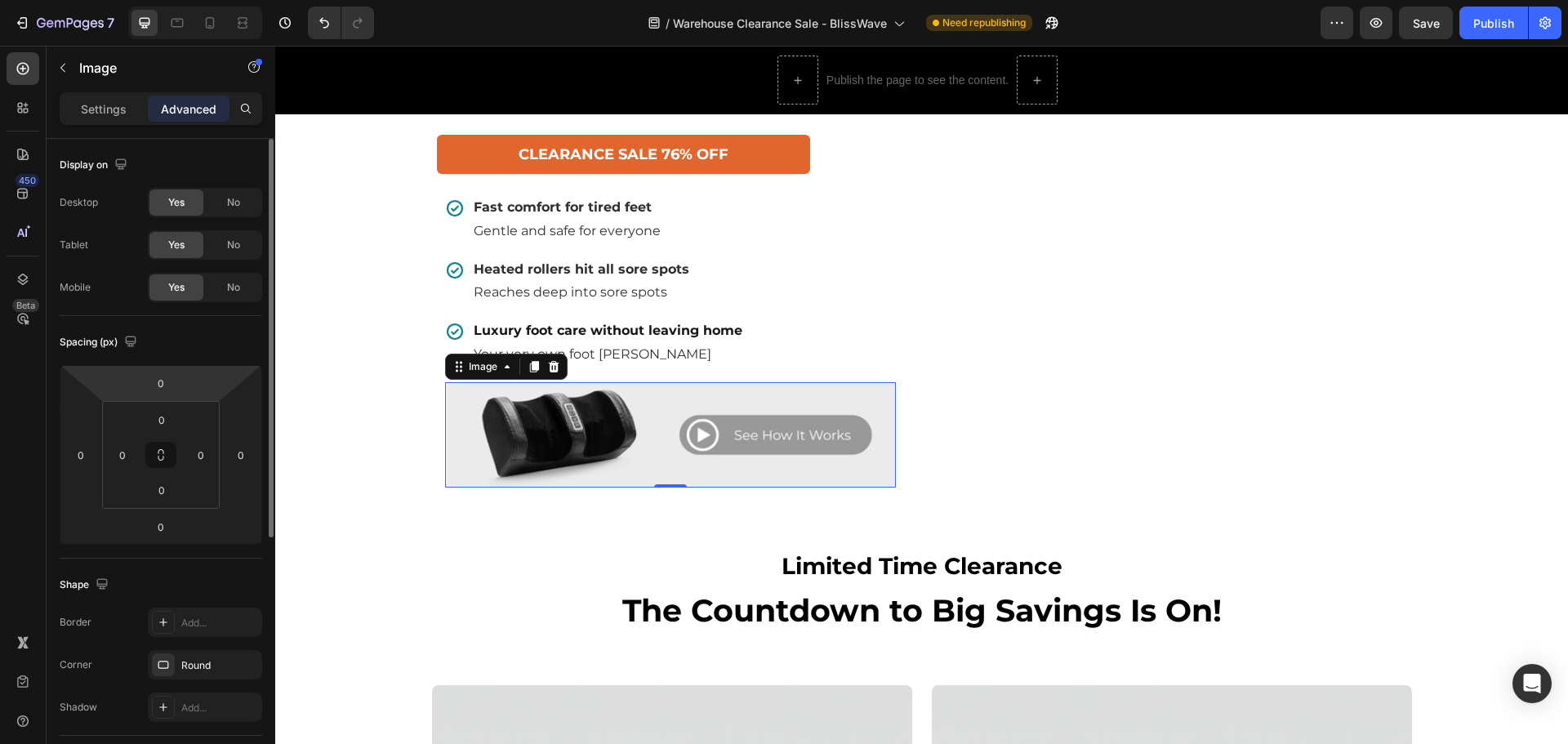
scroll to position [163, 0]
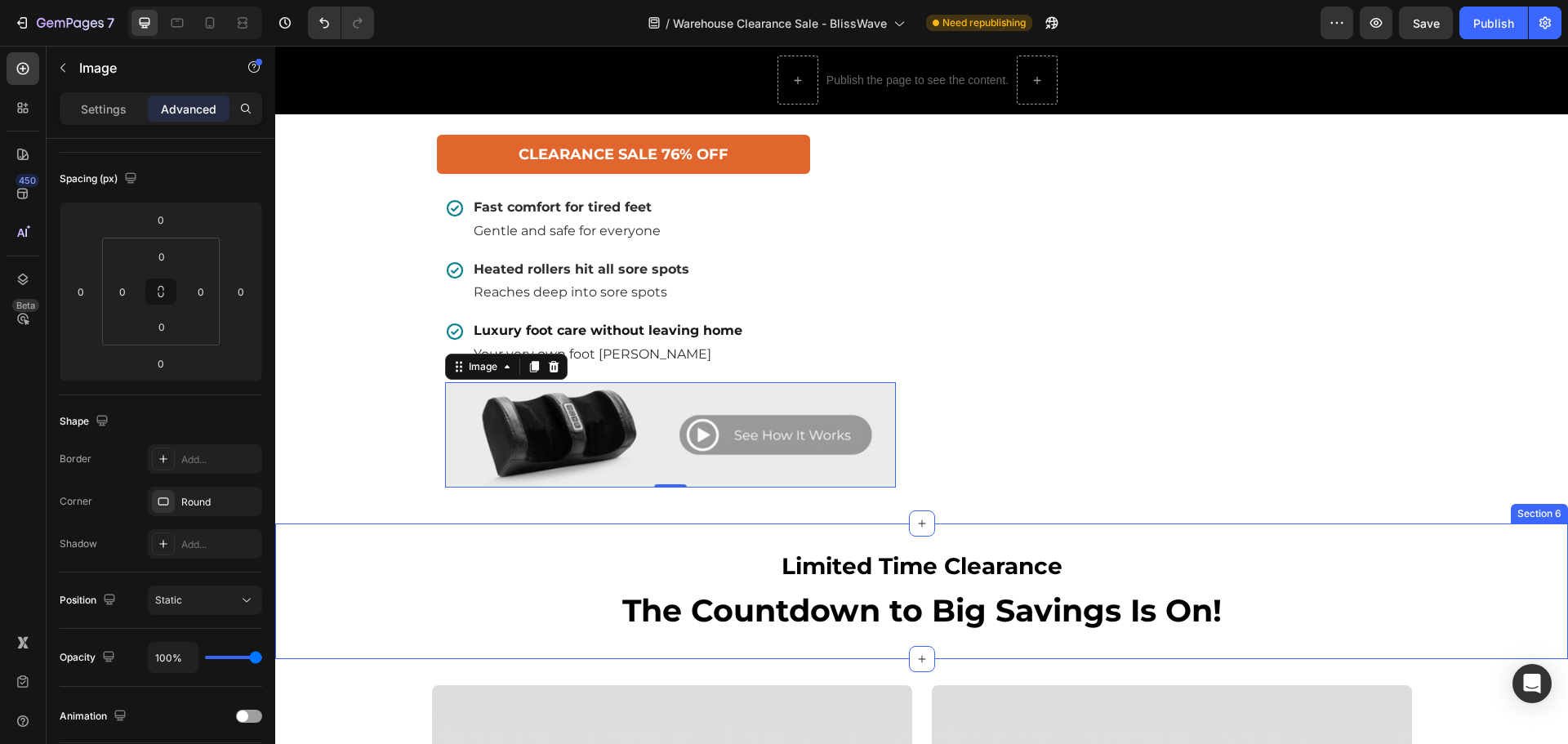
click at [632, 553] on div "Limited Time Clearance Heading The Countdown to Big Savings Is On! Heading Row …" at bounding box center [922, 591] width 1293 height 136
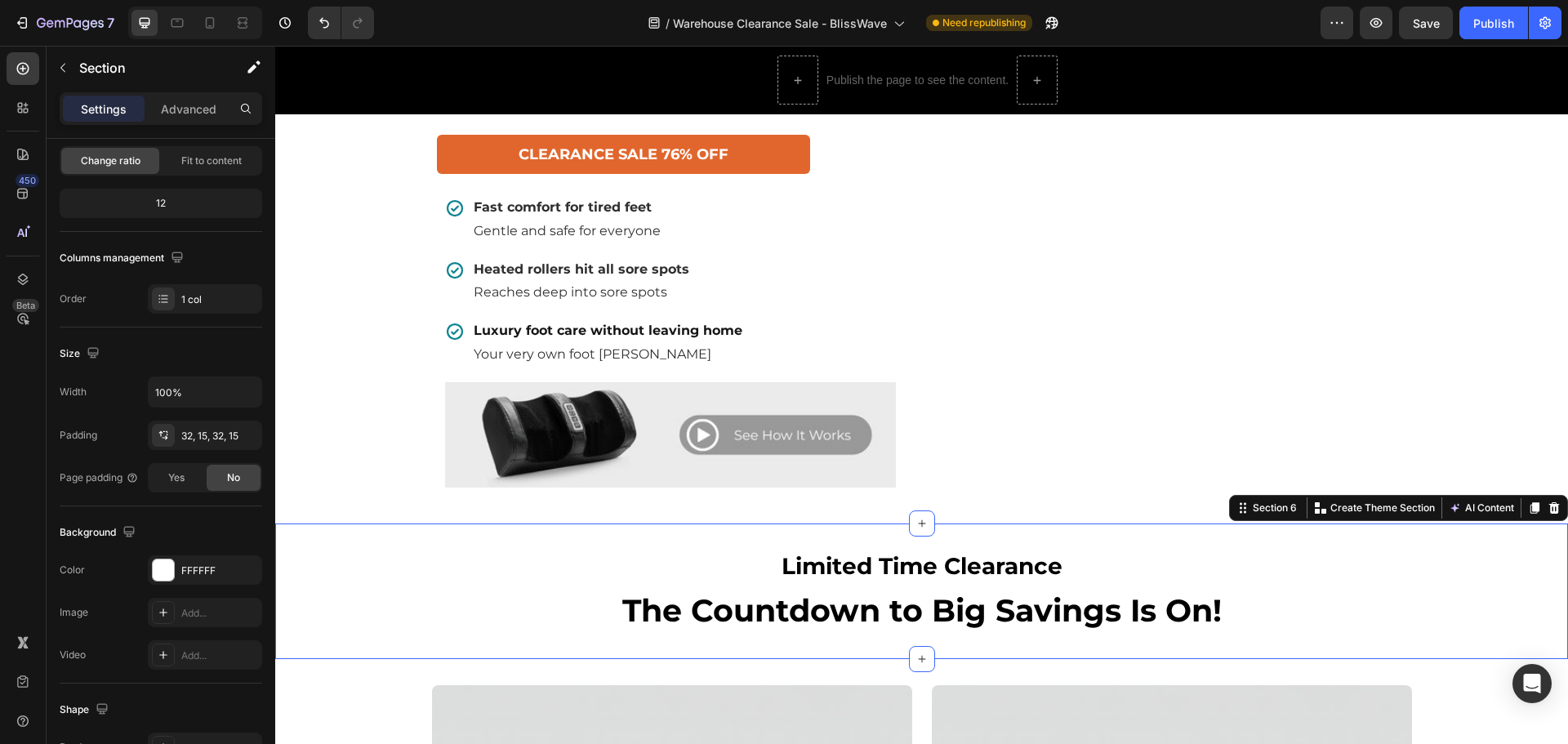
scroll to position [0, 0]
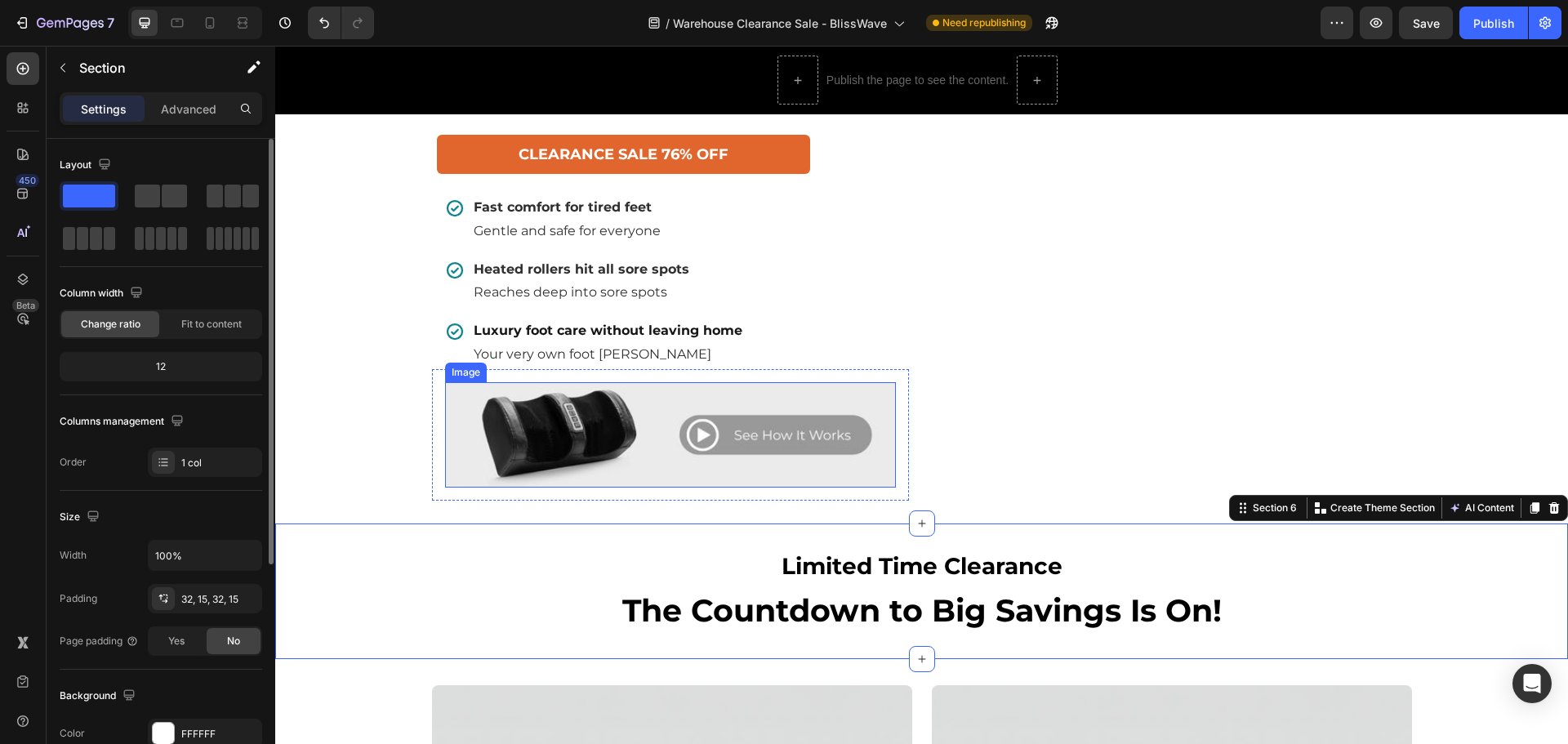
click at [645, 457] on img at bounding box center [670, 435] width 451 height 105
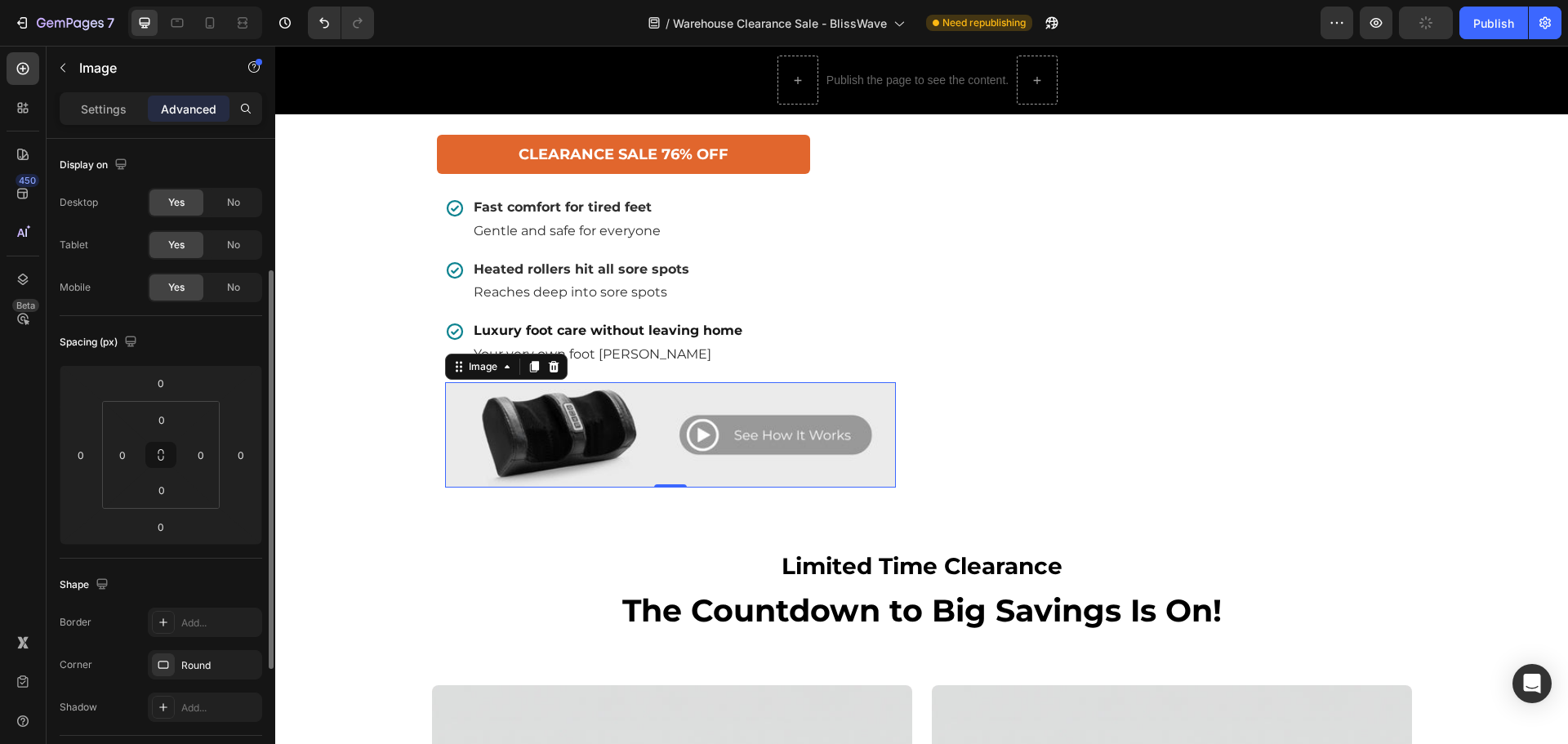
scroll to position [245, 0]
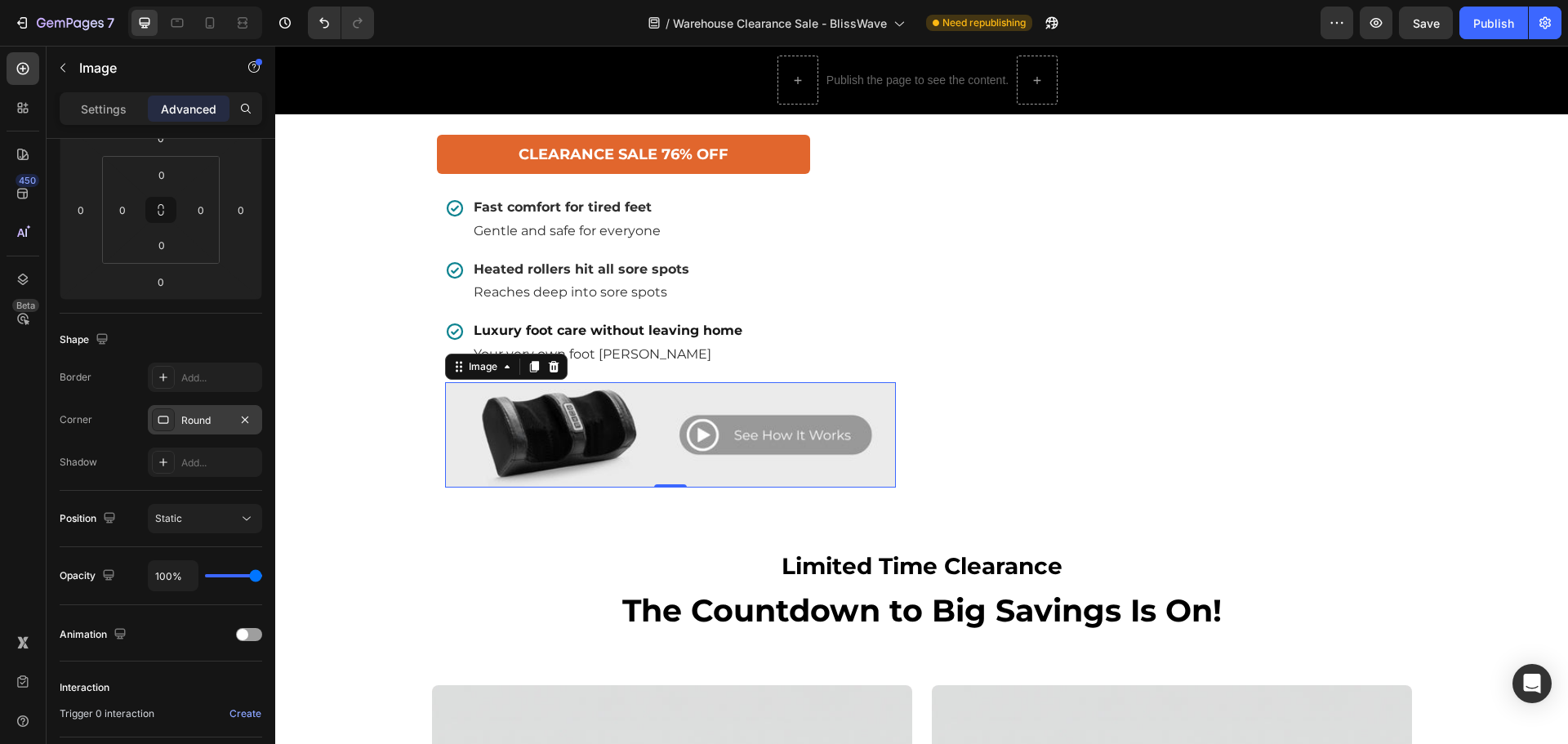
click at [201, 422] on div "Round" at bounding box center [205, 420] width 48 height 14
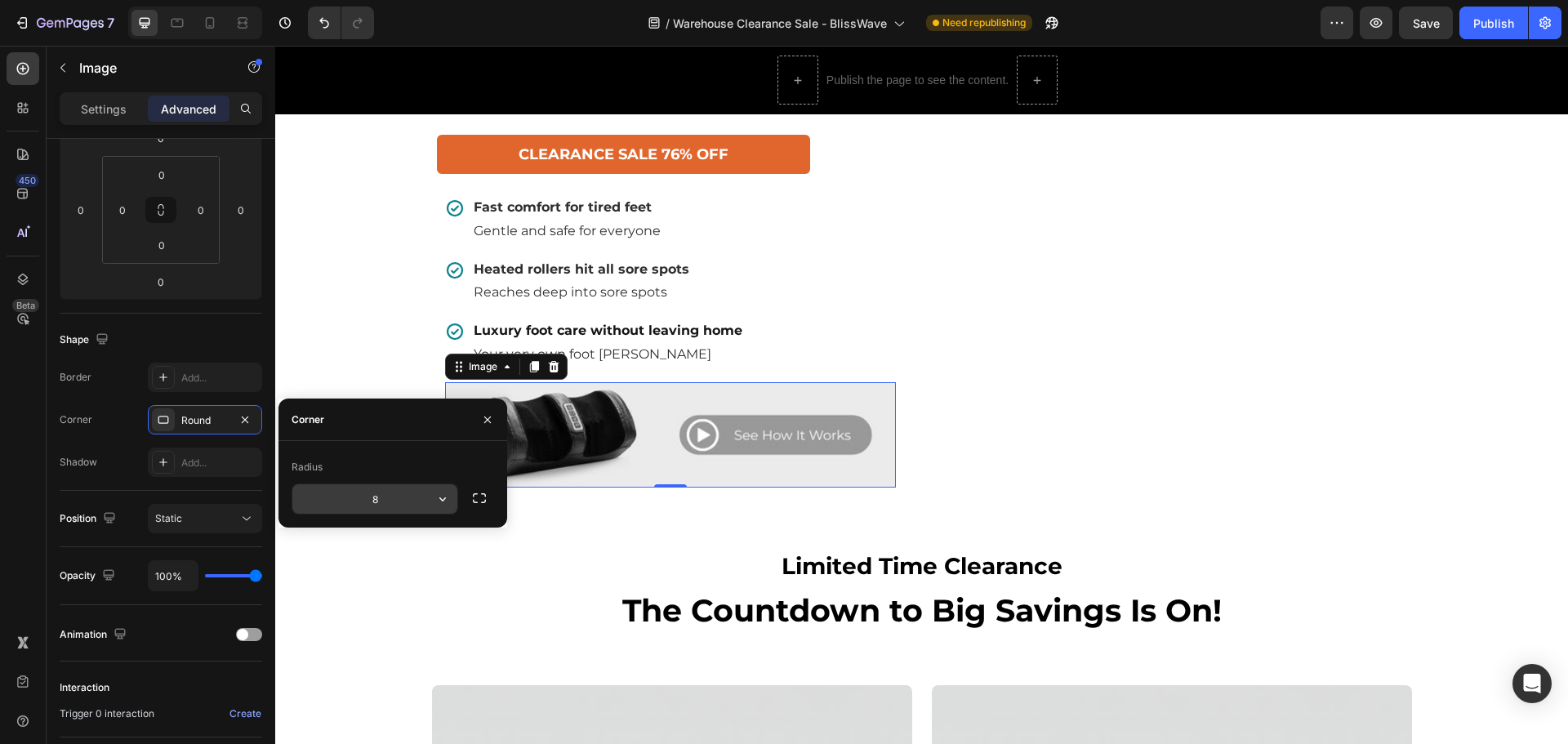
click at [388, 503] on input "8" at bounding box center [374, 499] width 165 height 30
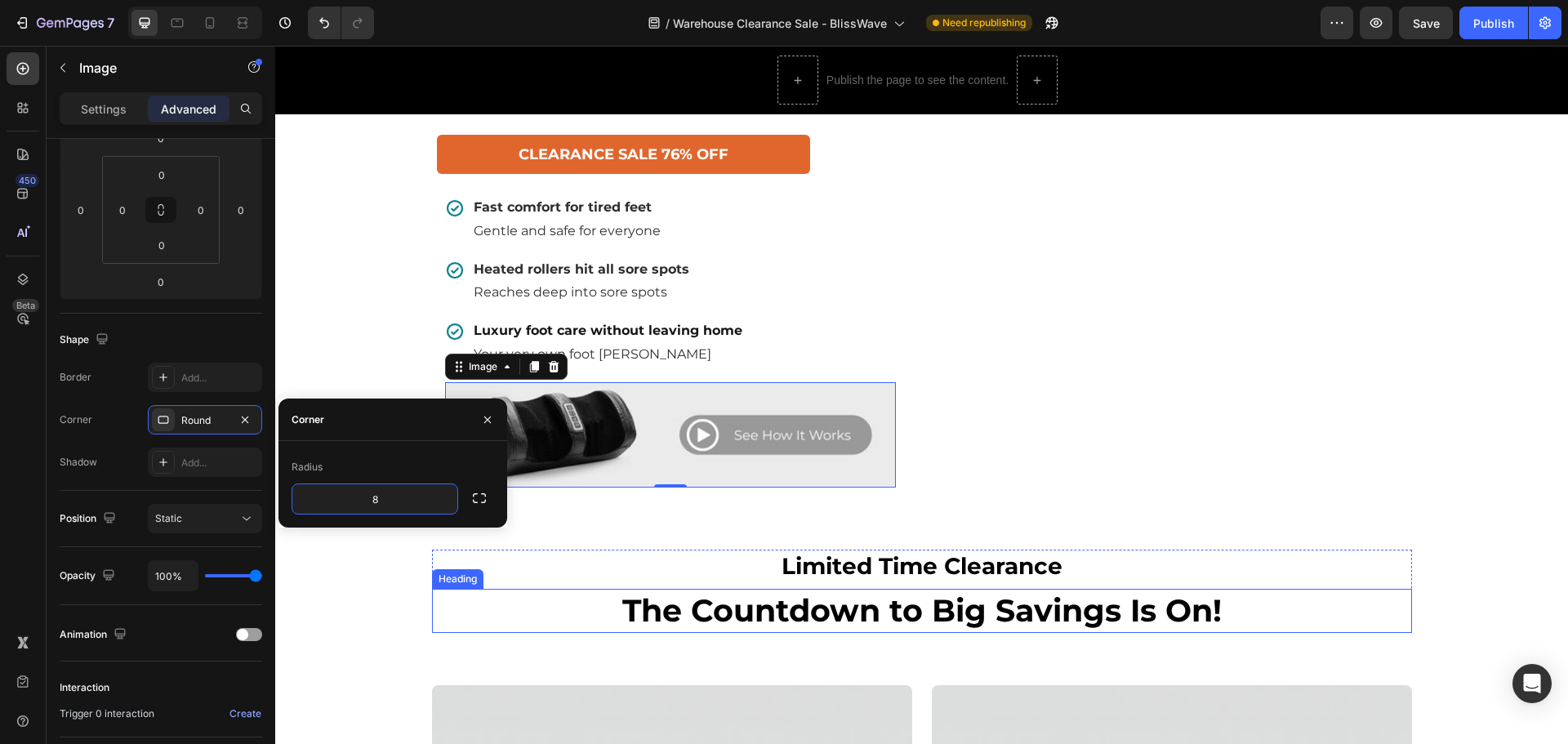
click at [567, 616] on h2 "The Countdown to Big Savings Is On!" at bounding box center [922, 610] width 980 height 43
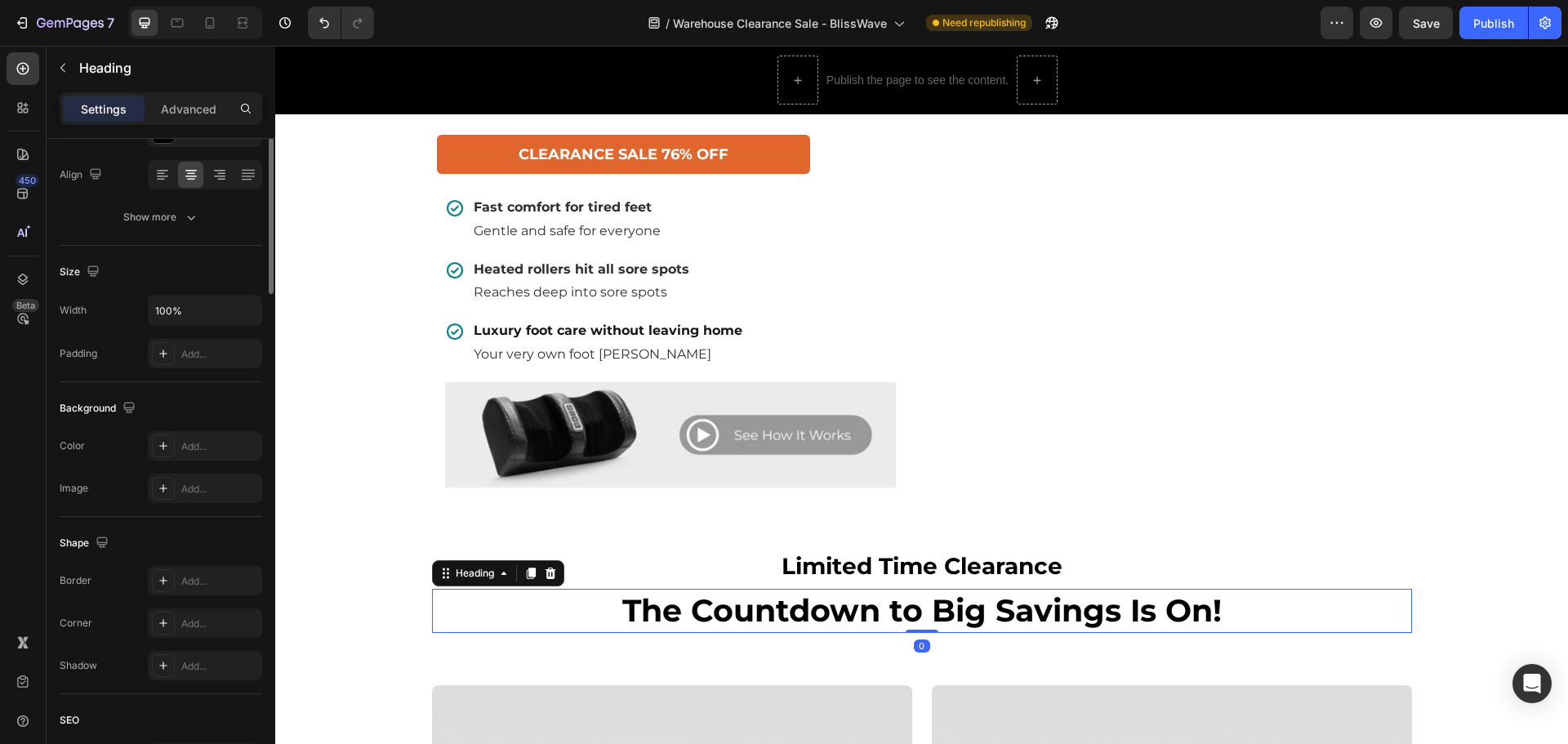
scroll to position [0, 0]
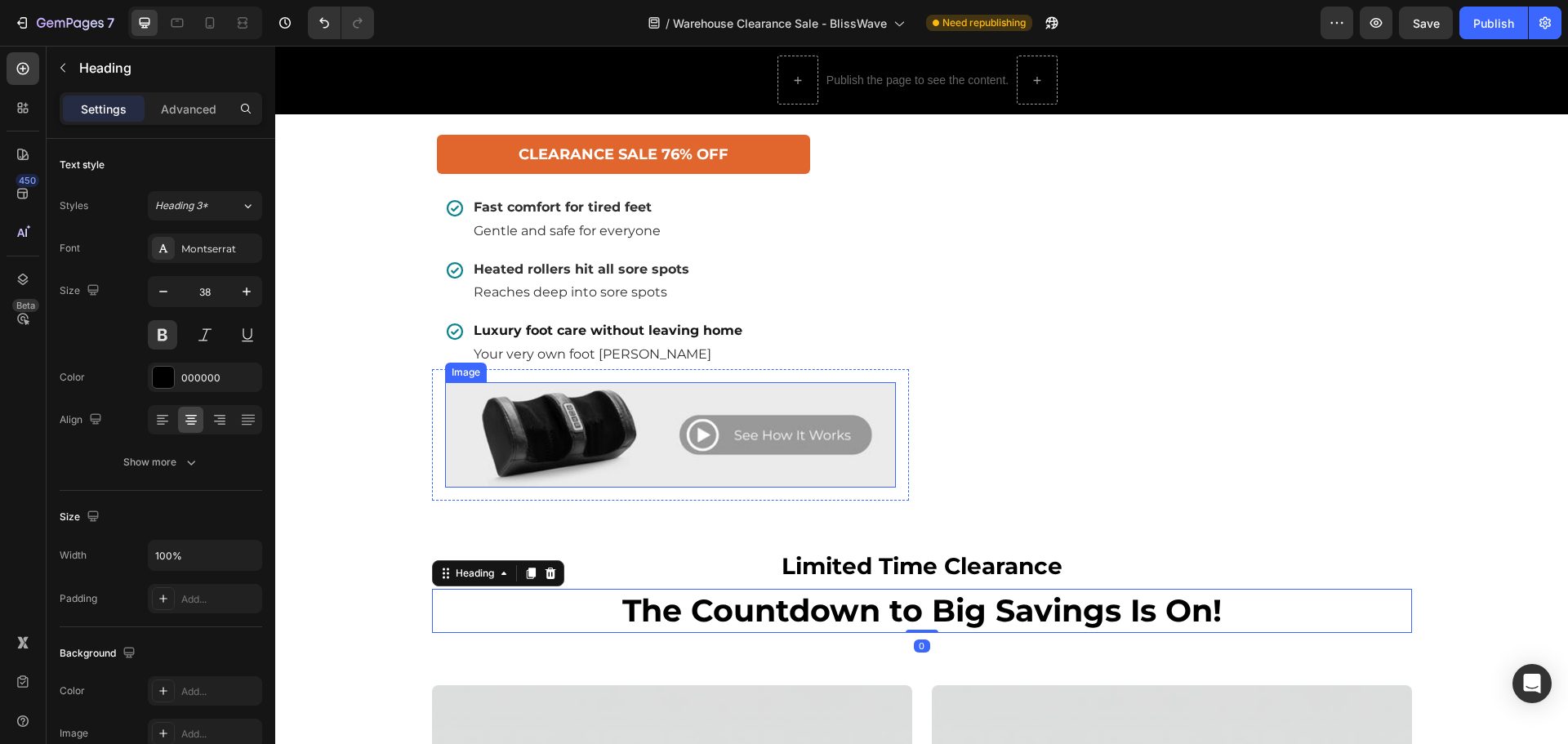
click at [676, 455] on img at bounding box center [670, 435] width 451 height 105
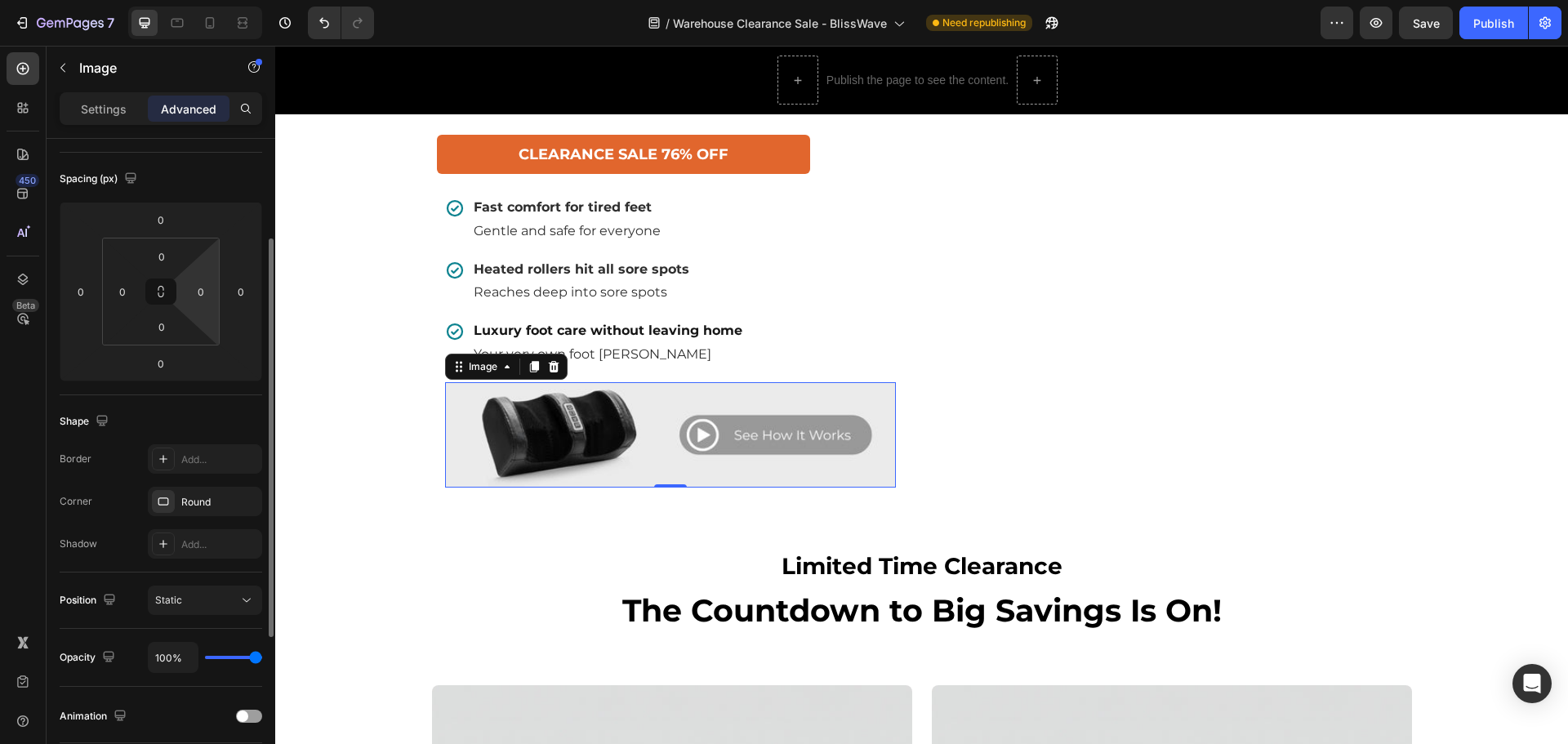
scroll to position [414, 0]
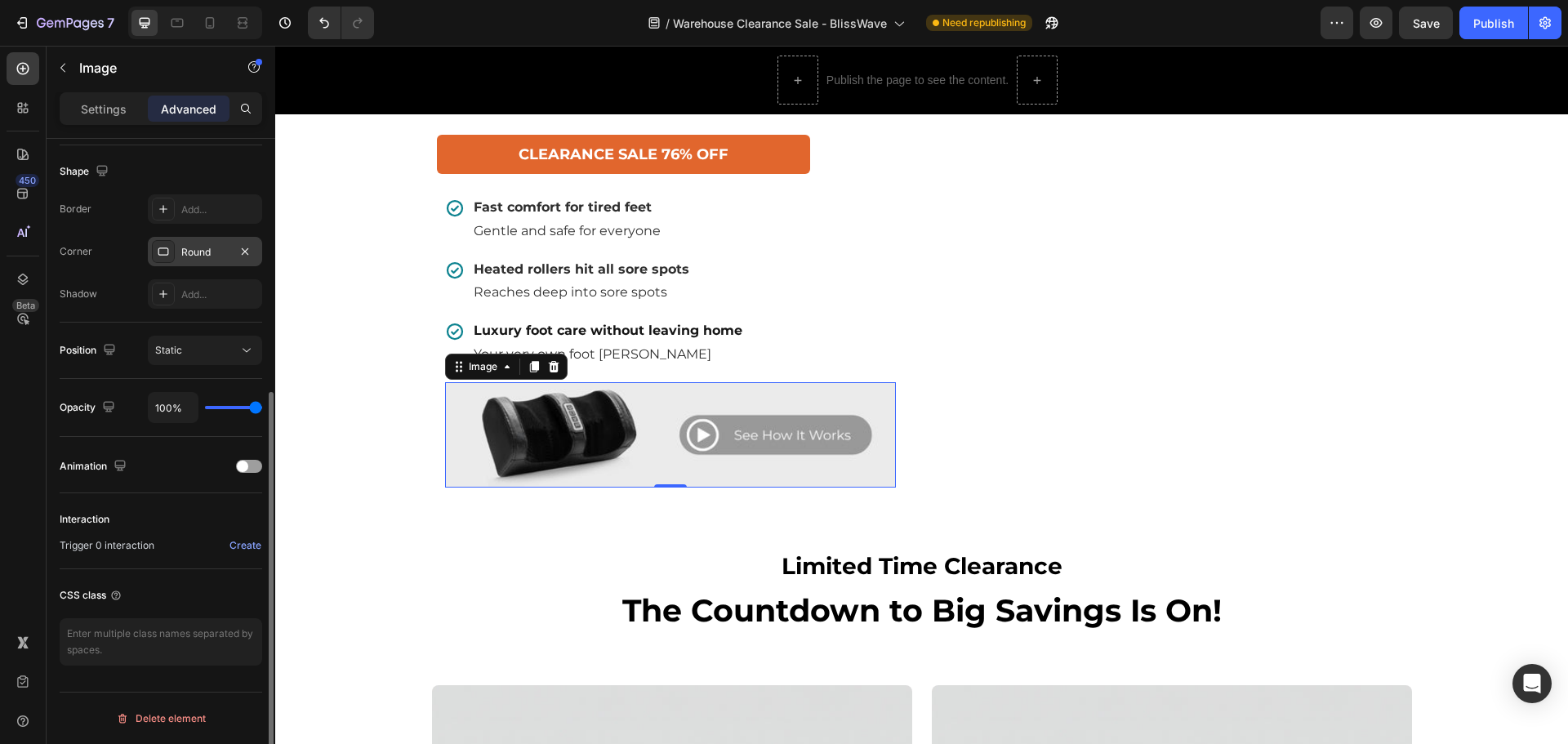
click at [180, 251] on div "Round" at bounding box center [205, 251] width 115 height 30
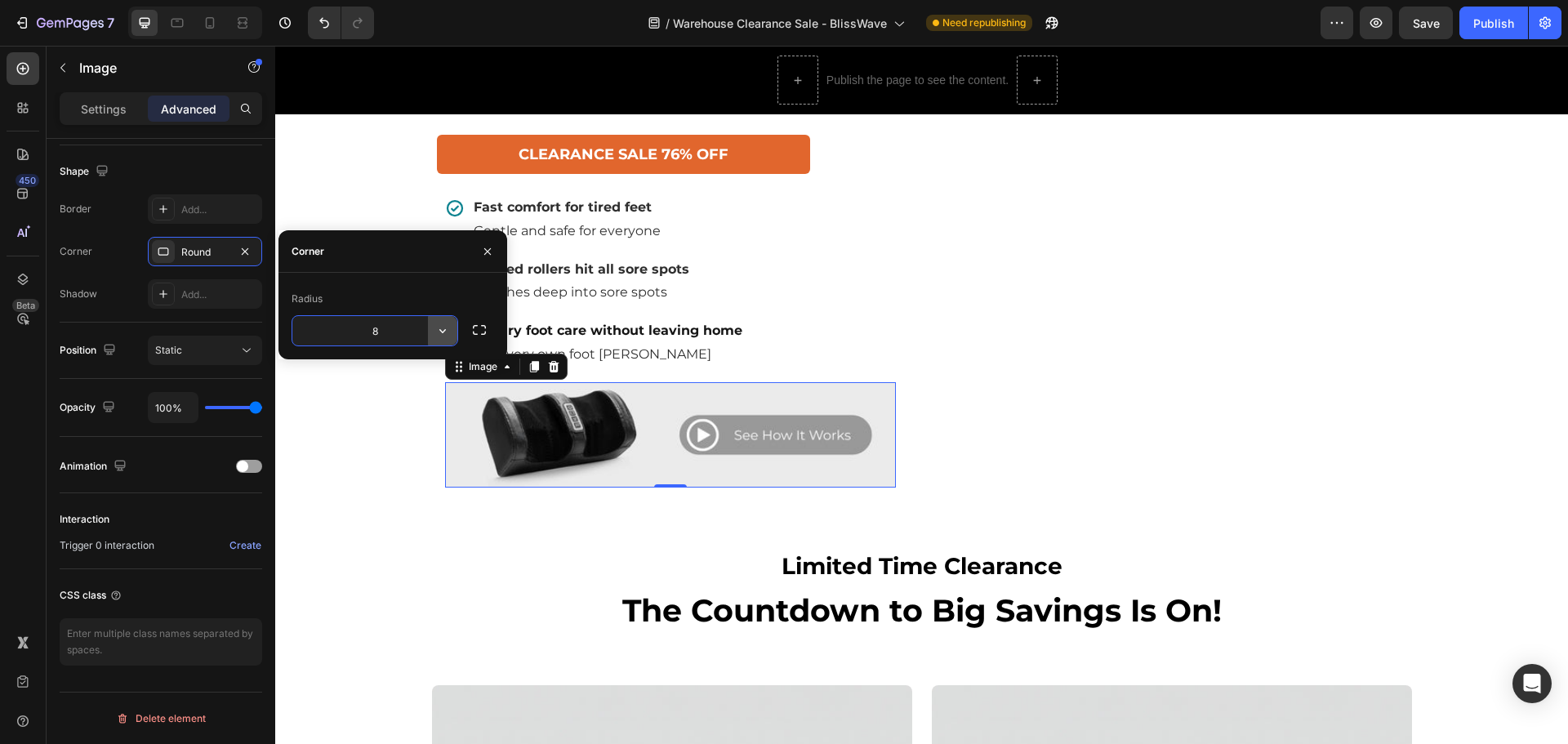
click at [438, 334] on icon "button" at bounding box center [442, 330] width 16 height 16
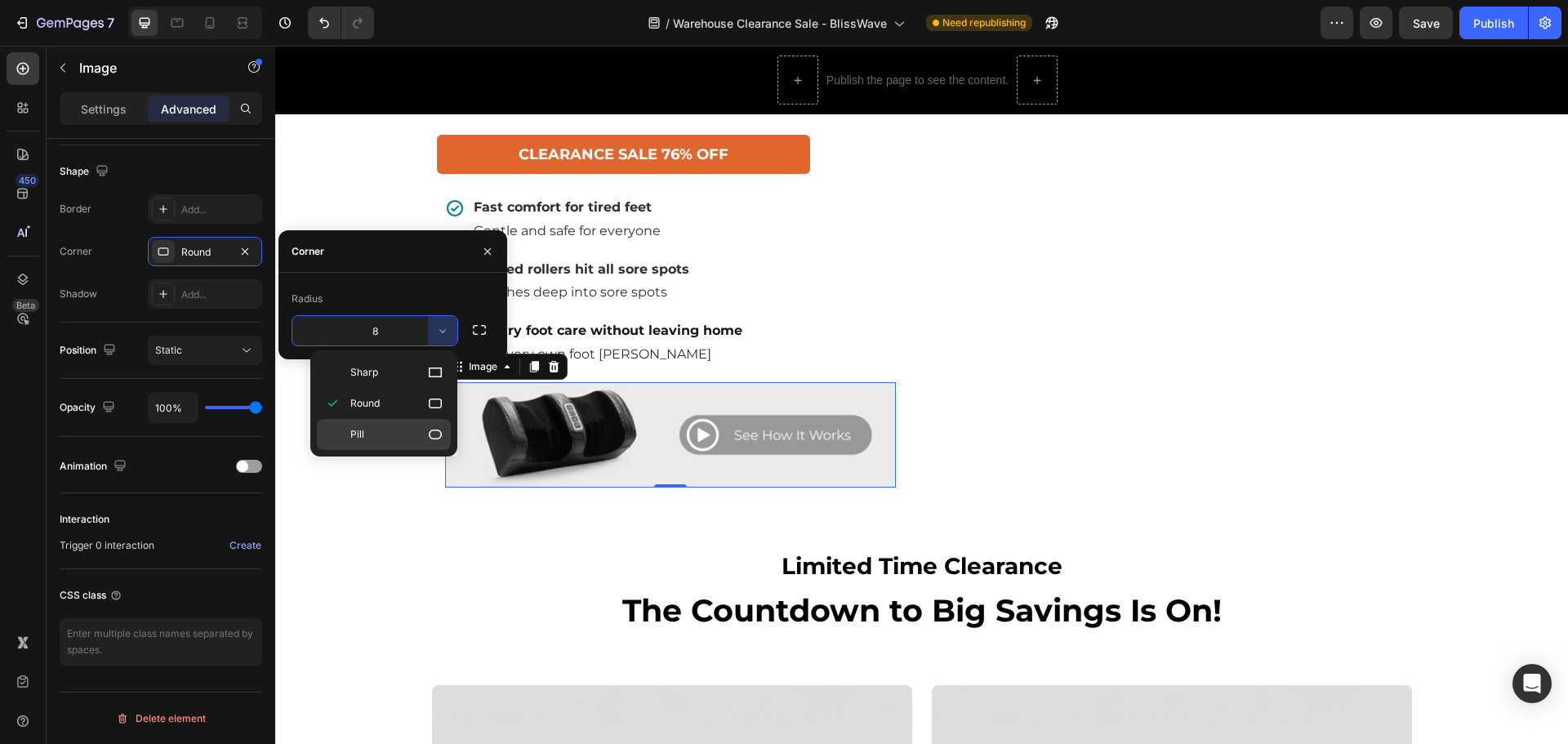
click at [433, 432] on icon at bounding box center [434, 434] width 16 height 16
type input "9999"
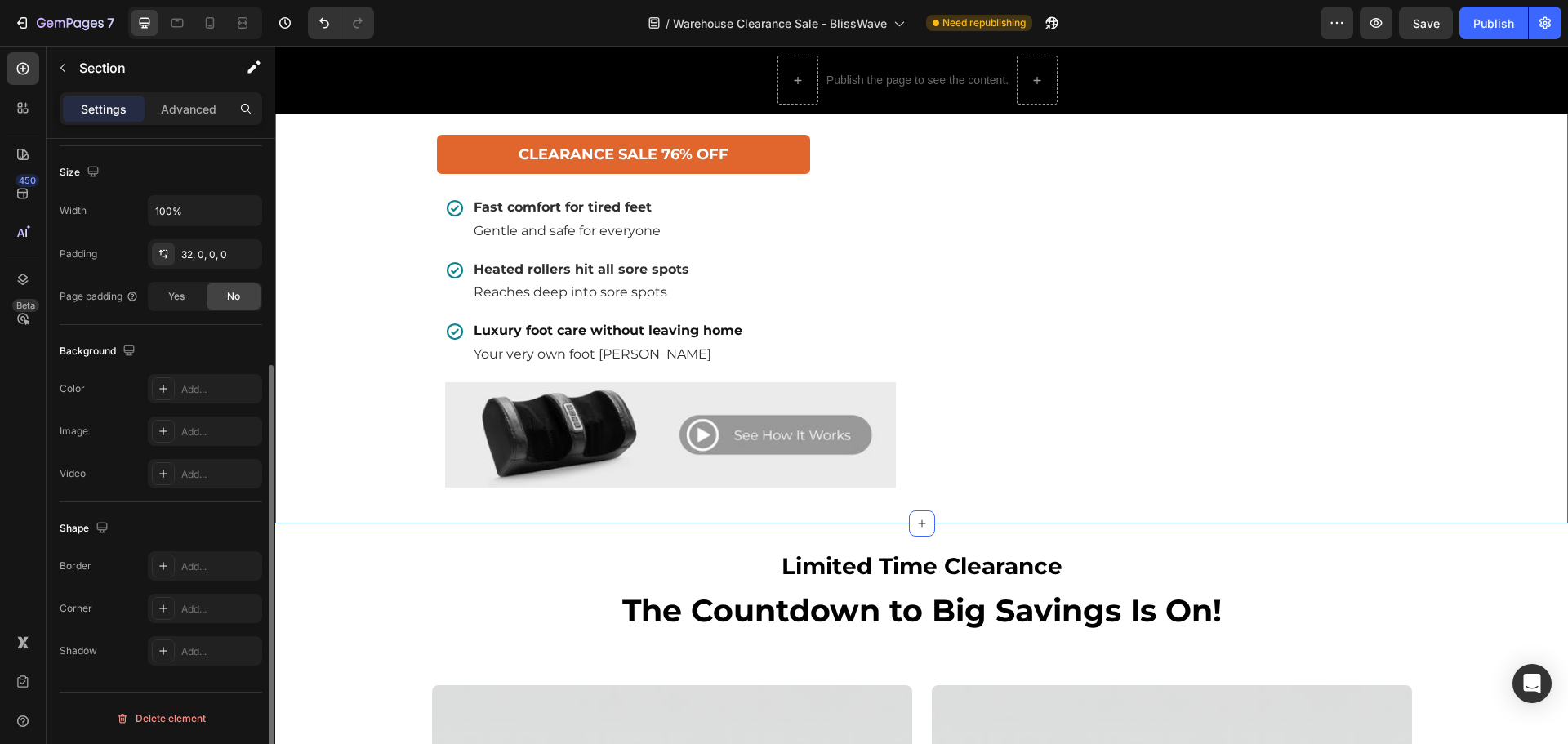
scroll to position [0, 0]
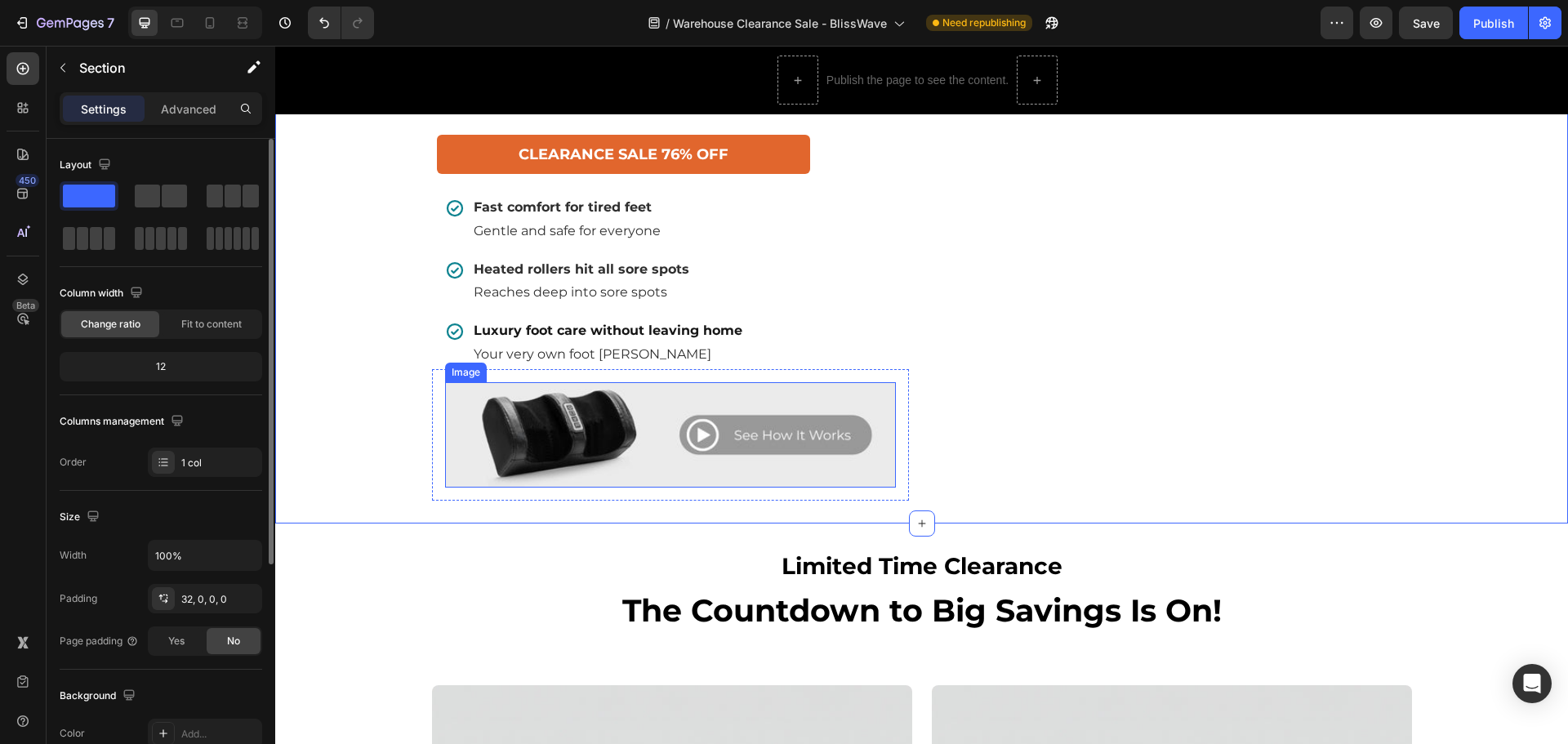
click at [577, 443] on img at bounding box center [670, 435] width 451 height 105
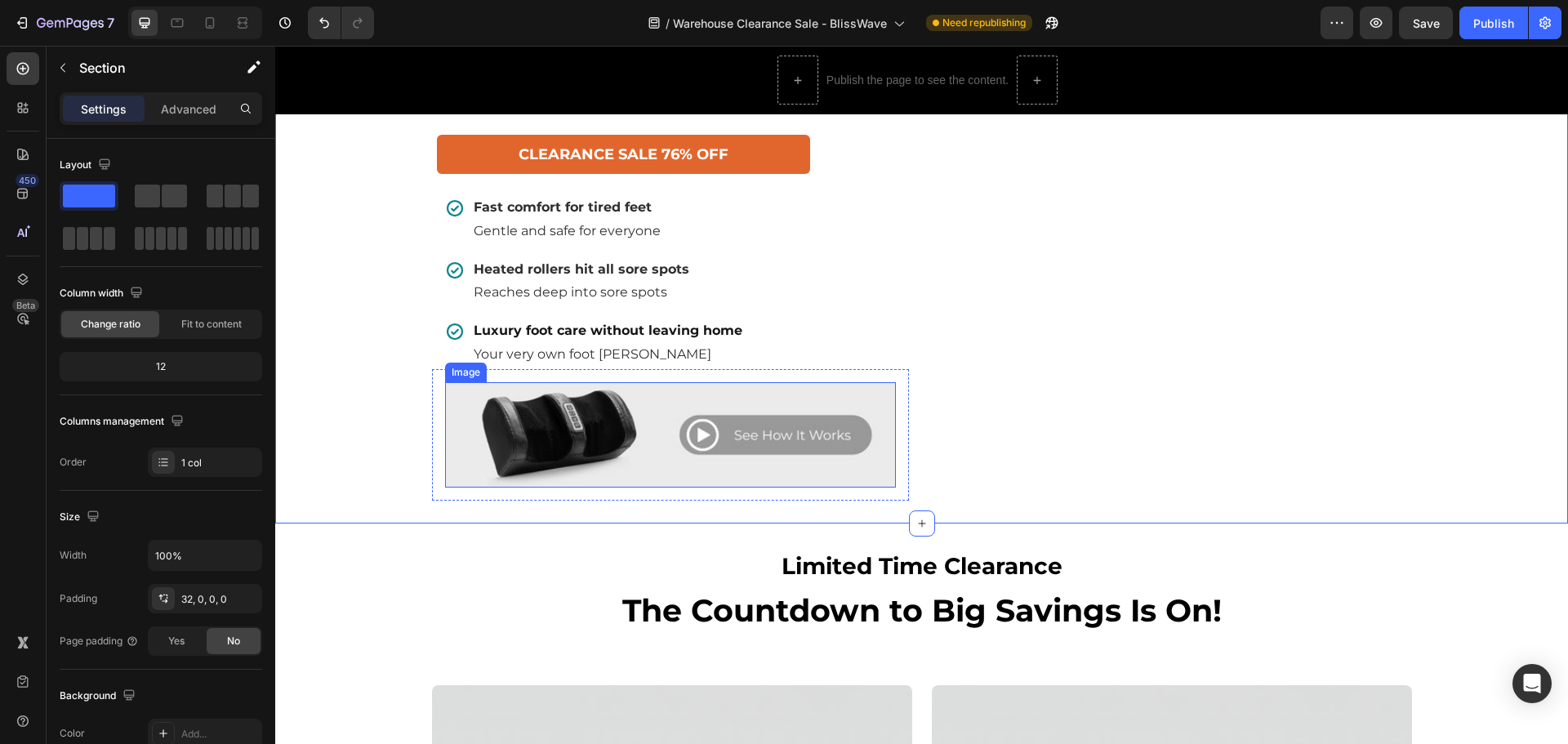
click at [450, 380] on div "Image" at bounding box center [466, 372] width 35 height 14
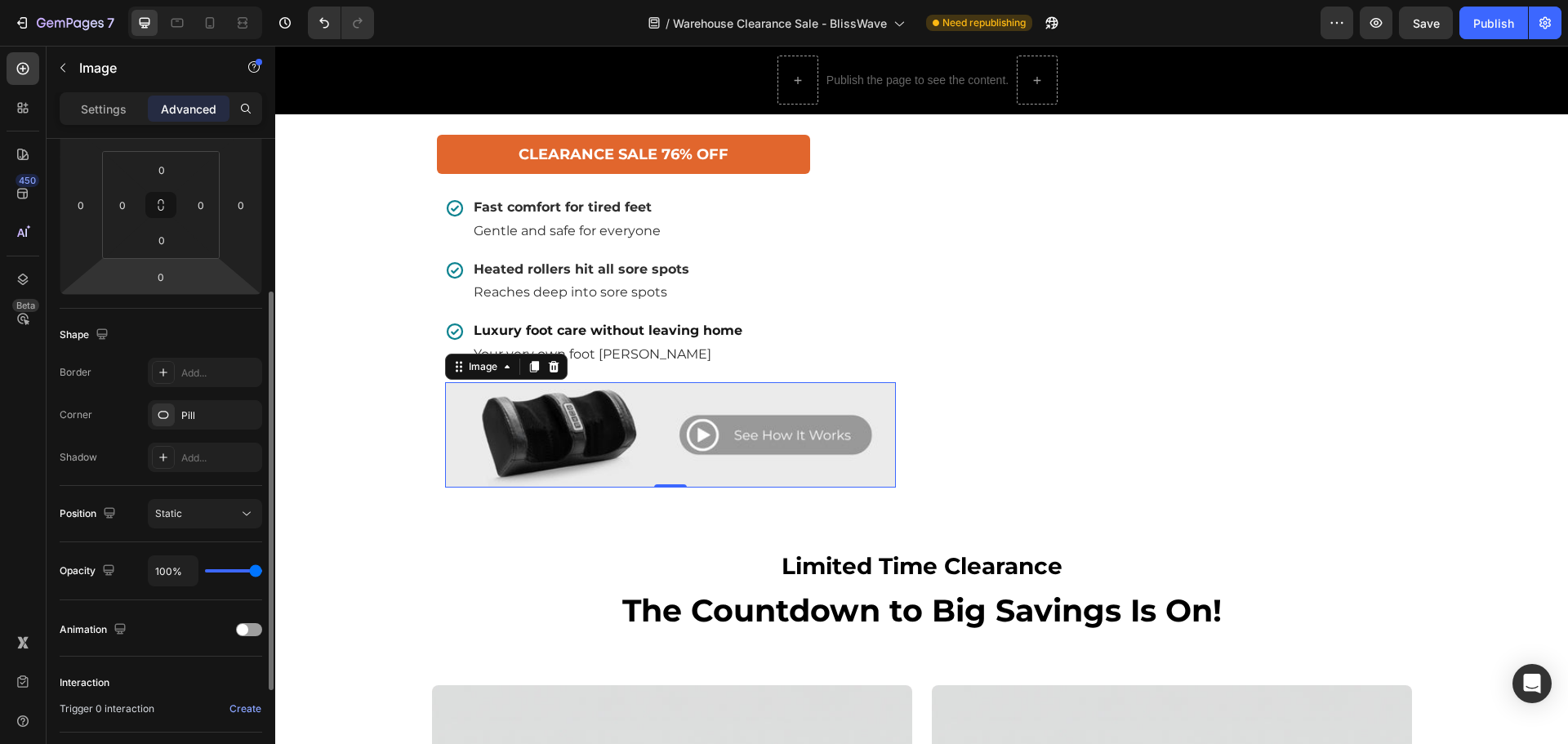
scroll to position [168, 0]
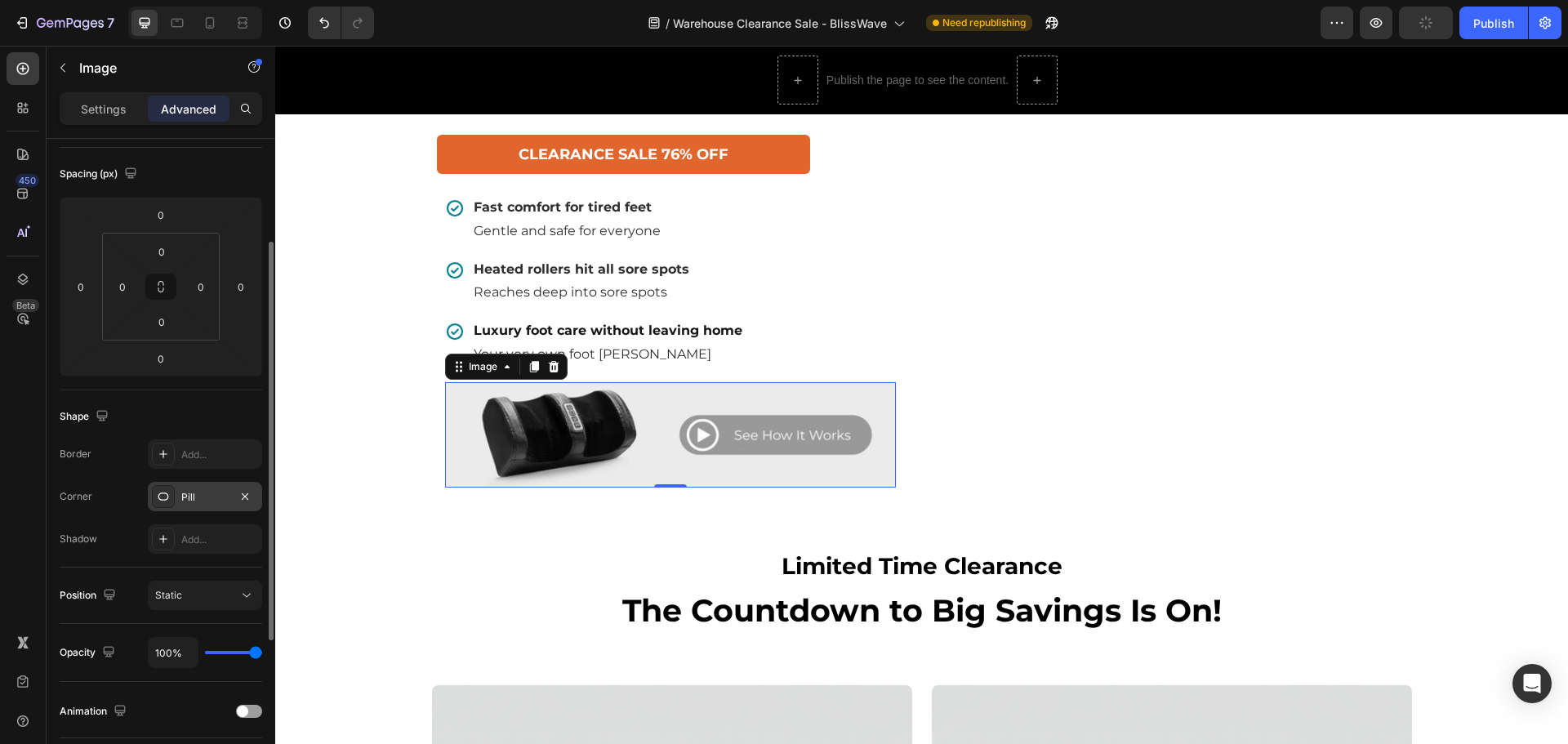
click at [213, 492] on div "Pill" at bounding box center [205, 497] width 48 height 14
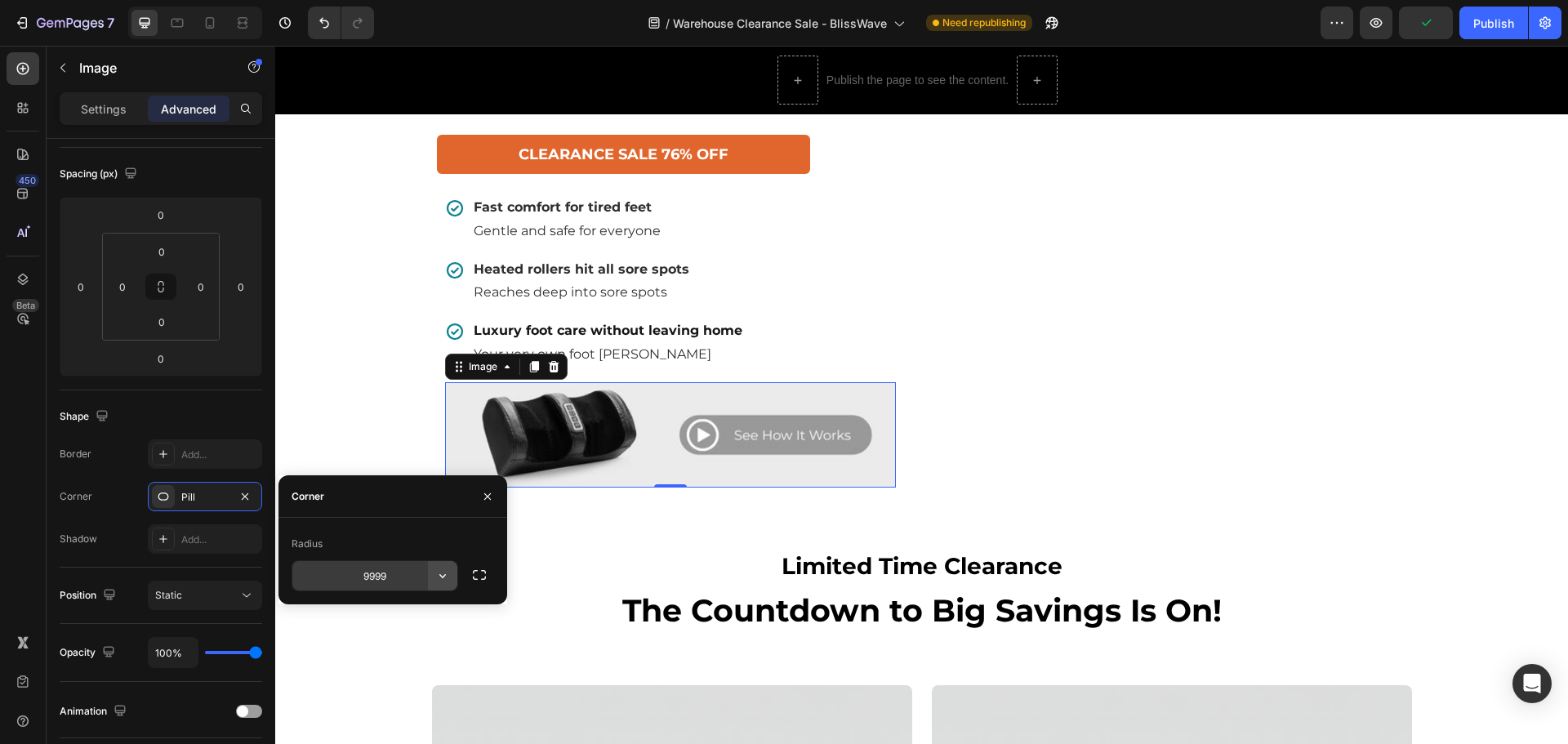
click at [447, 579] on icon "button" at bounding box center [442, 575] width 16 height 16
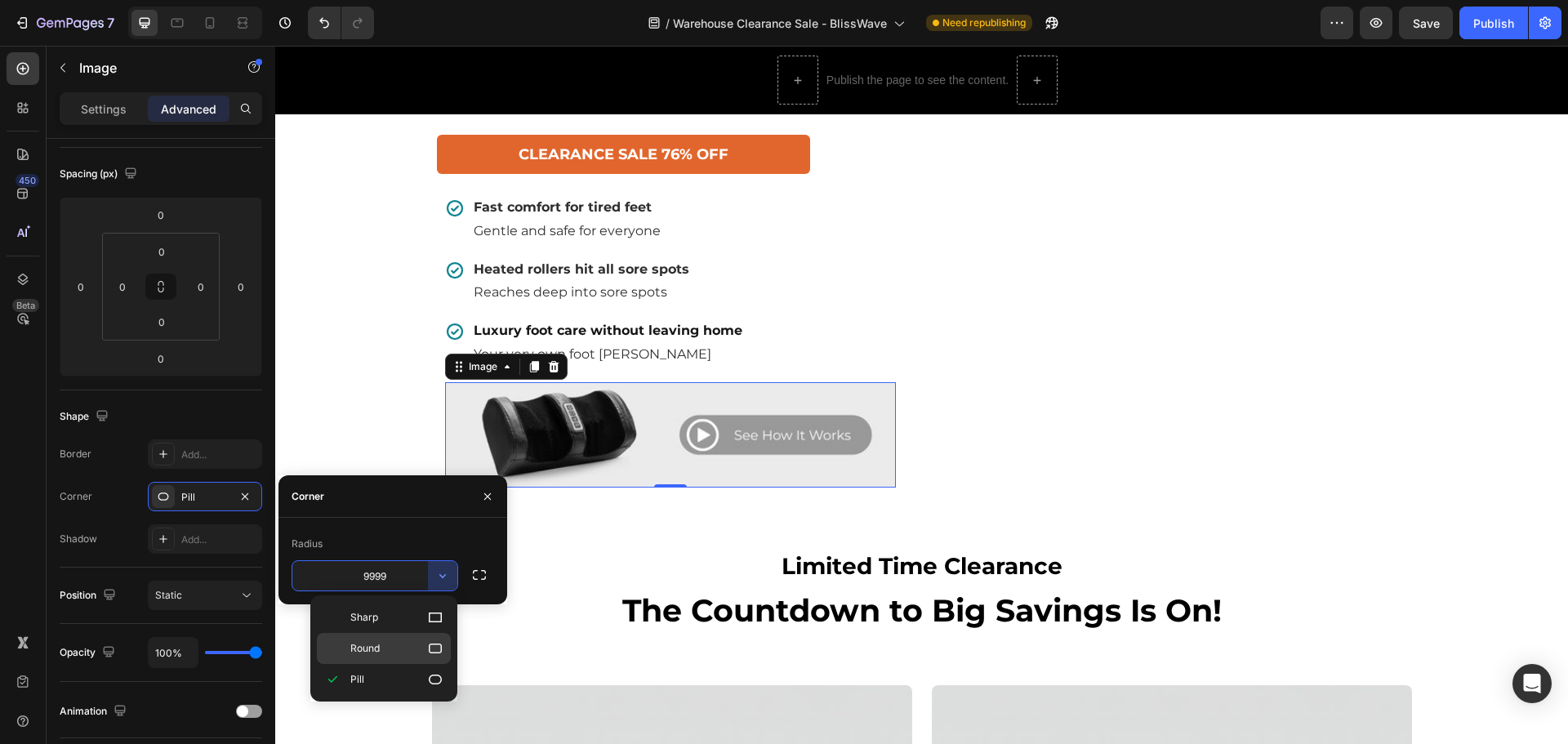
drag, startPoint x: 382, startPoint y: 641, endPoint x: 111, endPoint y: 584, distance: 276.9
click at [382, 641] on p "Round" at bounding box center [396, 648] width 93 height 16
type input "8"
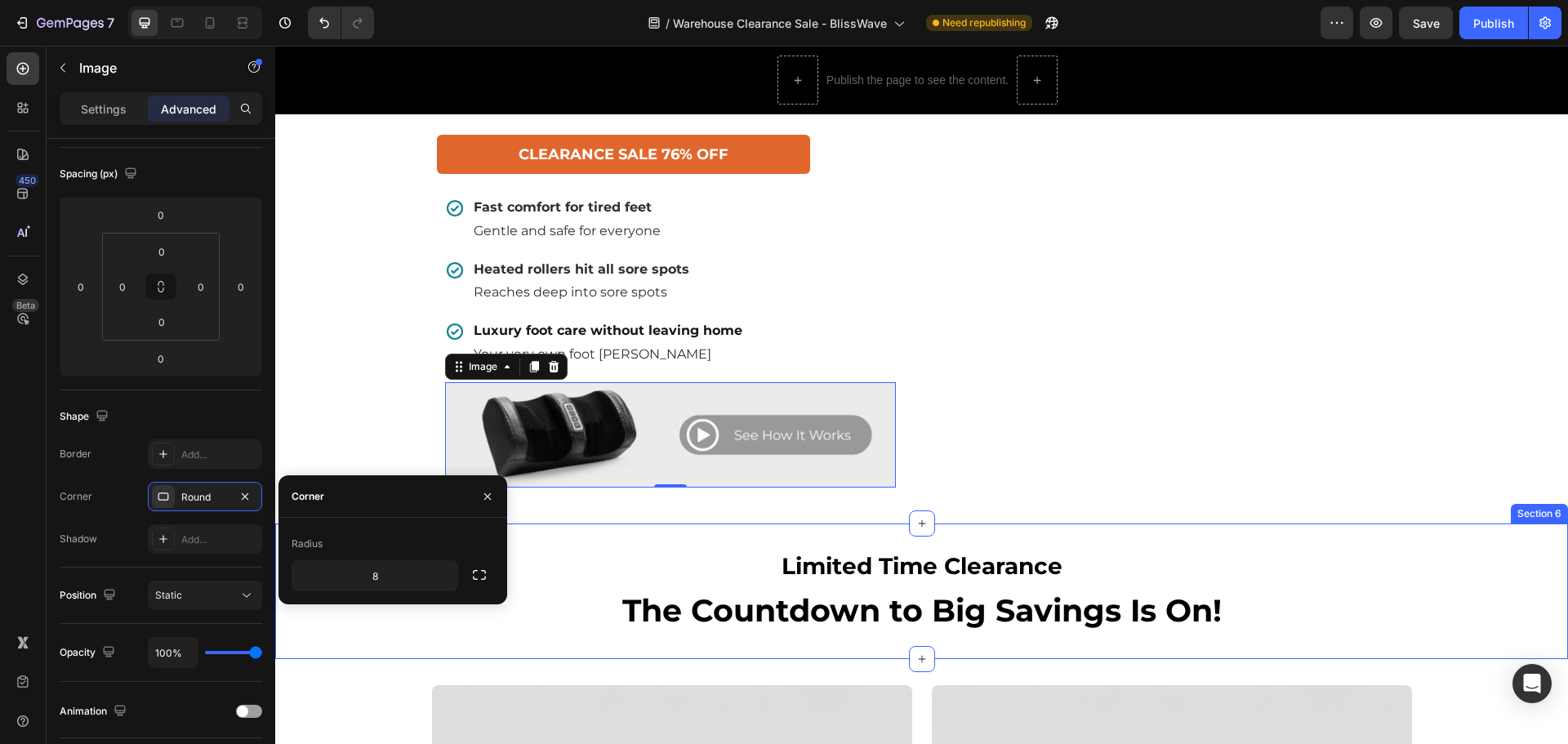
click at [585, 549] on div "Limited Time Clearance Heading The Countdown to Big Savings Is On! Heading Row …" at bounding box center [922, 591] width 1293 height 136
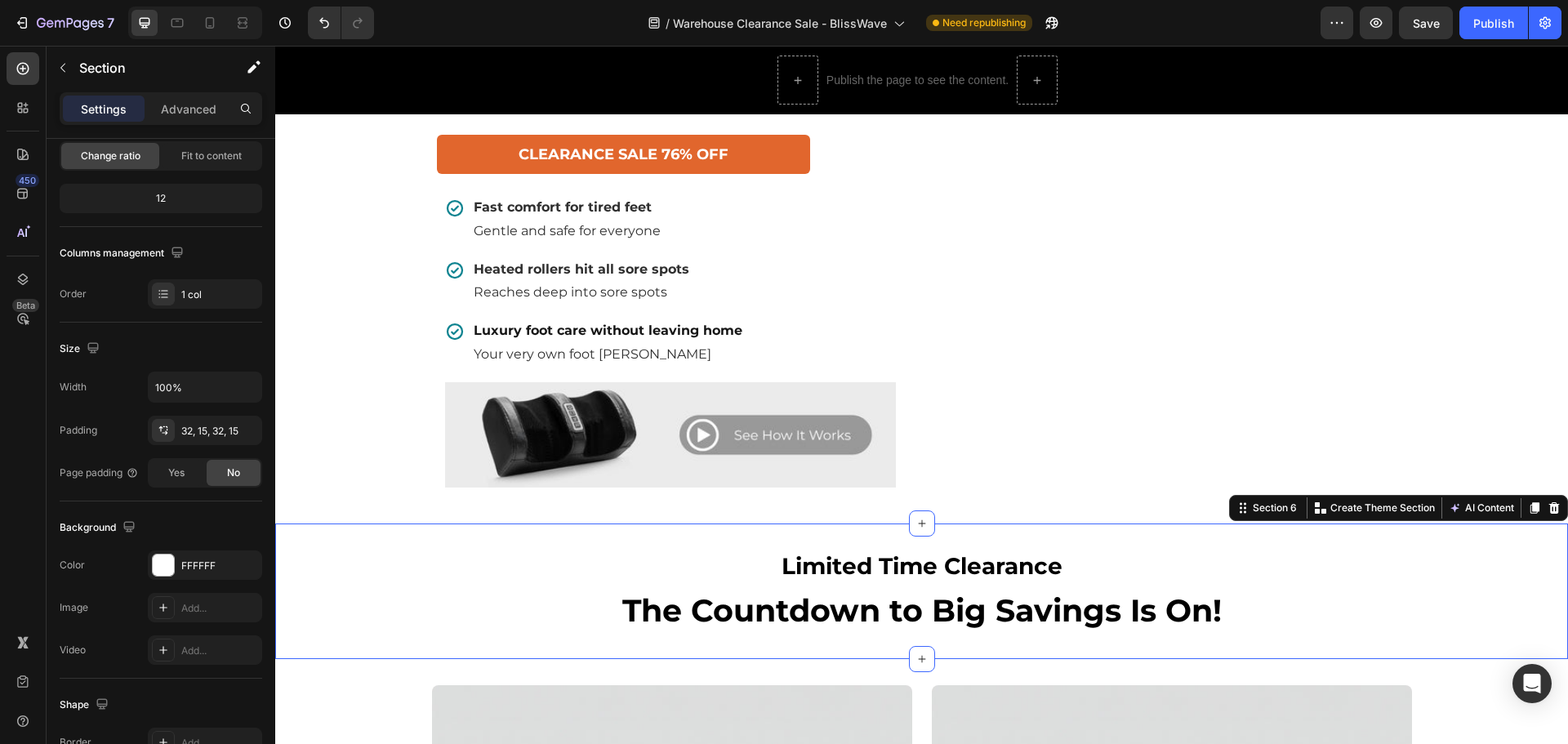
scroll to position [0, 0]
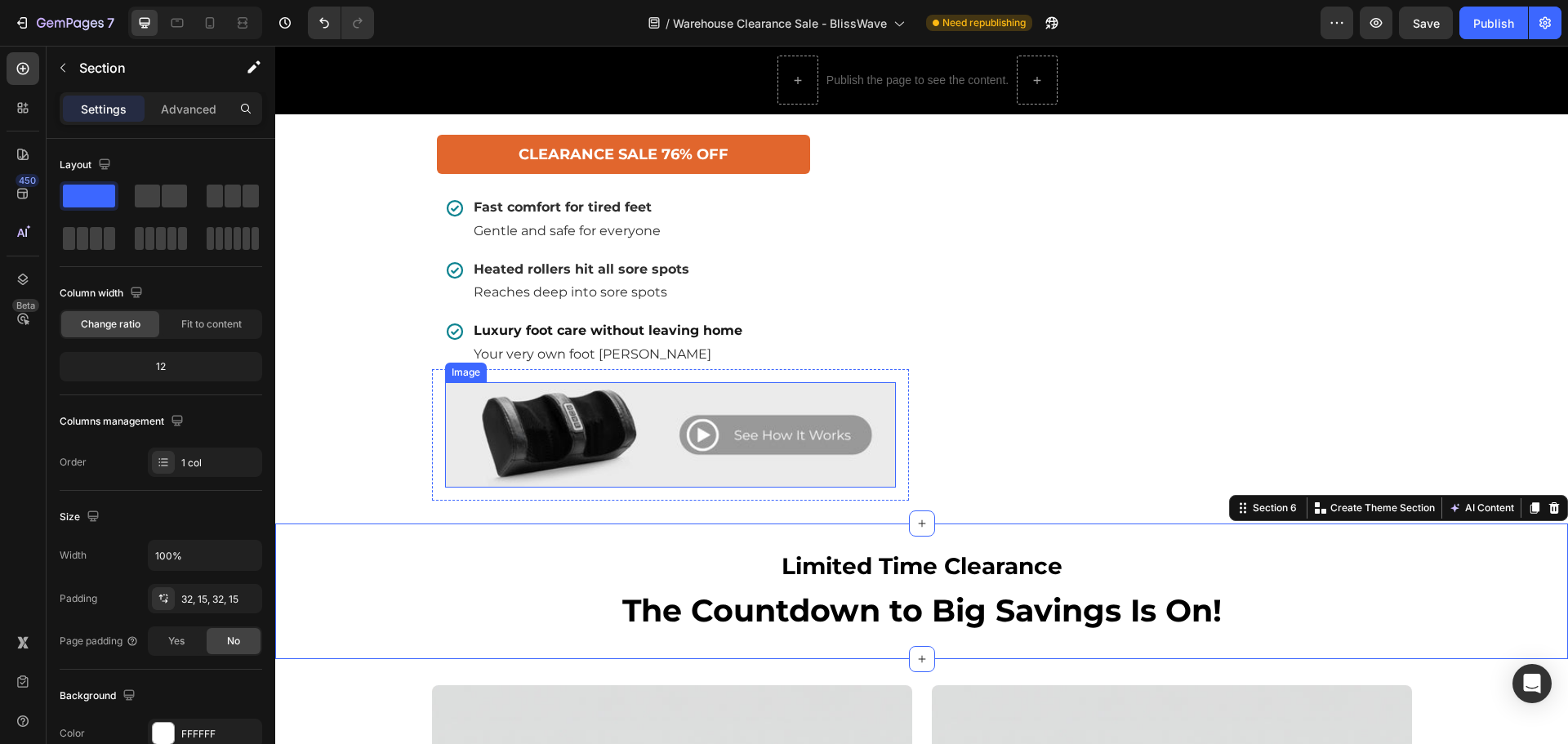
drag, startPoint x: 665, startPoint y: 436, endPoint x: 575, endPoint y: 416, distance: 92.2
click at [665, 436] on img at bounding box center [670, 435] width 451 height 105
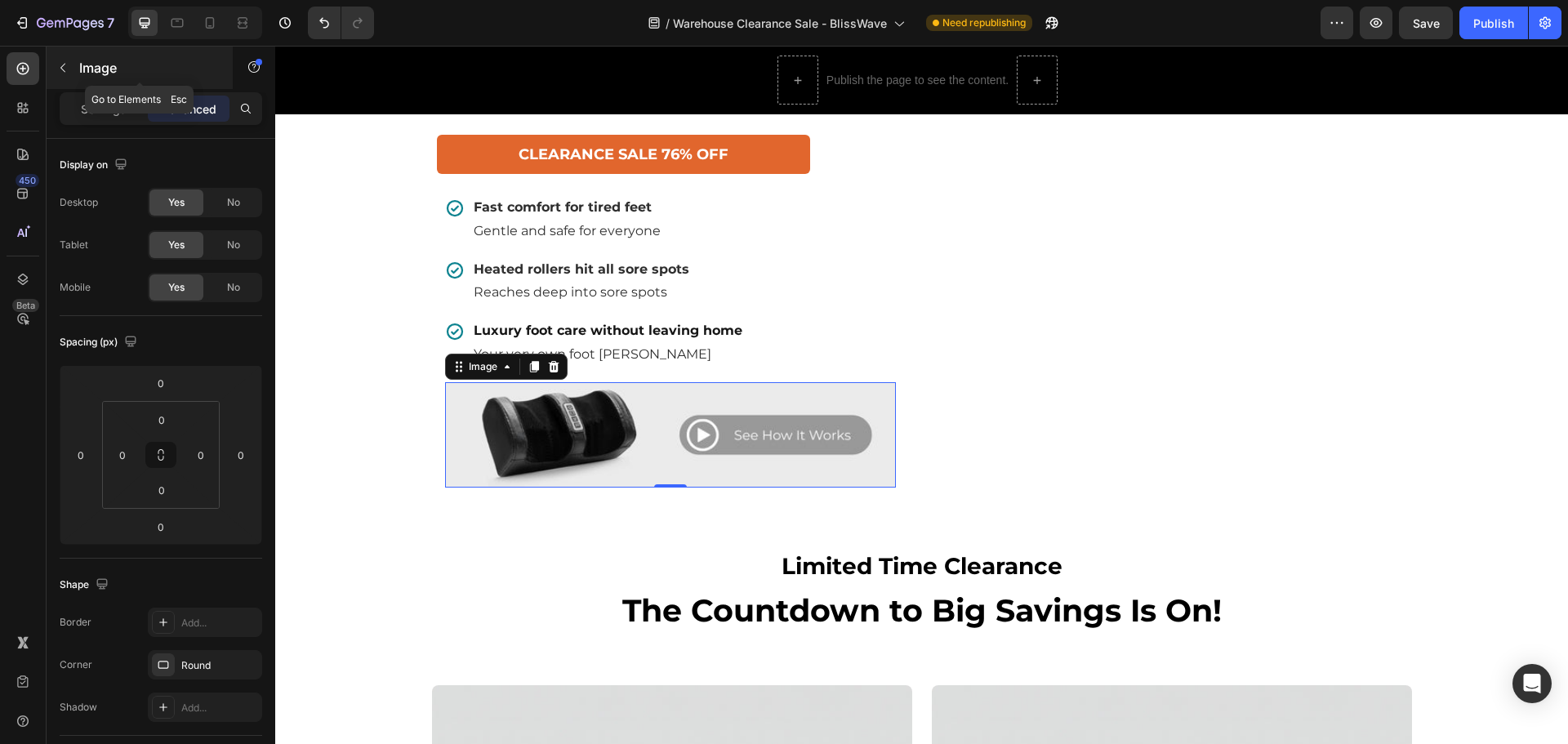
click at [58, 71] on icon "button" at bounding box center [63, 68] width 13 height 13
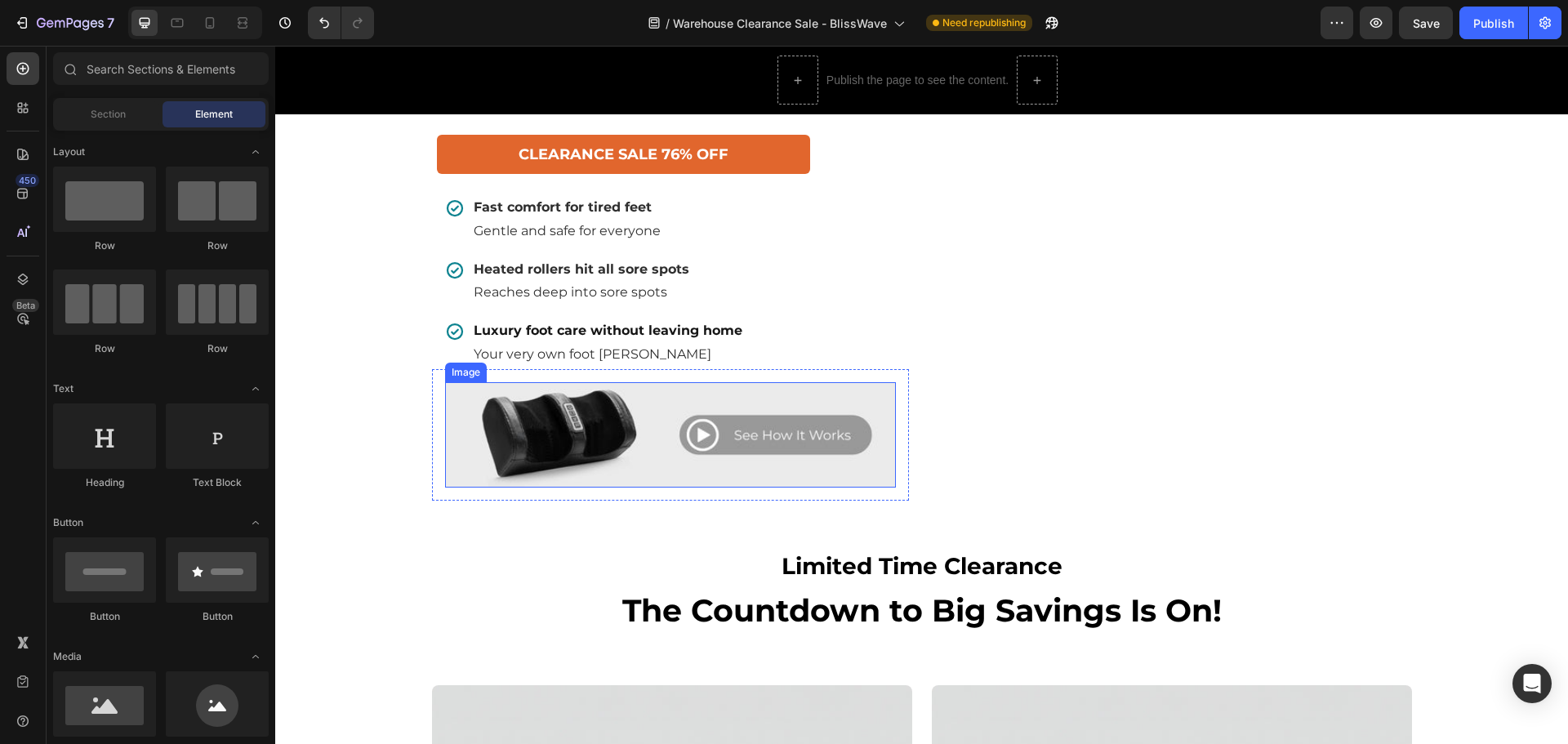
click at [604, 437] on img at bounding box center [670, 435] width 451 height 105
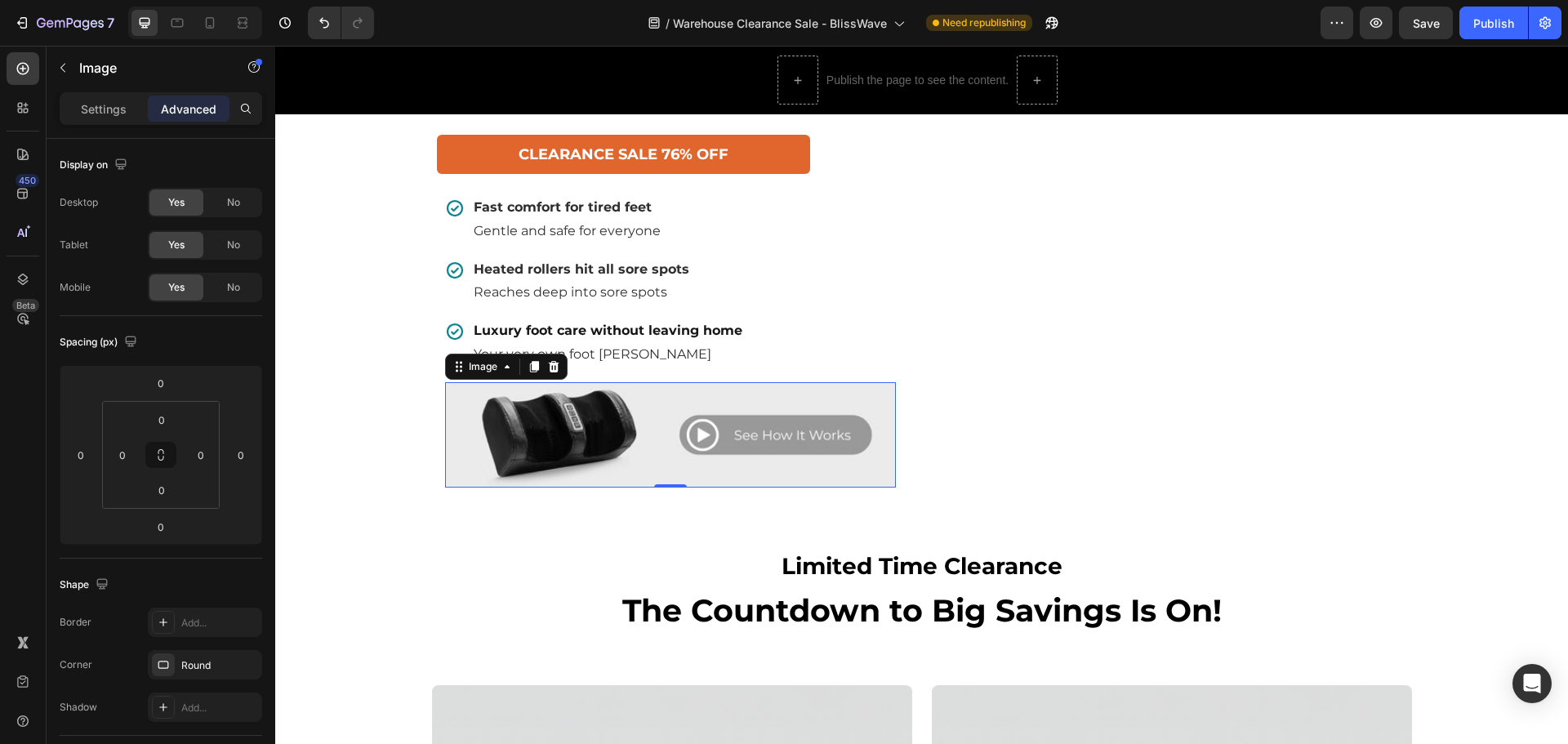
drag, startPoint x: 109, startPoint y: 113, endPoint x: 111, endPoint y: 130, distance: 17.1
click at [109, 113] on p "Settings" at bounding box center [104, 109] width 46 height 17
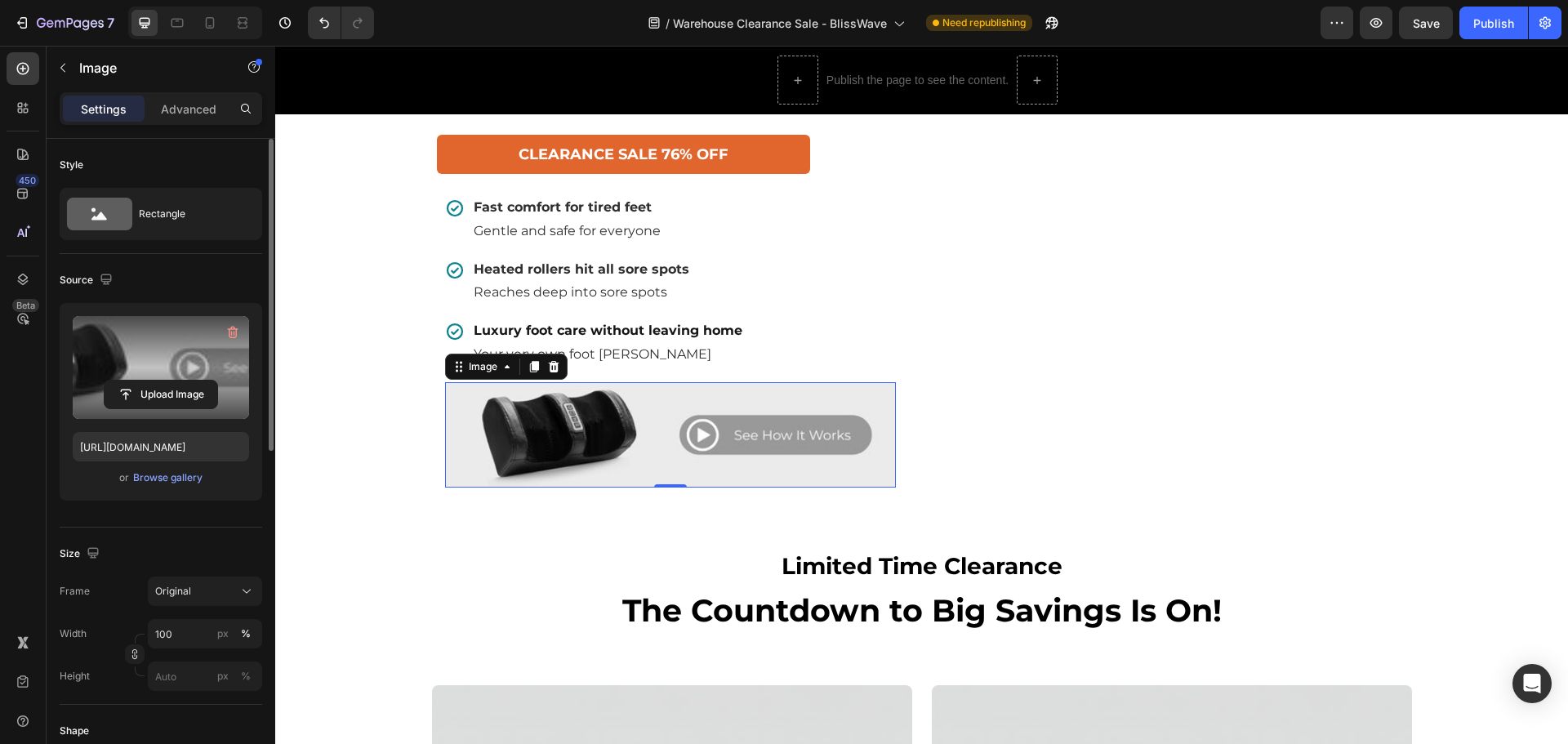
click at [150, 361] on label at bounding box center [160, 368] width 177 height 103
click at [150, 381] on input "file" at bounding box center [160, 394] width 113 height 28
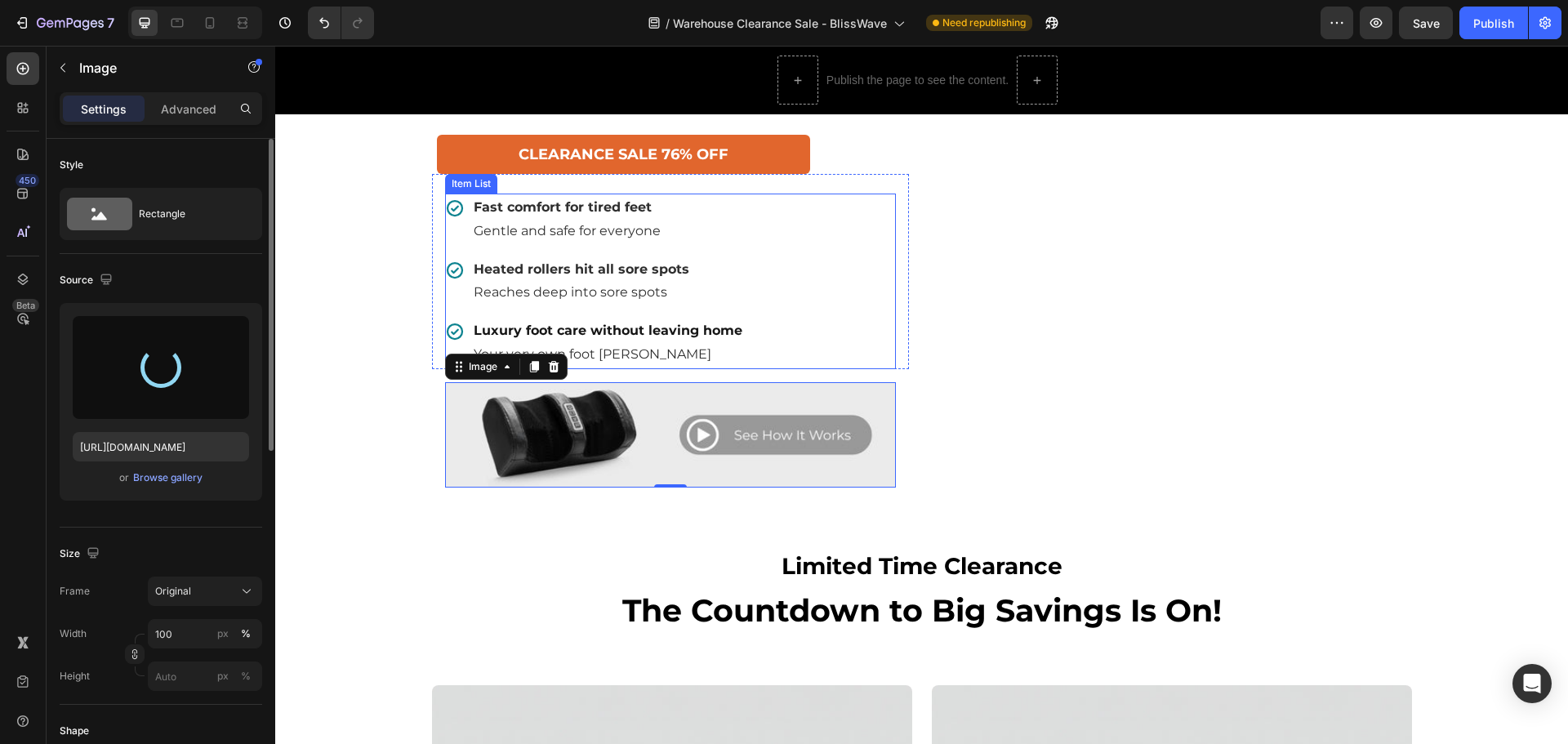
type input "[URL][DOMAIN_NAME]"
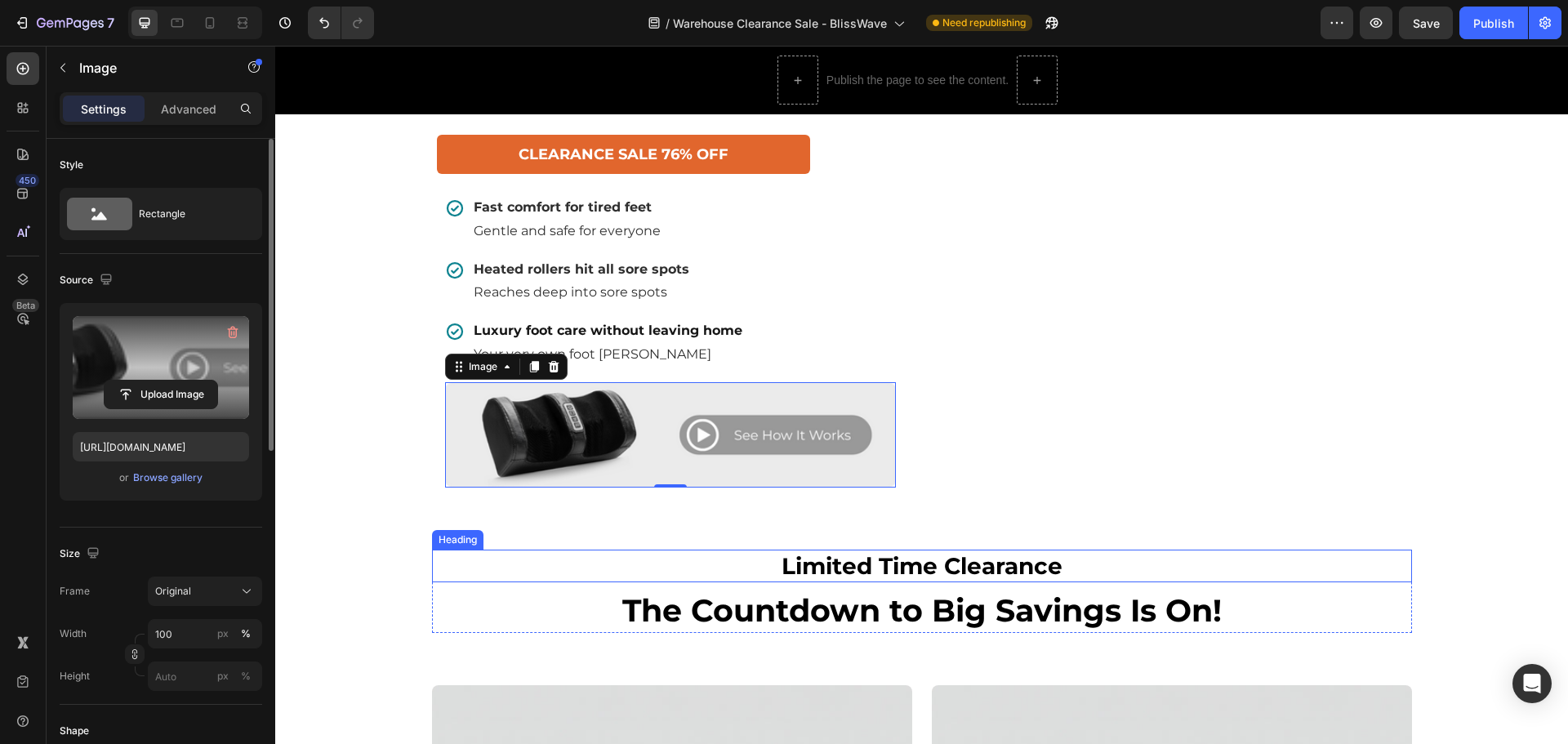
click at [601, 583] on h2 "Limited Time Clearance" at bounding box center [922, 566] width 980 height 32
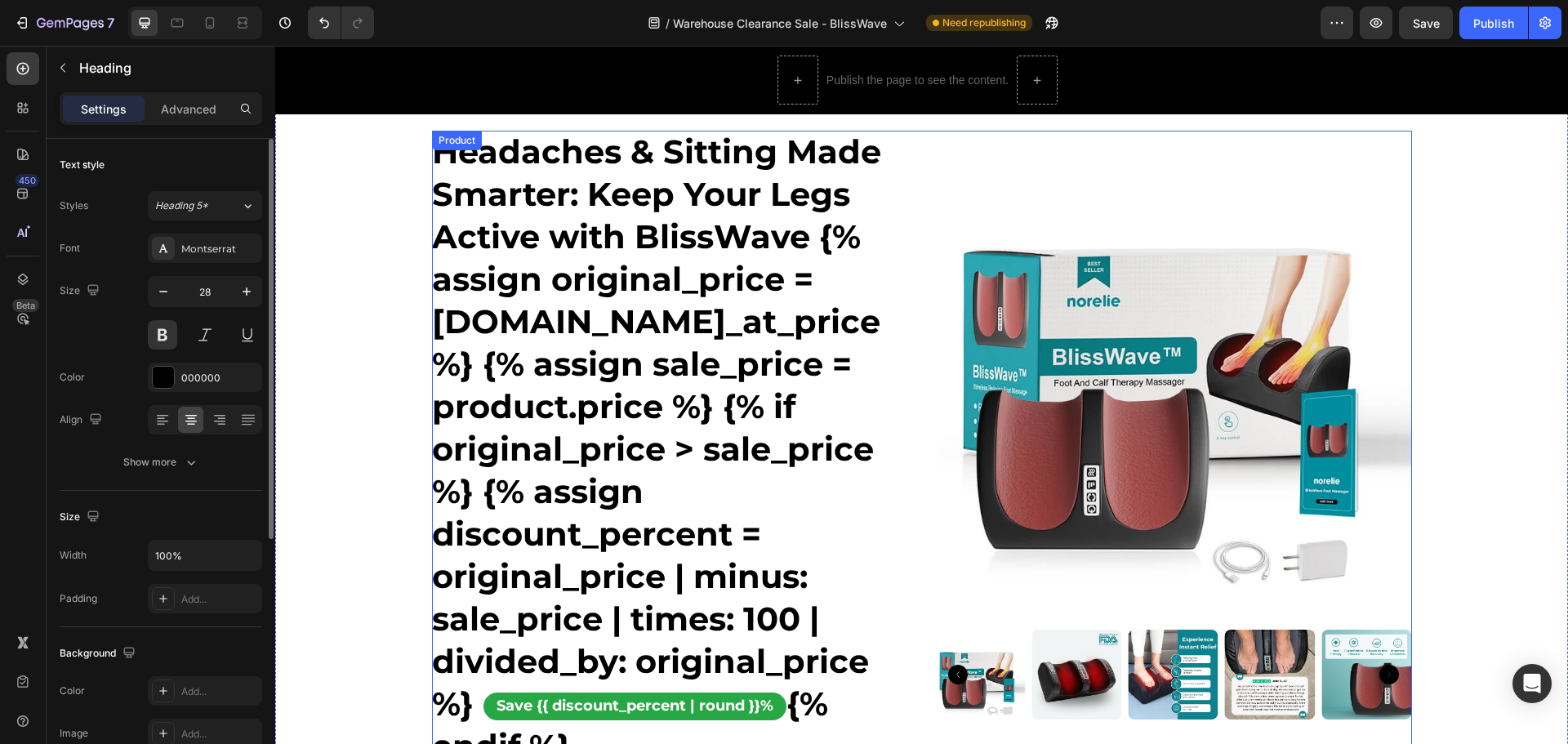
scroll to position [735, 0]
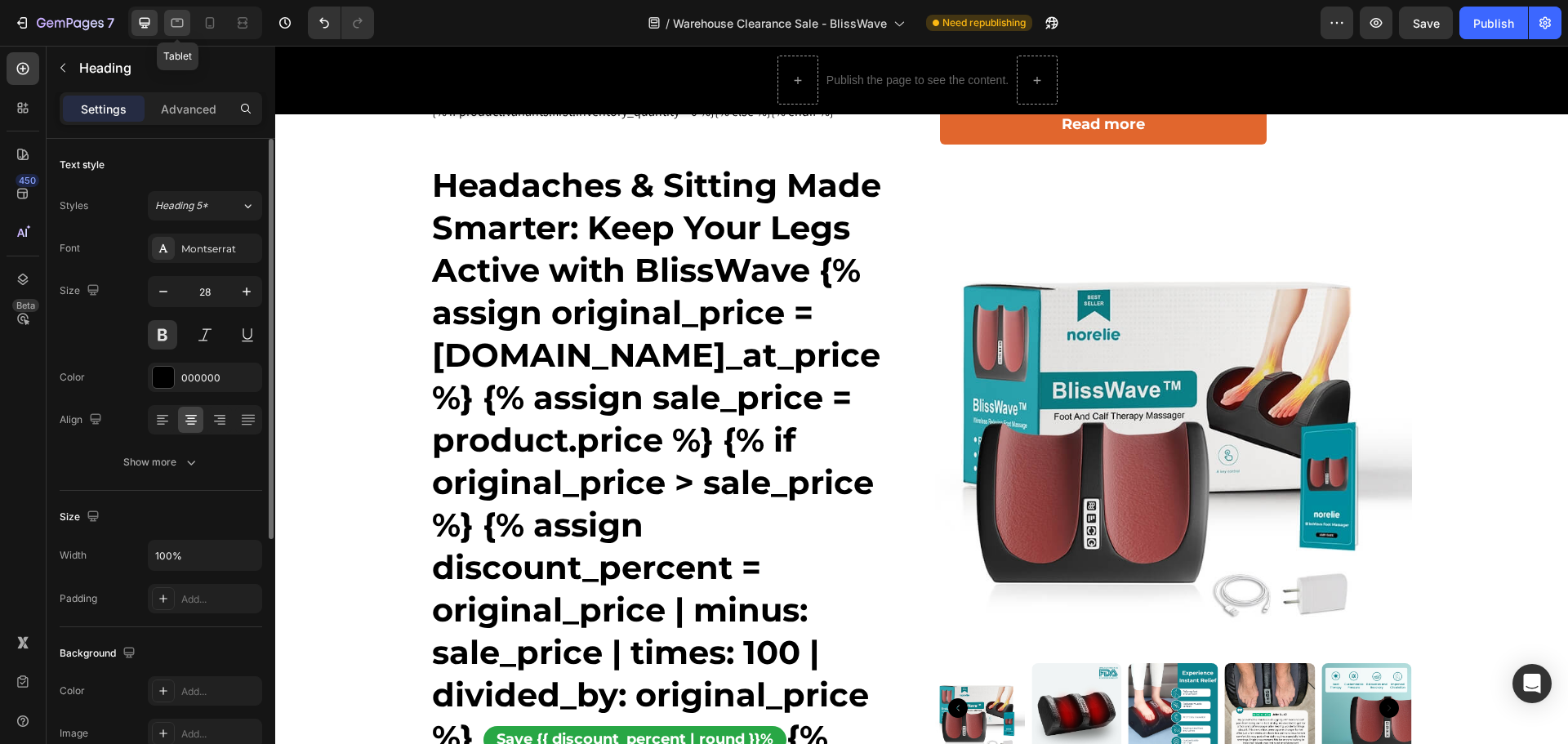
click at [188, 26] on div at bounding box center [177, 22] width 26 height 26
type input "25"
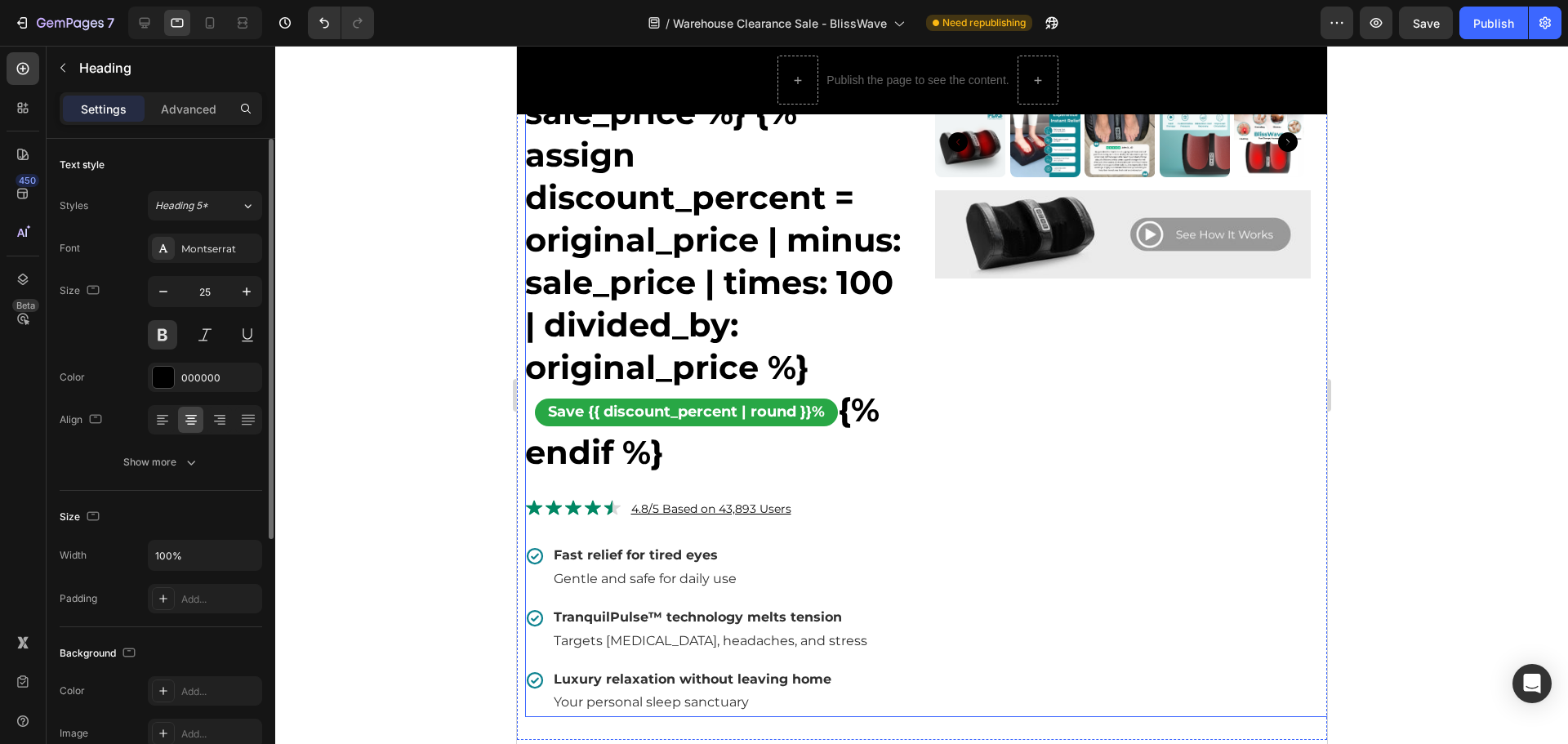
scroll to position [647, 0]
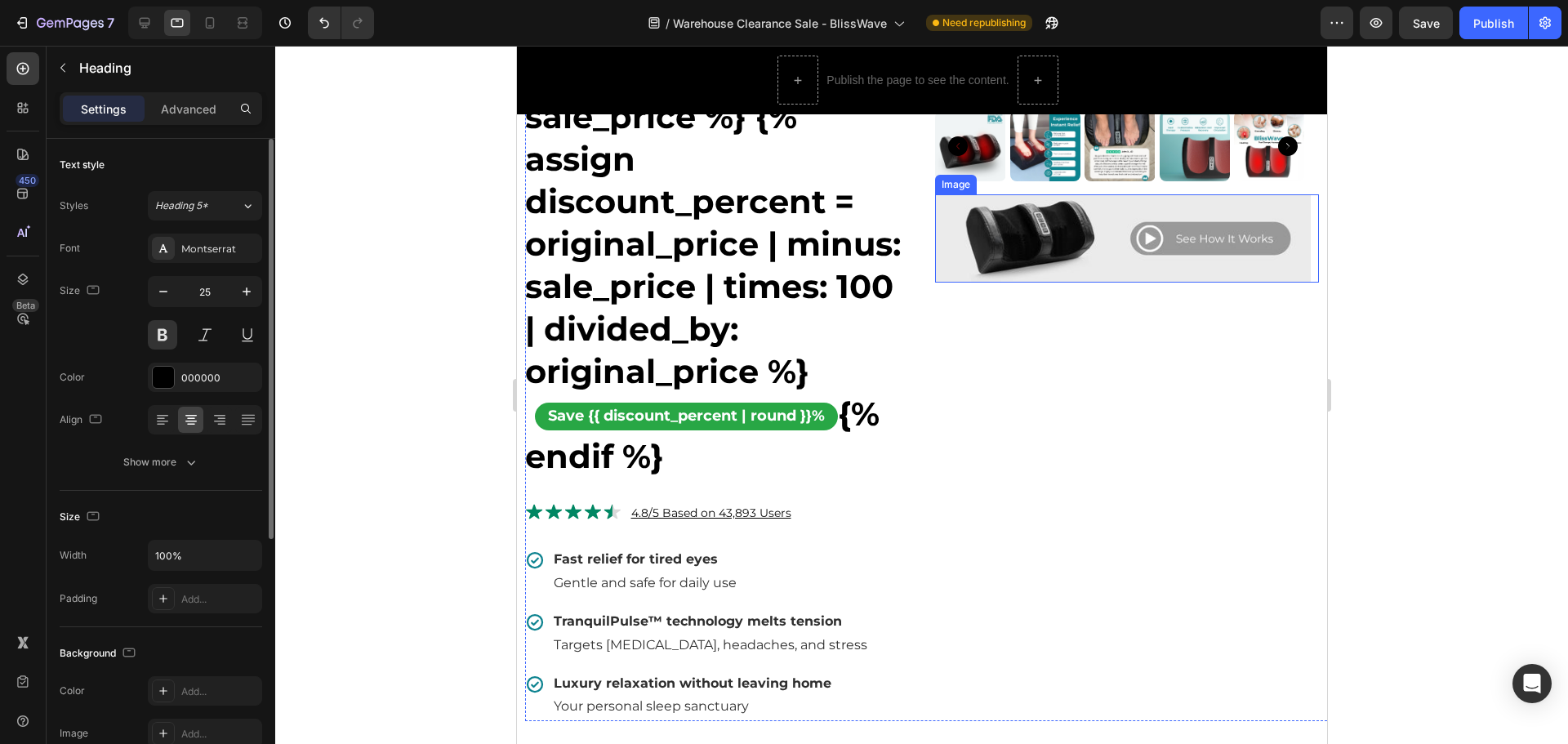
click at [1061, 239] on img at bounding box center [1121, 239] width 375 height 88
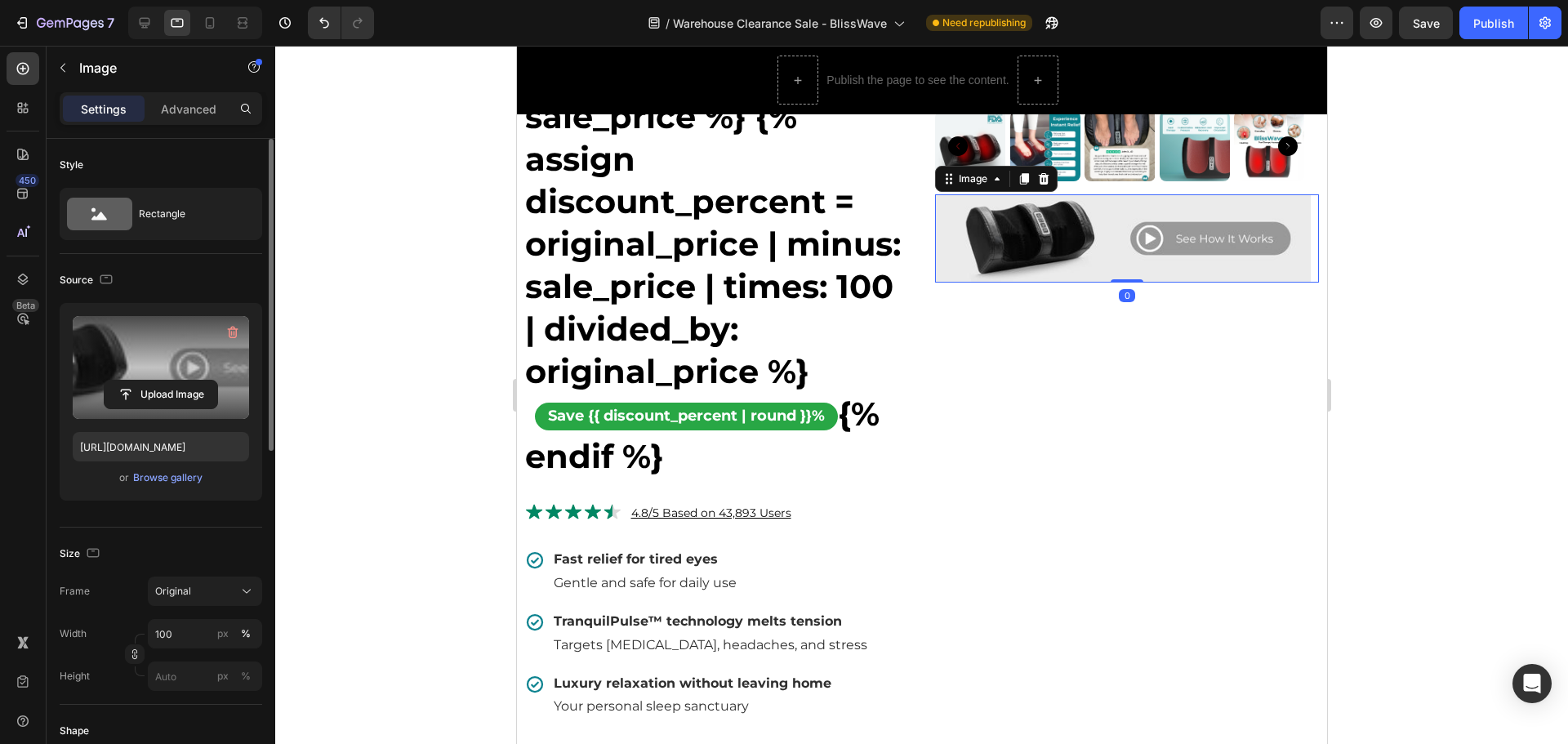
click at [115, 366] on label at bounding box center [160, 368] width 177 height 103
click at [115, 381] on input "file" at bounding box center [160, 394] width 113 height 28
click at [1482, 24] on div "Publish" at bounding box center [1494, 23] width 41 height 17
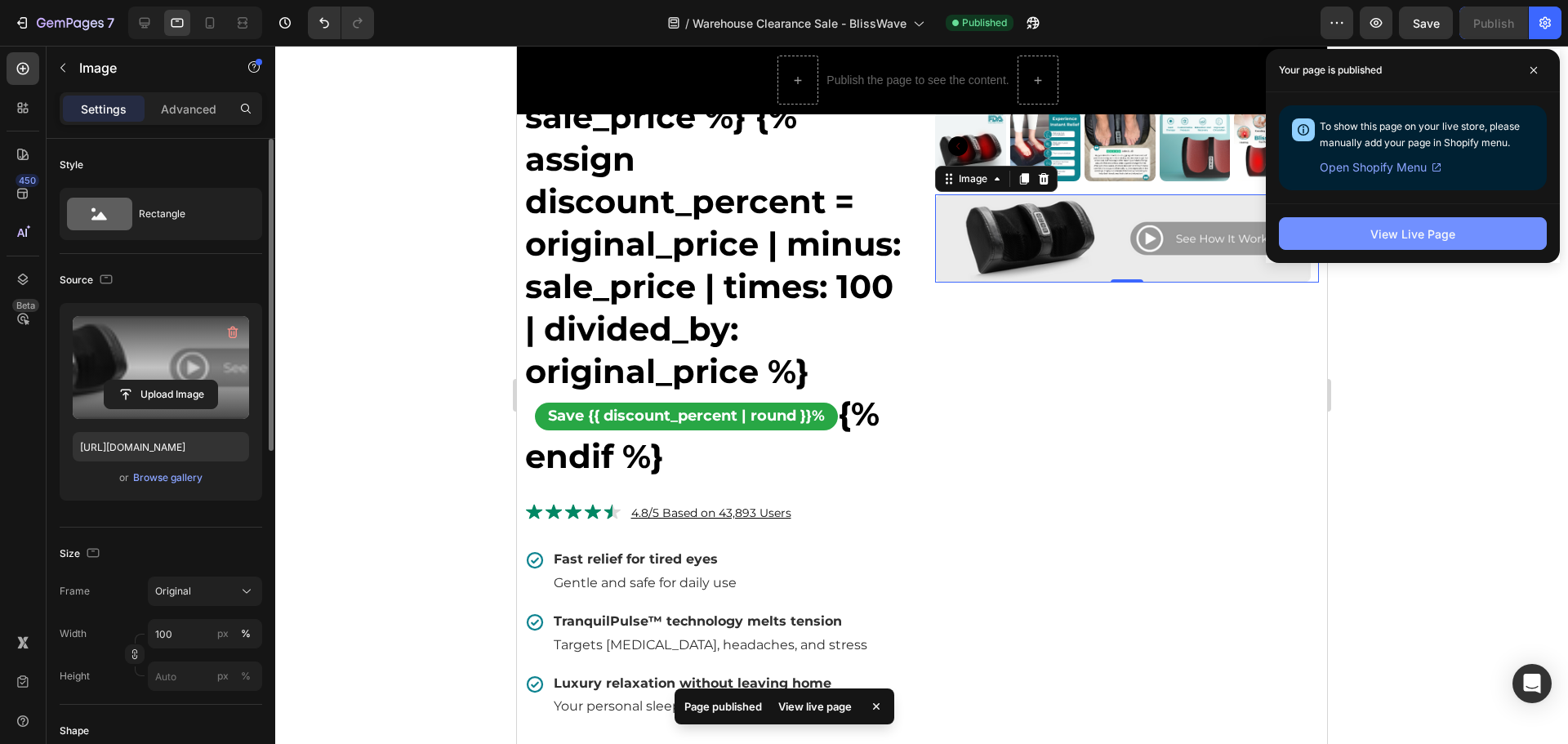
click at [1397, 234] on div "View Live Page" at bounding box center [1412, 234] width 85 height 17
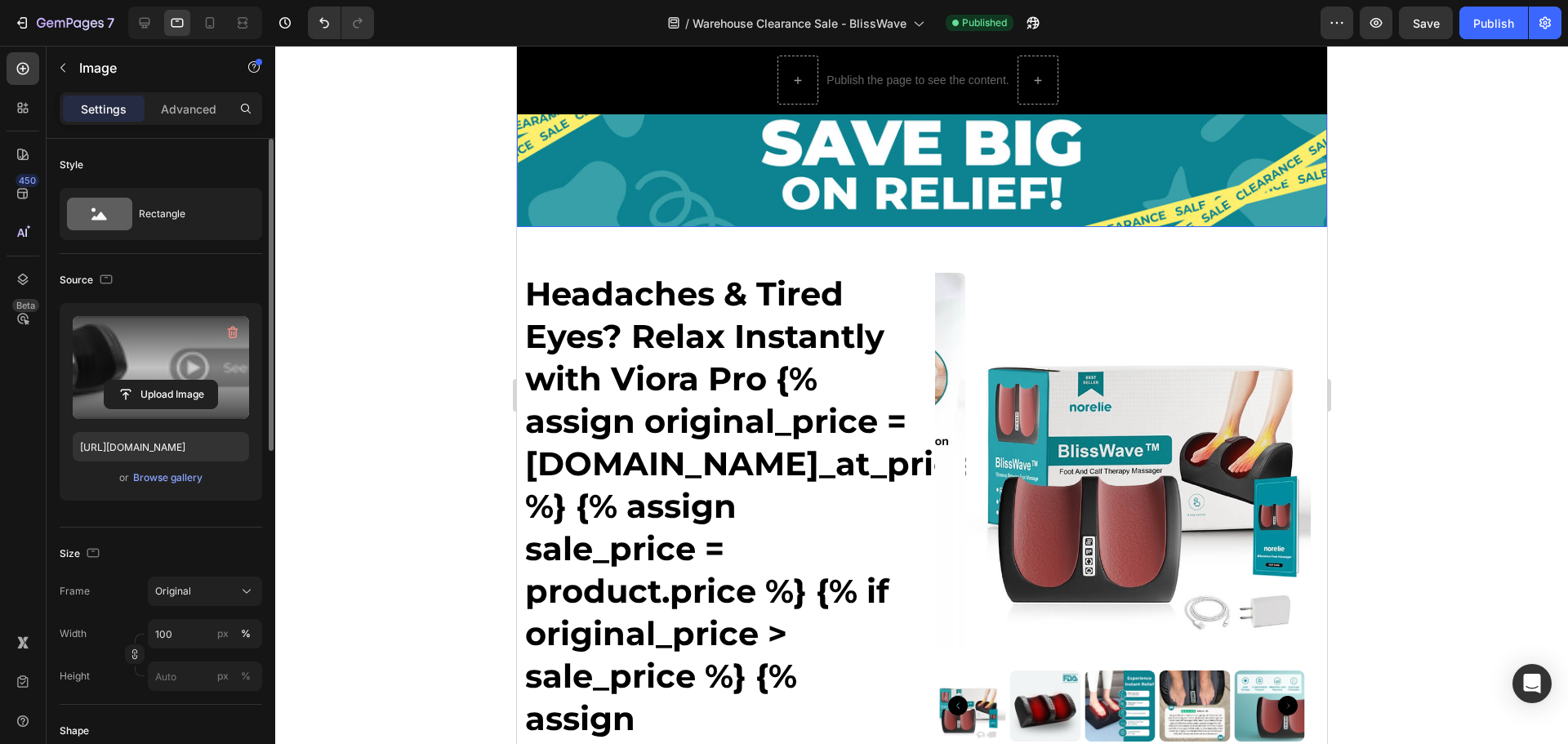
scroll to position [0, 0]
click at [143, 19] on icon at bounding box center [144, 23] width 11 height 11
type input "[URL][DOMAIN_NAME]"
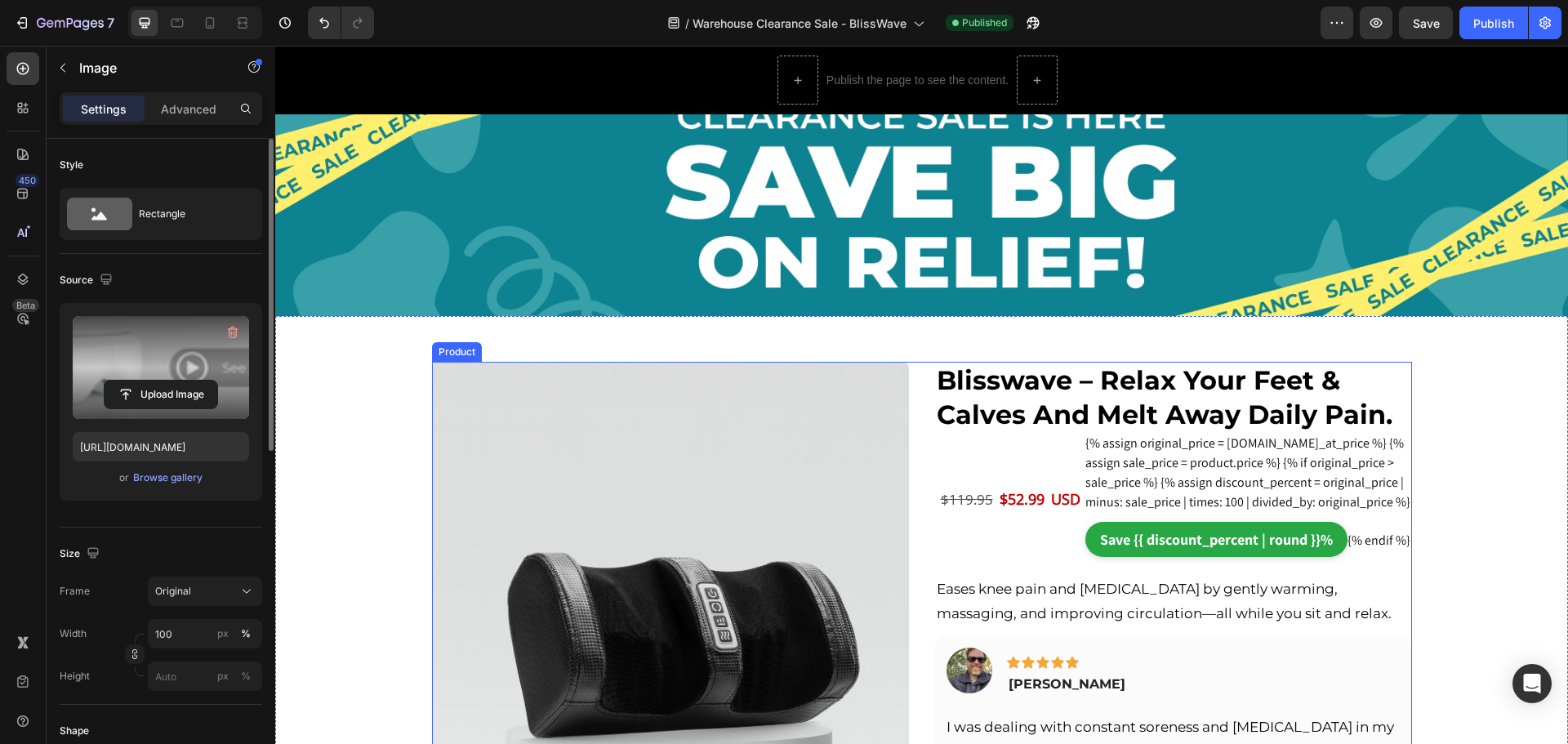
click at [912, 378] on div "{% if product.variants.first.inventory_quantity > 0 %} Only {{ product.variants…" at bounding box center [922, 622] width 980 height 520
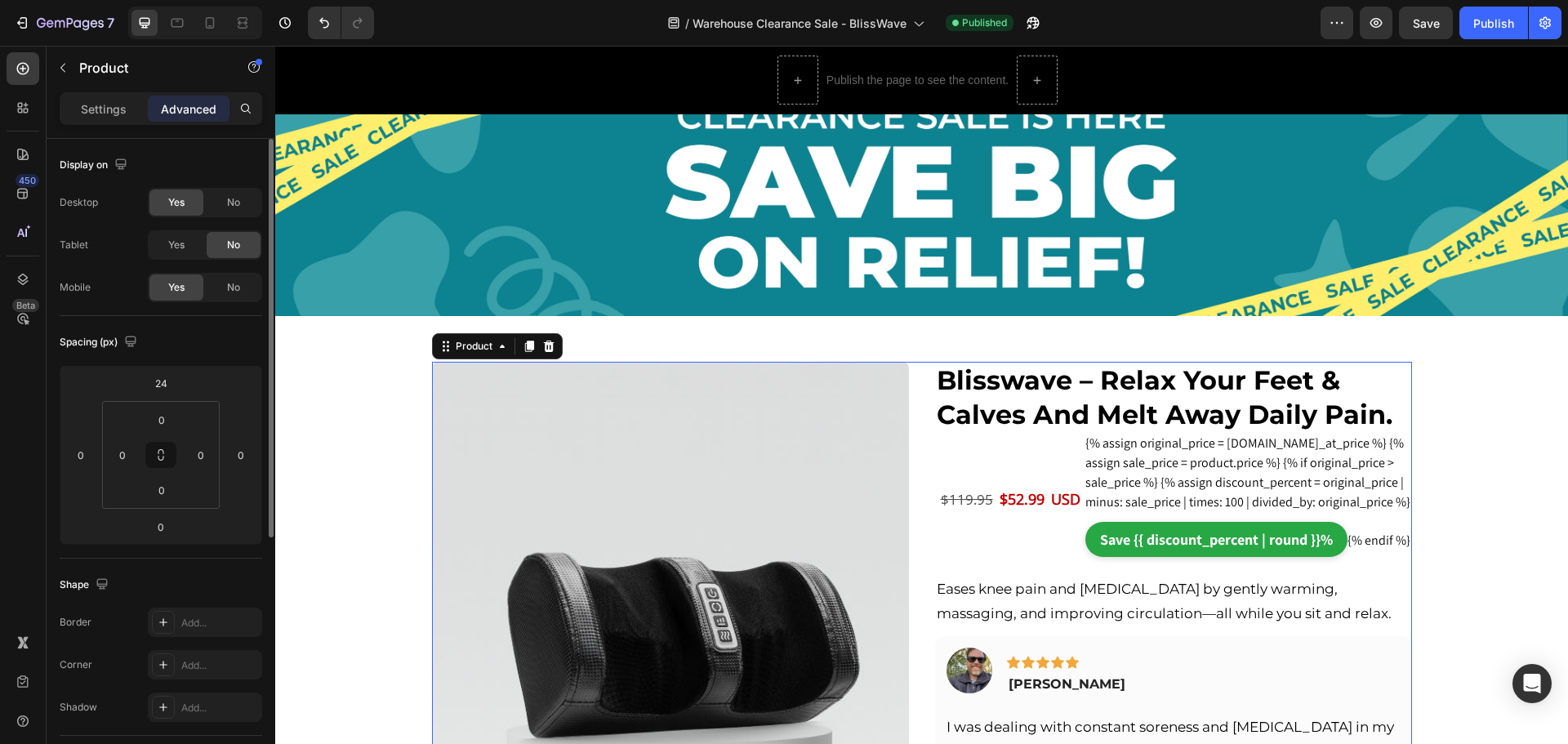
click at [543, 342] on icon at bounding box center [548, 347] width 11 height 11
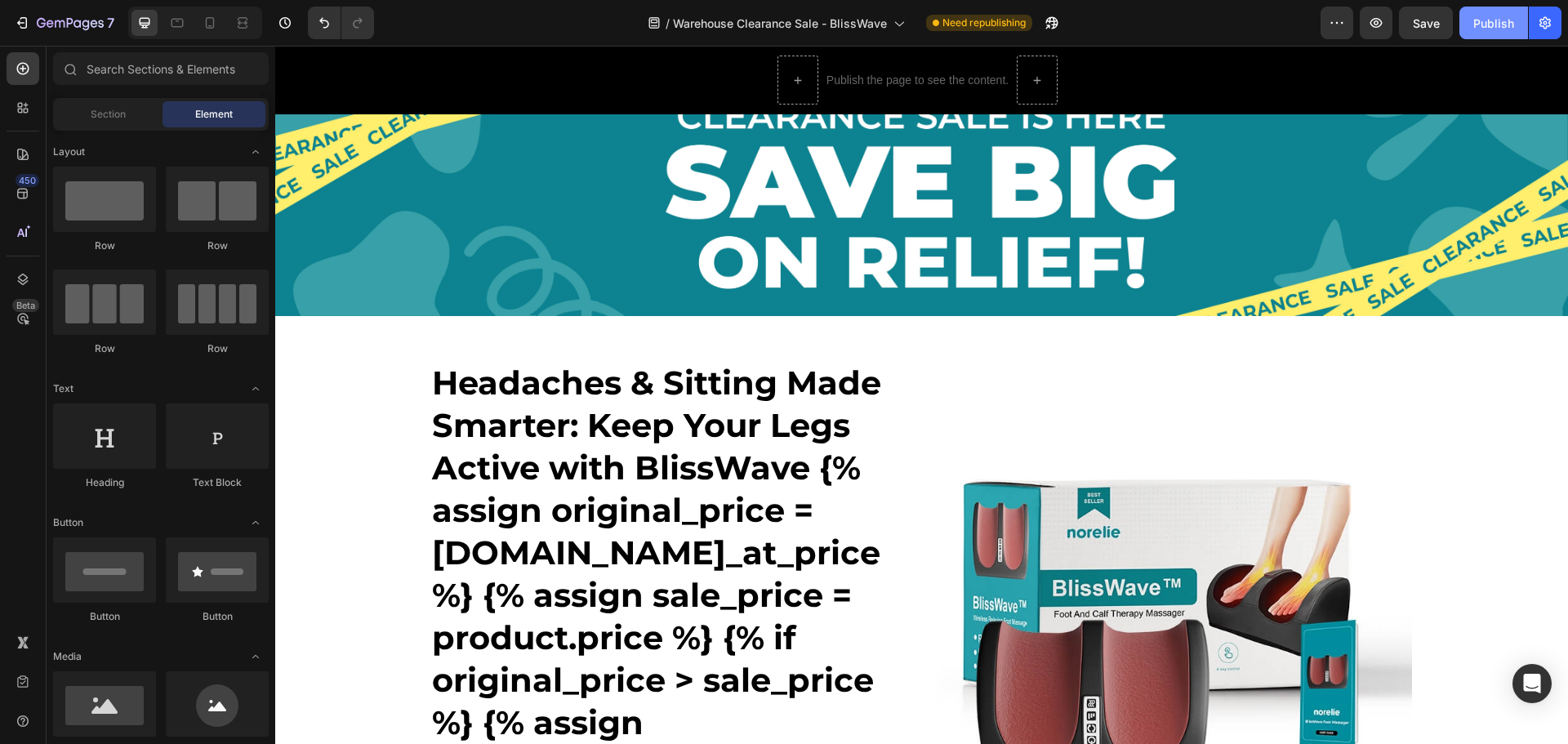
click at [1482, 29] on div "Publish" at bounding box center [1494, 23] width 41 height 17
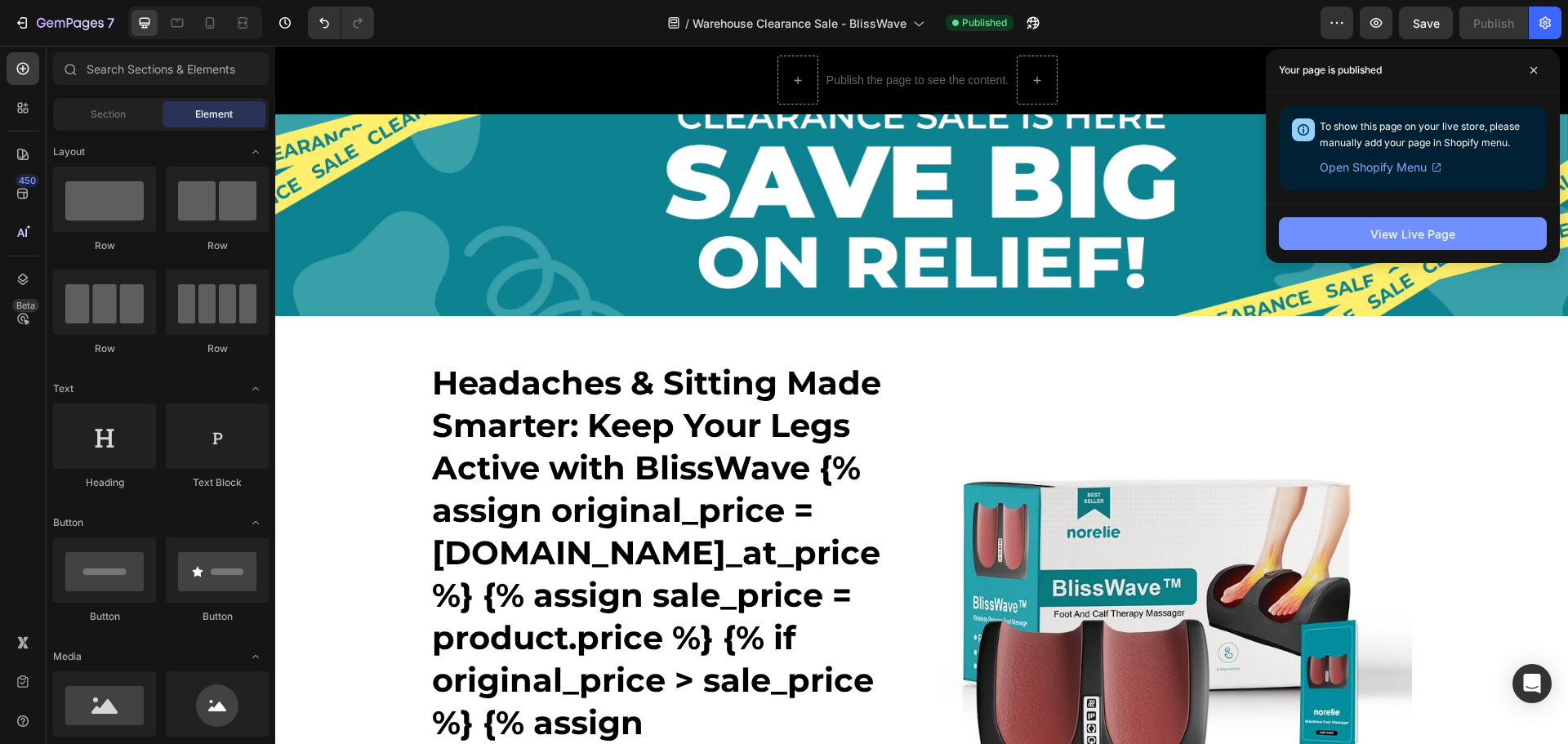
click at [1427, 236] on div "View Live Page" at bounding box center [1412, 234] width 85 height 17
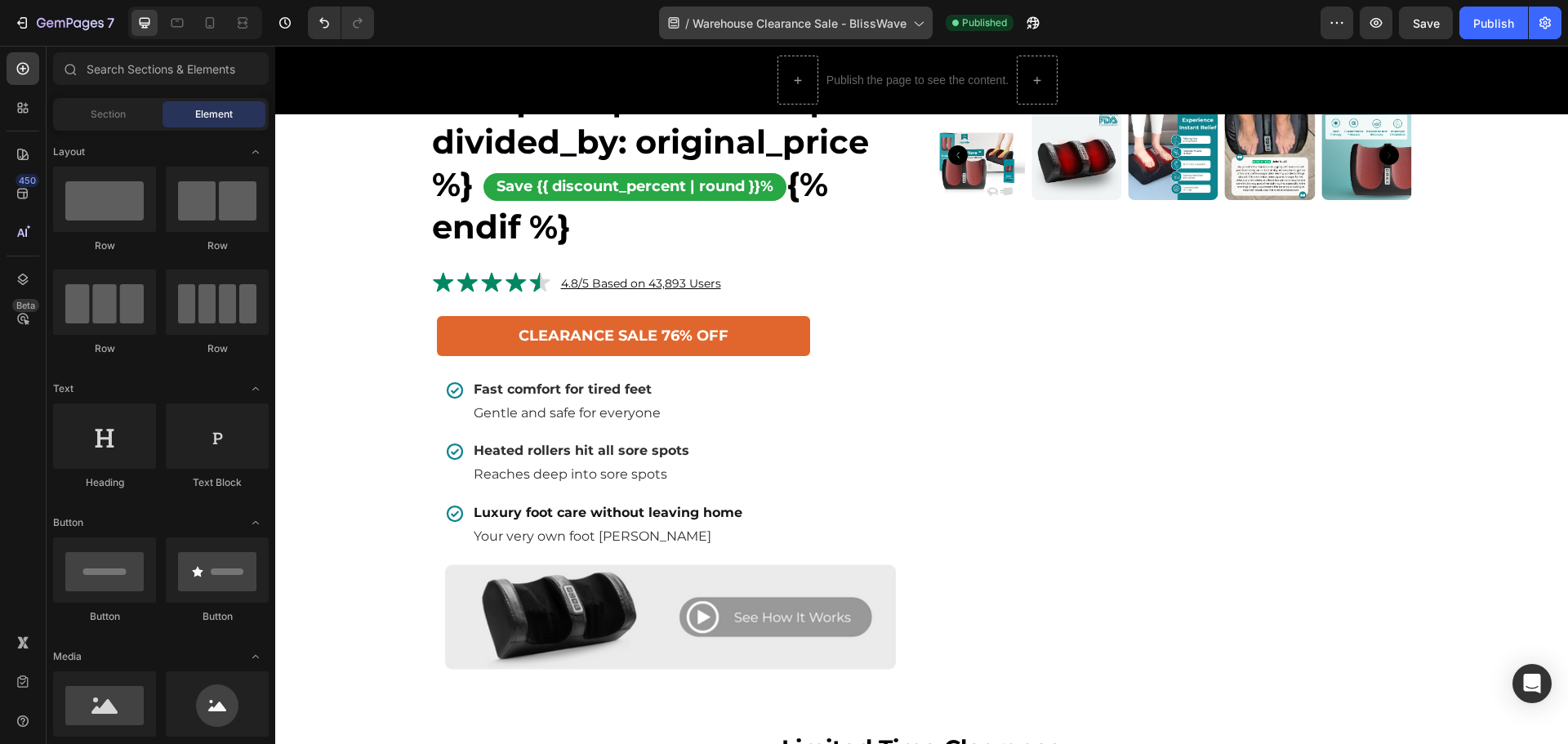
scroll to position [1062, 0]
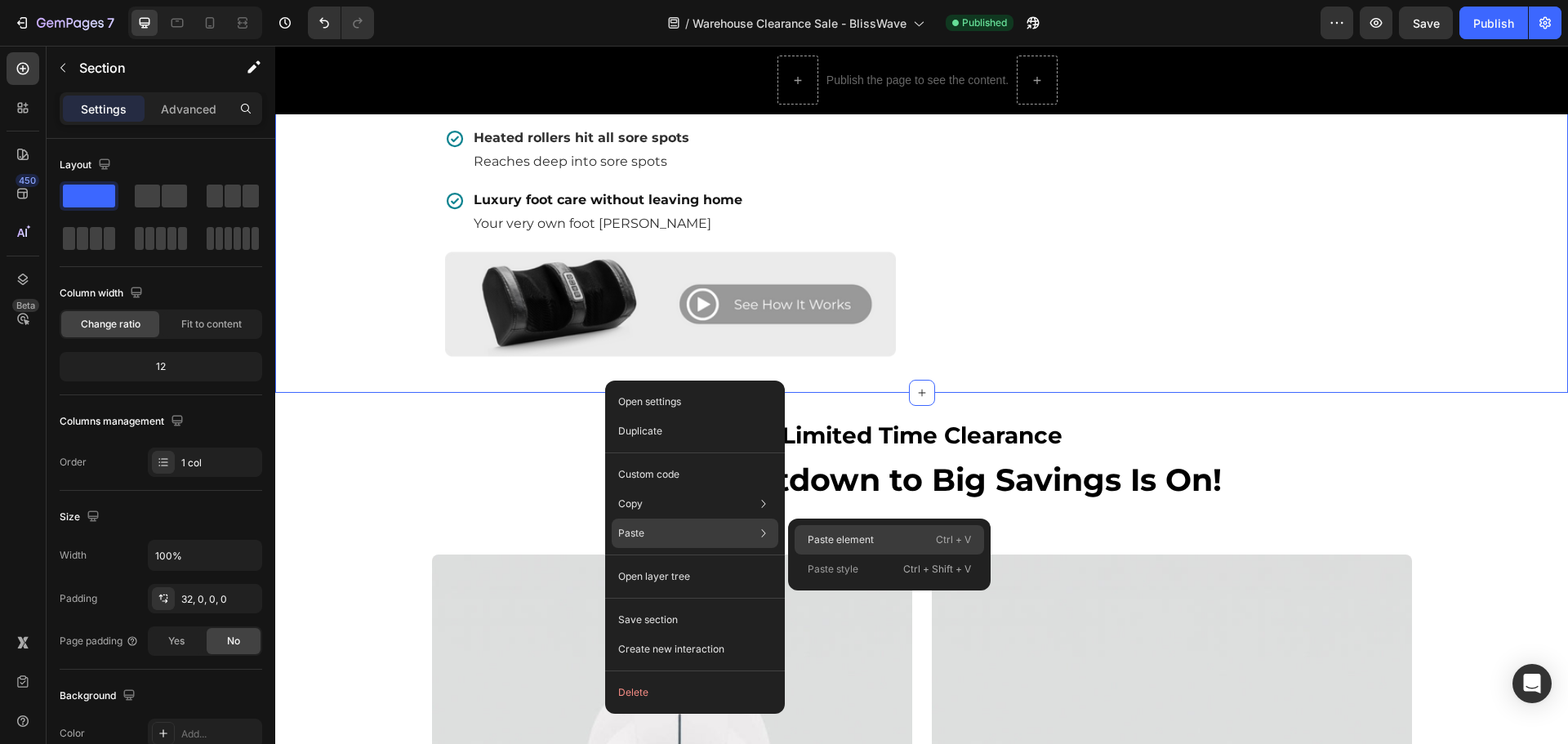
drag, startPoint x: 817, startPoint y: 531, endPoint x: 544, endPoint y: 485, distance: 276.8
click at [817, 555] on div "Paste element Ctrl + V" at bounding box center [889, 569] width 189 height 30
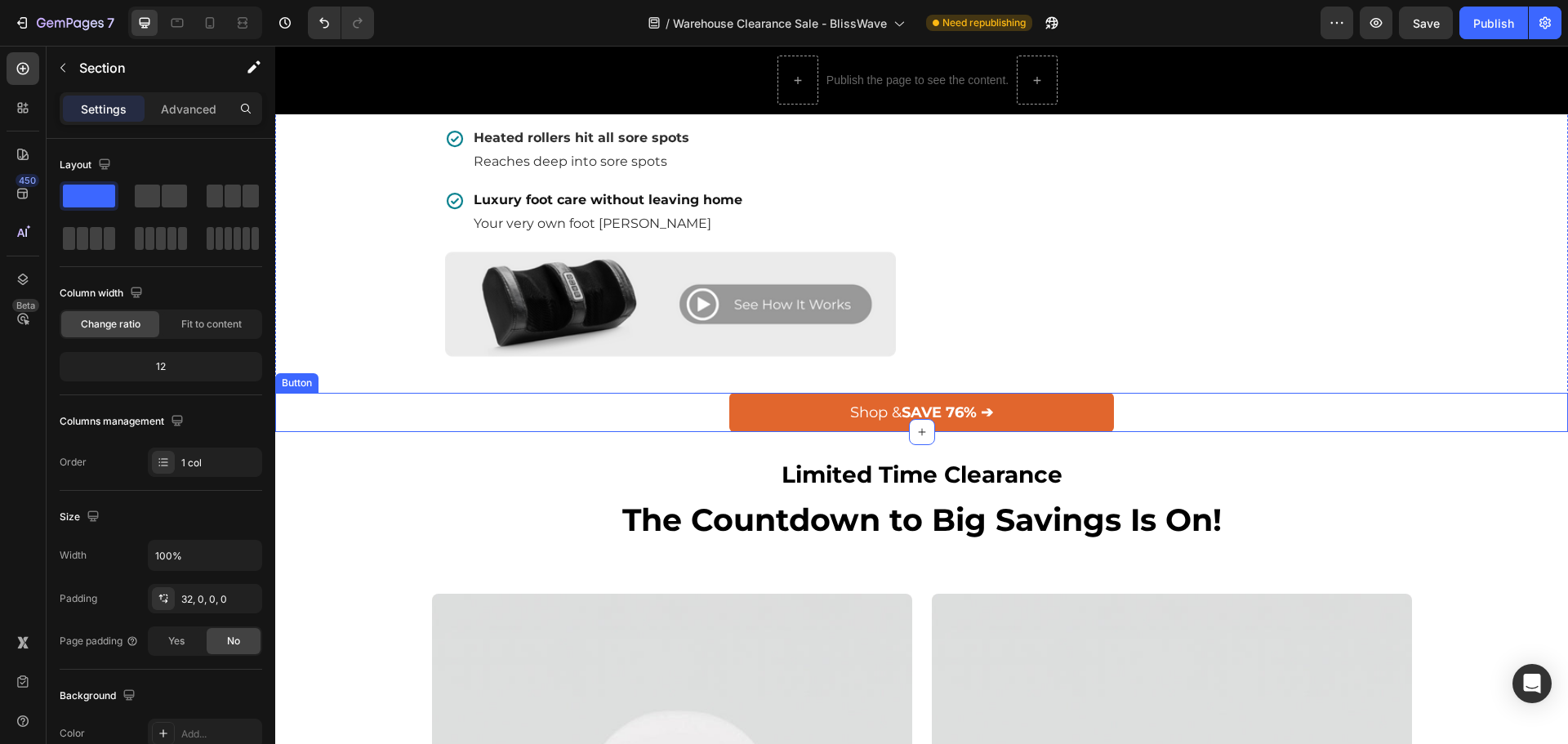
click at [1256, 398] on div "Shop & SAVE 76% ➔ Button" at bounding box center [922, 412] width 1293 height 39
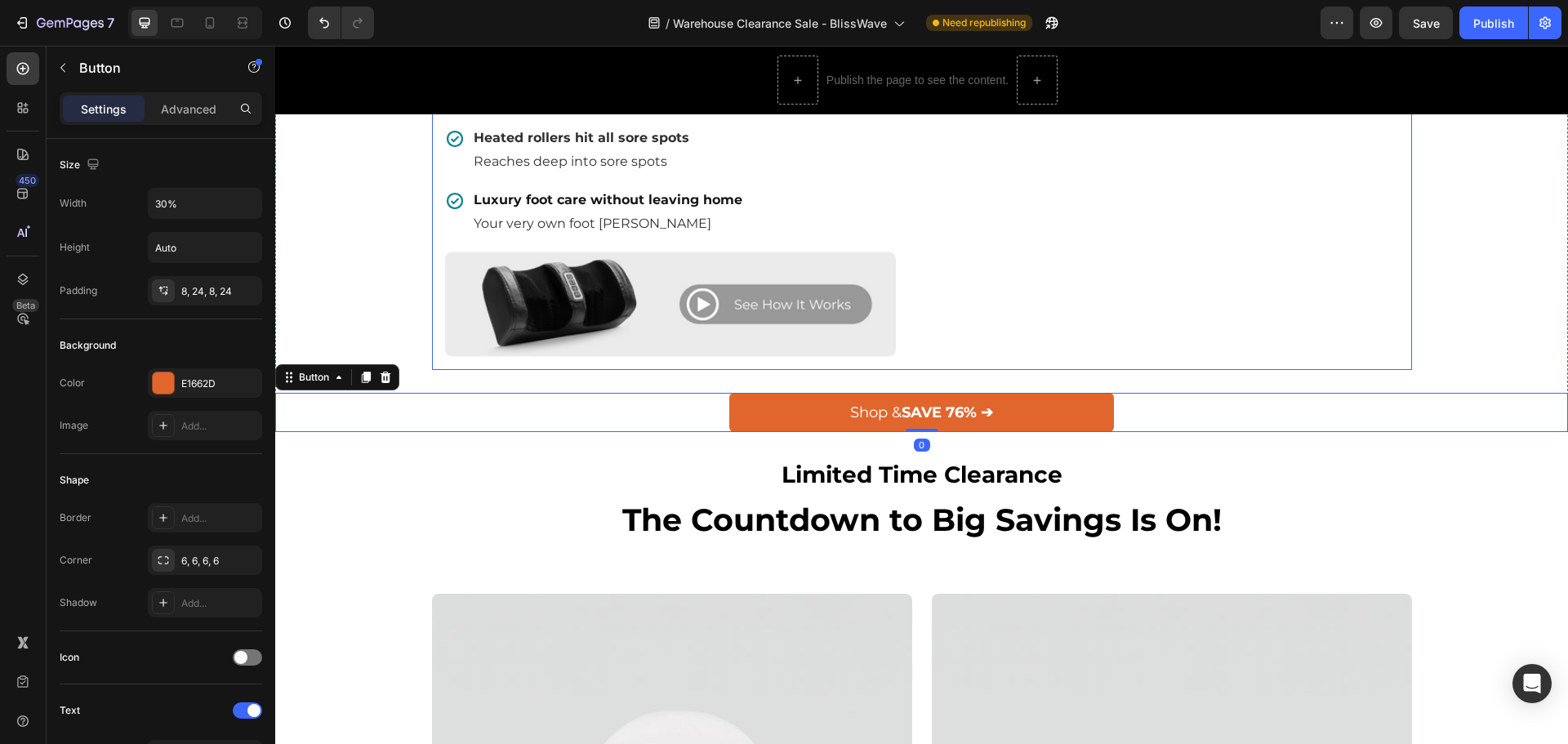
drag, startPoint x: 1366, startPoint y: 308, endPoint x: 1389, endPoint y: 308, distance: 23.0
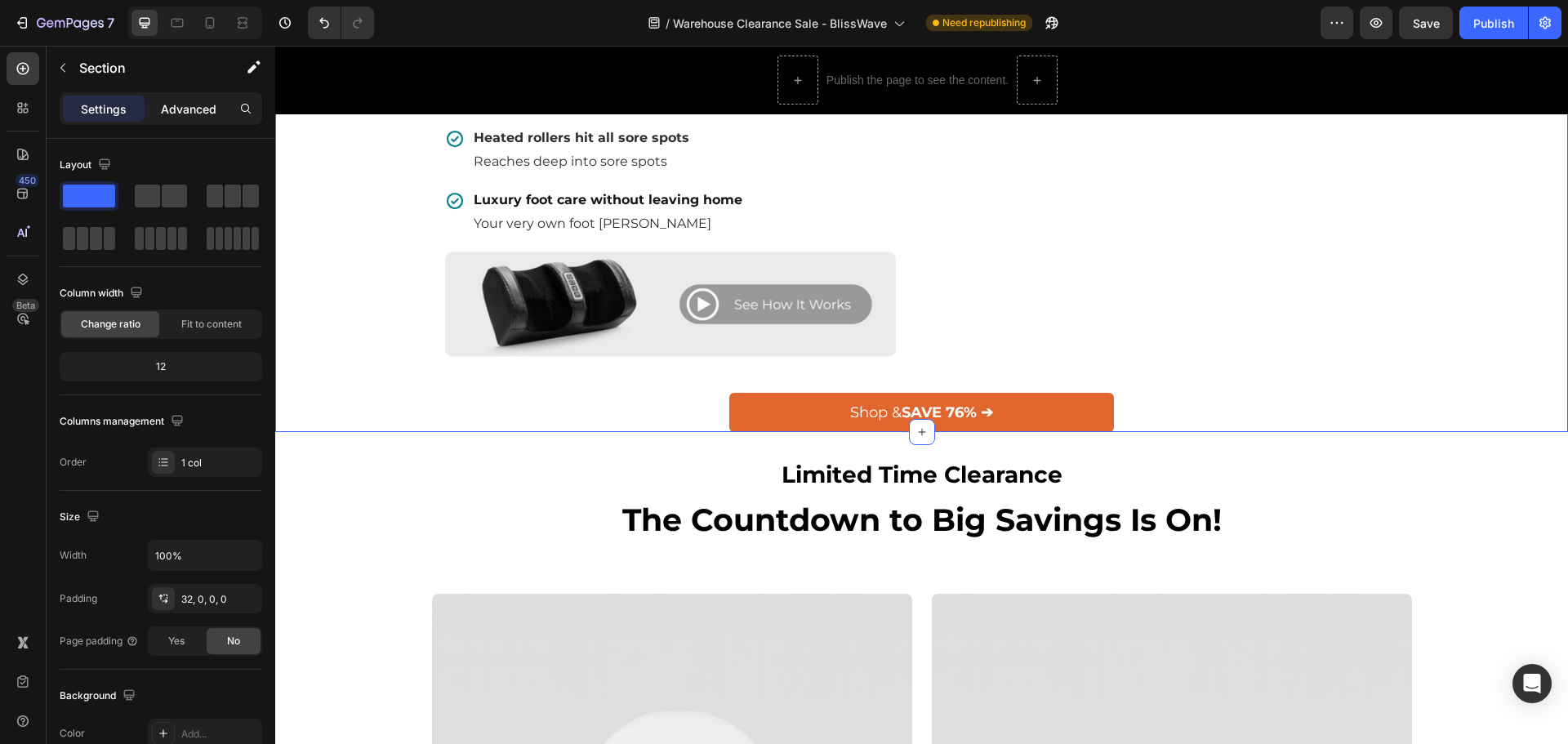
click at [206, 109] on p "Advanced" at bounding box center [188, 109] width 55 height 17
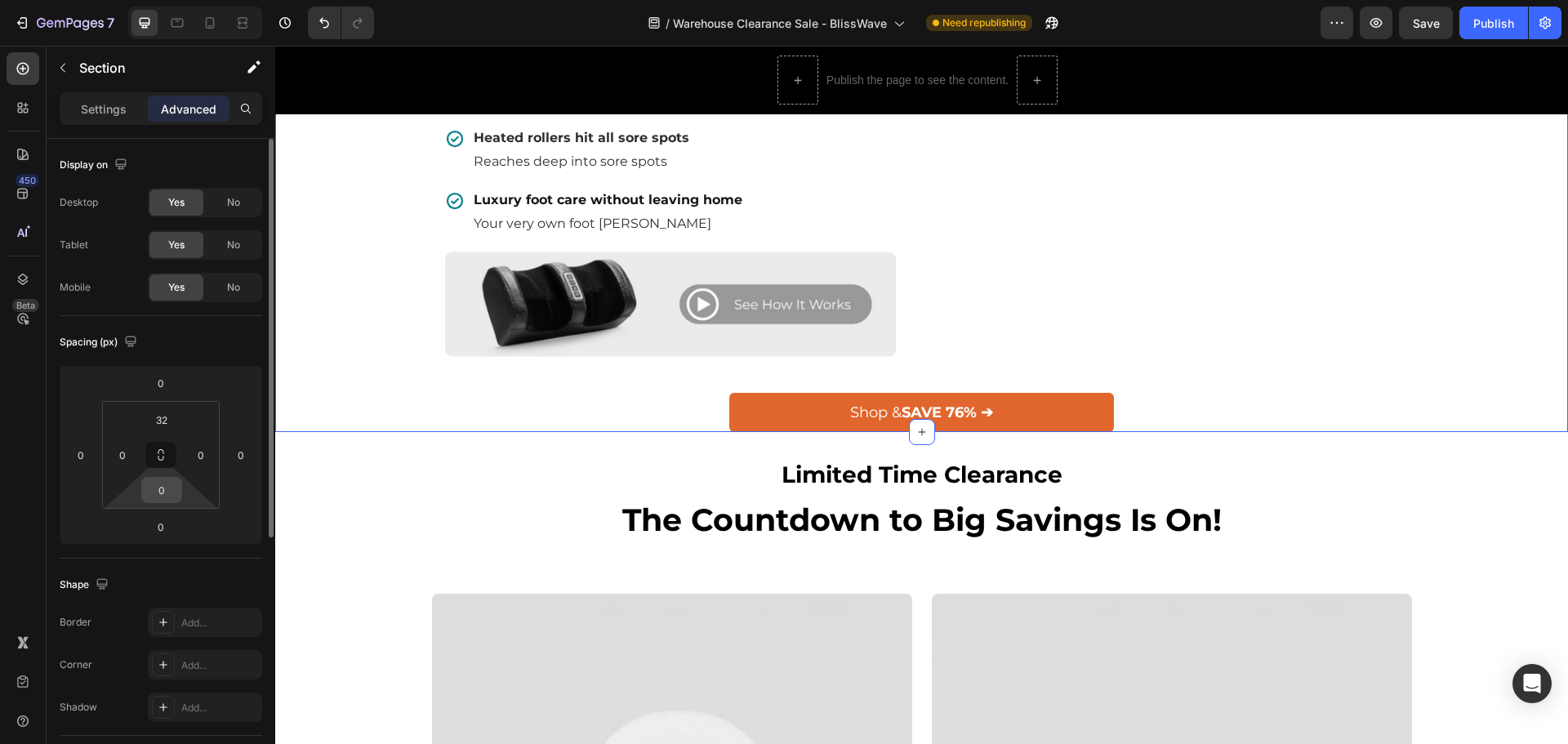
click at [173, 482] on input "0" at bounding box center [161, 490] width 32 height 25
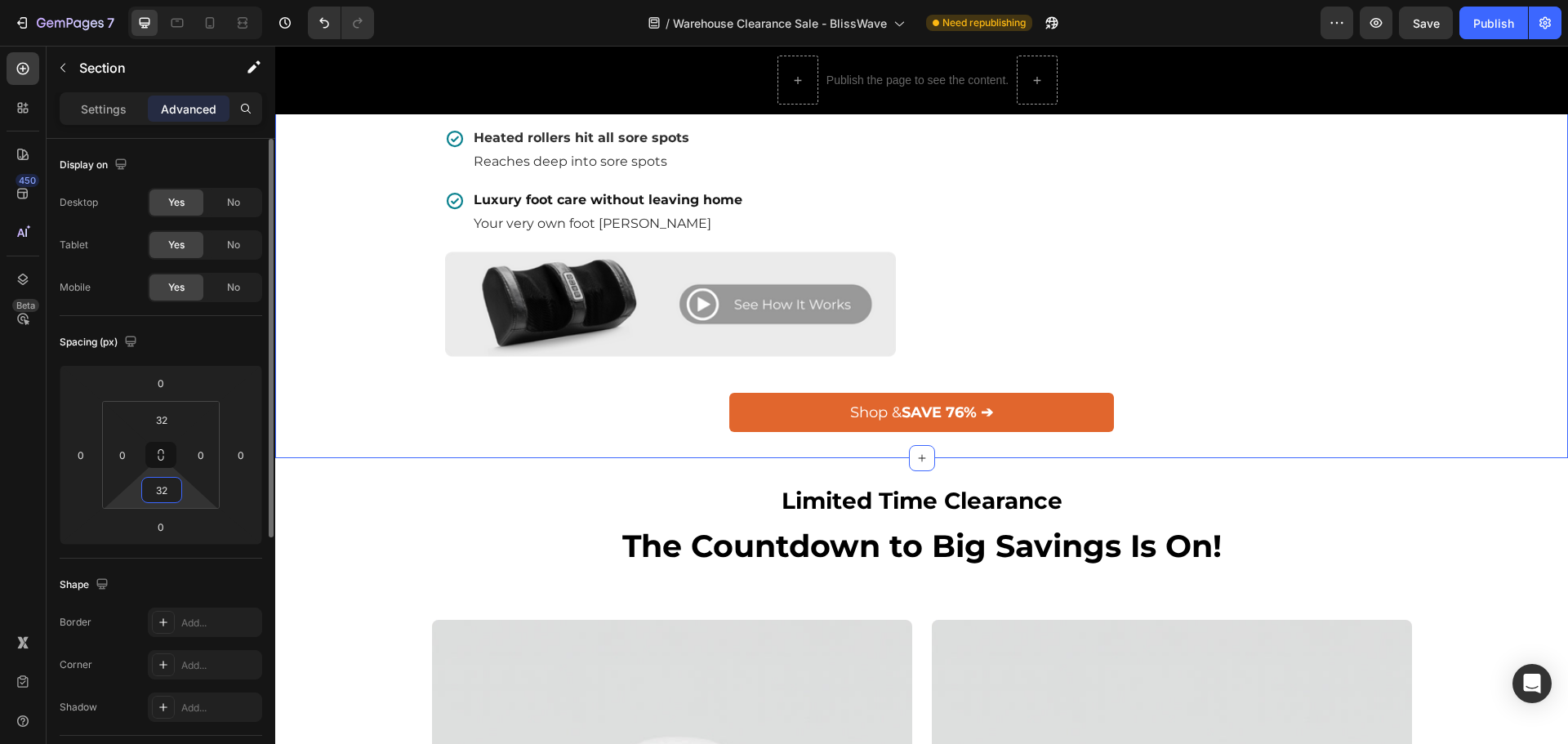
drag, startPoint x: 165, startPoint y: 487, endPoint x: 155, endPoint y: 489, distance: 10.2
click at [155, 489] on input "32" at bounding box center [161, 490] width 32 height 25
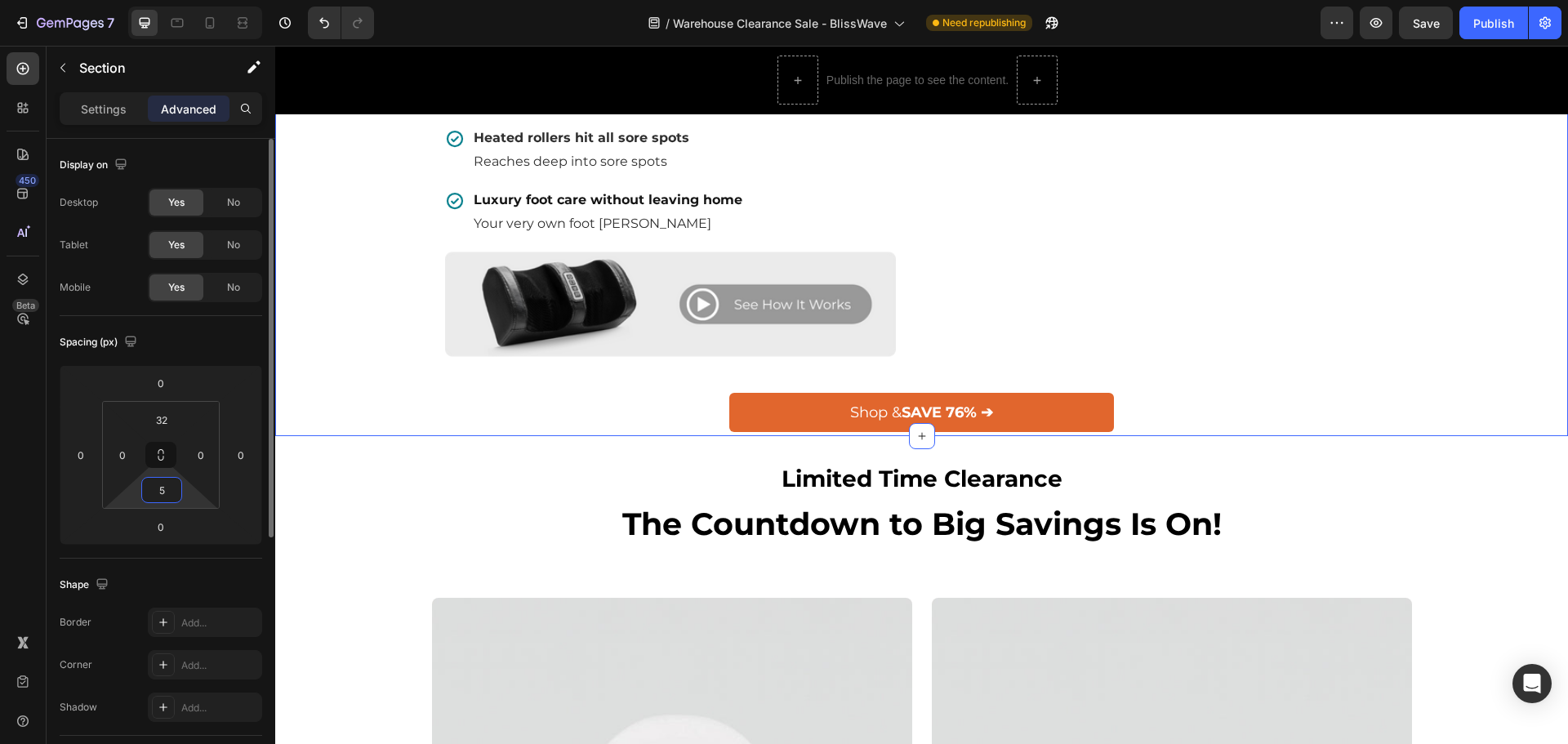
type input "56"
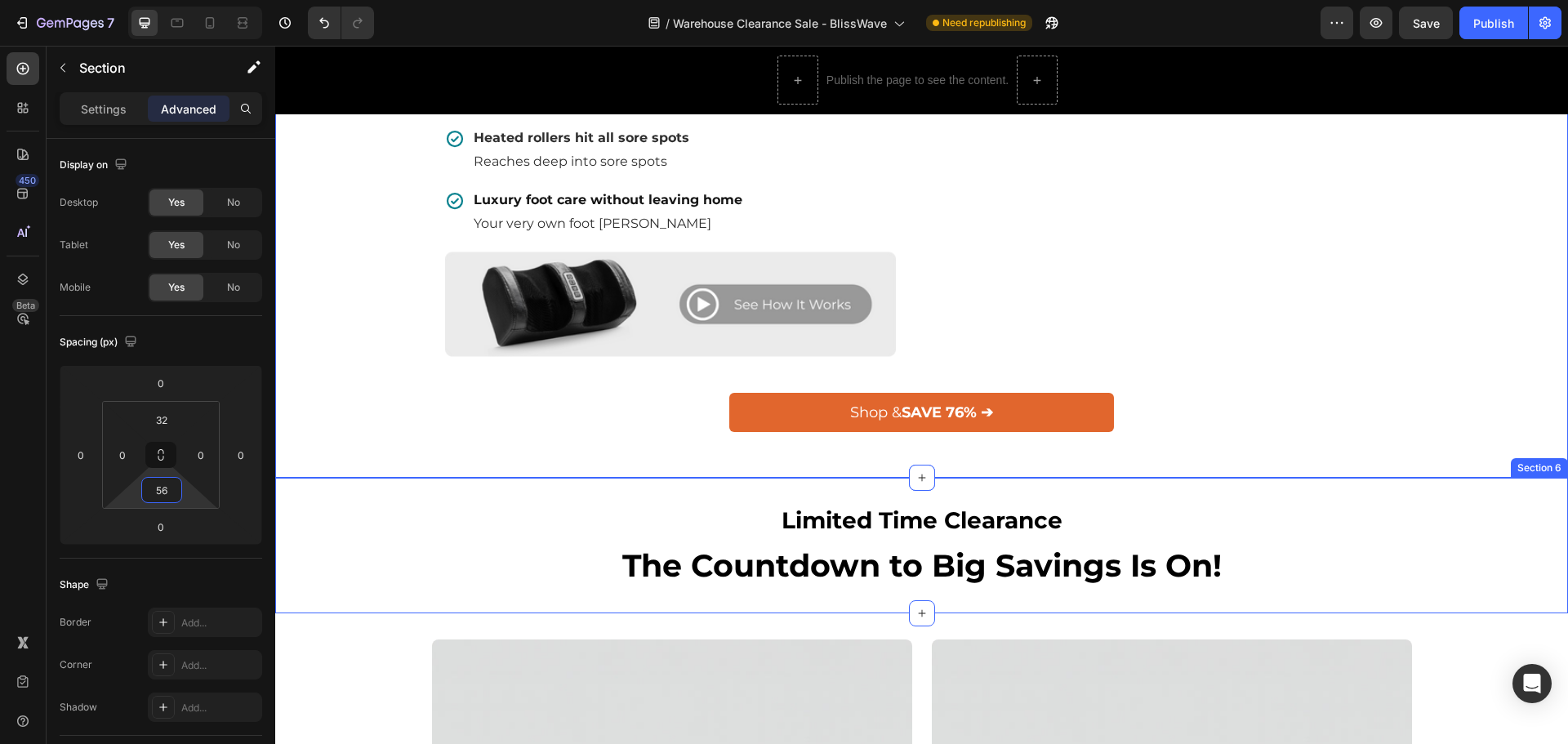
click at [338, 563] on div "Limited Time Clearance Heading The Countdown to Big Savings Is On! Heading Row" at bounding box center [922, 545] width 1268 height 83
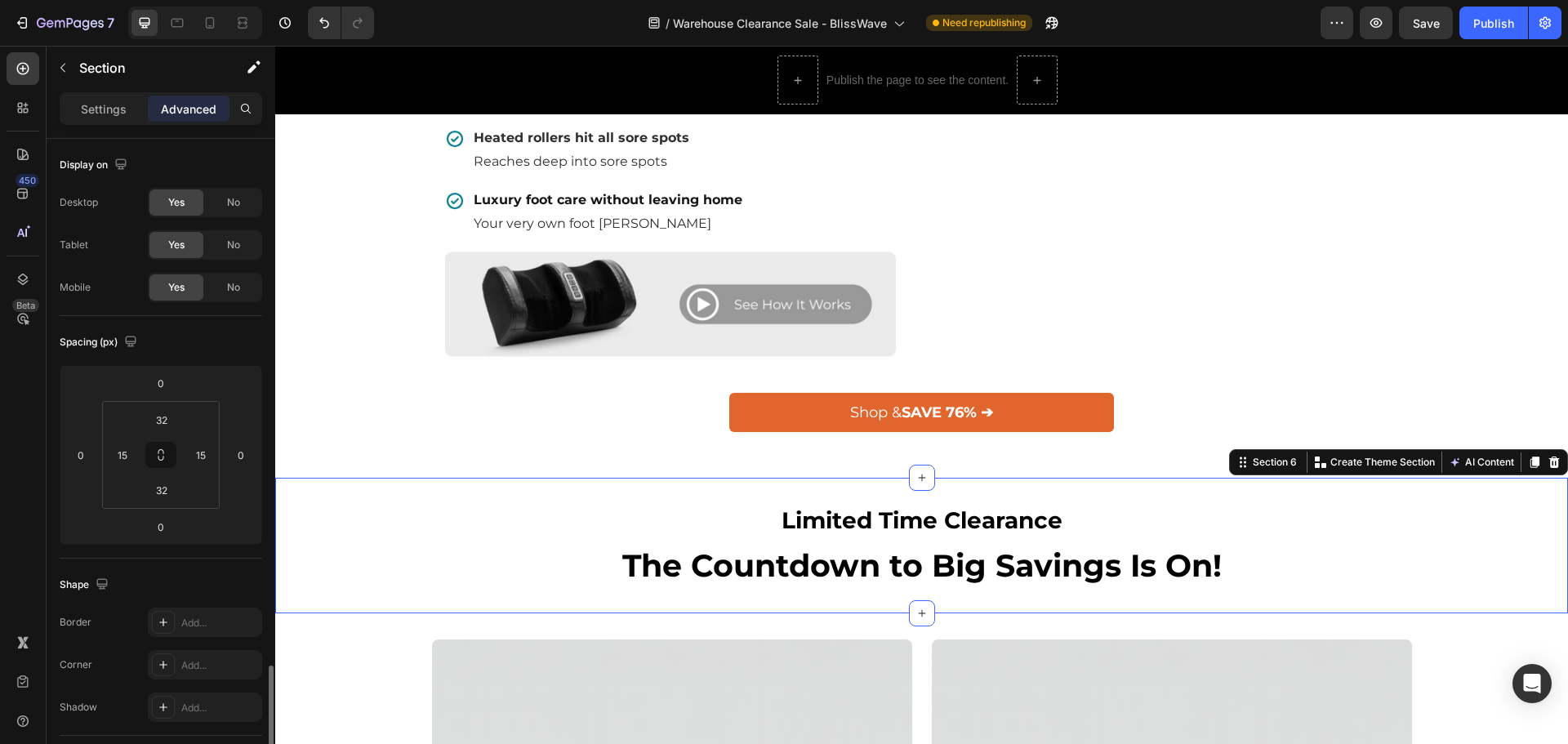
scroll to position [327, 0]
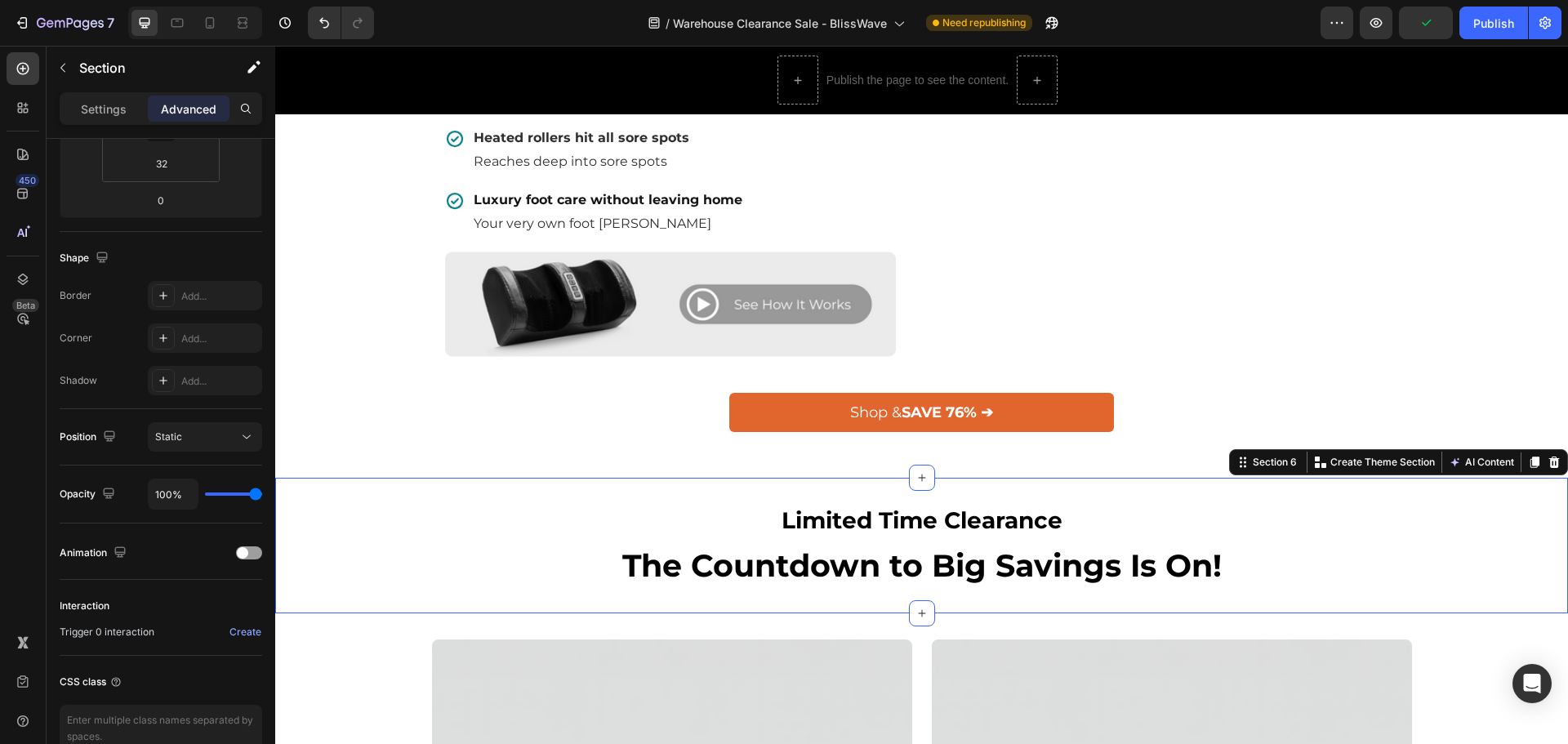
drag, startPoint x: 109, startPoint y: 116, endPoint x: 133, endPoint y: 134, distance: 30.0
click at [109, 115] on p "Settings" at bounding box center [104, 109] width 46 height 17
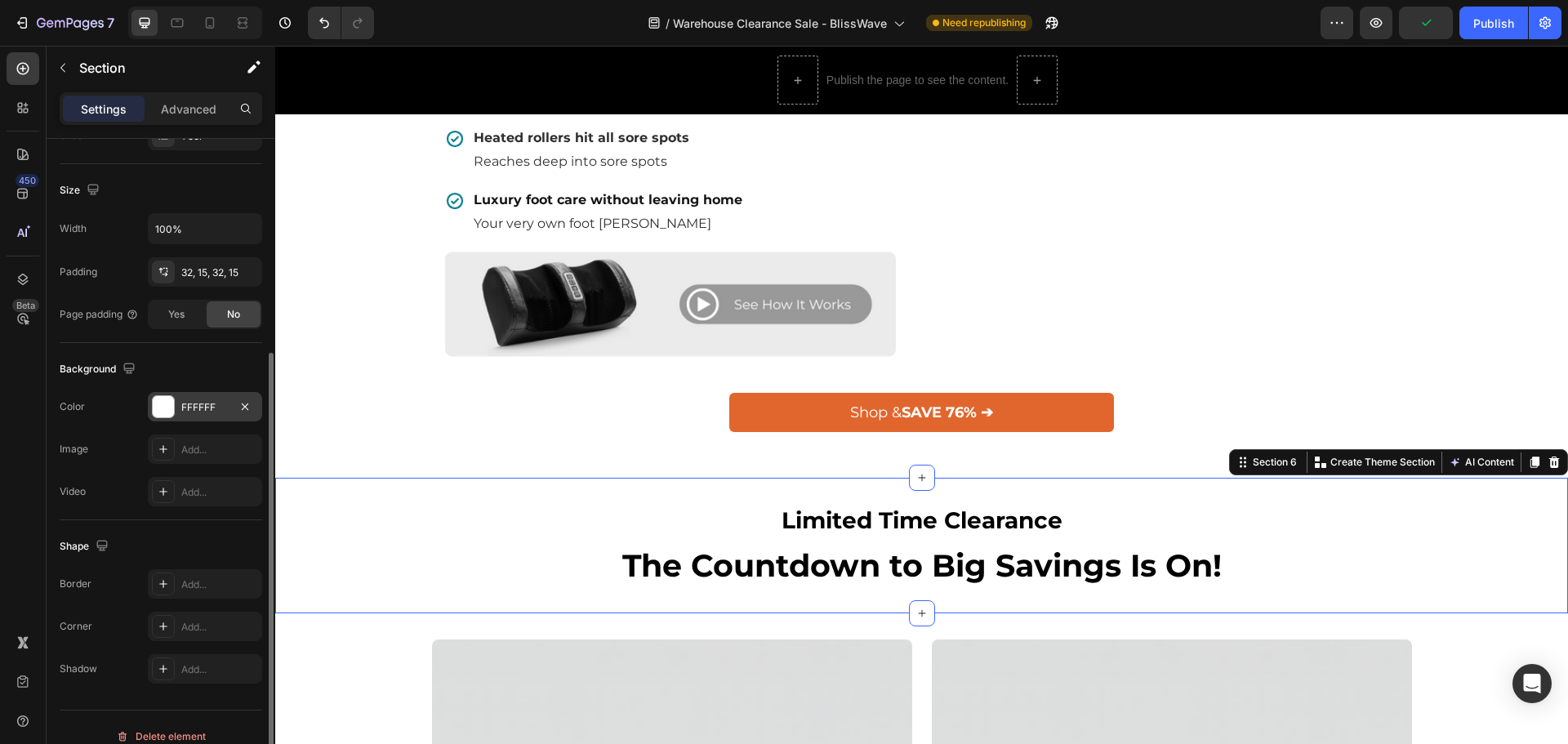
click at [161, 400] on div at bounding box center [163, 407] width 21 height 21
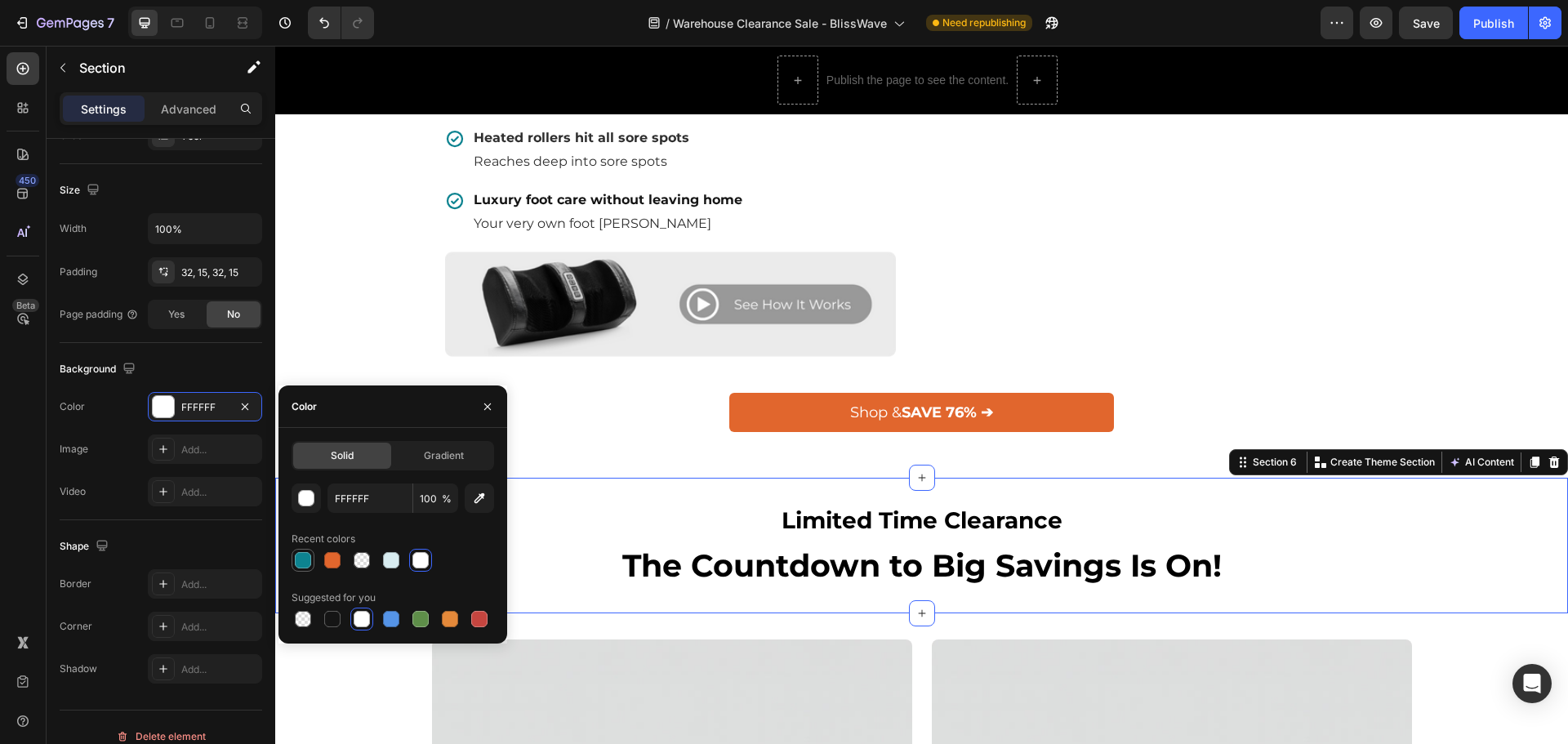
click at [302, 557] on div at bounding box center [303, 560] width 16 height 16
type input "0D8390"
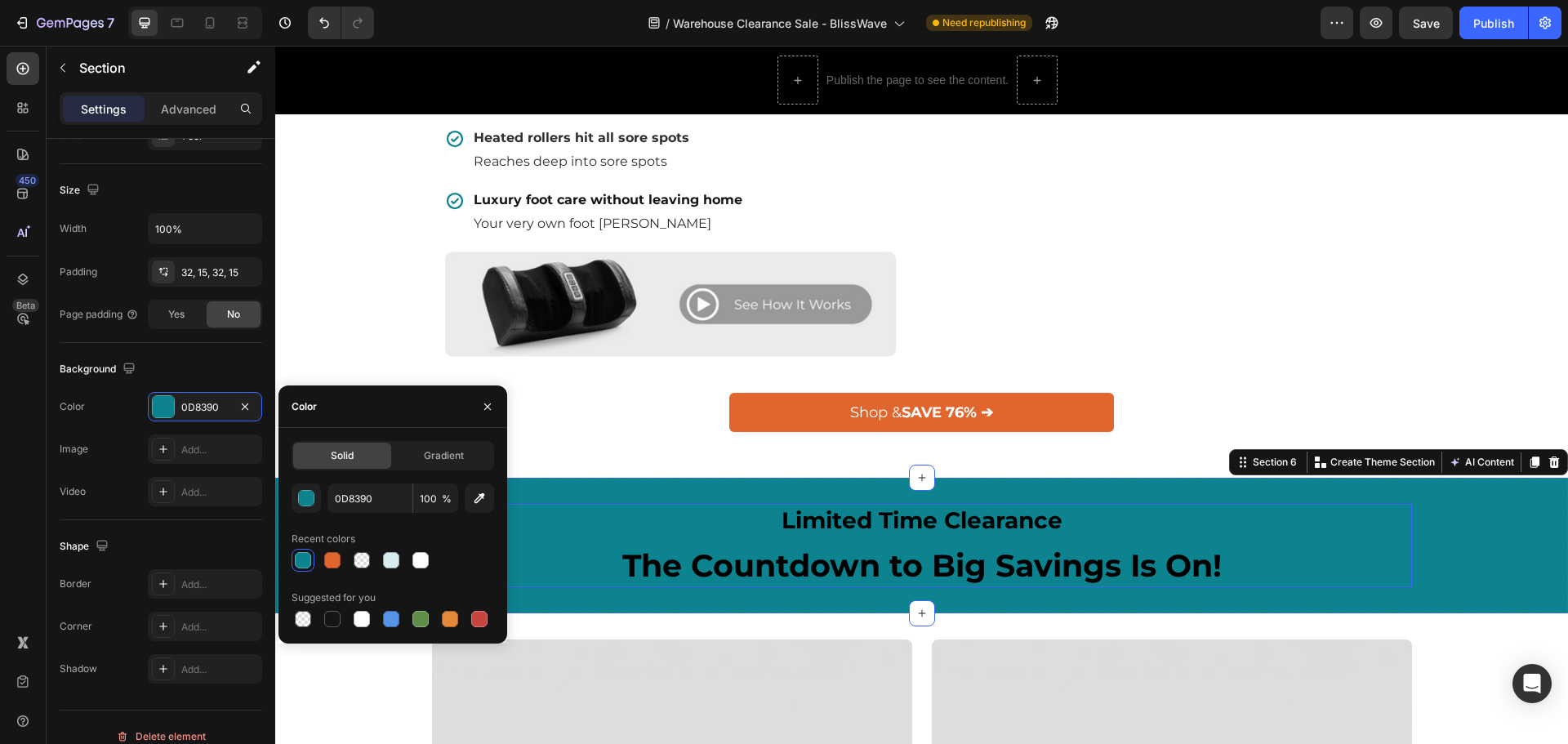
click at [858, 538] on div "Limited Time Clearance Heading The Countdown to Big Savings Is On! Heading" at bounding box center [922, 545] width 980 height 83
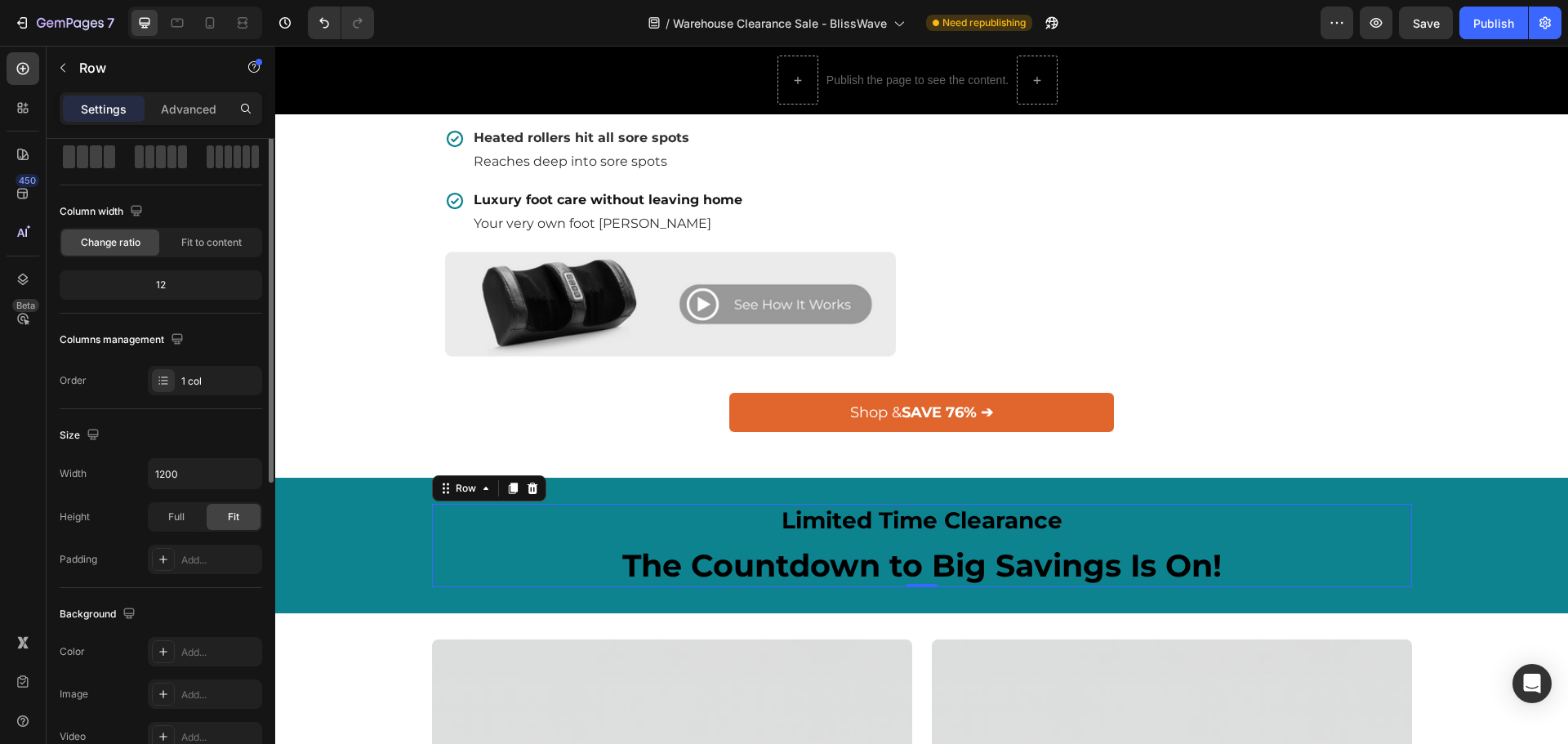
scroll to position [0, 0]
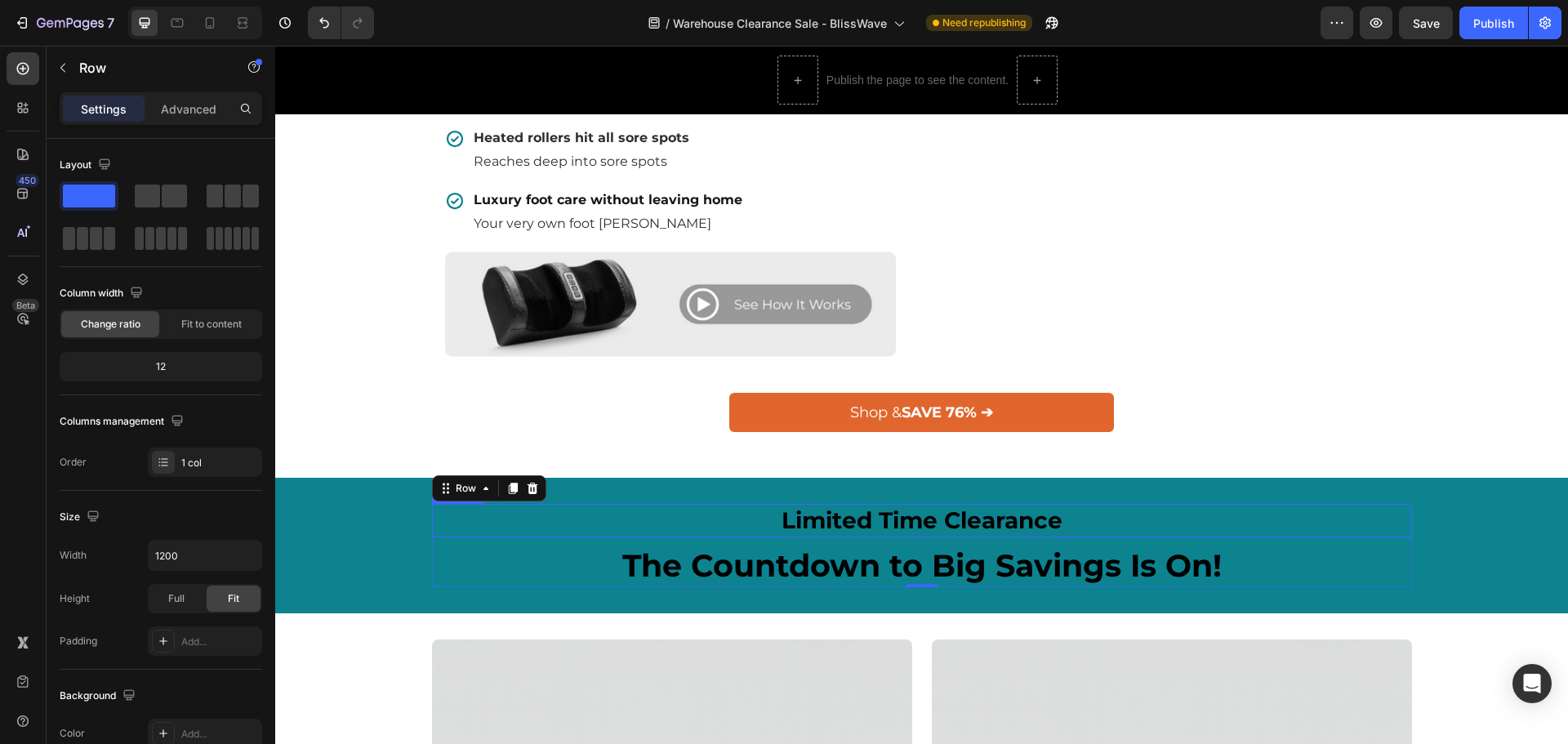
click at [813, 533] on h2 "Limited Time Clearance" at bounding box center [922, 521] width 980 height 32
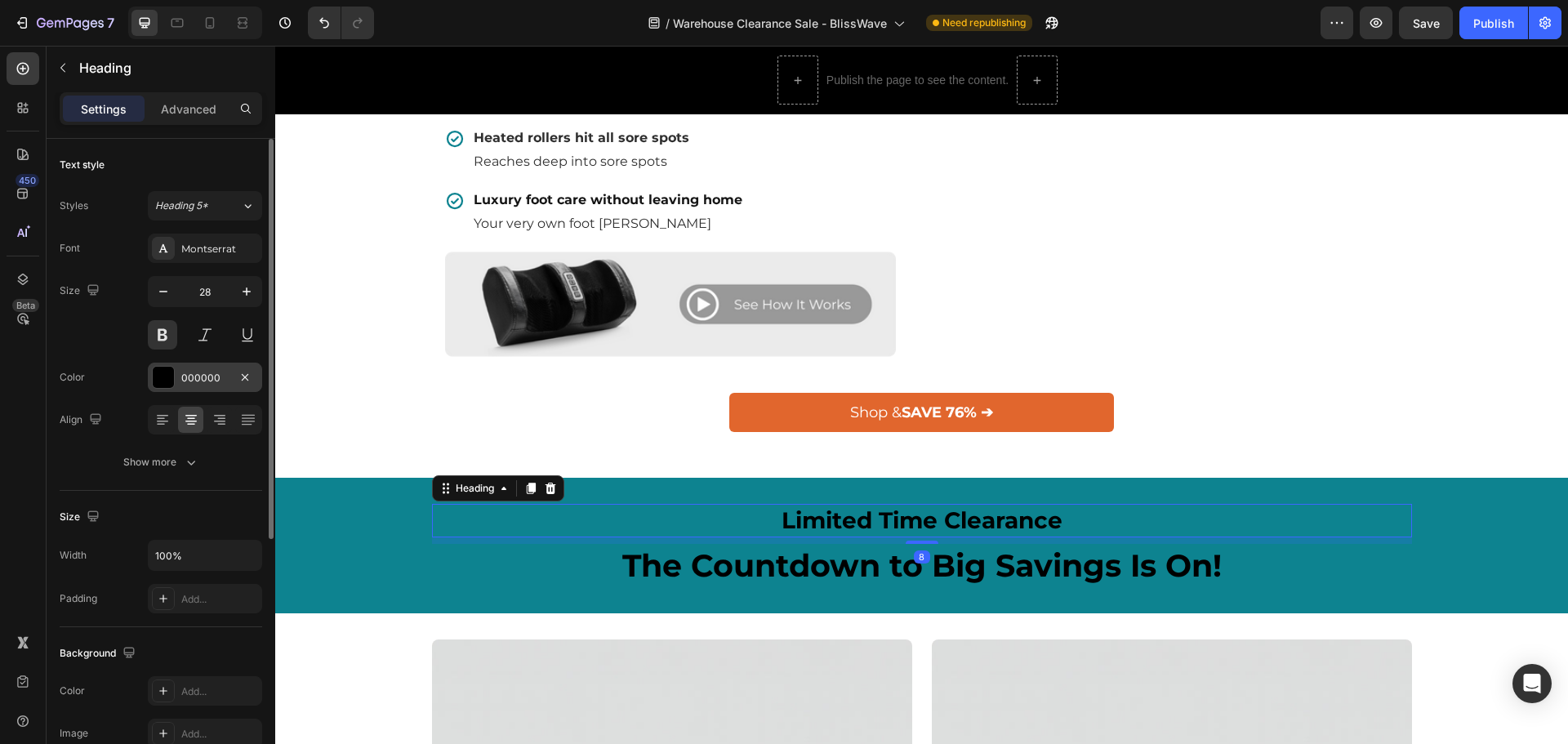
click at [177, 380] on div "000000" at bounding box center [205, 377] width 115 height 30
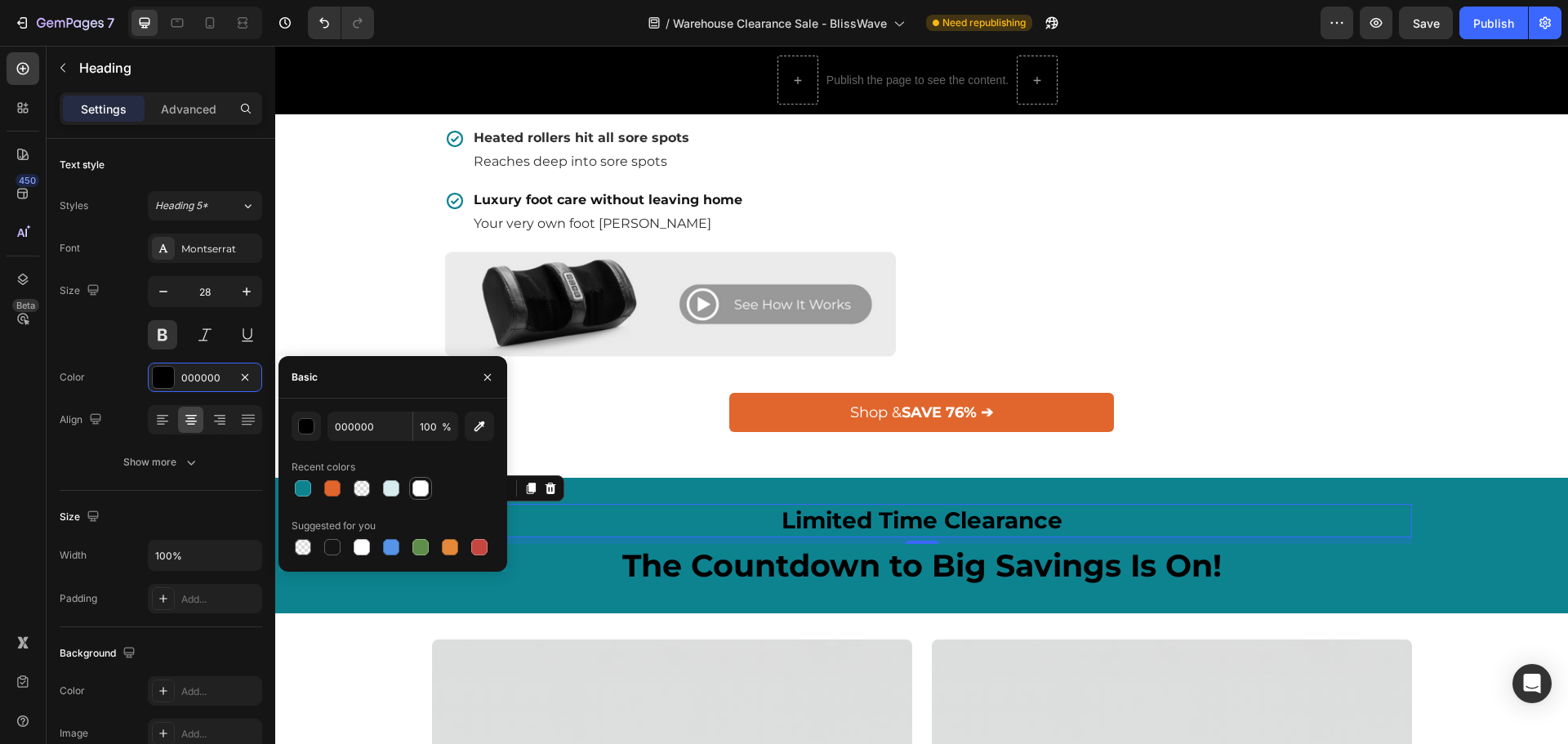
click at [419, 492] on div at bounding box center [420, 488] width 16 height 16
type input "FFFFFF"
click at [714, 565] on h2 "The Countdown to Big Savings Is On!" at bounding box center [922, 565] width 980 height 43
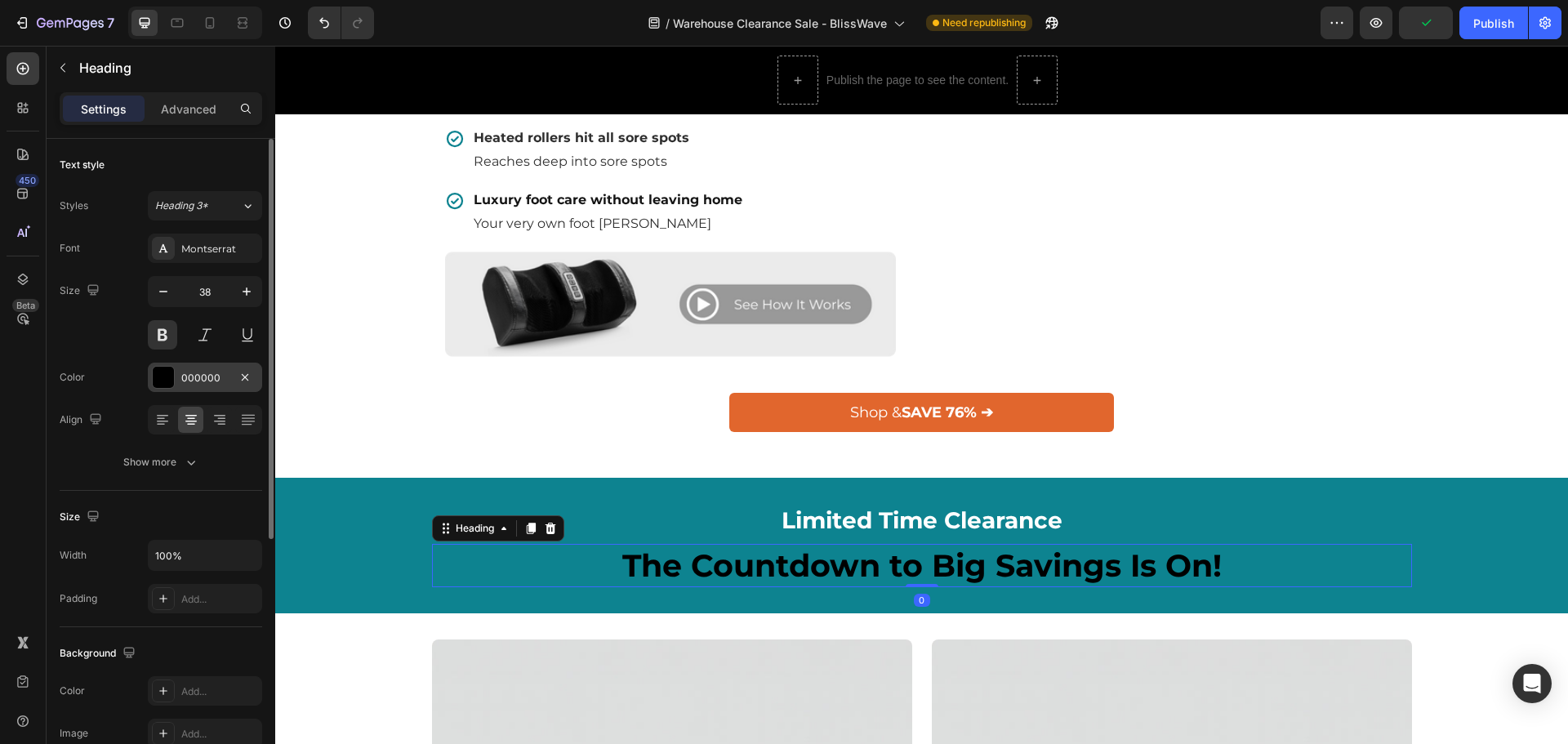
click at [159, 382] on div at bounding box center [163, 377] width 21 height 21
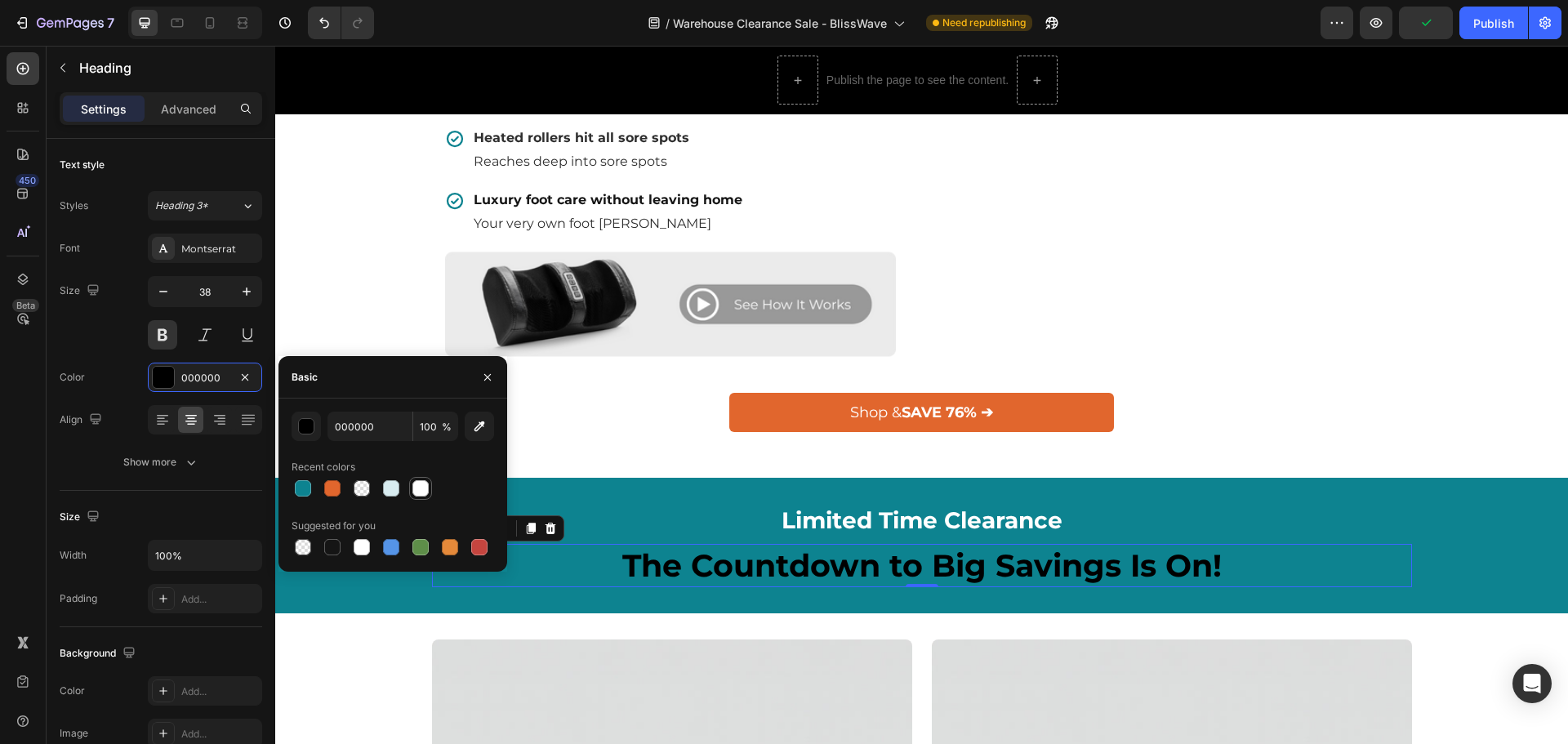
drag, startPoint x: 418, startPoint y: 492, endPoint x: 276, endPoint y: 500, distance: 142.2
click at [418, 492] on div at bounding box center [420, 488] width 16 height 16
type input "FFFFFF"
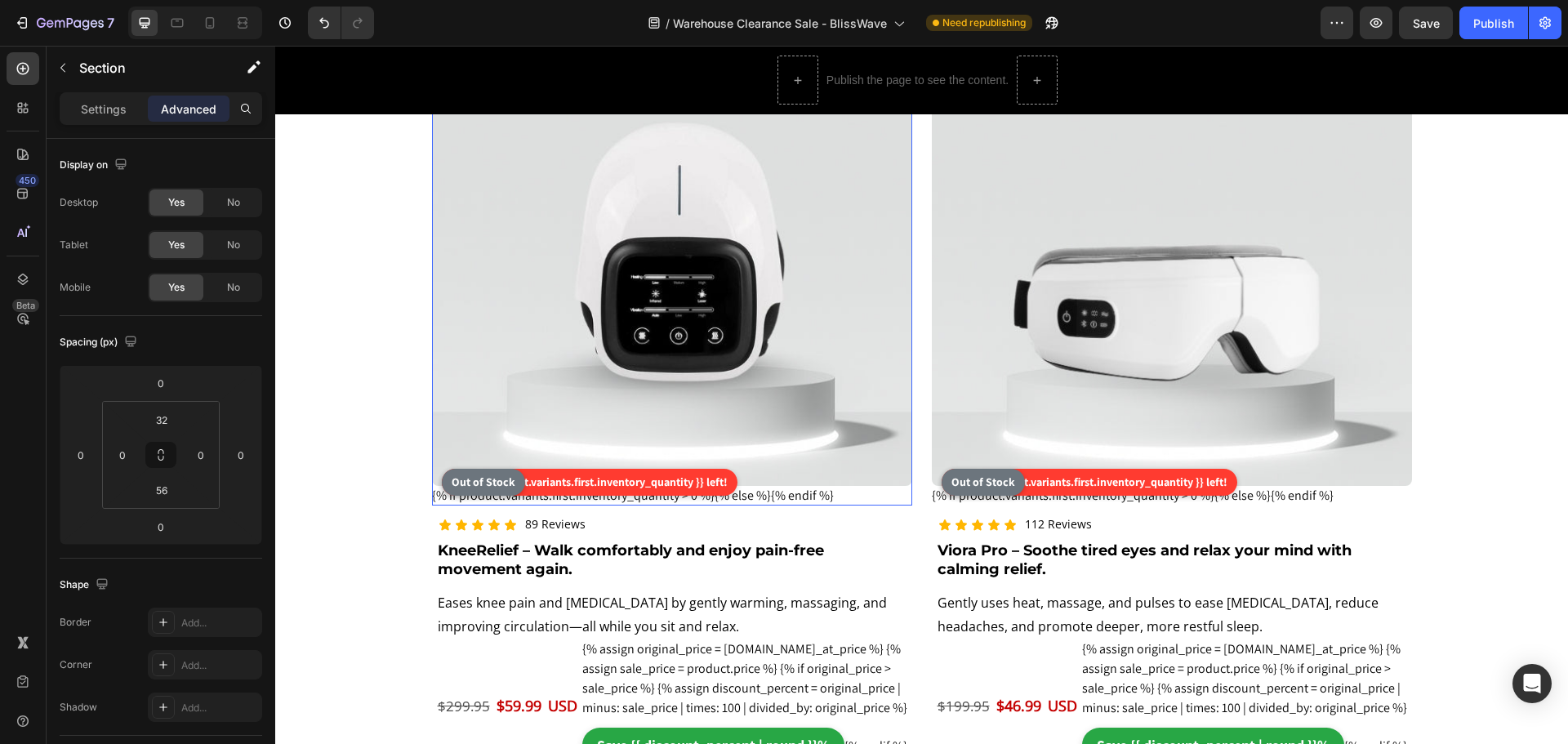
scroll to position [1879, 0]
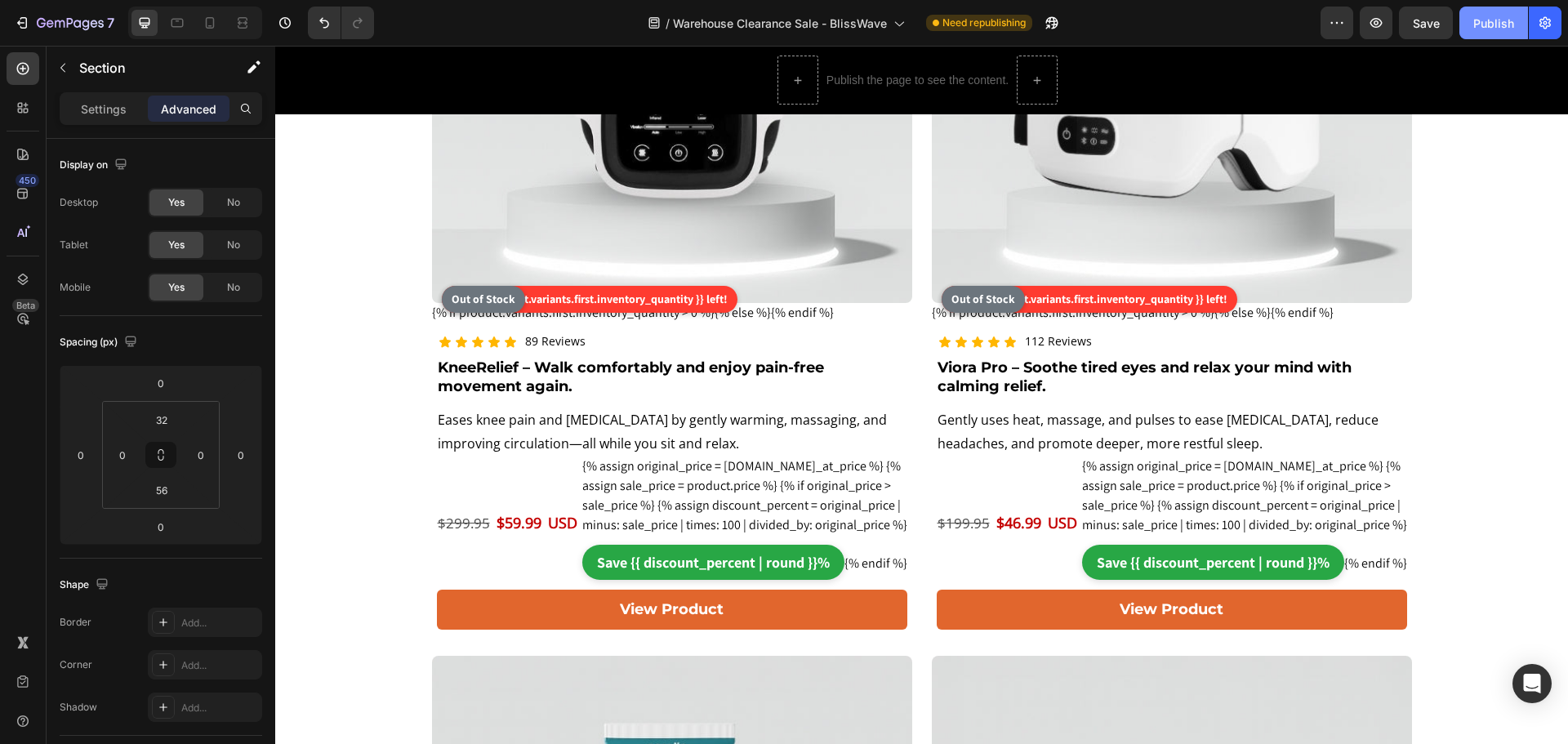
click at [1515, 23] on button "Publish" at bounding box center [1494, 23] width 69 height 32
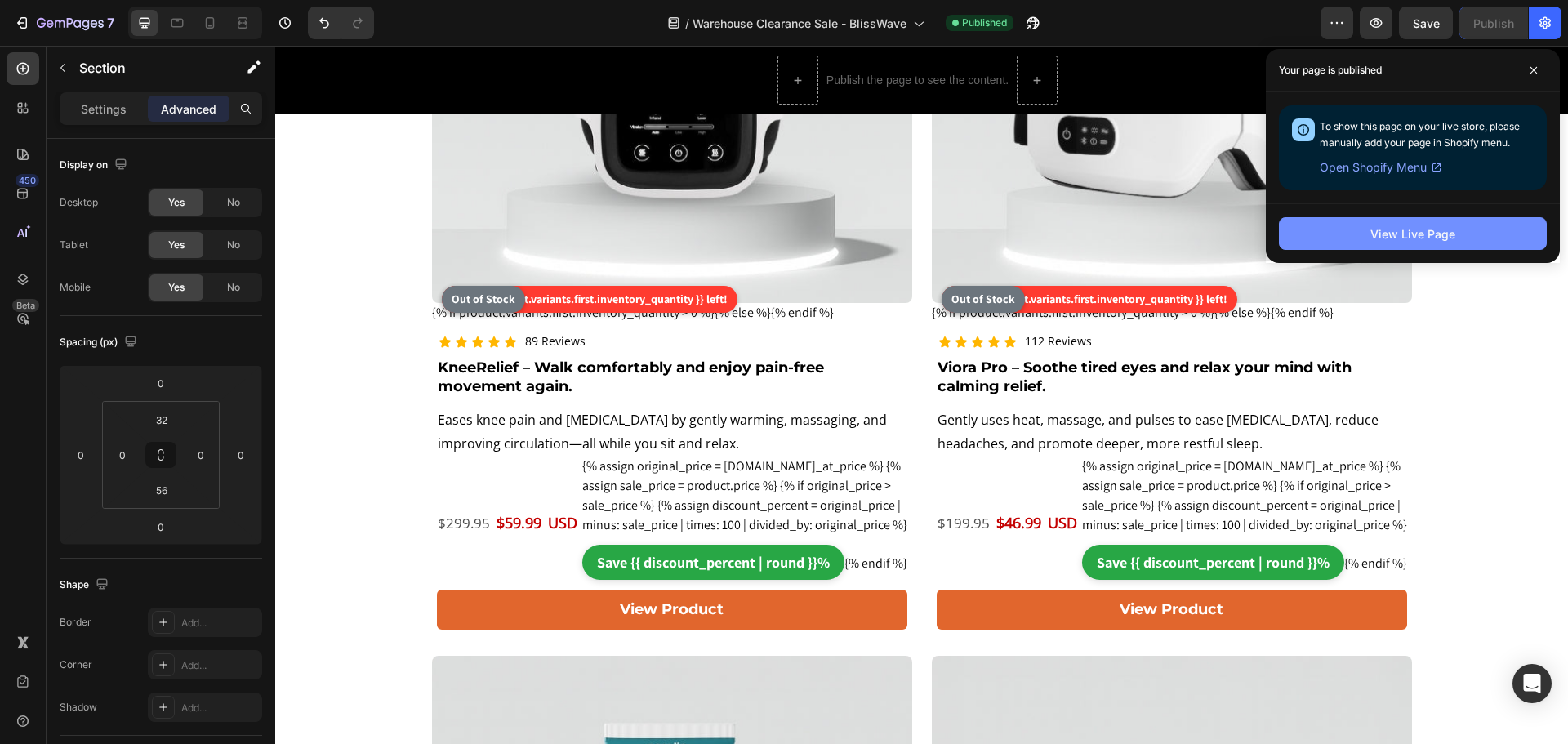
click at [1299, 223] on button "View Live Page" at bounding box center [1412, 233] width 268 height 32
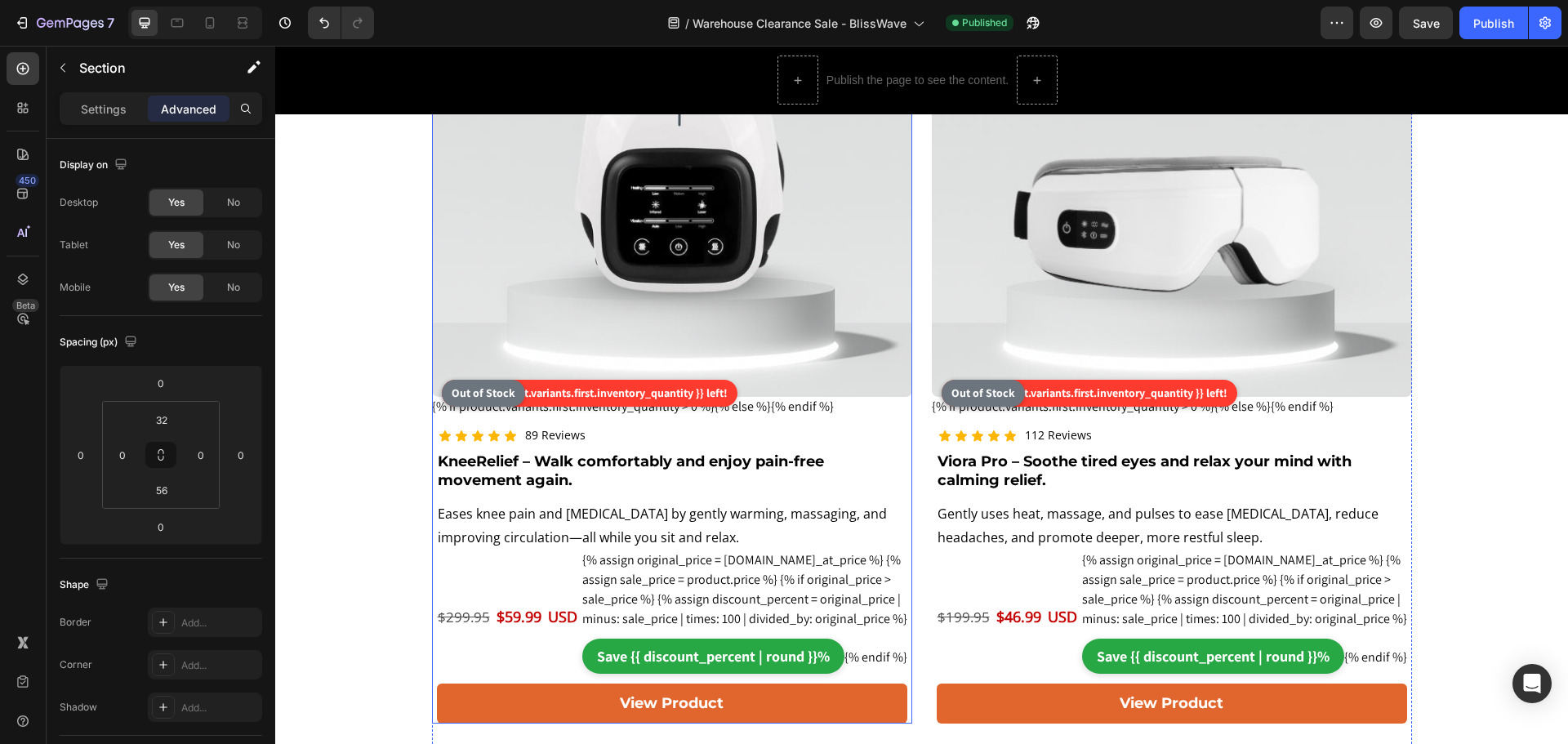
scroll to position [1433, 0]
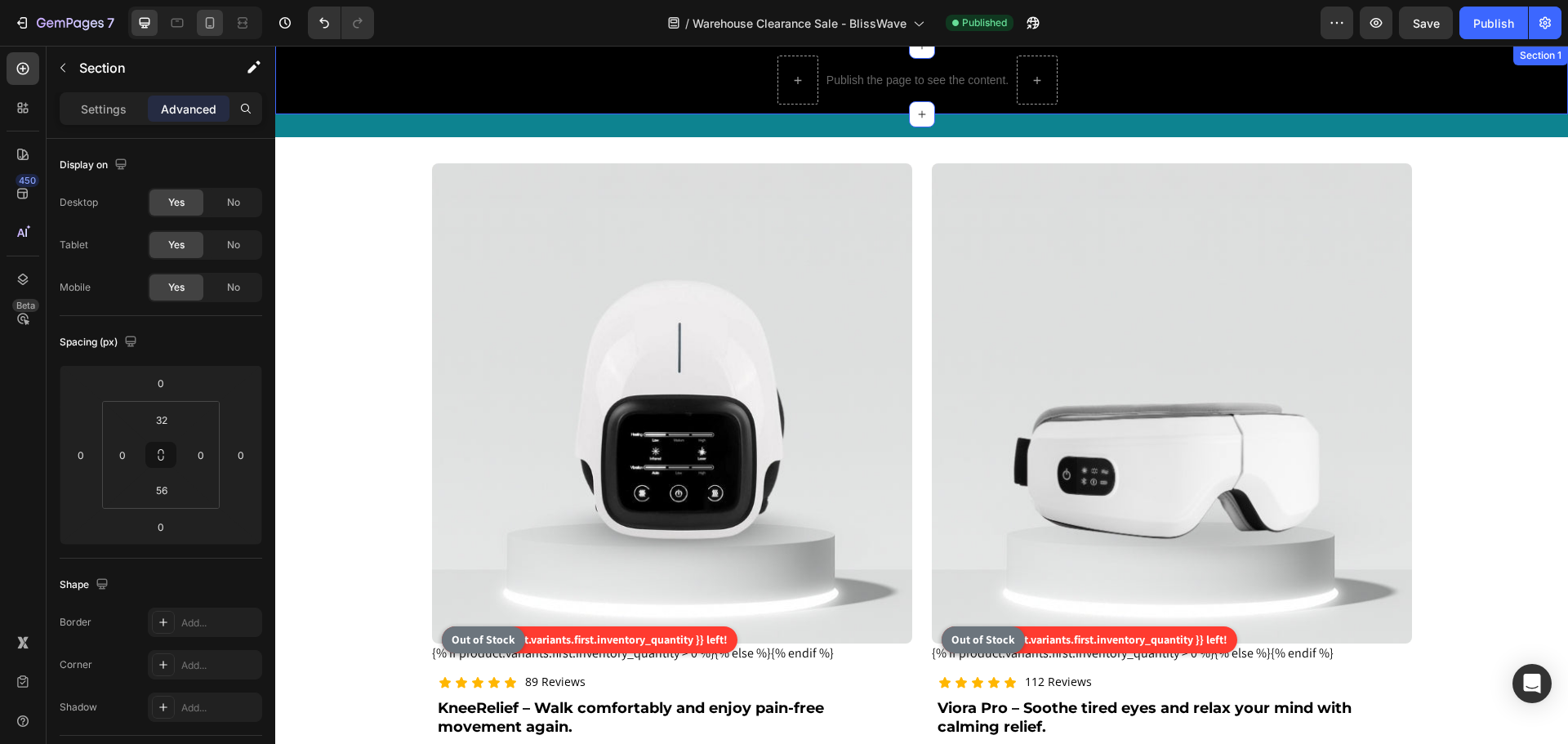
drag, startPoint x: 206, startPoint y: 21, endPoint x: 265, endPoint y: 56, distance: 68.6
click at [206, 21] on icon at bounding box center [210, 23] width 9 height 11
type input "20"
type input "32"
type input "20"
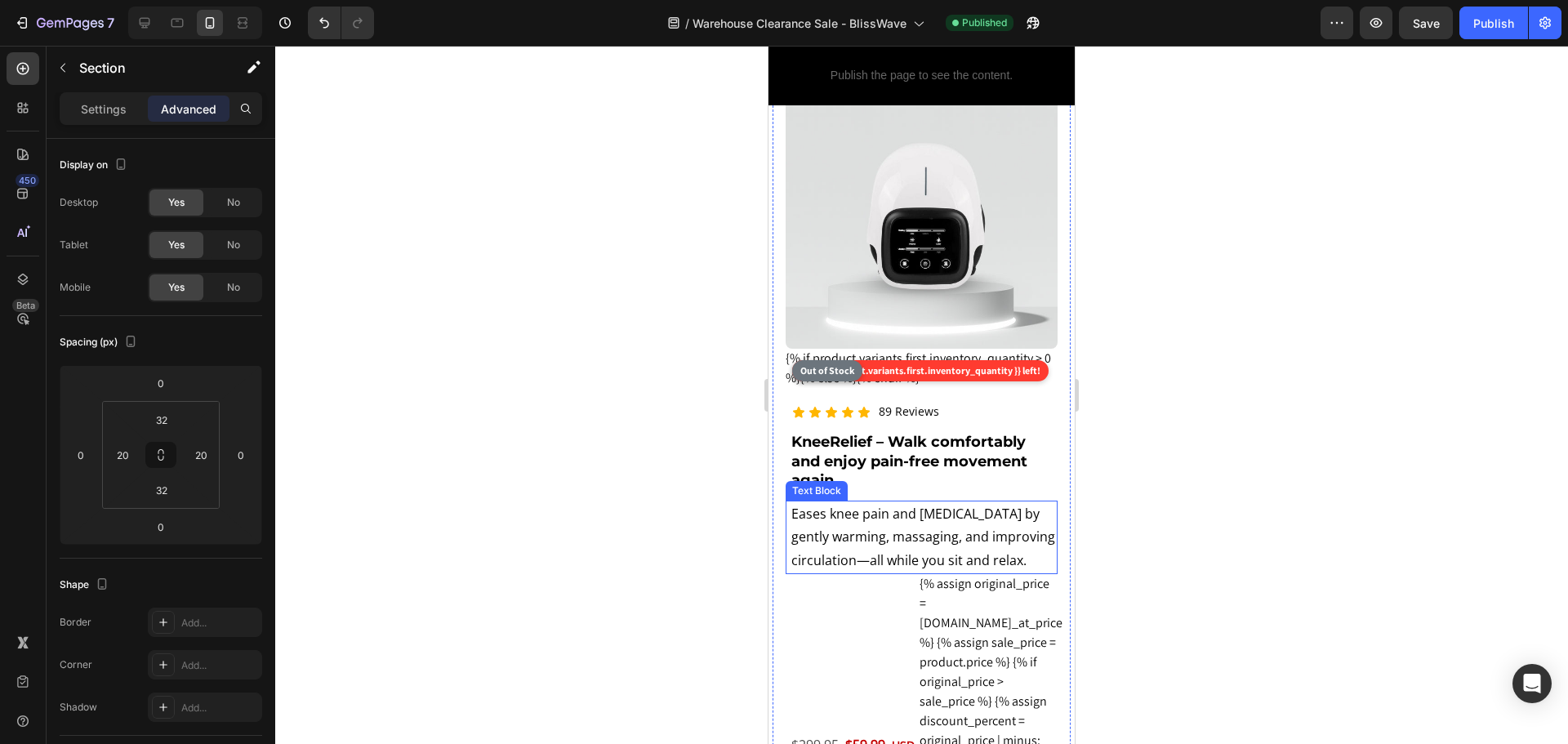
scroll to position [1543, 0]
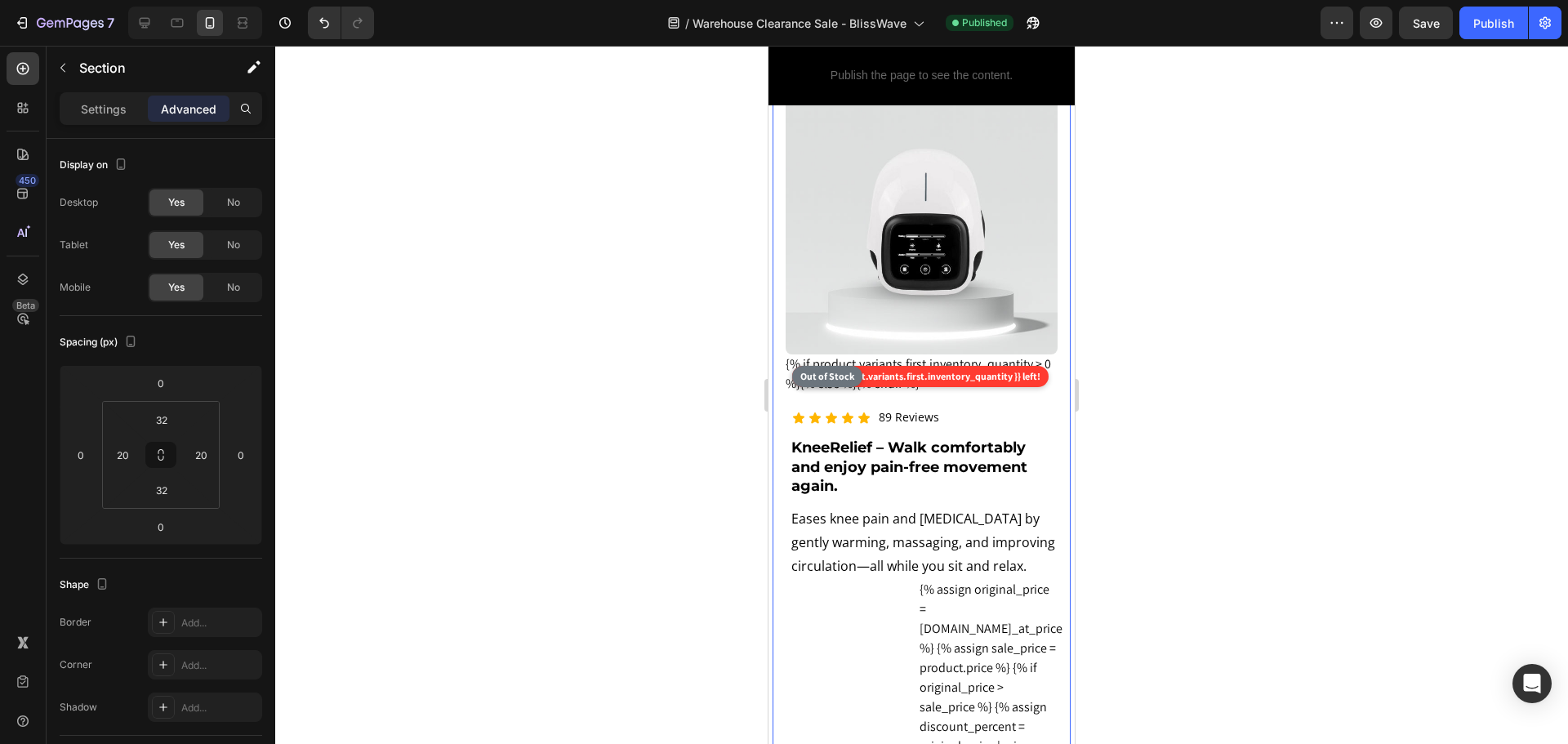
click at [1056, 83] on div "Limited Time Clearance Heading The Countdown to Big Savings Is On! Heading Row …" at bounding box center [922, 28] width 307 height 110
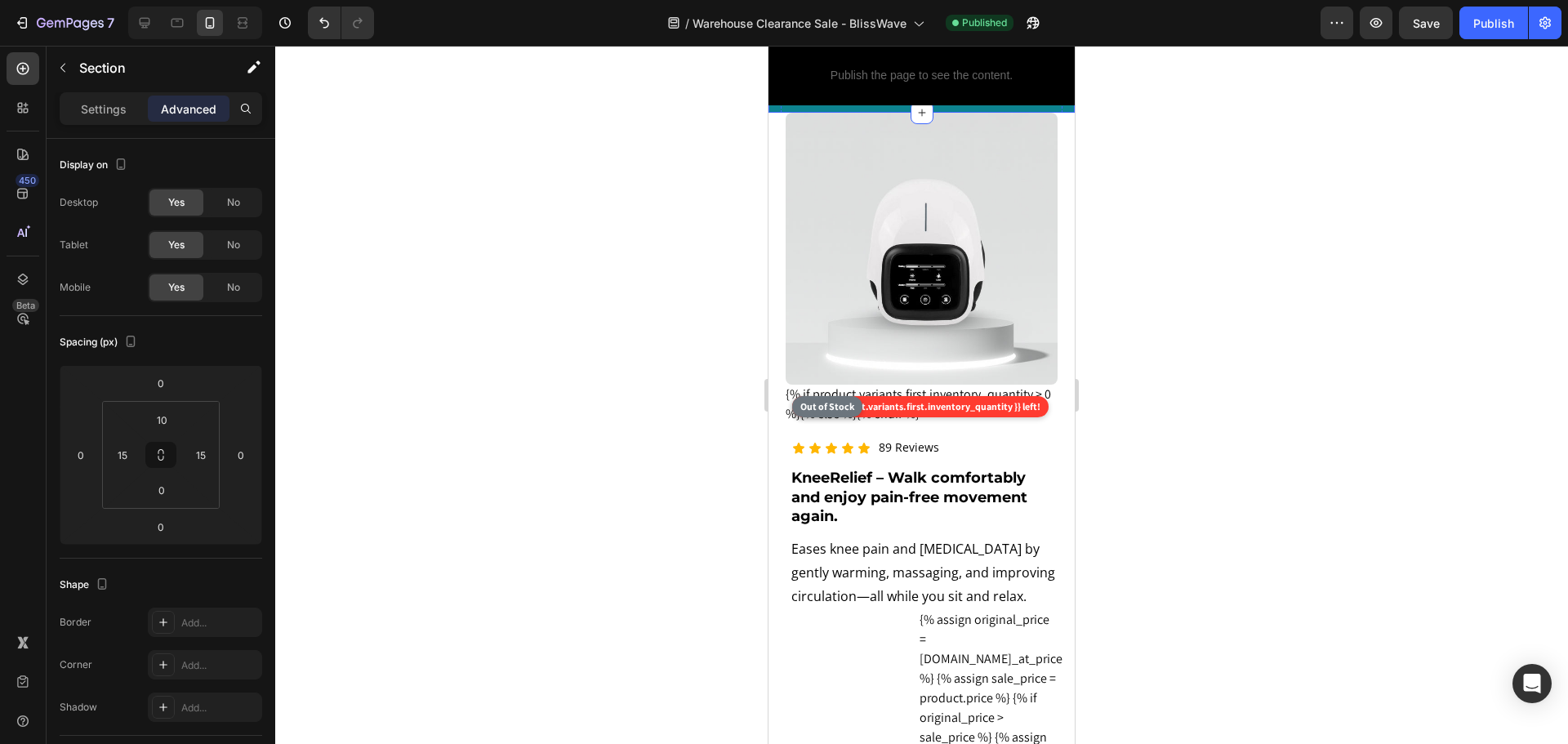
scroll to position [1442, 0]
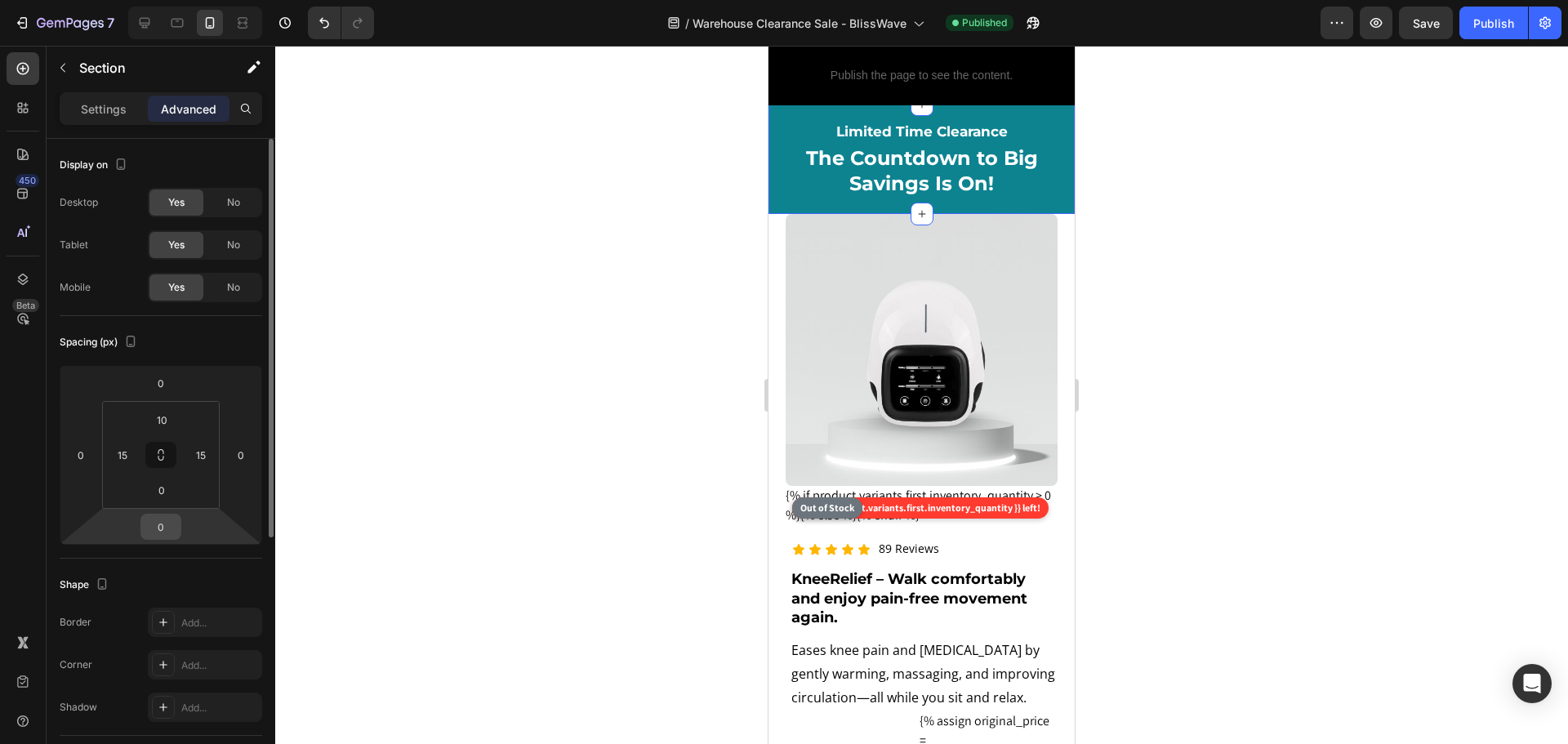
click at [171, 527] on input "0" at bounding box center [160, 527] width 32 height 25
type input "24"
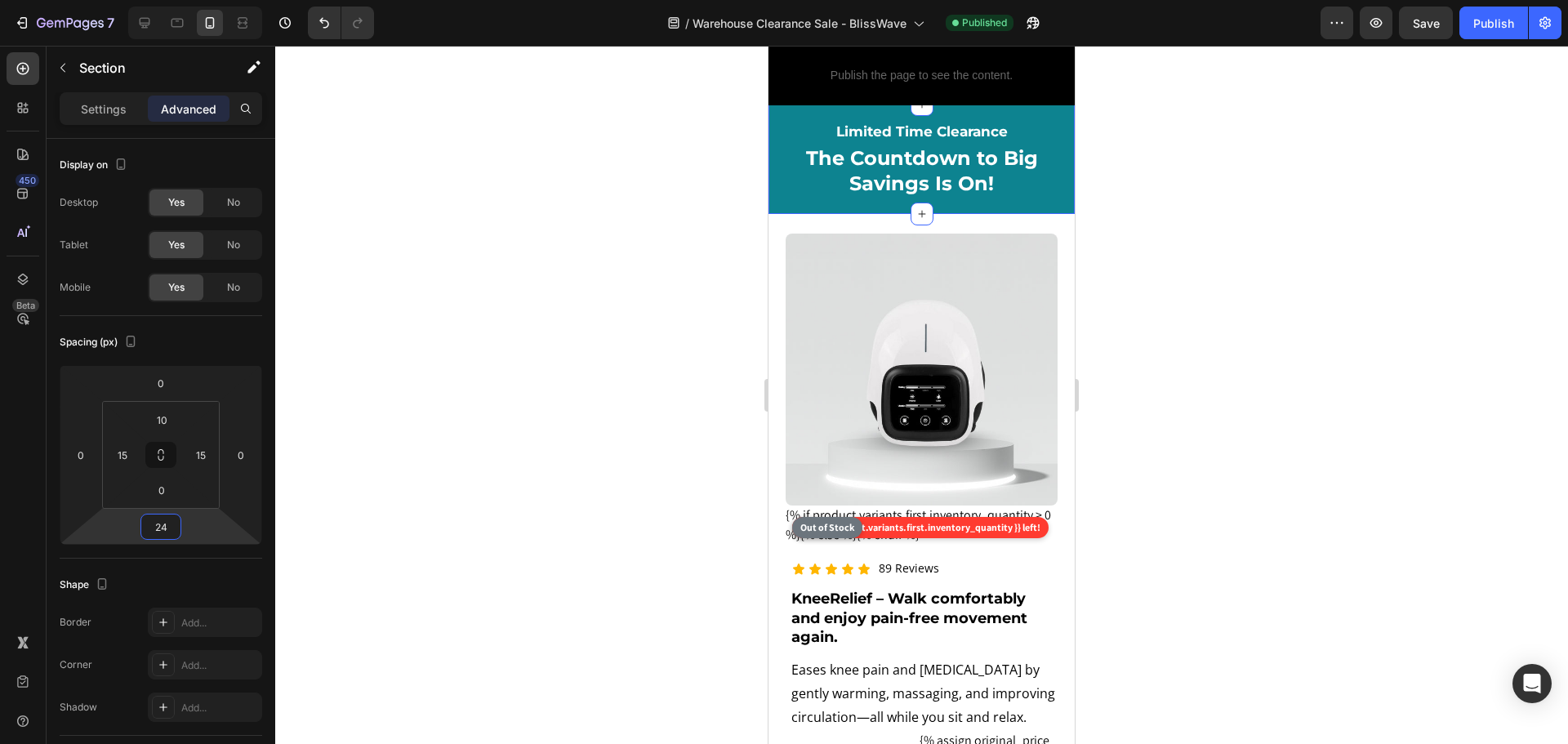
click at [1327, 358] on div at bounding box center [922, 394] width 1293 height 698
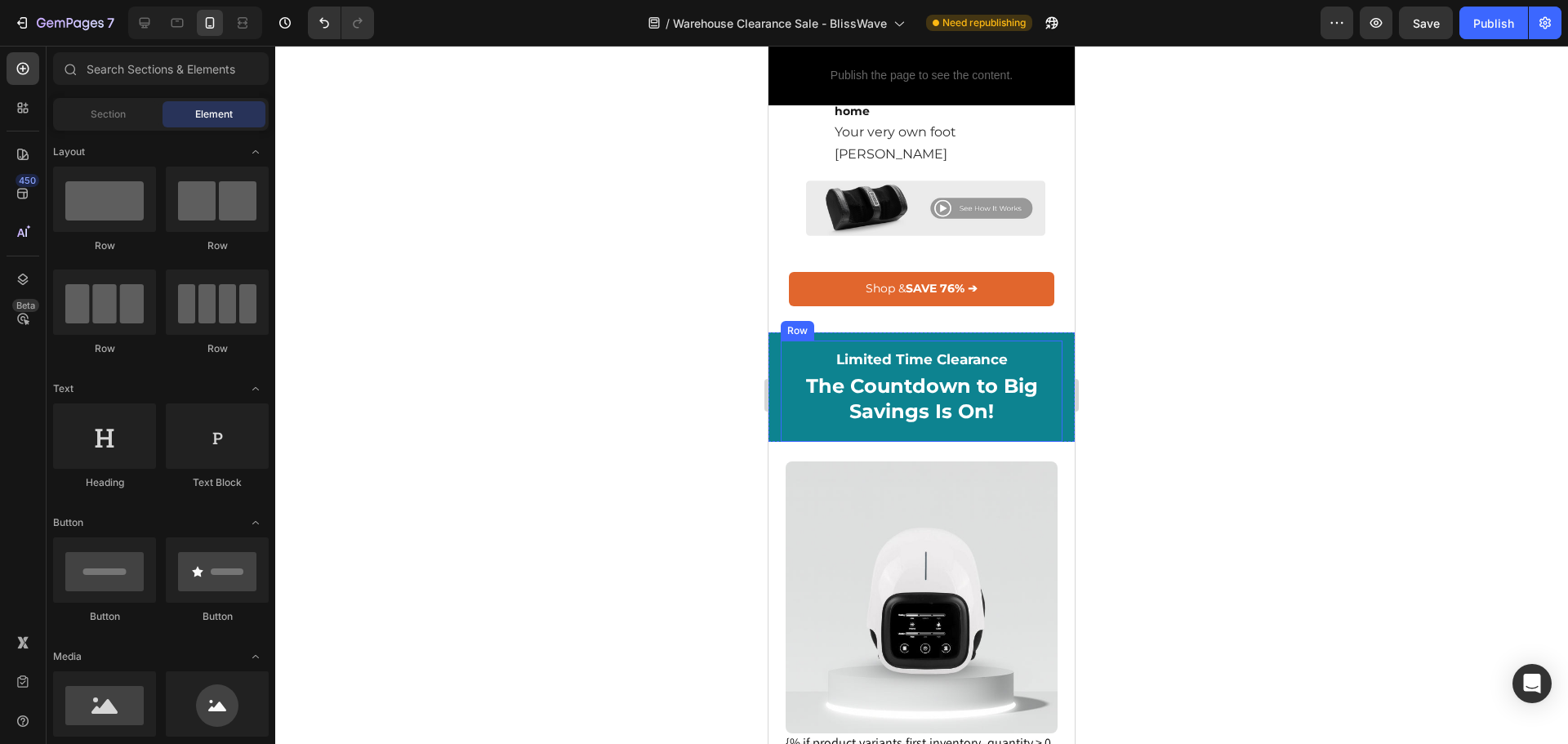
scroll to position [1033, 0]
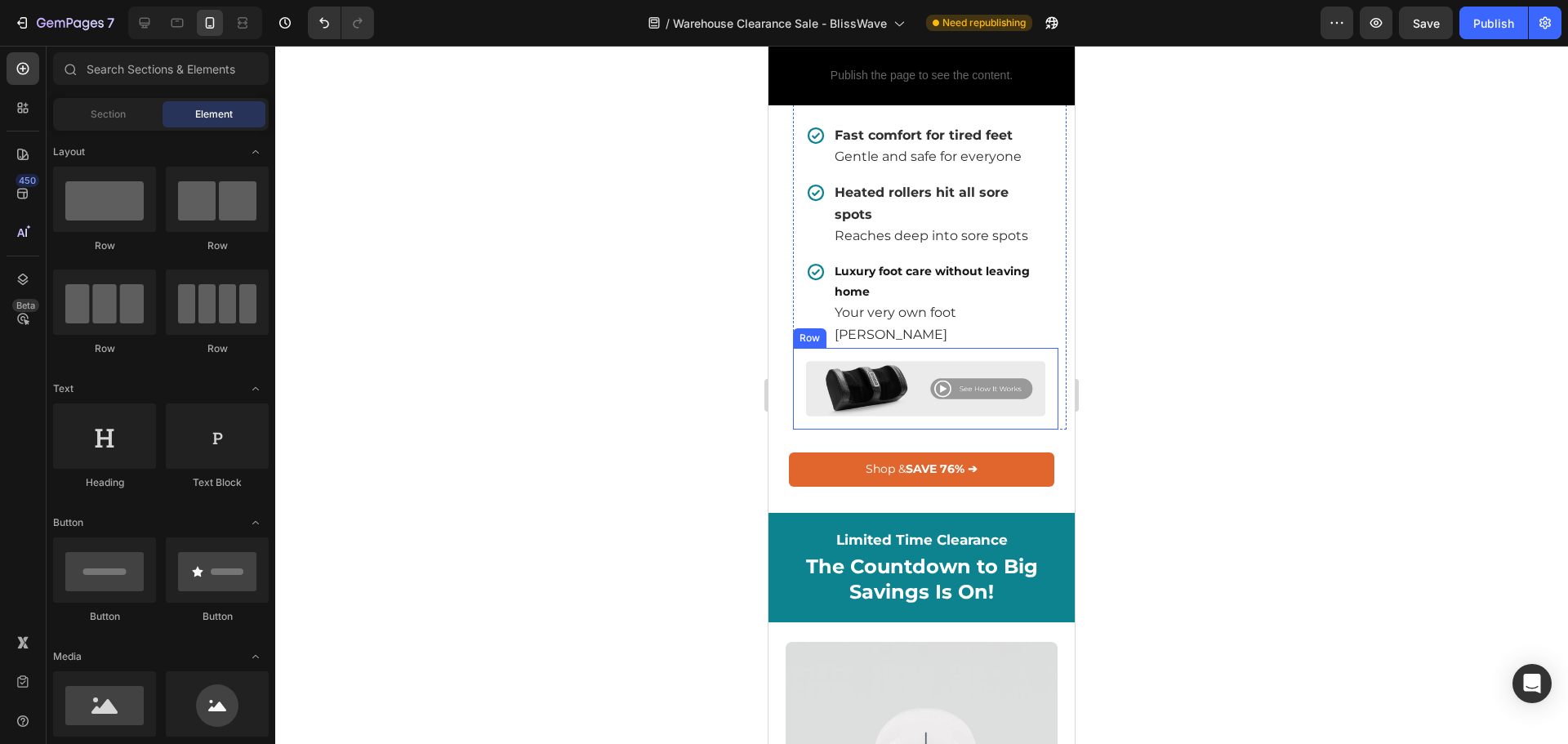
click at [964, 431] on div "Image Row" at bounding box center [925, 389] width 265 height 82
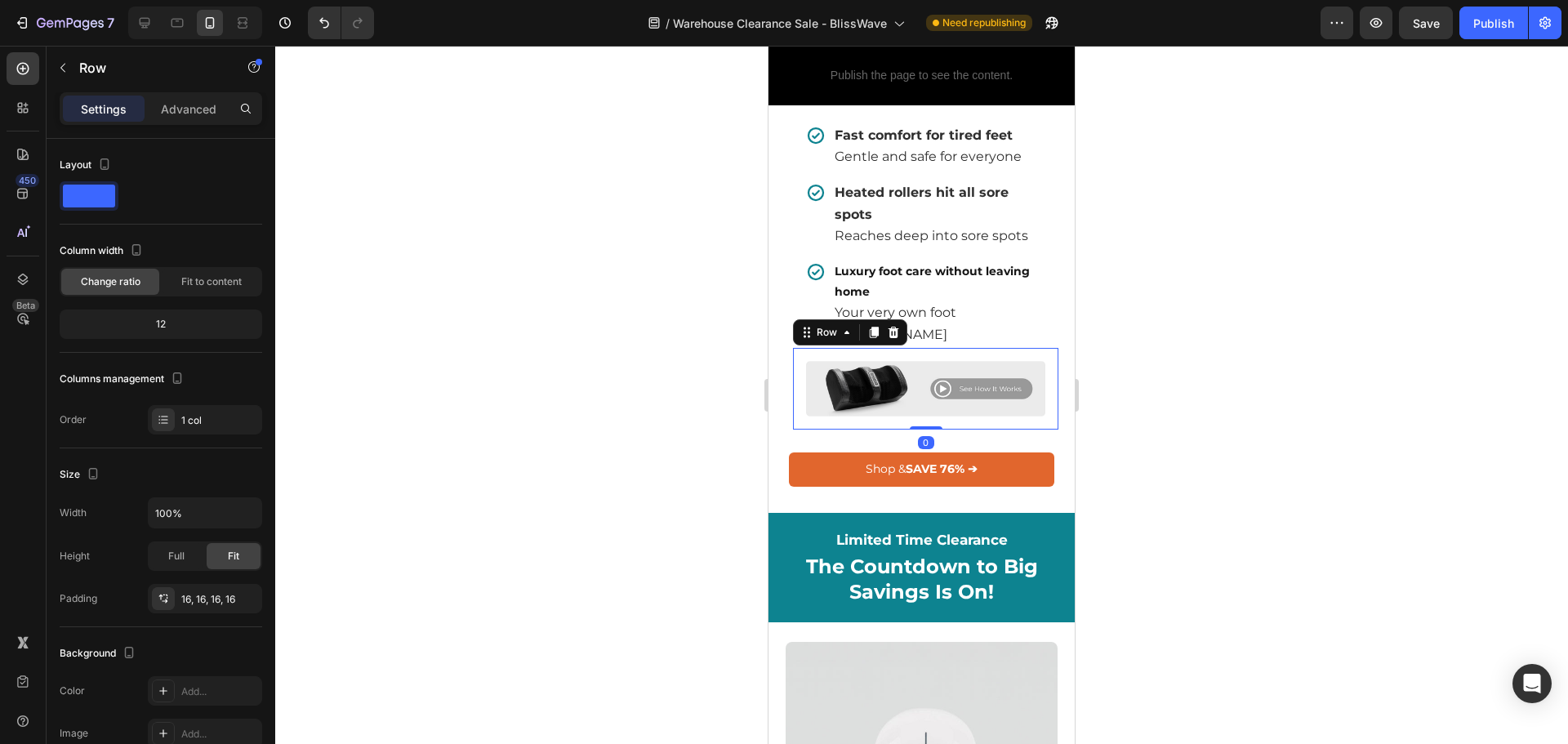
drag, startPoint x: 922, startPoint y: 451, endPoint x: 917, endPoint y: 443, distance: 9.4
click at [917, 431] on div "Image Row 0" at bounding box center [925, 389] width 265 height 82
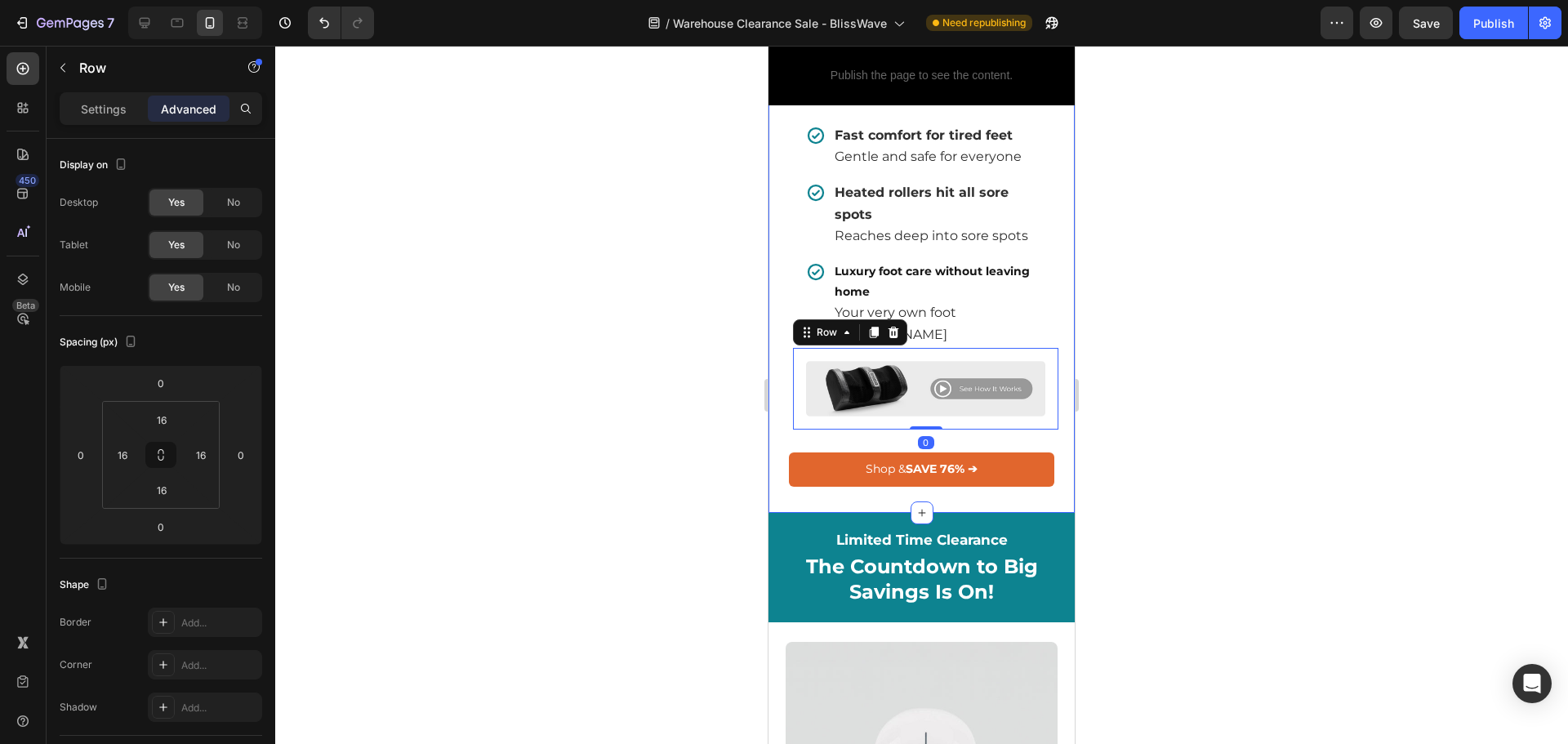
click at [972, 431] on div "Image Row" at bounding box center [925, 389] width 265 height 82
click at [144, 25] on icon at bounding box center [144, 23] width 11 height 11
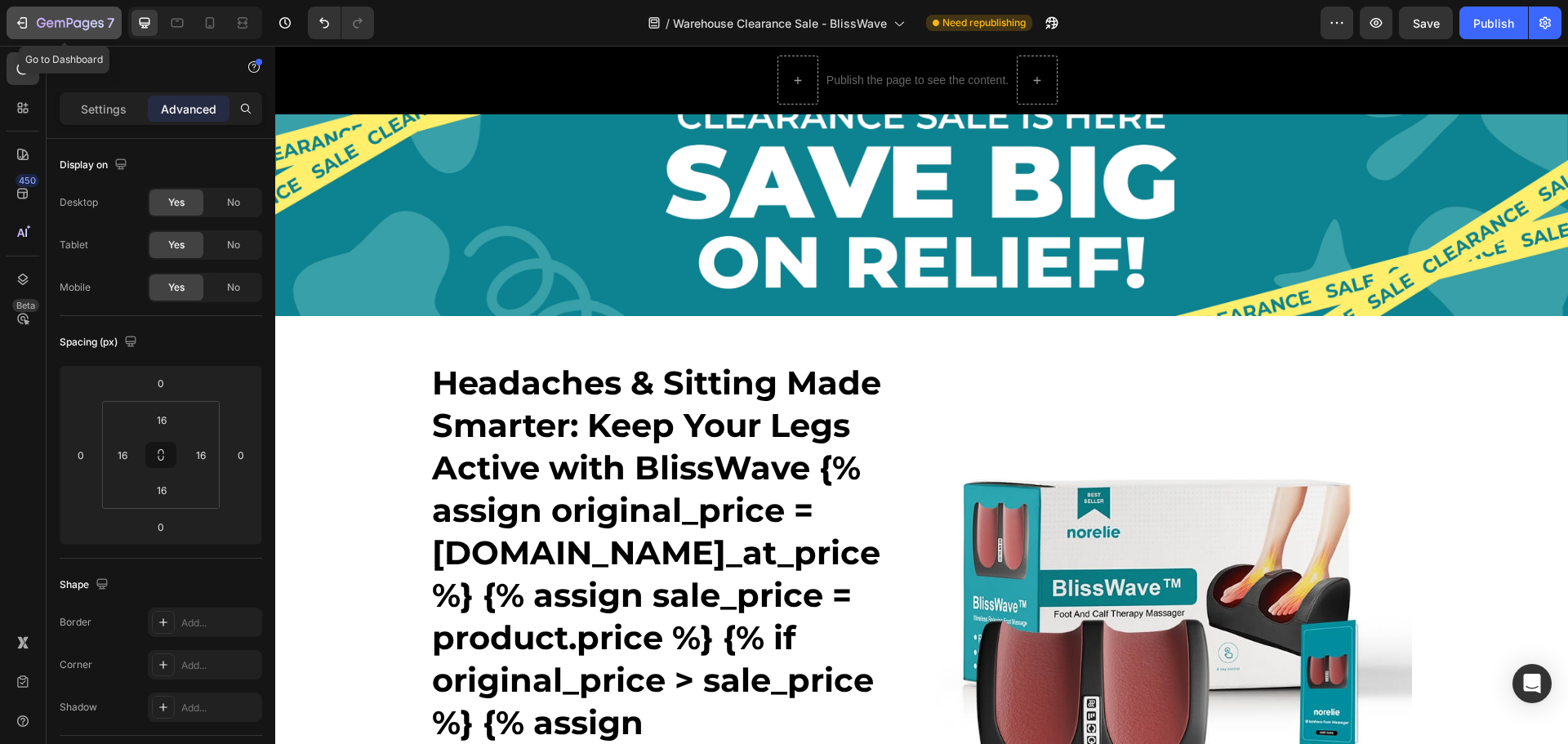
click at [48, 14] on div "7" at bounding box center [74, 23] width 77 height 20
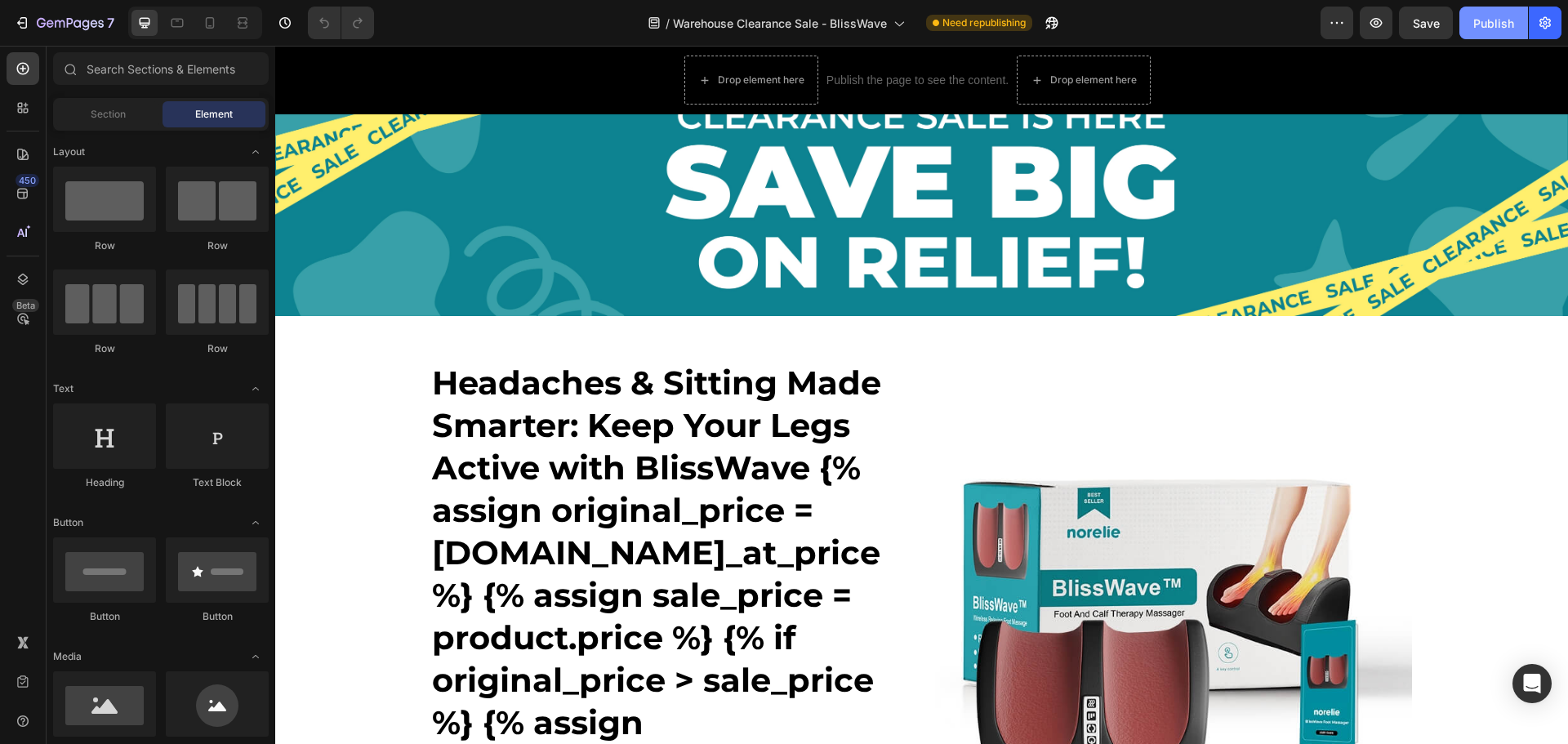
click at [1480, 26] on div "Publish" at bounding box center [1494, 23] width 41 height 17
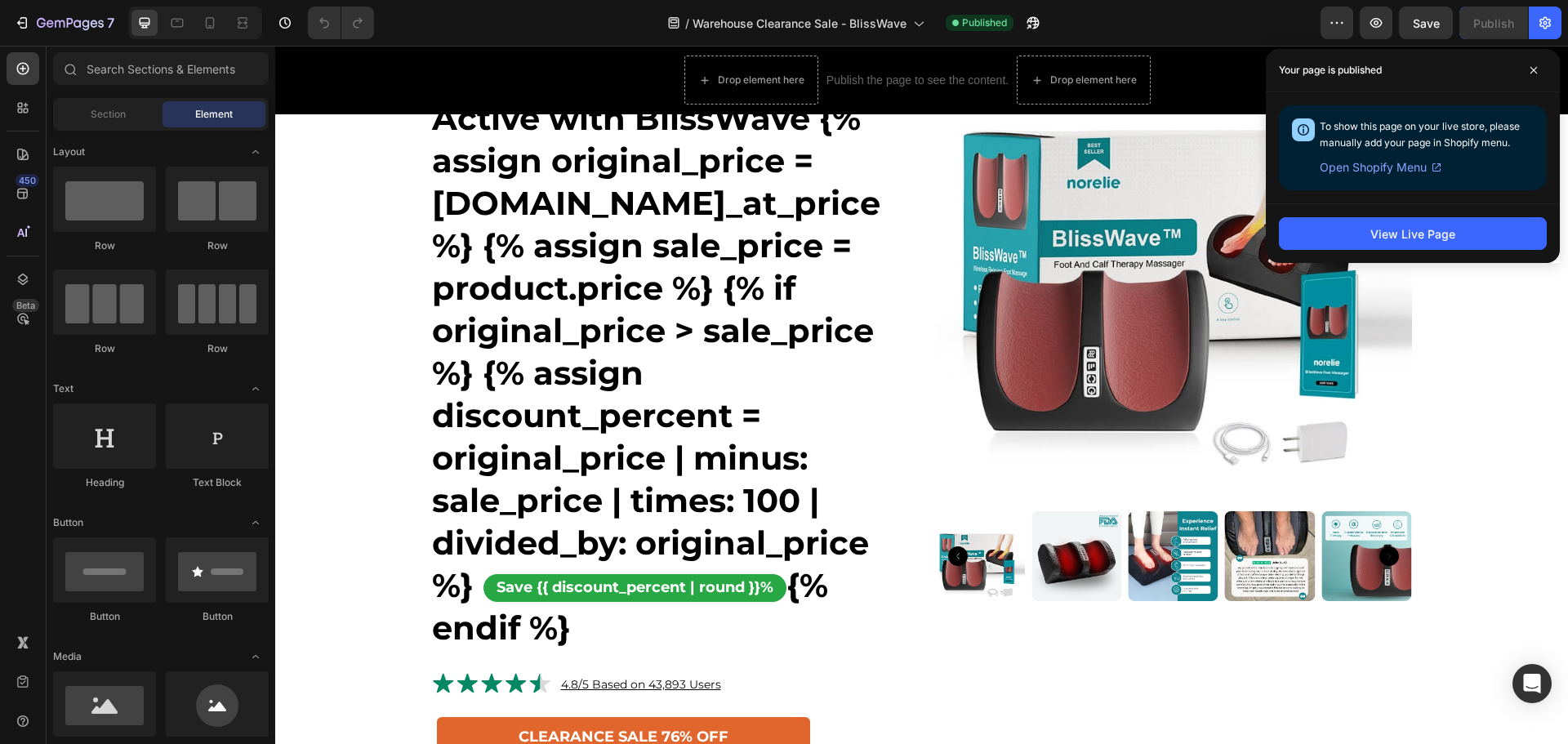
scroll to position [317, 0]
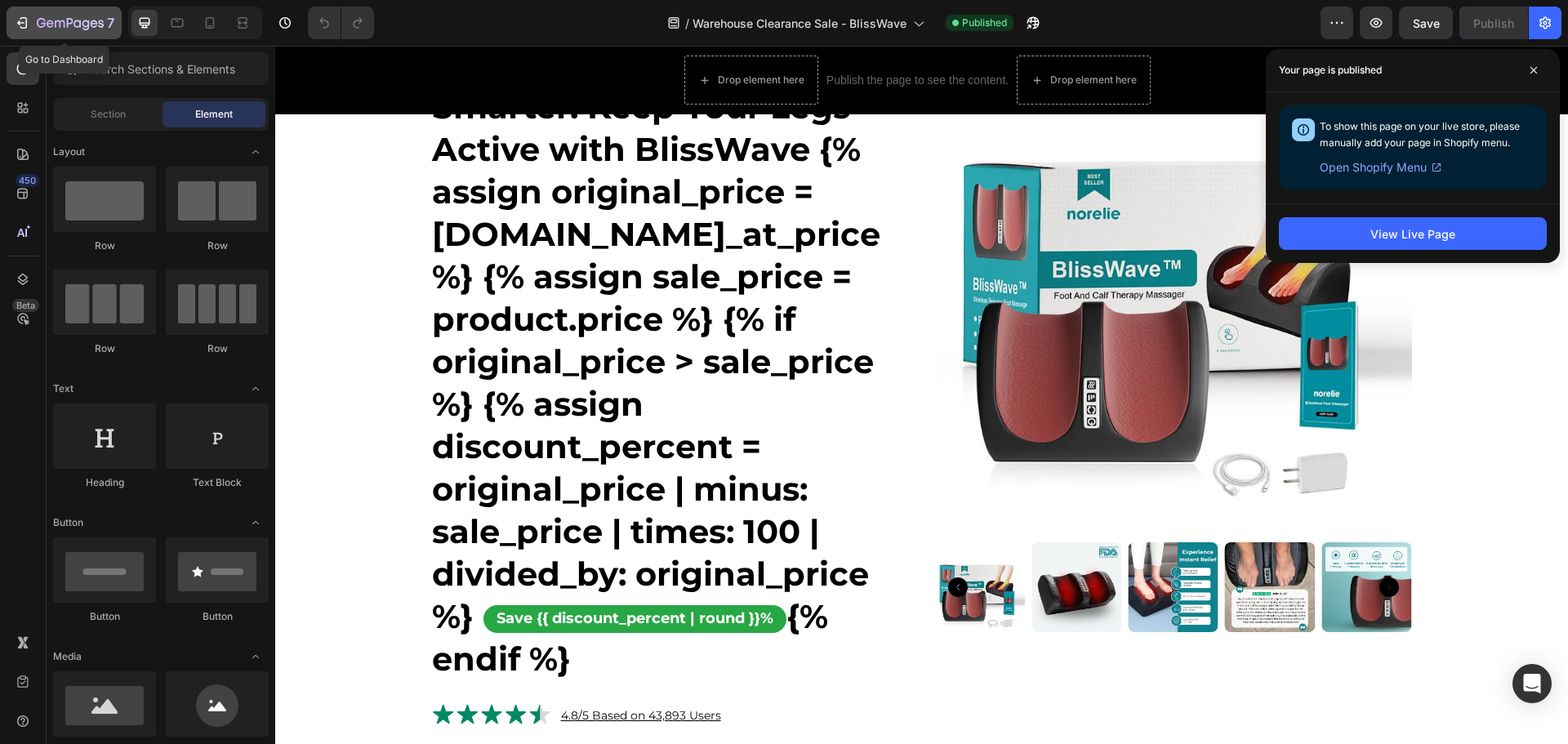
click at [15, 30] on icon "button" at bounding box center [22, 22] width 16 height 16
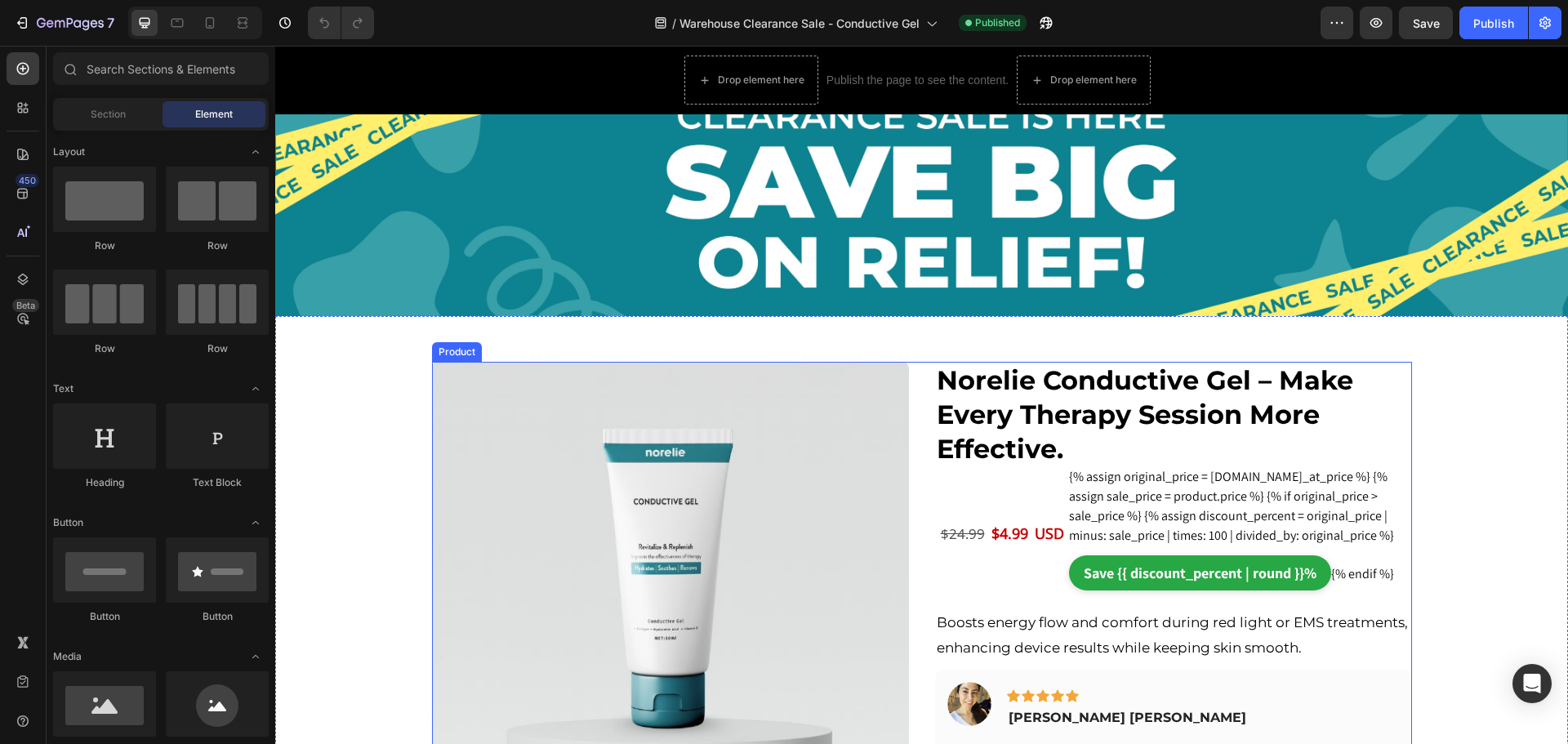
click at [920, 383] on div "{% if product.variants.first.inventory_quantity > 0 %} Only {{ product.variants…" at bounding box center [922, 639] width 980 height 554
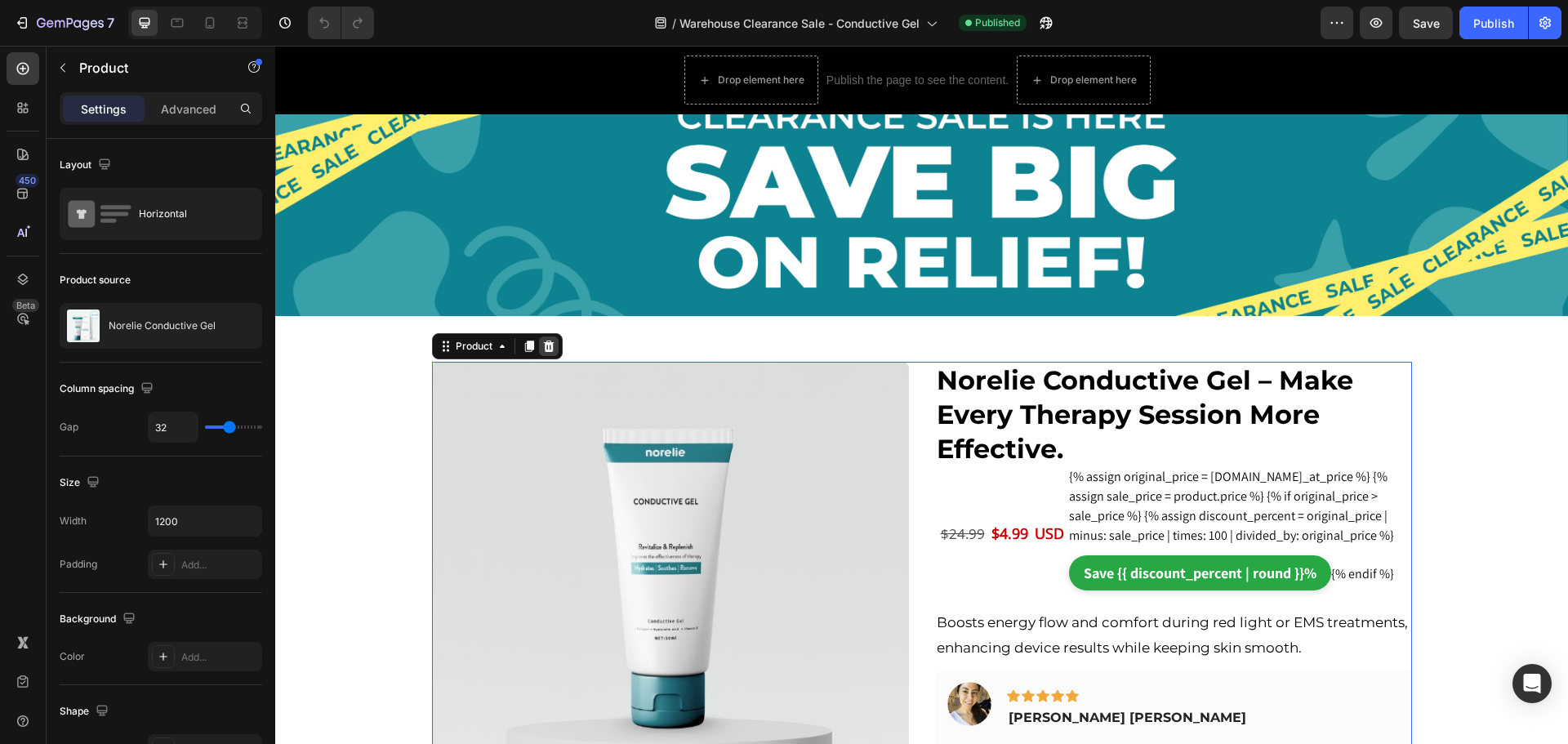
click at [546, 347] on icon at bounding box center [548, 347] width 11 height 11
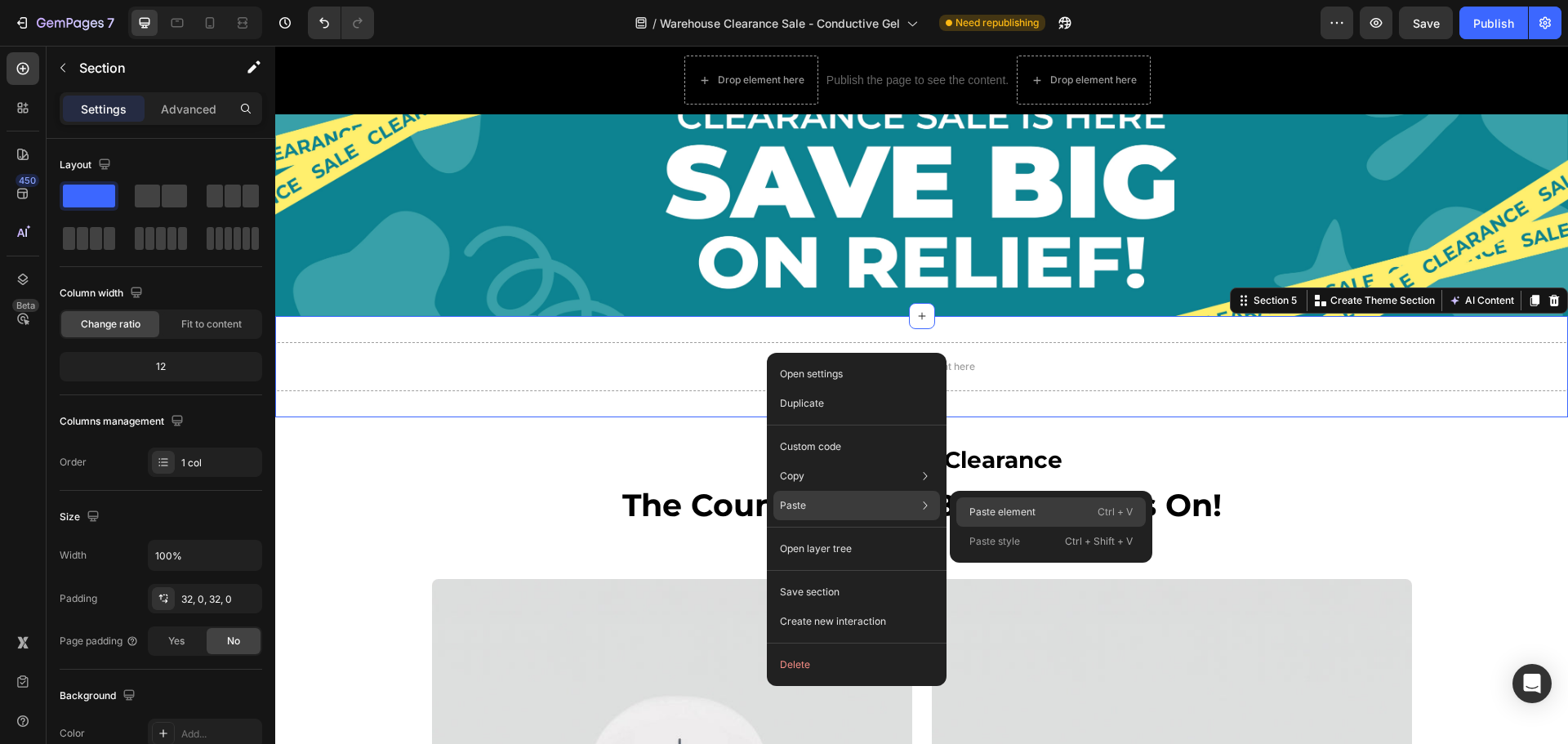
click at [1004, 518] on p "Paste element" at bounding box center [1002, 512] width 66 height 14
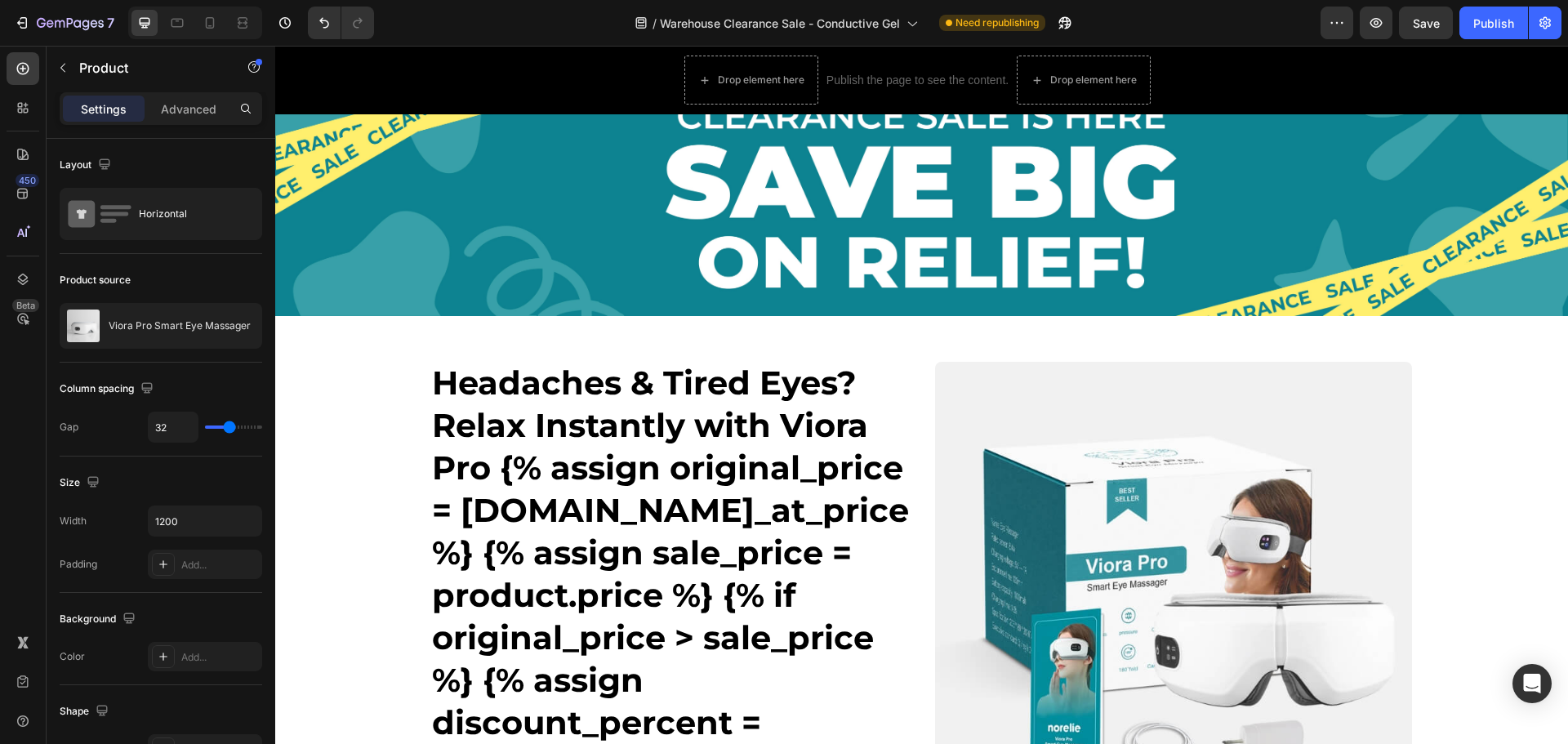
click at [874, 455] on h1 "Headaches & Tired Eyes? Relax Instantly with Viora Pro {% assign original_price…" at bounding box center [669, 659] width 477 height 595
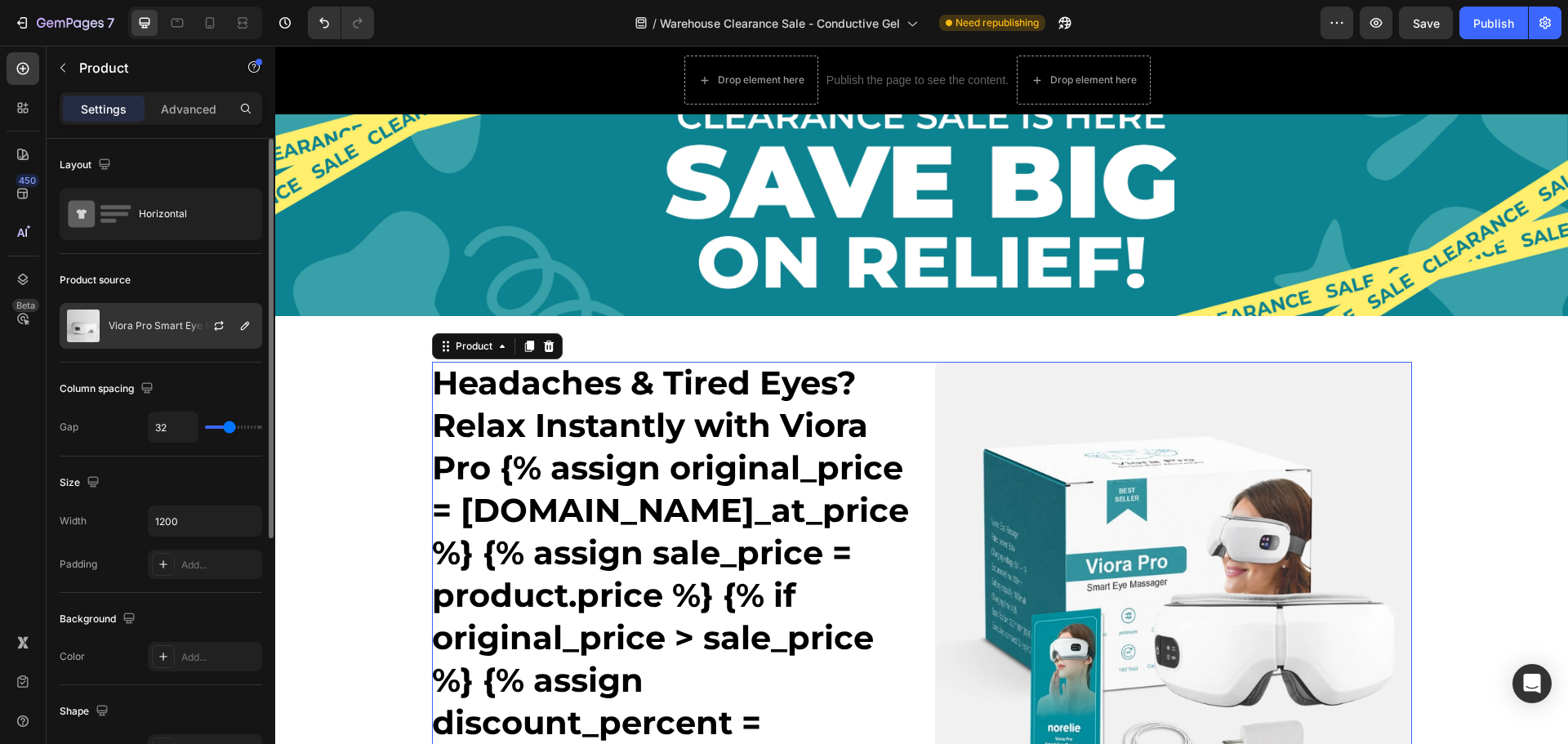
click at [135, 317] on div "Viora Pro Smart Eye Massager" at bounding box center [160, 326] width 202 height 46
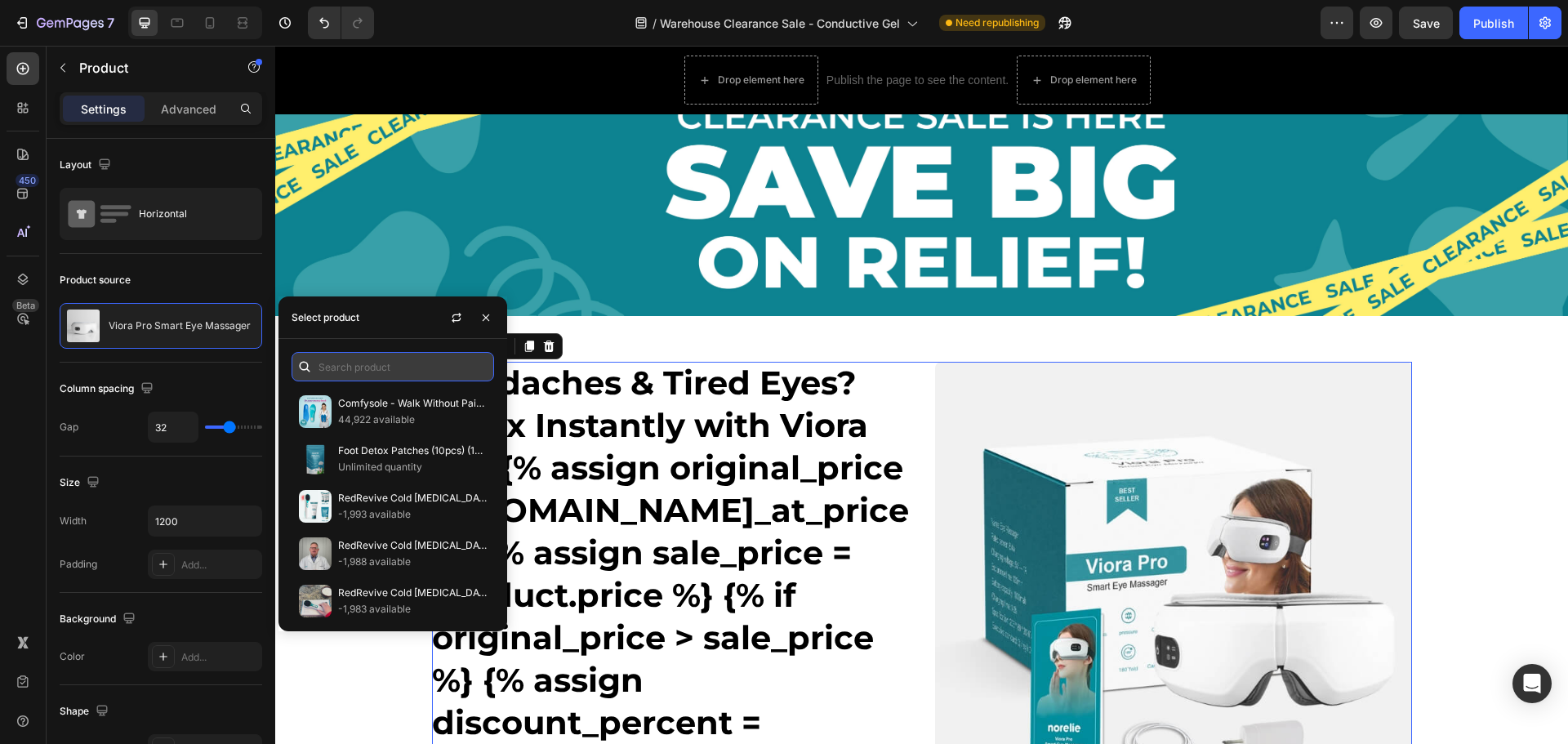
click at [358, 356] on input "text" at bounding box center [392, 367] width 202 height 30
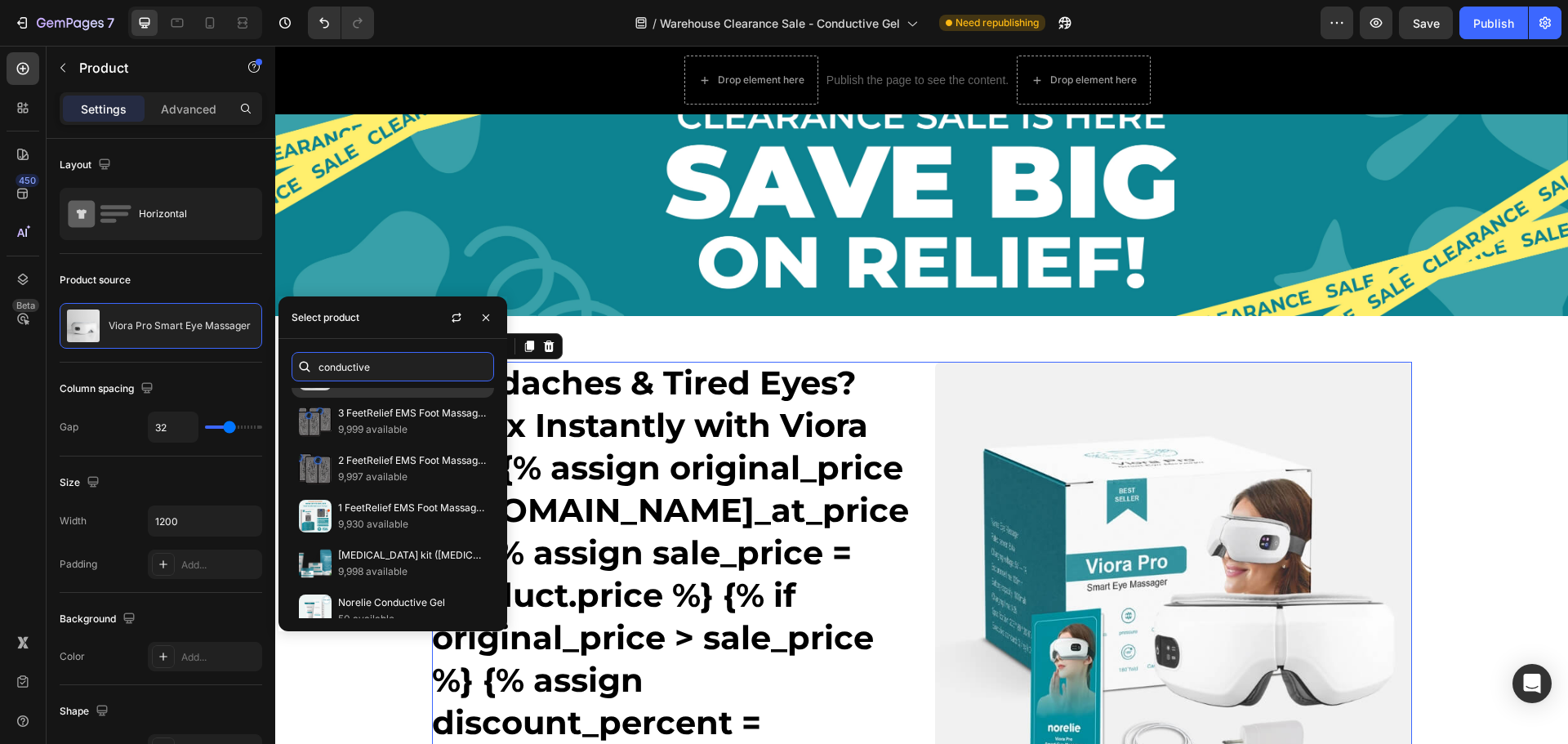
scroll to position [765, 0]
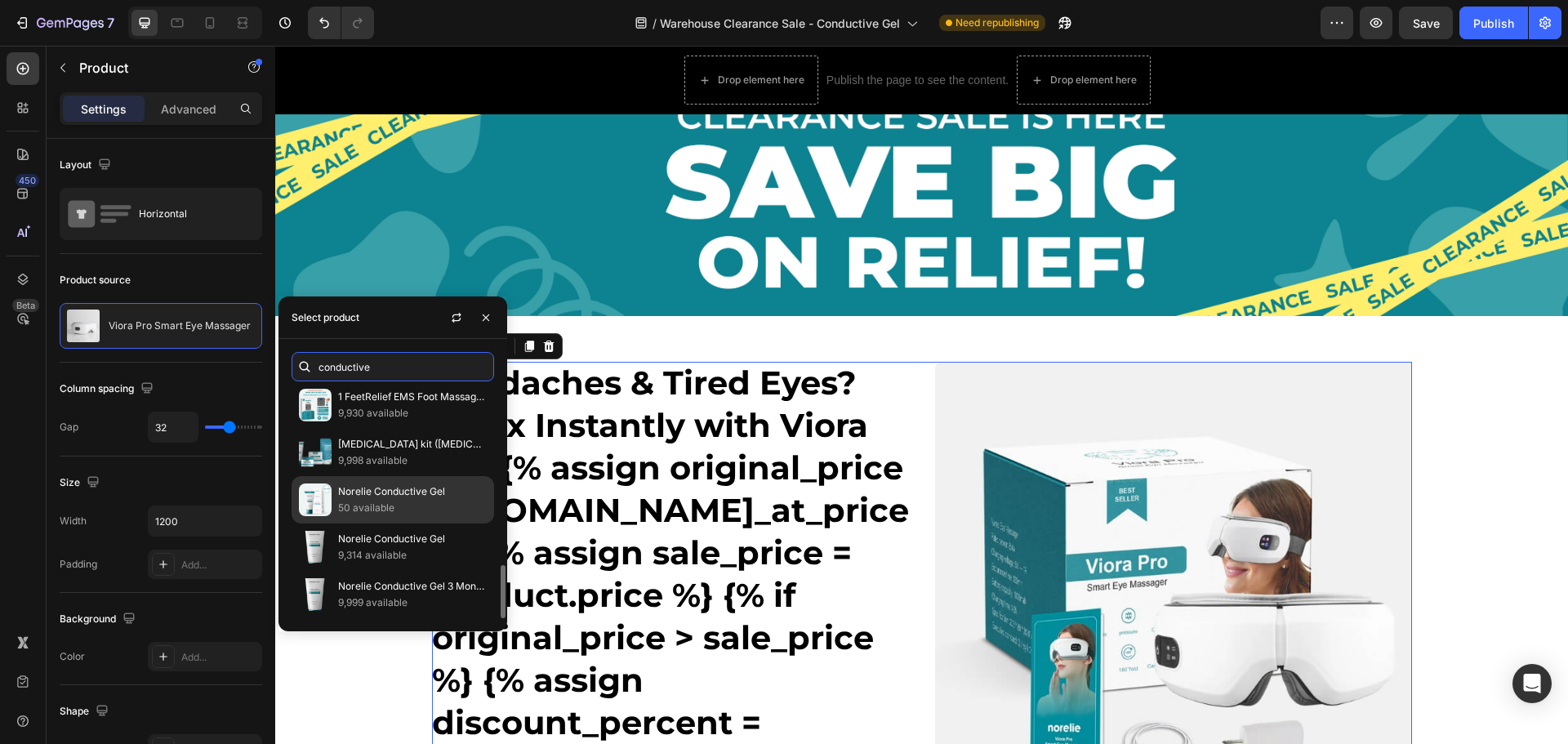
type input "conductive"
click at [396, 504] on p "50 available" at bounding box center [413, 507] width 149 height 16
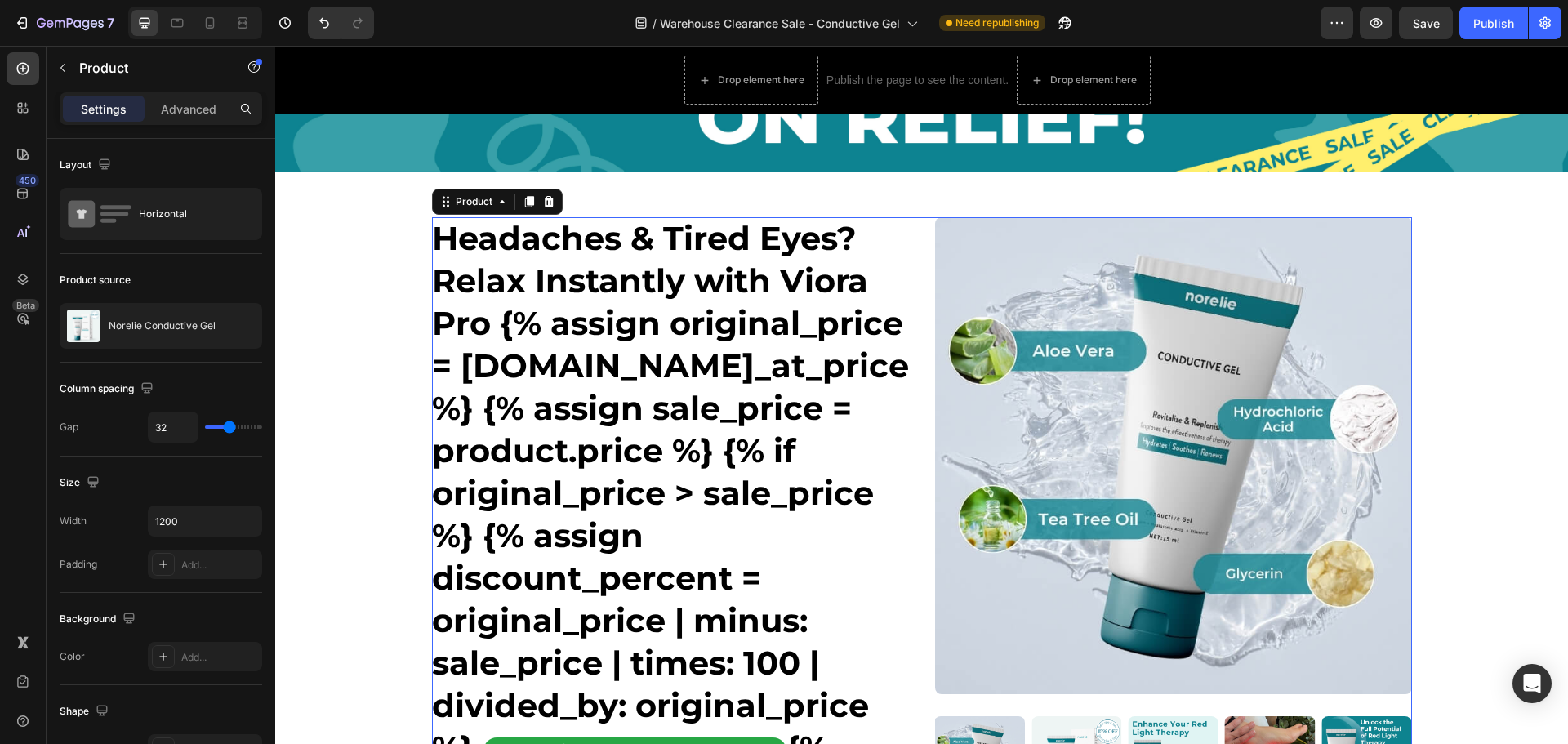
scroll to position [163, 0]
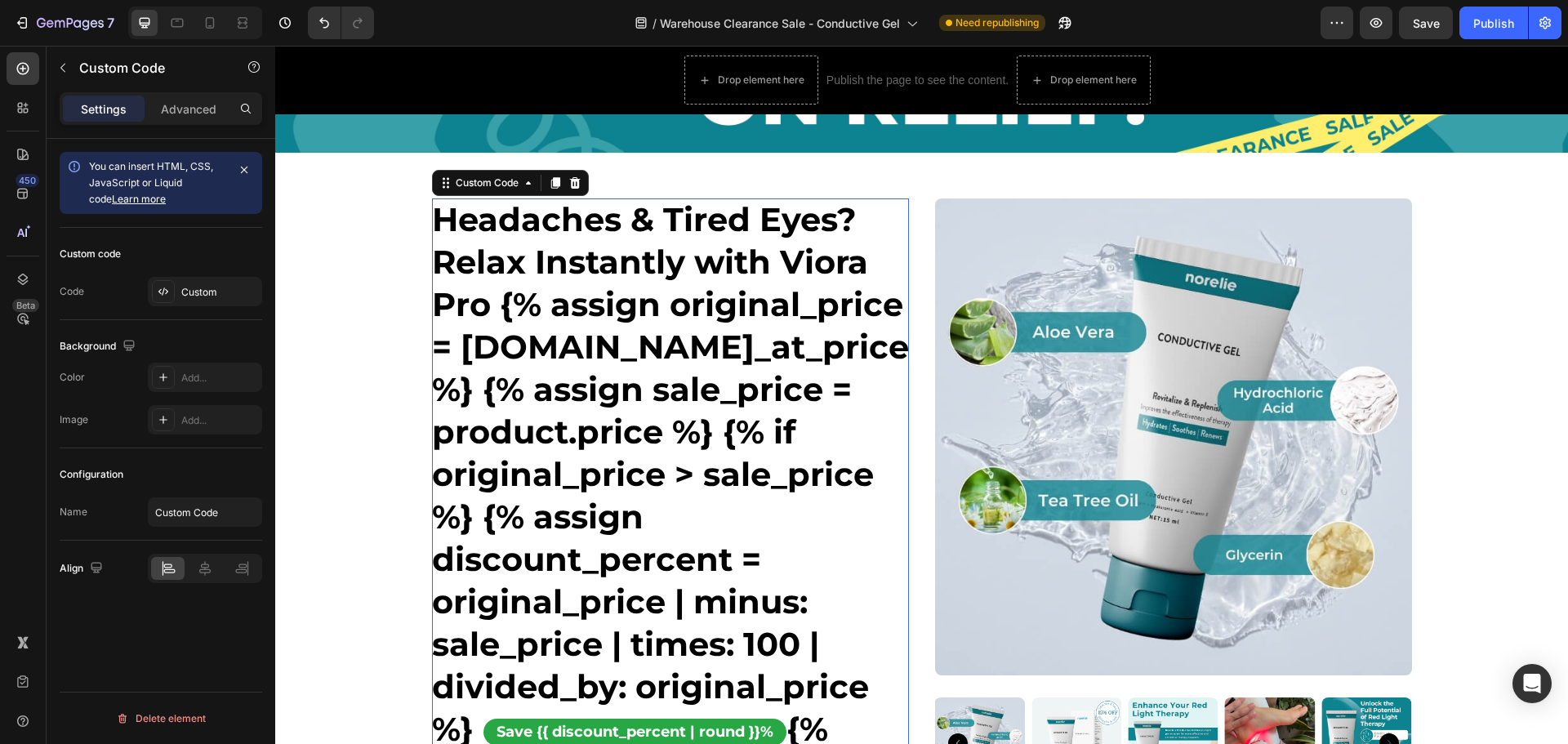
click at [551, 279] on h1 "Headaches & Tired Eyes? Relax Instantly with Viora Pro {% assign original_price…" at bounding box center [669, 496] width 477 height 595
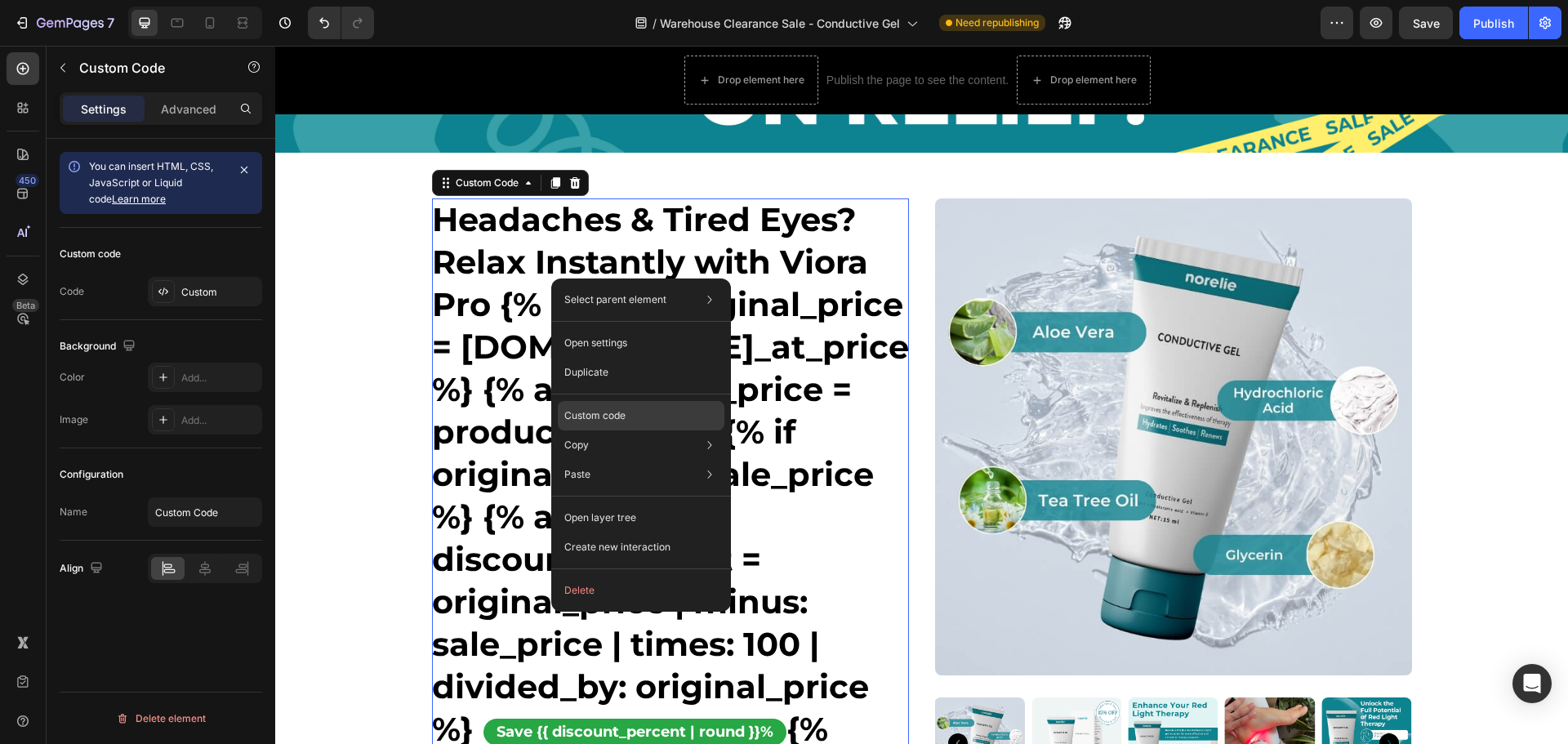
click at [603, 460] on div "Custom code" at bounding box center [641, 475] width 166 height 30
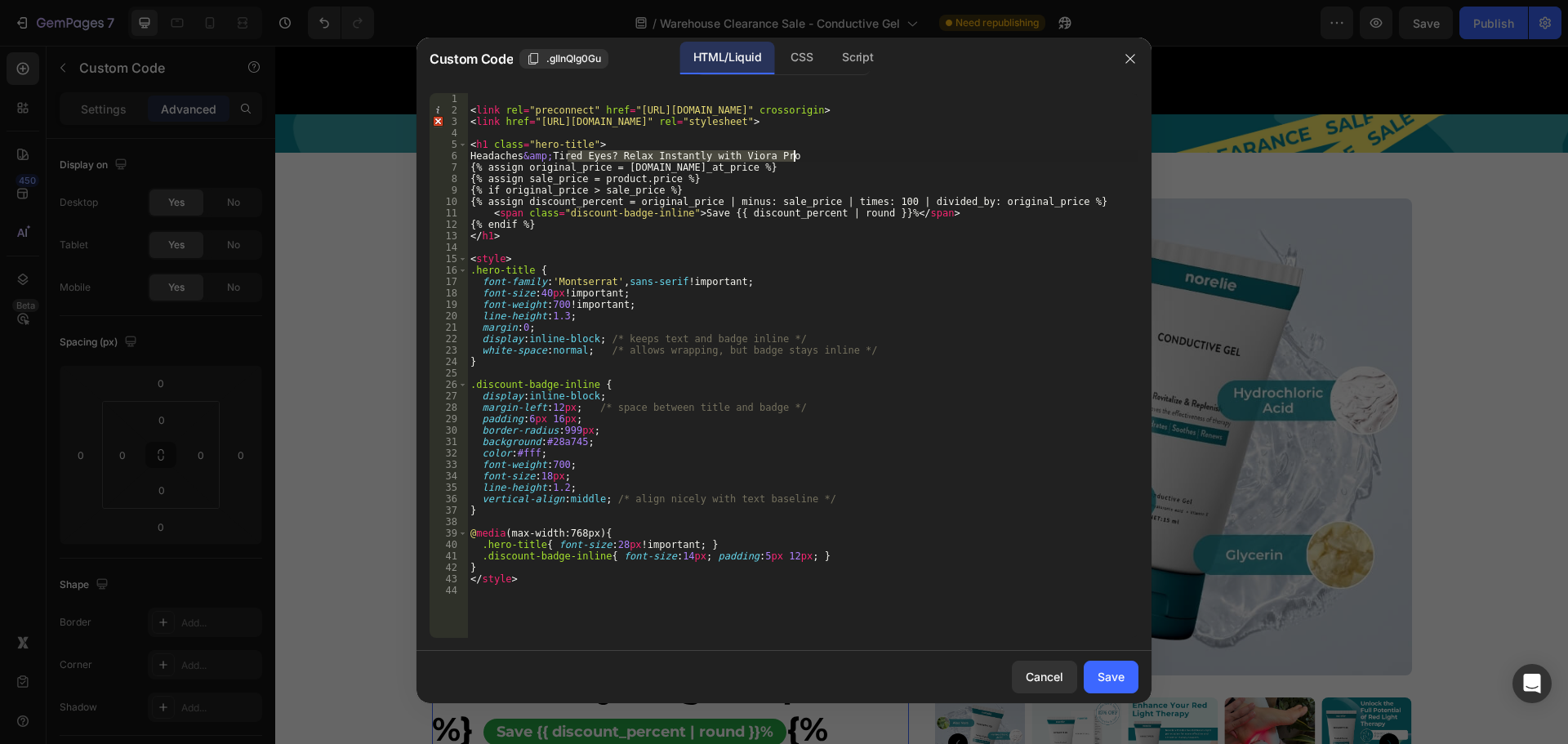
drag, startPoint x: 568, startPoint y: 155, endPoint x: 802, endPoint y: 153, distance: 234.0
click at [802, 153] on div "< link rel = "preconnect" href = "[URL][DOMAIN_NAME]" crossorigin > < link href…" at bounding box center [802, 376] width 671 height 567
paste textarea "Ordinary Sessions? Get Extraordinary Results with Conductive Gel"
type textarea "Headaches &amp; Ordinary Sessions? Get Extraordinary Results with Conductive Gel"
click at [1114, 680] on div "Save" at bounding box center [1111, 677] width 27 height 17
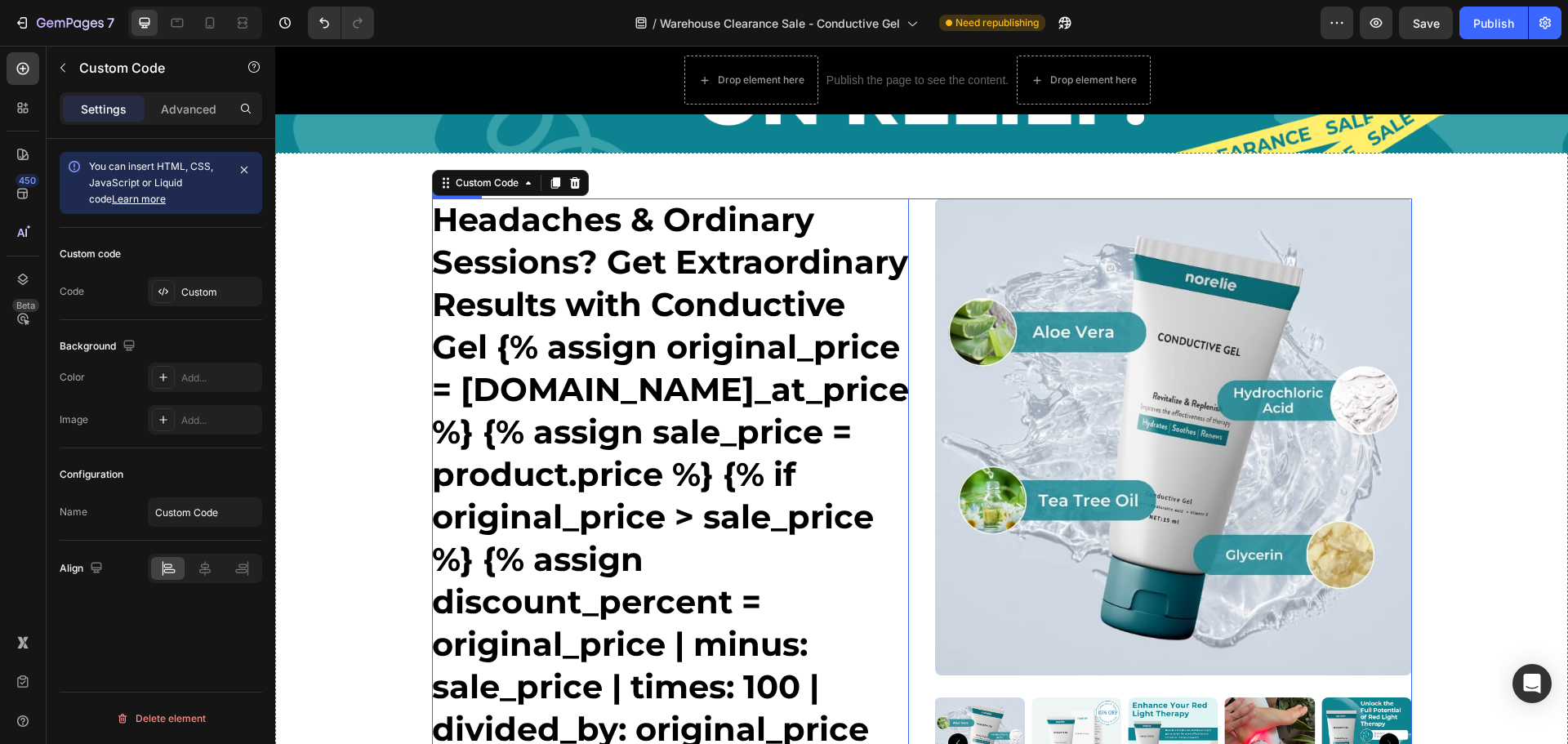
click at [918, 213] on div "Headaches & Ordinary Sessions? Get Extraordinary Results with Conductive Gel {%…" at bounding box center [922, 712] width 980 height 1029
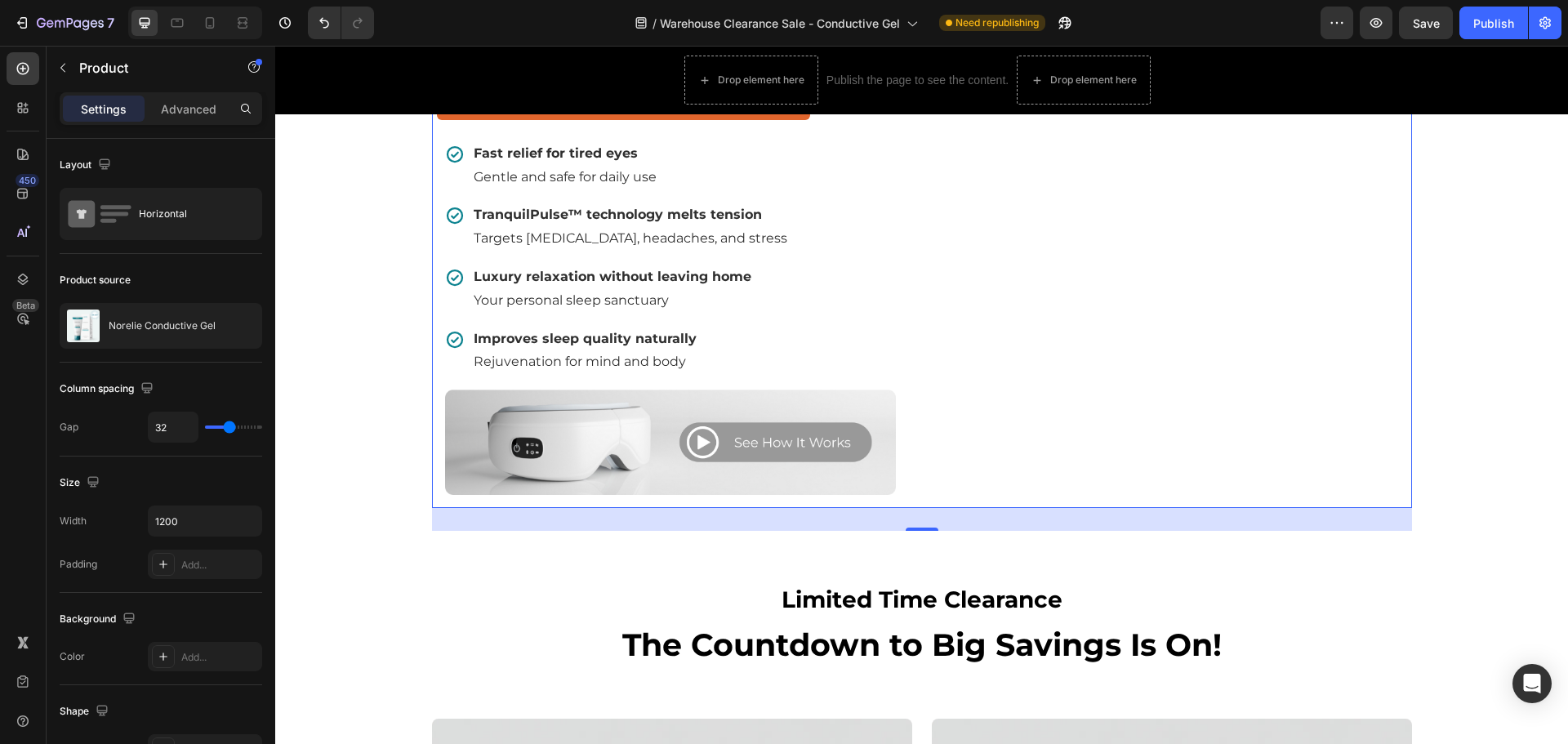
scroll to position [980, 0]
